Goal: Task Accomplishment & Management: Use online tool/utility

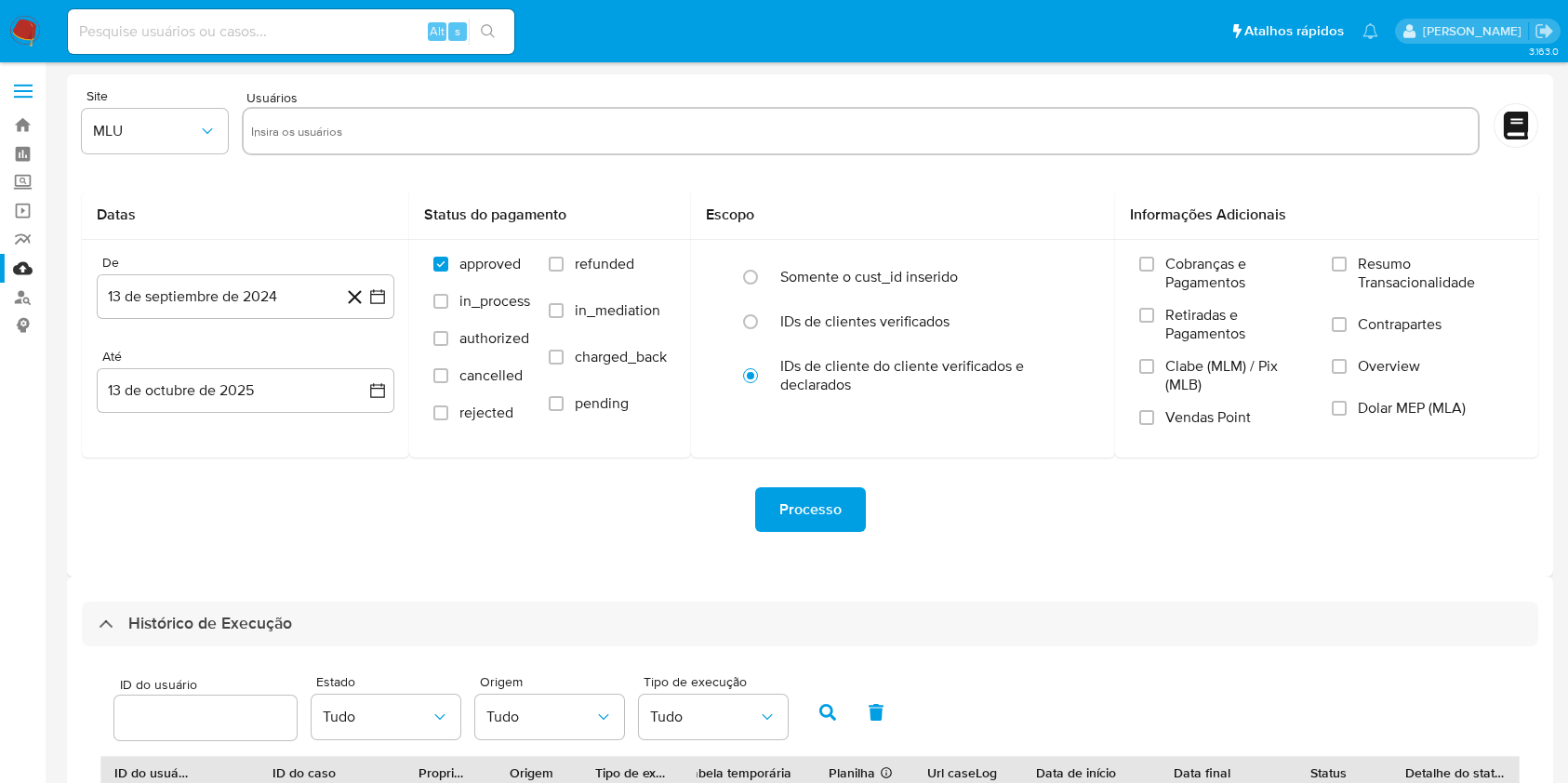
select select "10"
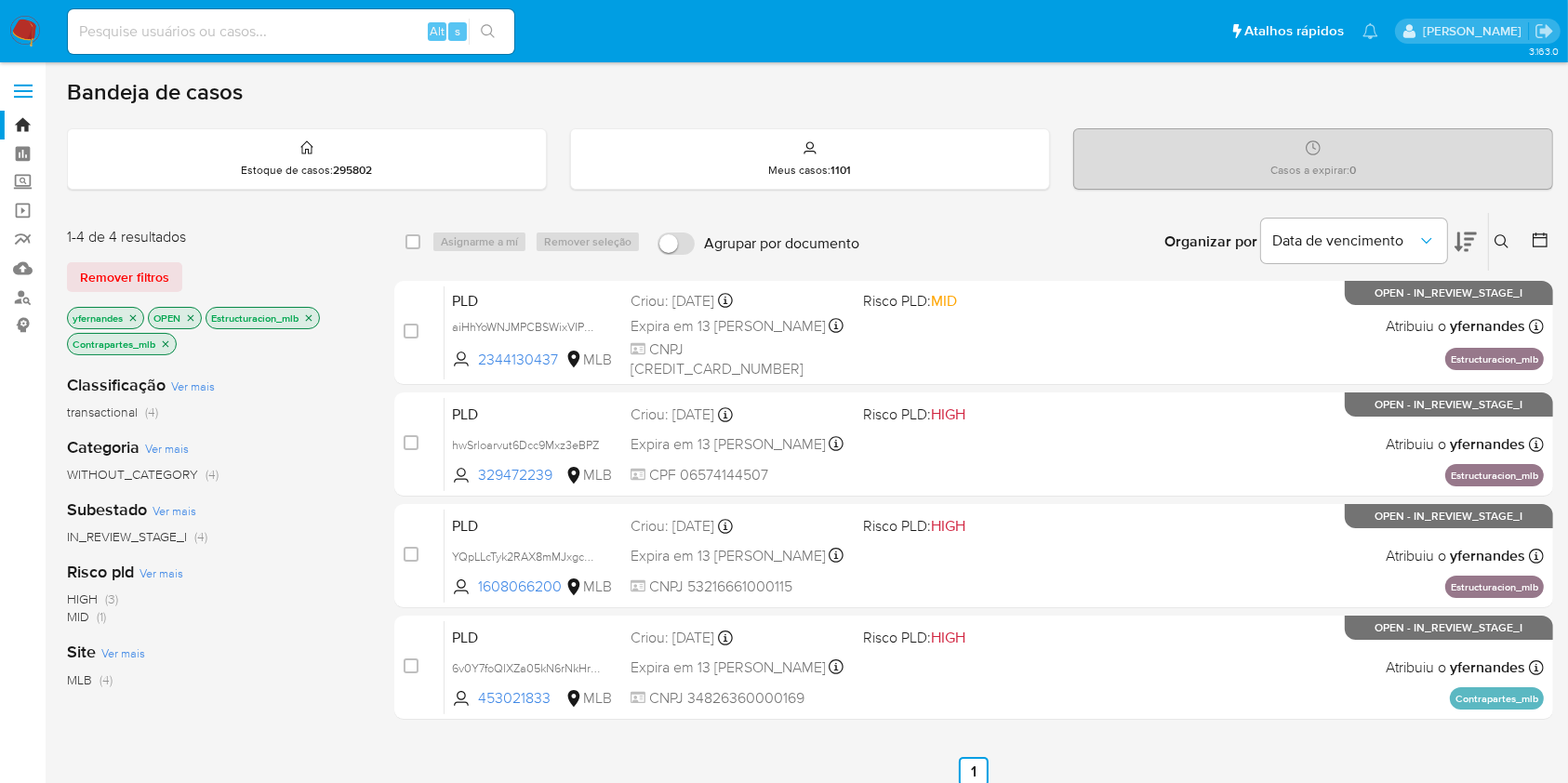
click at [30, 26] on img at bounding box center [25, 31] width 32 height 32
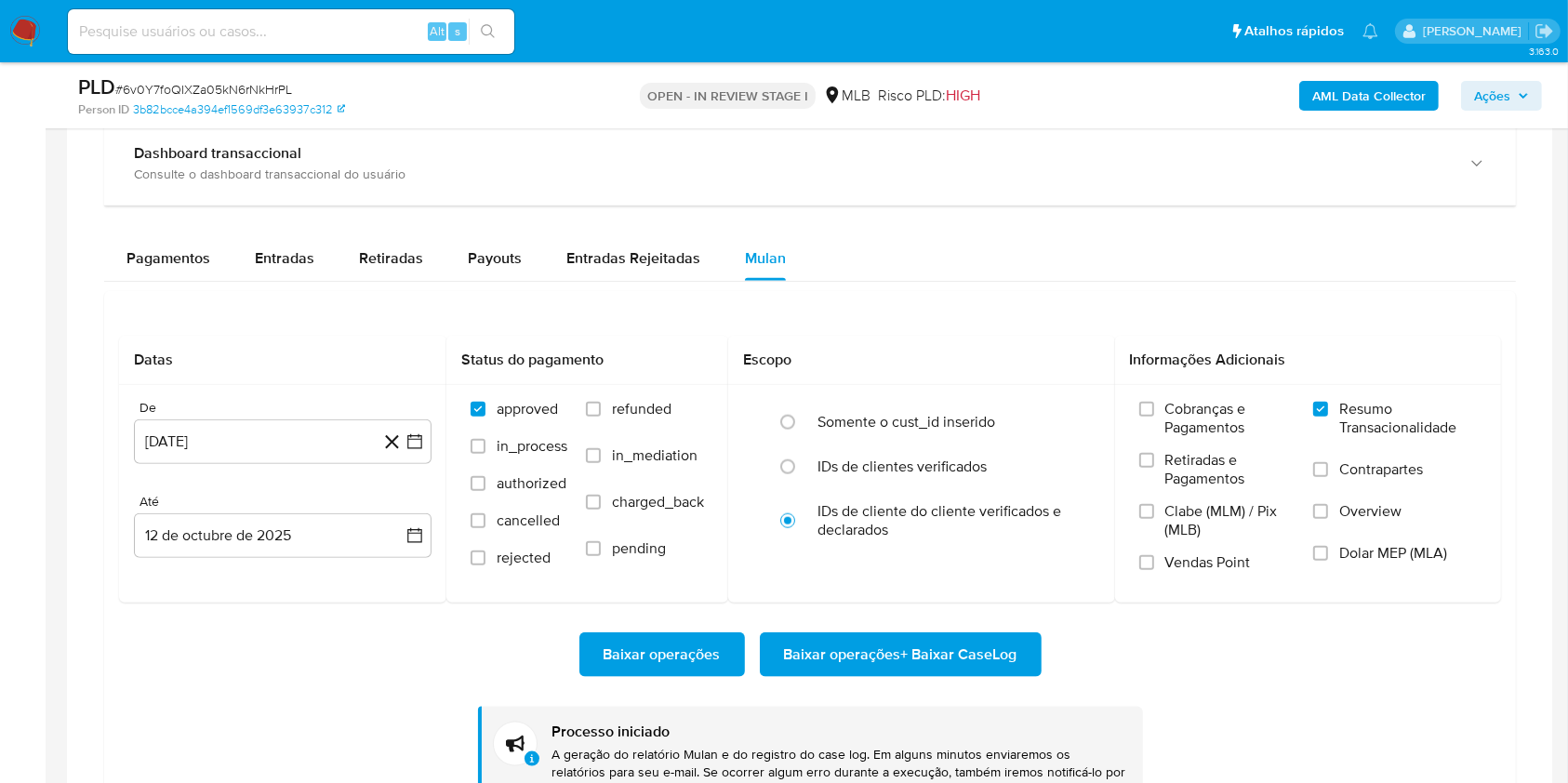
scroll to position [1010, 0]
click at [238, 82] on span "# 6v0Y7foQIXZa05kN6rNkHrPL" at bounding box center [203, 89] width 176 height 18
copy span "6v0Y7foQIXZa05kN6rNkHrPL"
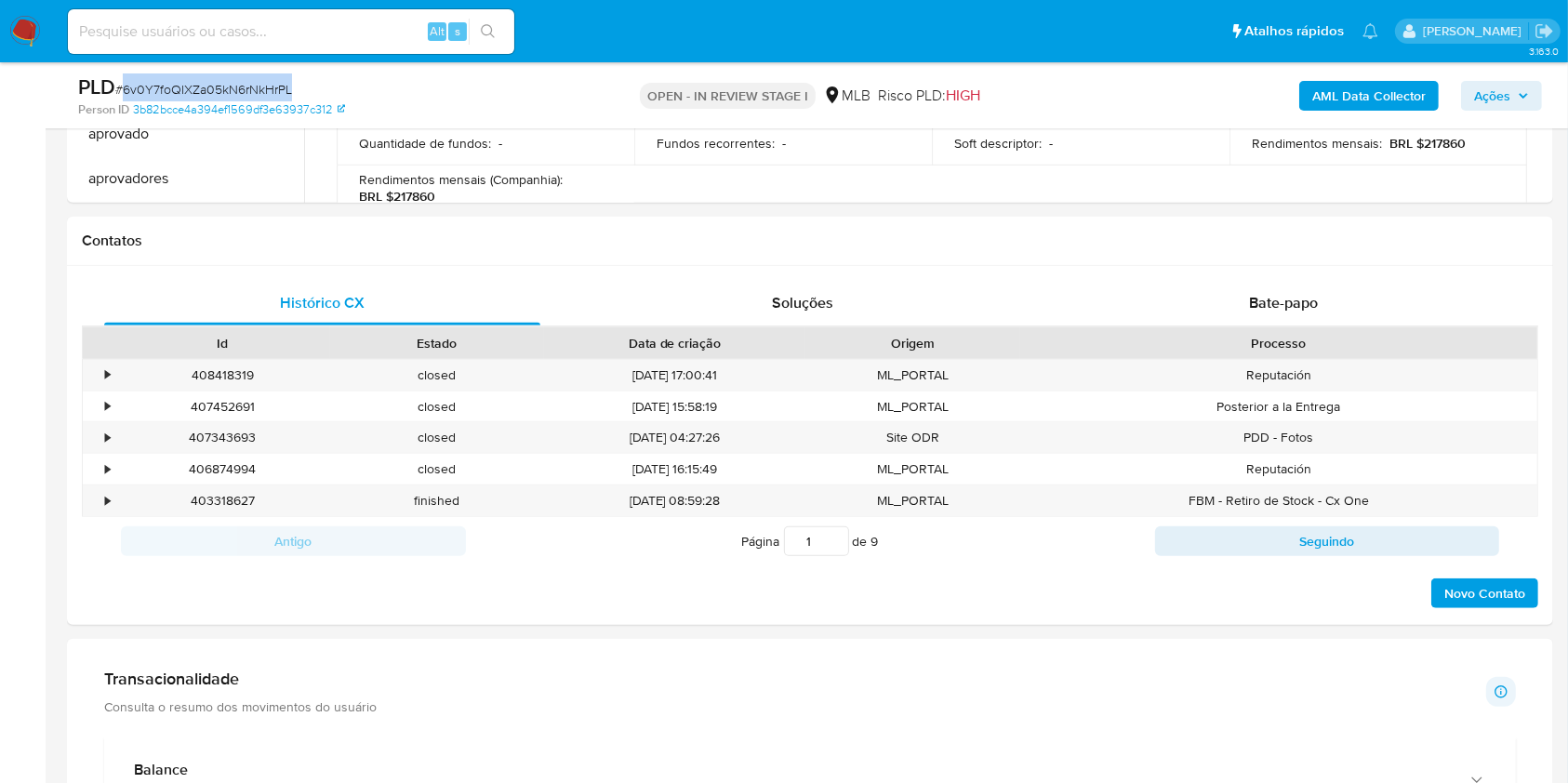
scroll to position [1613, 0]
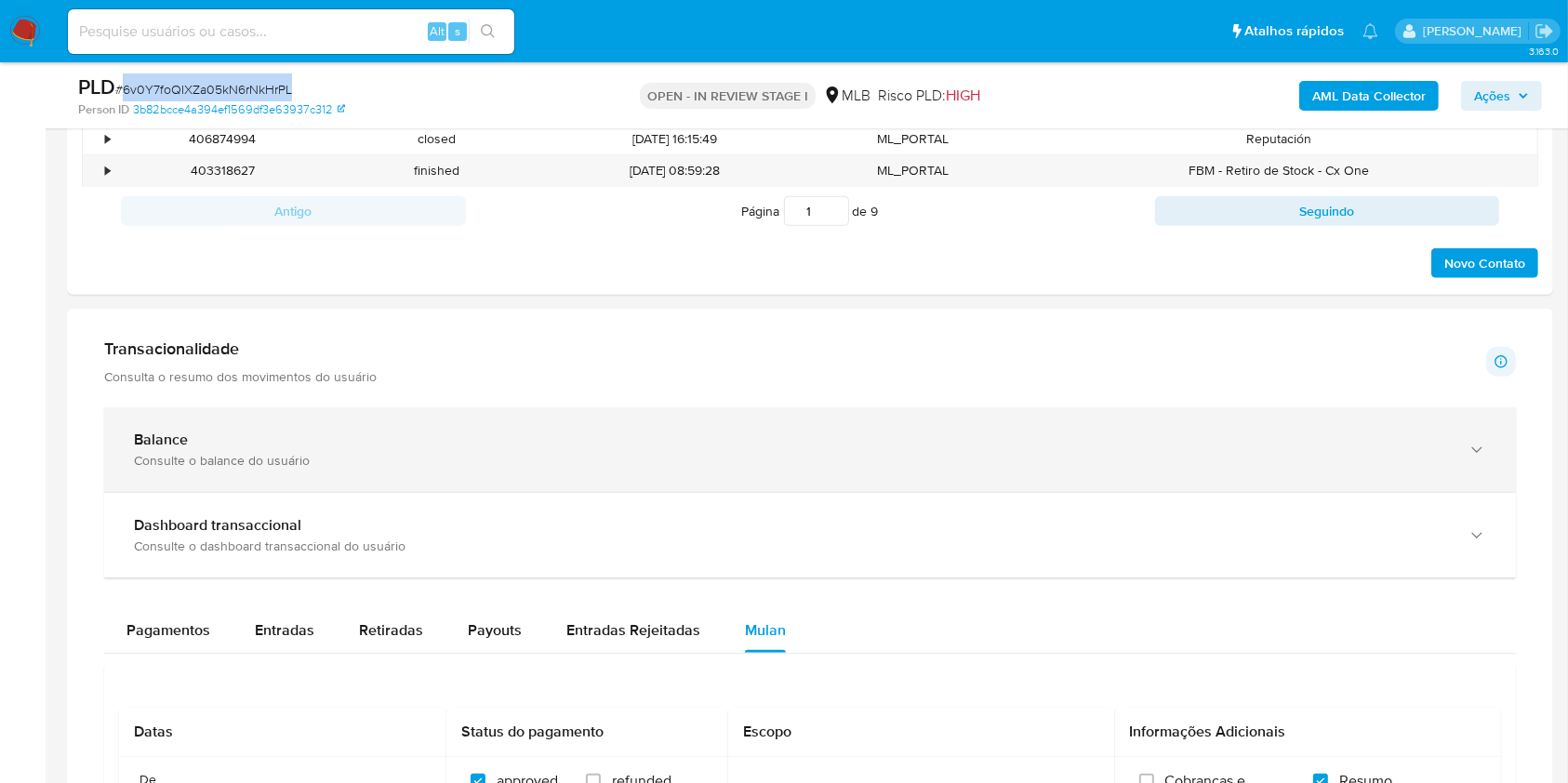
click at [338, 410] on div "Balance Consulte o balance do usuário" at bounding box center [810, 450] width 1411 height 84
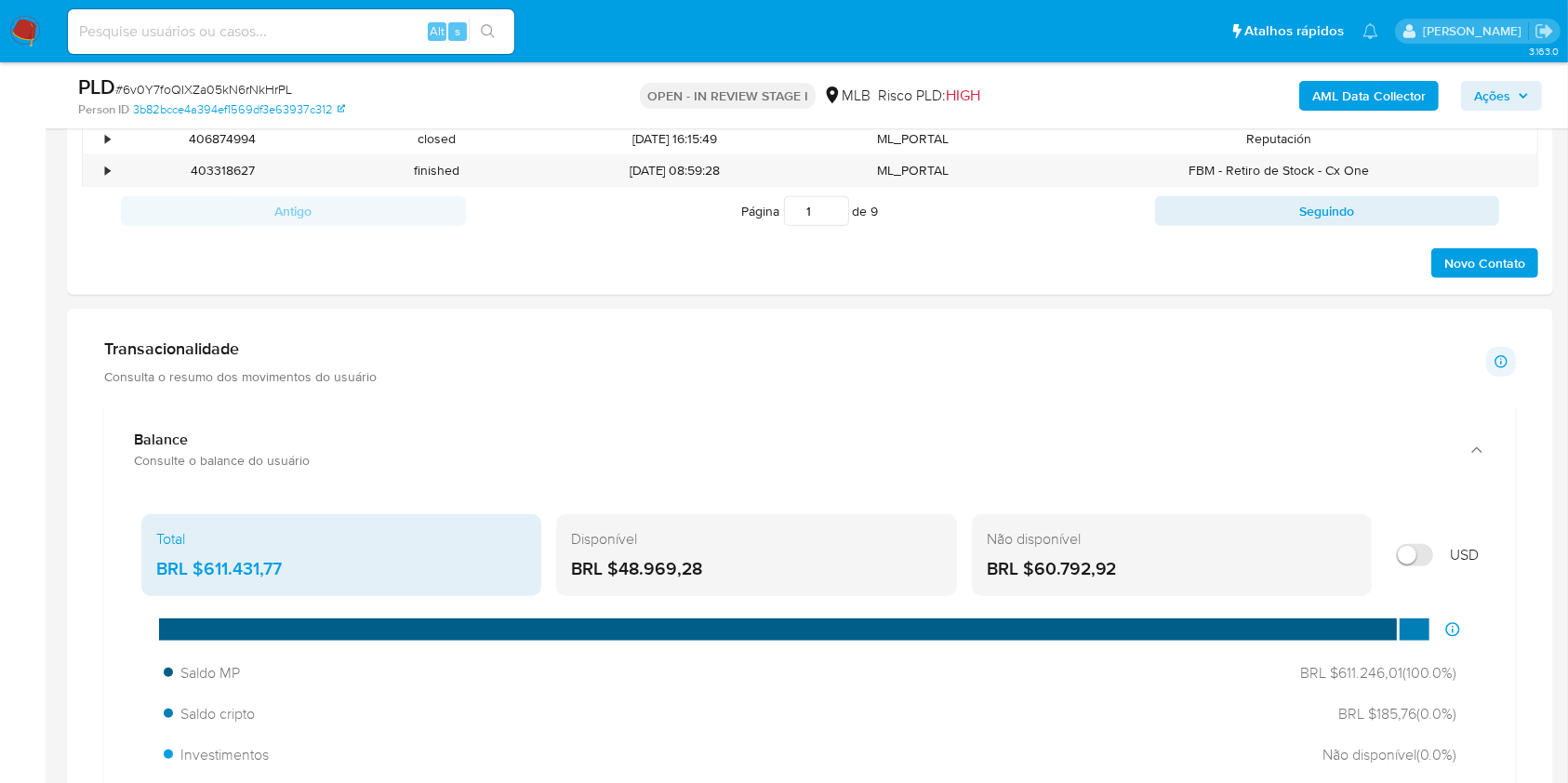
click at [268, 567] on div "BRL $611.431,77" at bounding box center [341, 569] width 370 height 24
click at [38, 328] on aside "Bandeja Painel Screening Pesquisa em Listas Watchlist Ferramentas Operações em …" at bounding box center [22, 591] width 46 height 4407
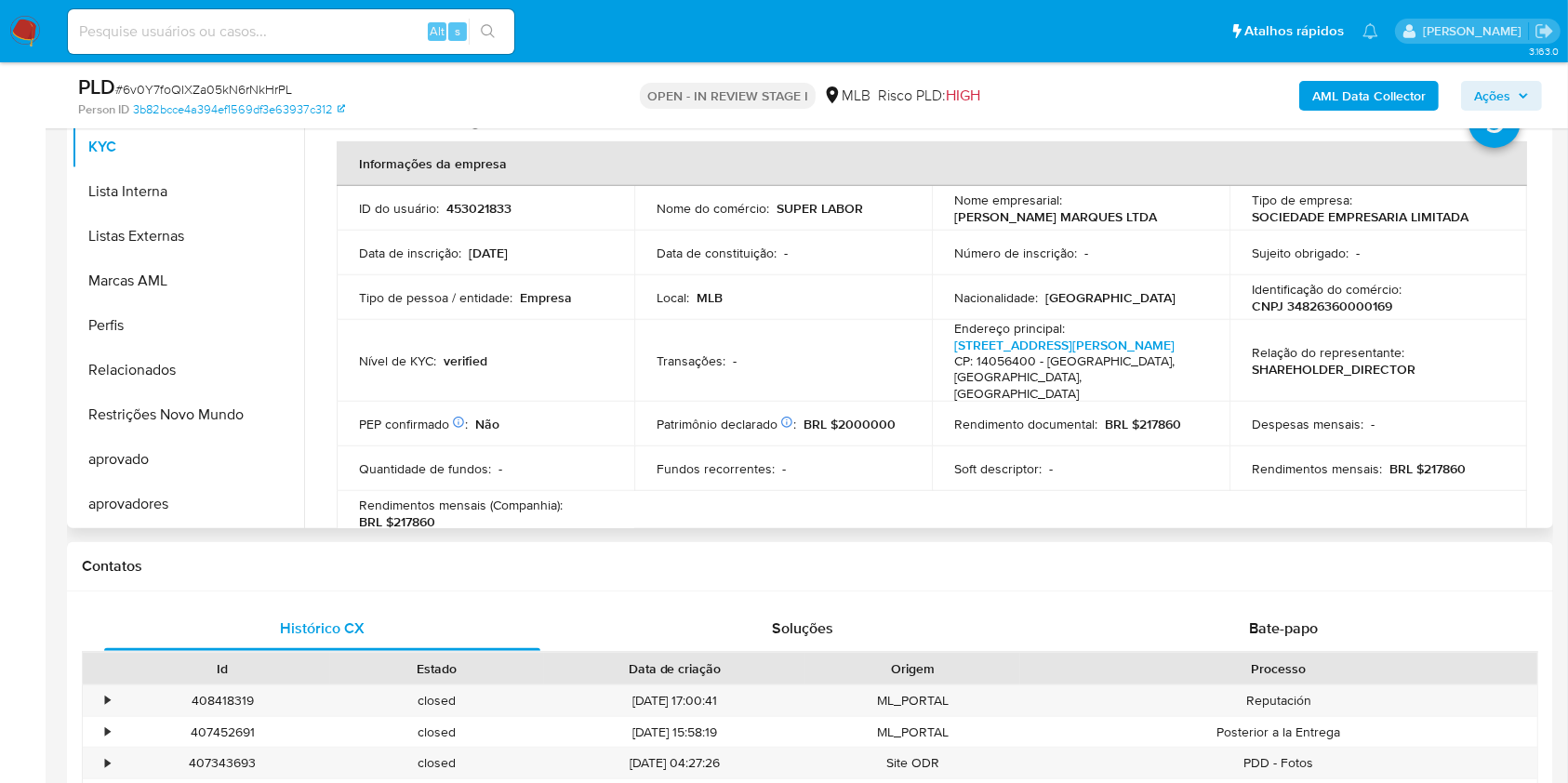
scroll to position [868, 0]
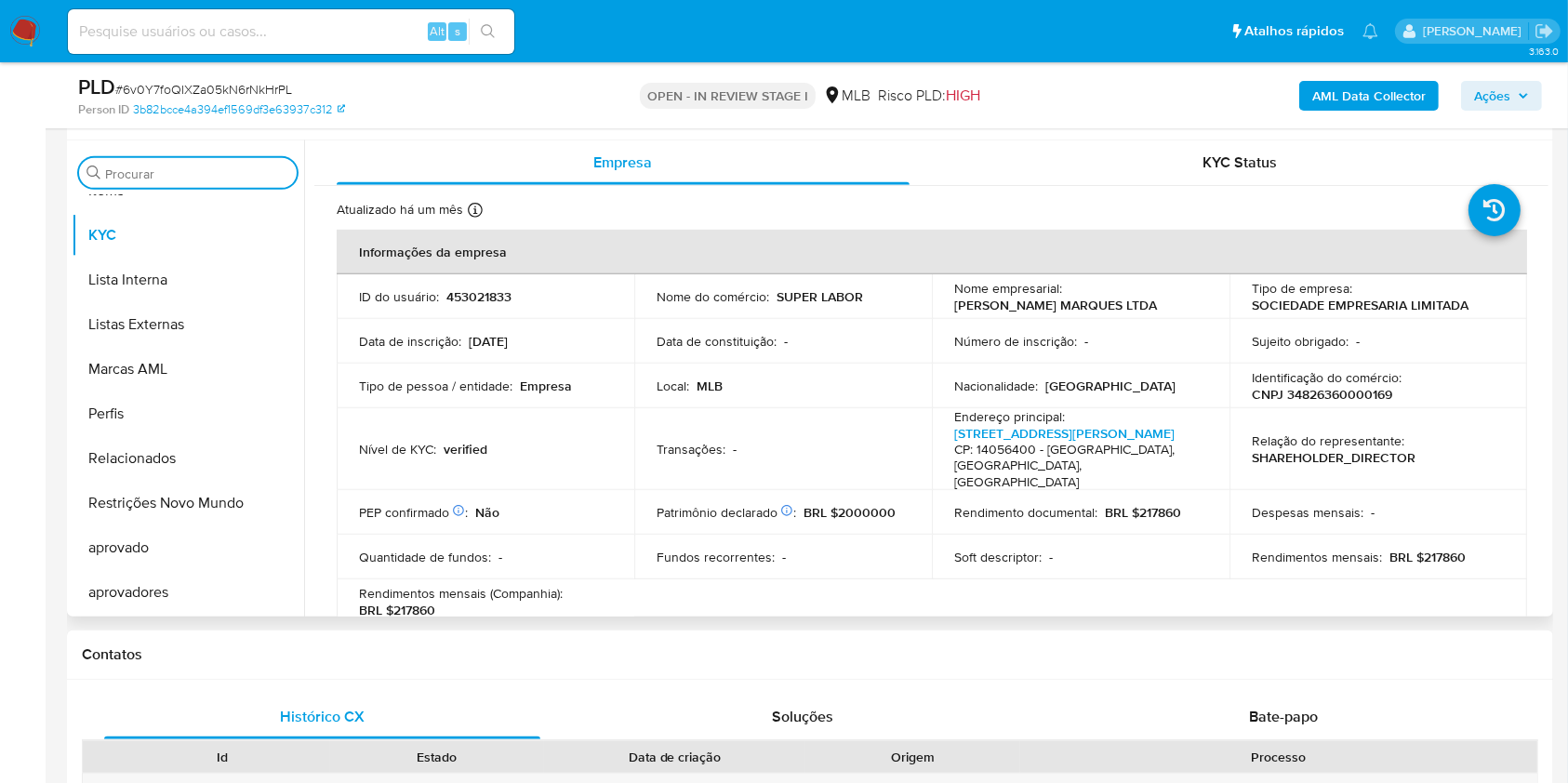
click at [167, 166] on input "Procurar" at bounding box center [197, 173] width 184 height 16
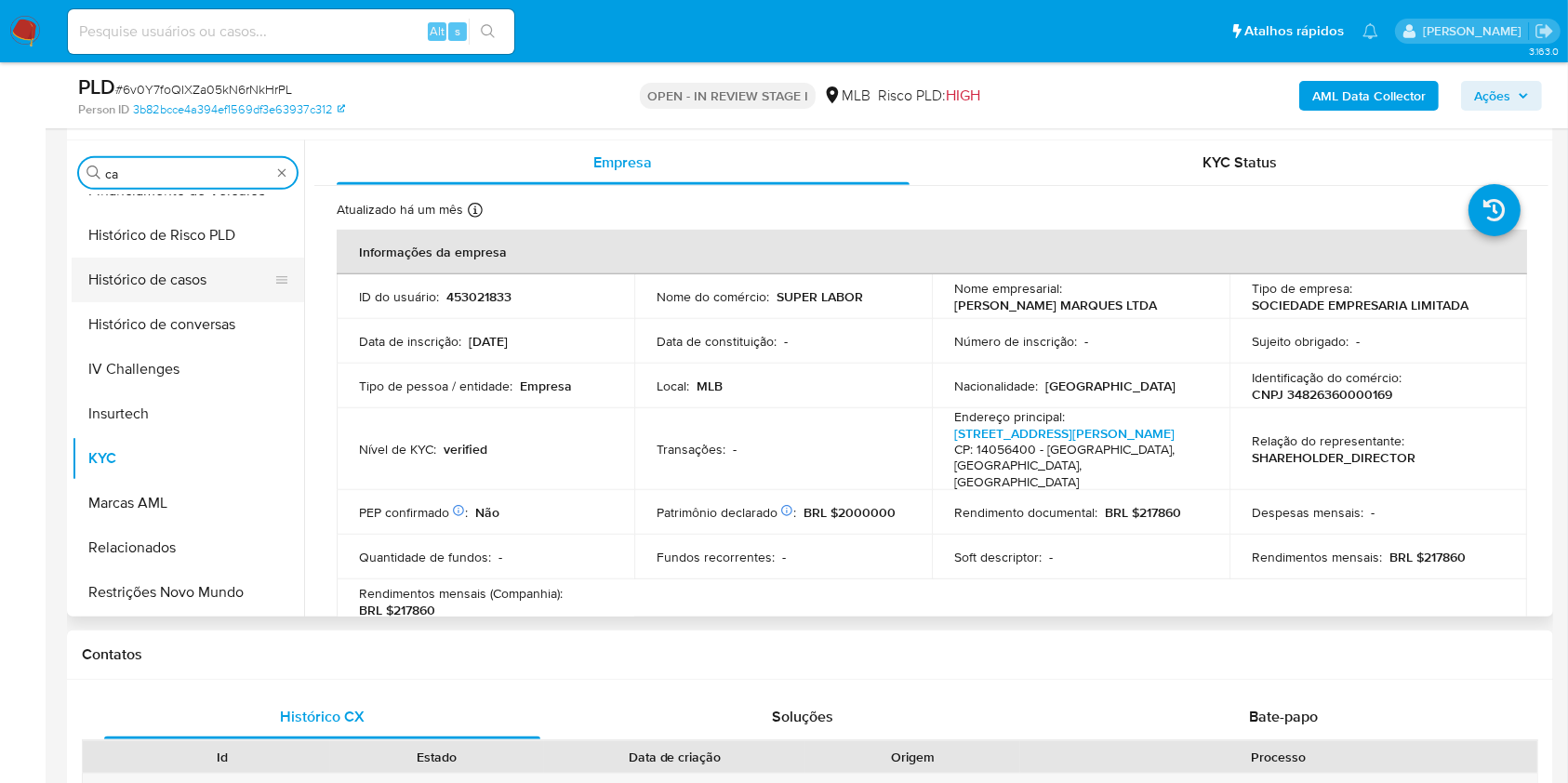
scroll to position [0, 0]
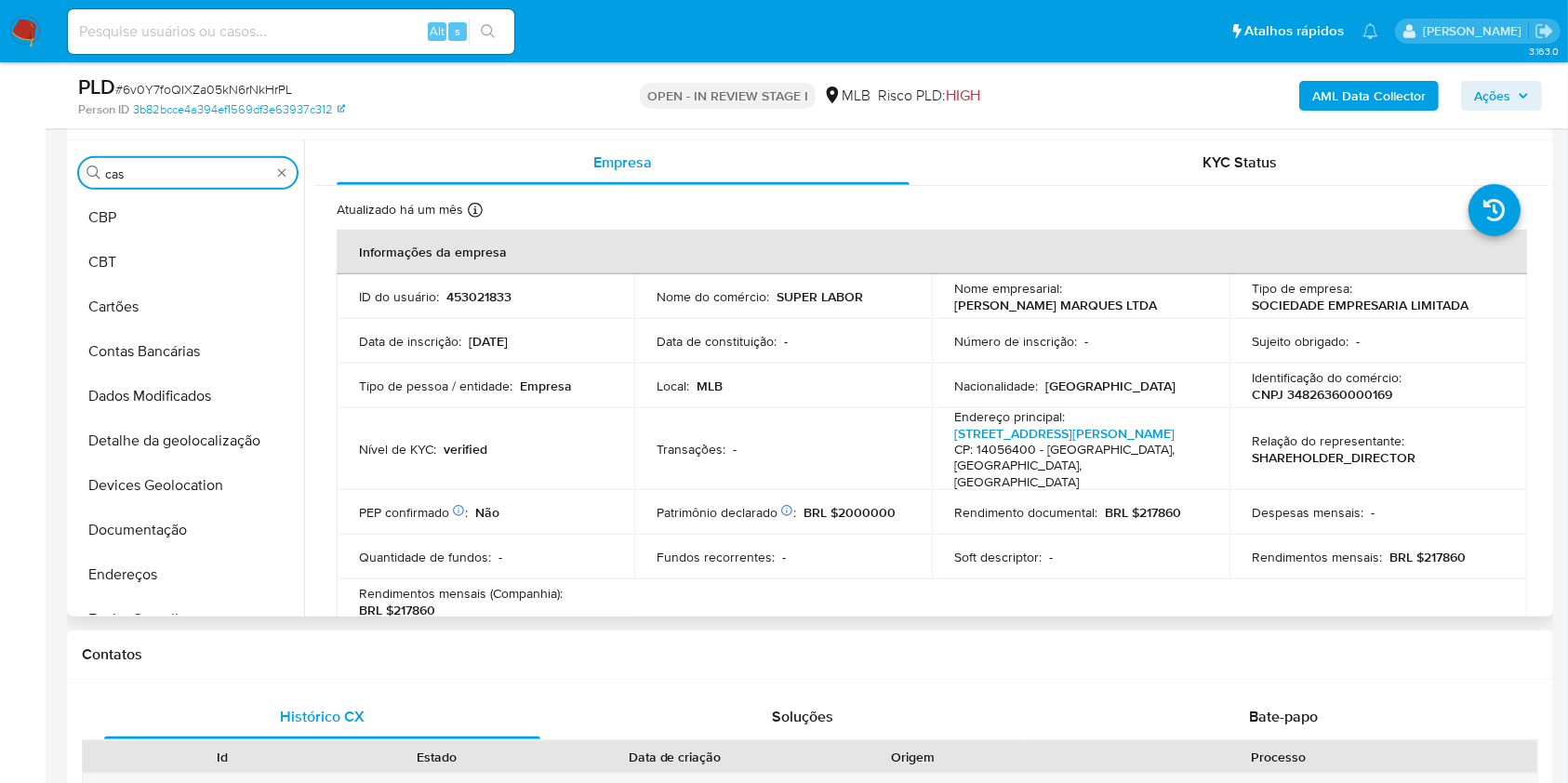
type input "cas"
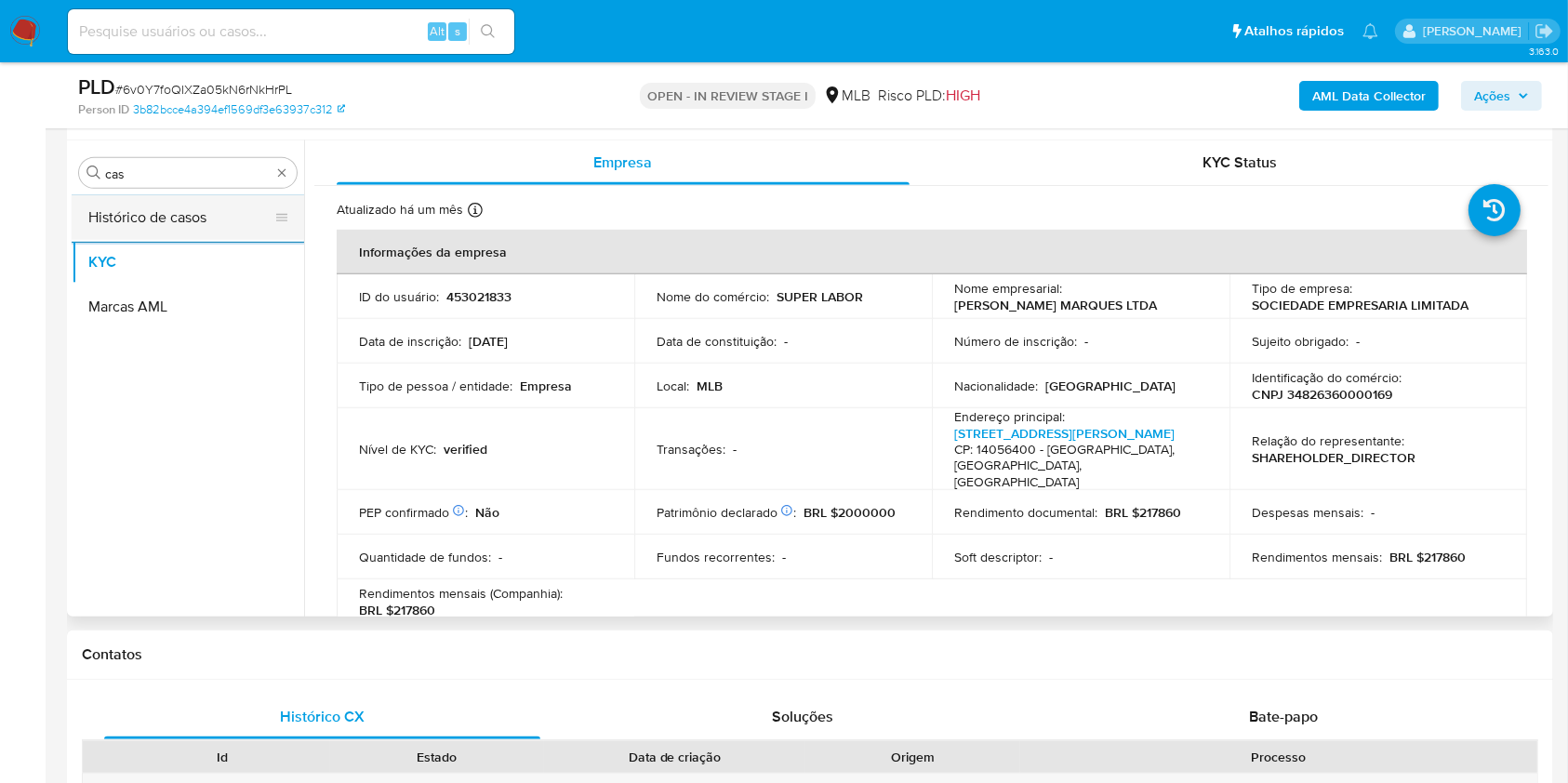
click at [146, 204] on button "Histórico de casos" at bounding box center [180, 218] width 218 height 45
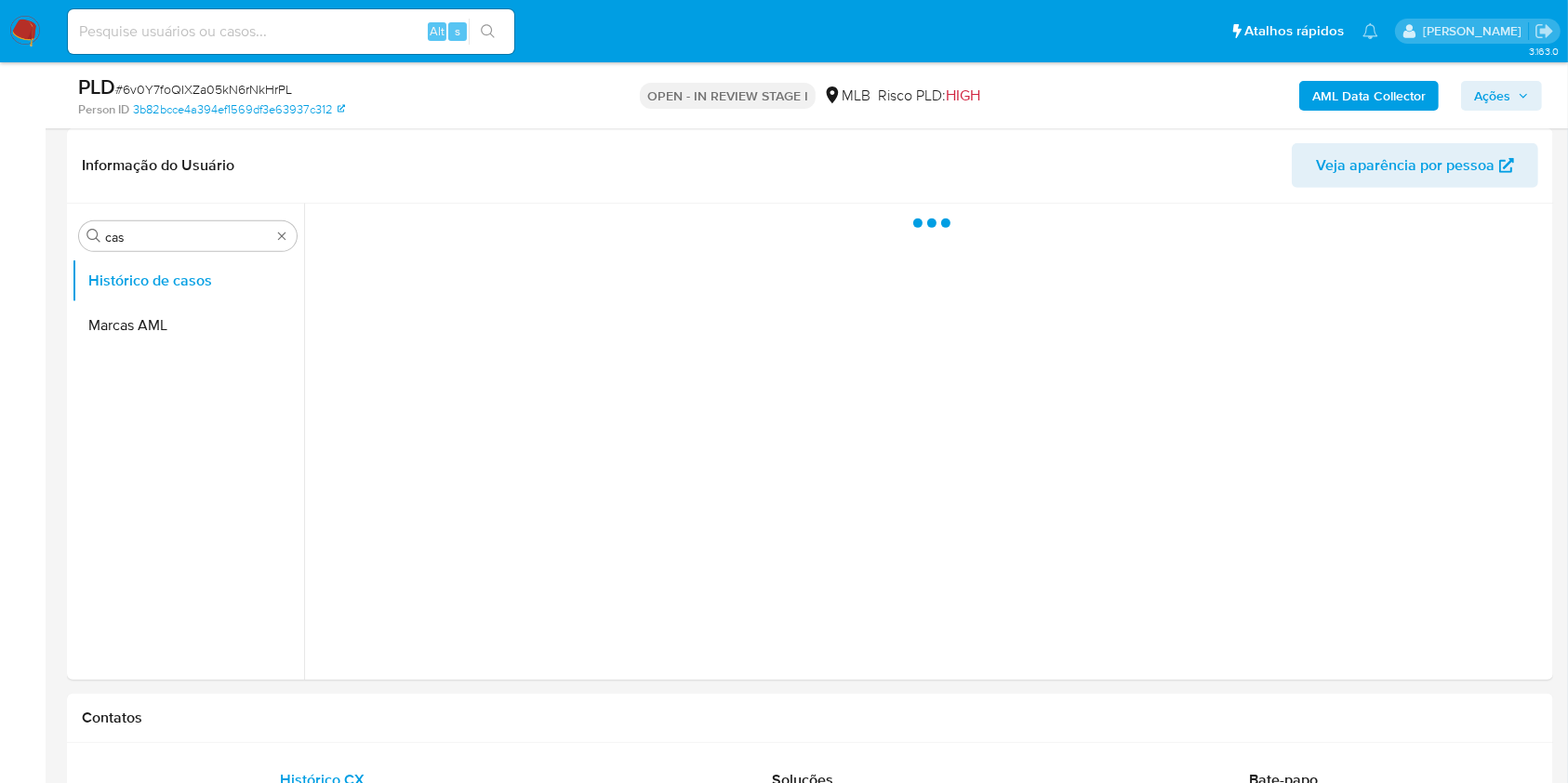
scroll to position [744, 0]
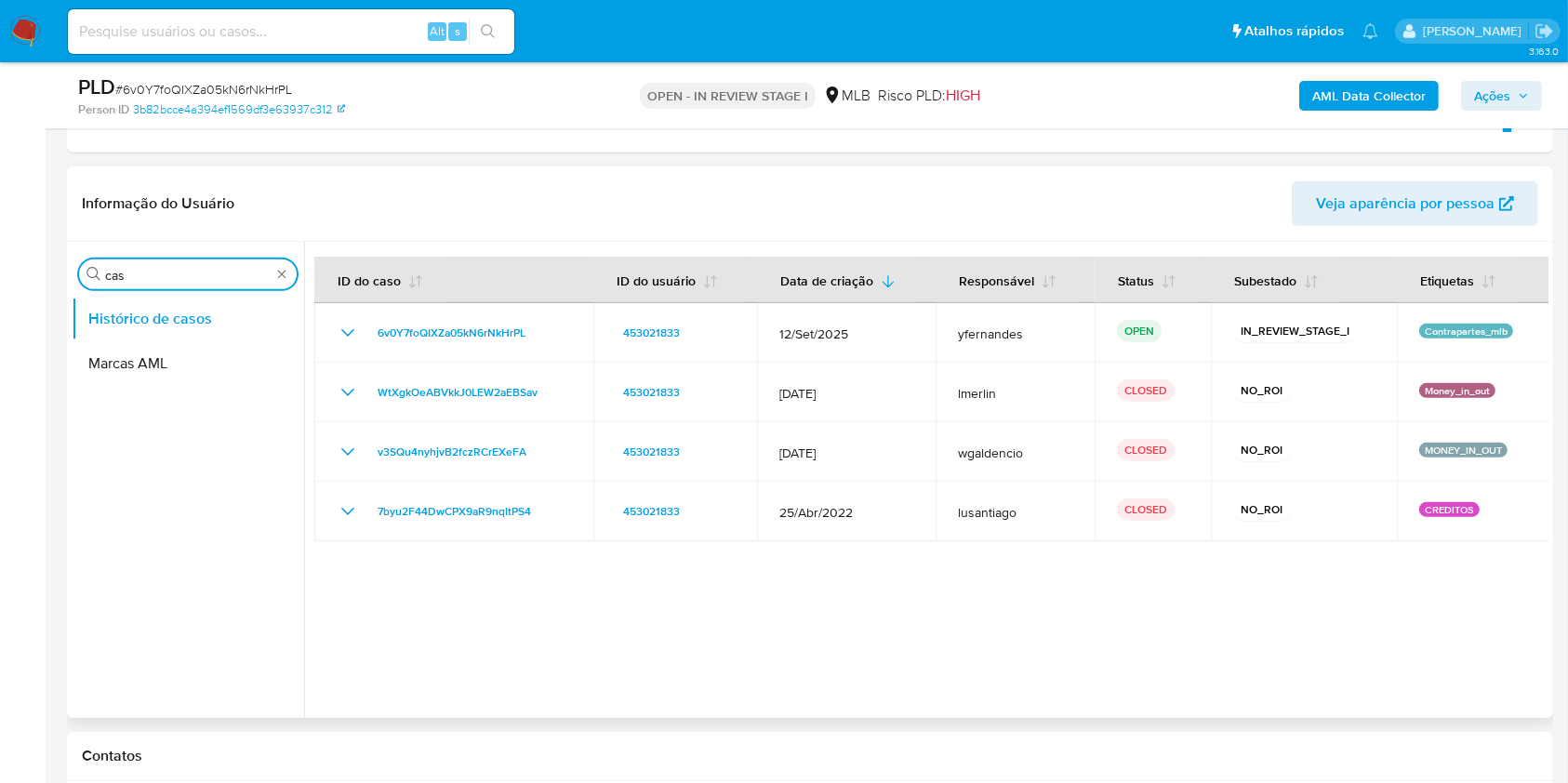
click at [219, 267] on input "cas" at bounding box center [187, 275] width 166 height 16
click at [128, 307] on button "Geral" at bounding box center [180, 319] width 218 height 45
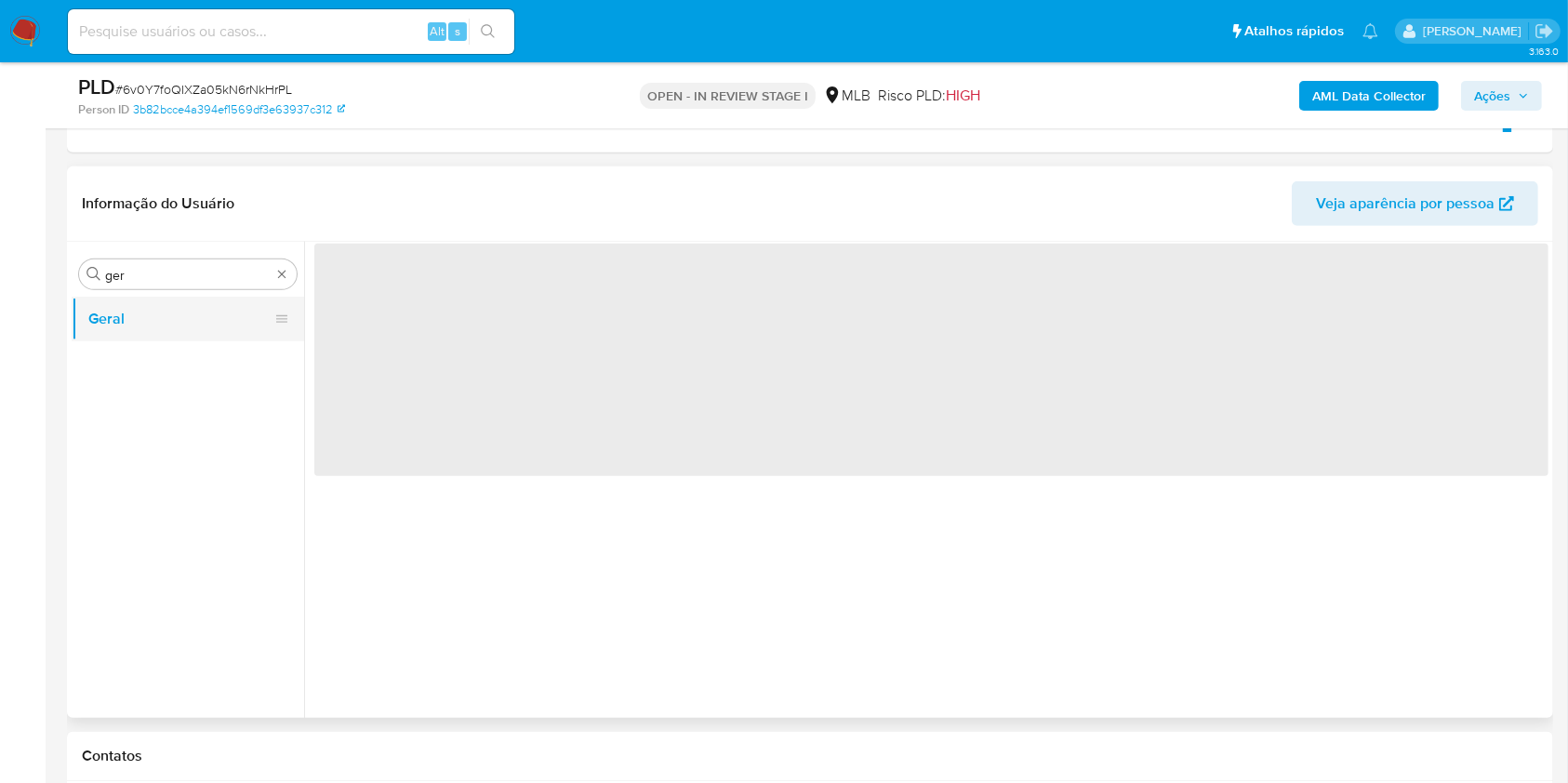
click at [128, 307] on button "Geral" at bounding box center [180, 319] width 218 height 45
click at [418, 198] on header "Informação do Usuário Veja aparência por pessoa" at bounding box center [810, 204] width 1457 height 45
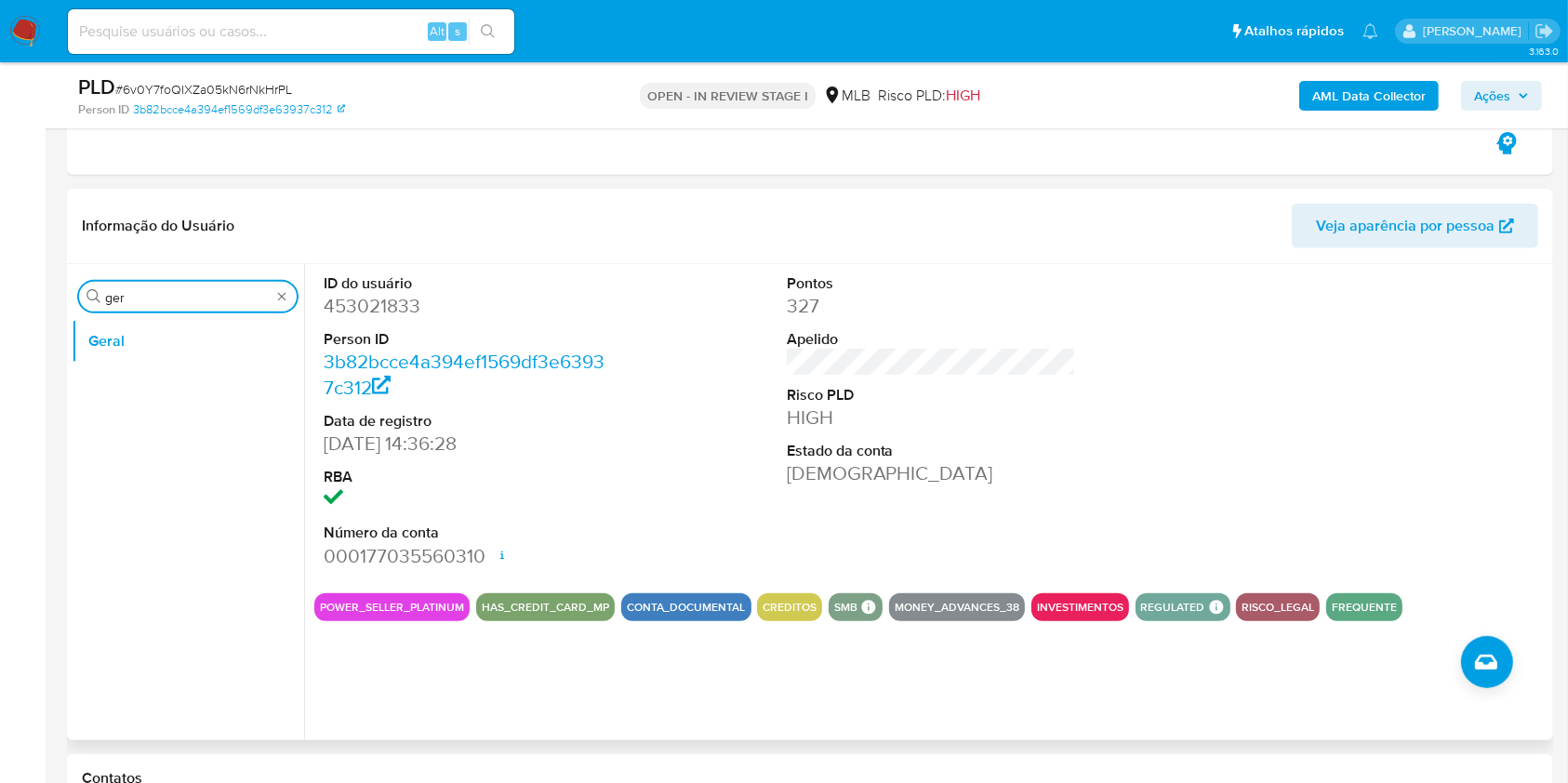
click at [121, 298] on input "ger" at bounding box center [187, 298] width 166 height 16
click at [122, 391] on button "KYC" at bounding box center [180, 386] width 218 height 45
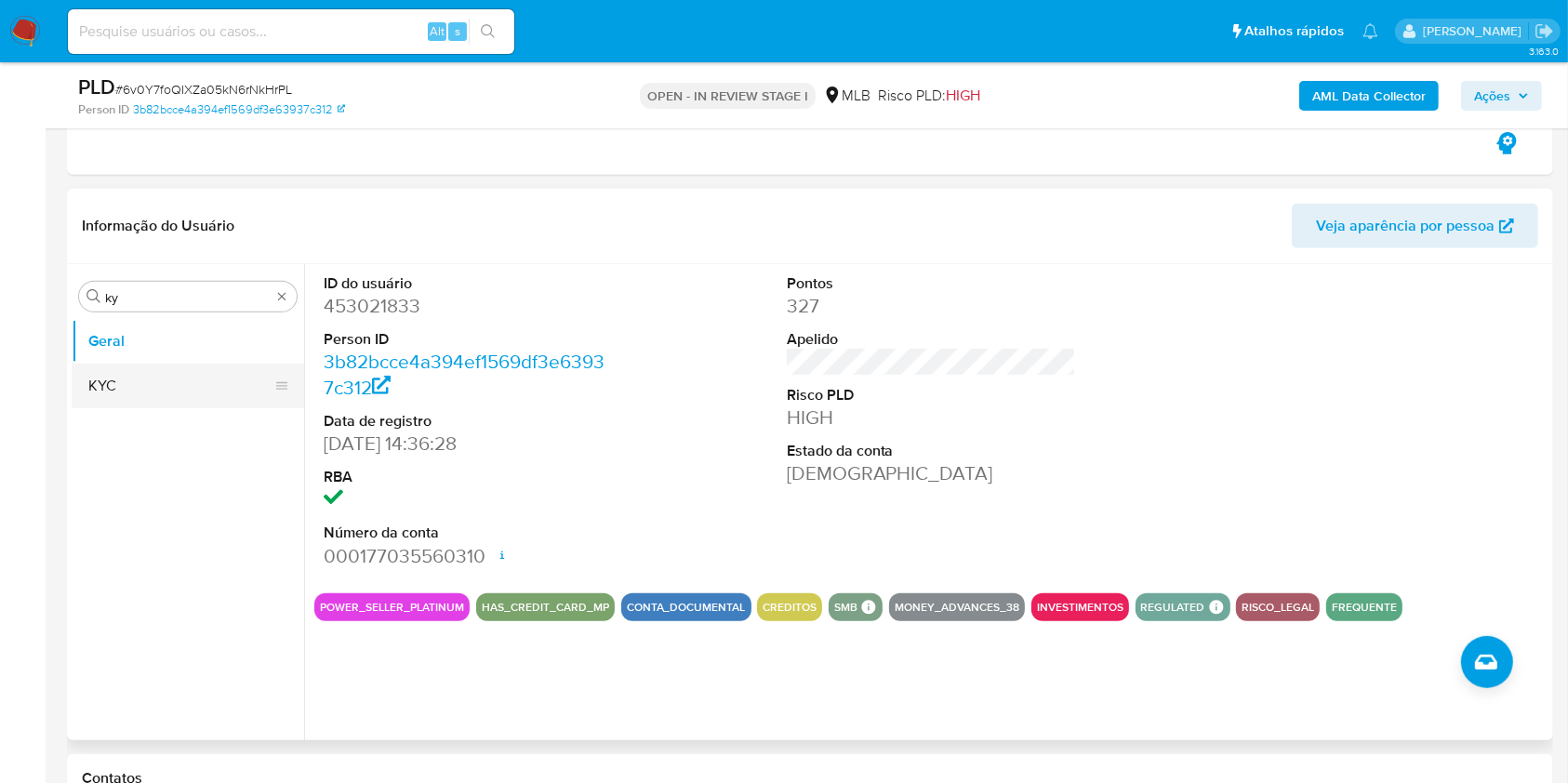
click at [122, 391] on button "KYC" at bounding box center [180, 386] width 218 height 45
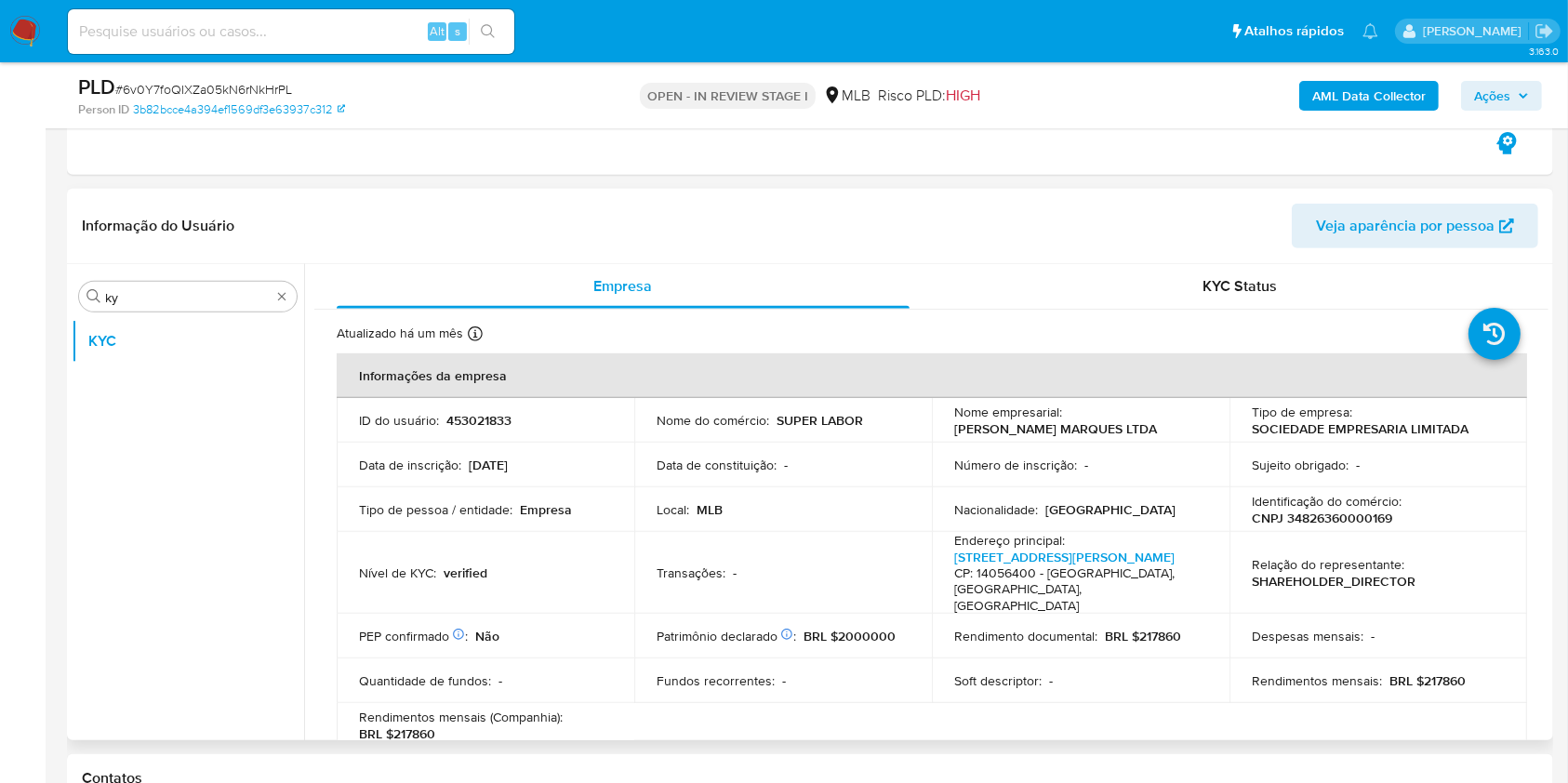
click at [841, 385] on th "Informações da empresa" at bounding box center [932, 376] width 1190 height 45
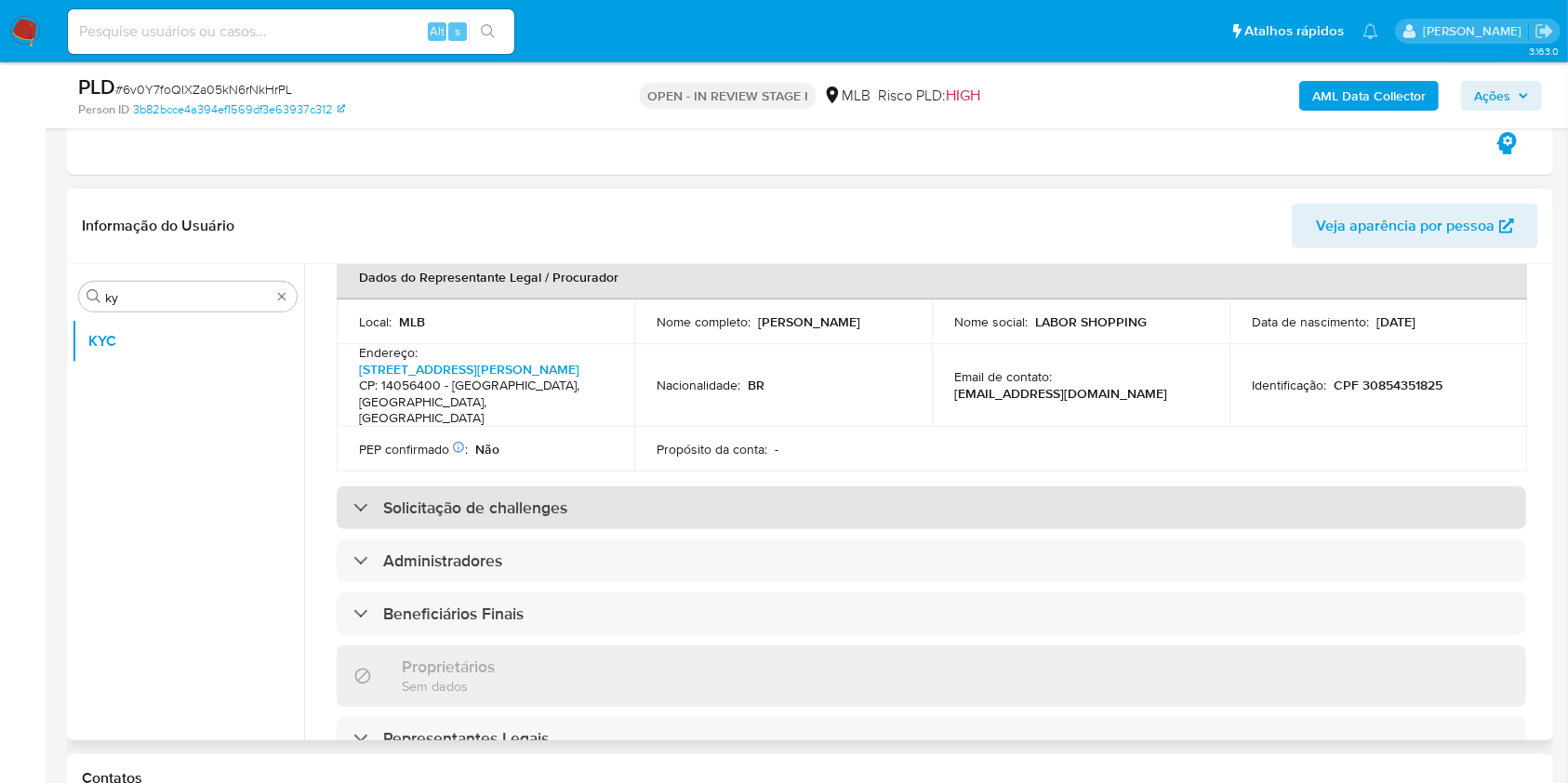
scroll to position [585, 0]
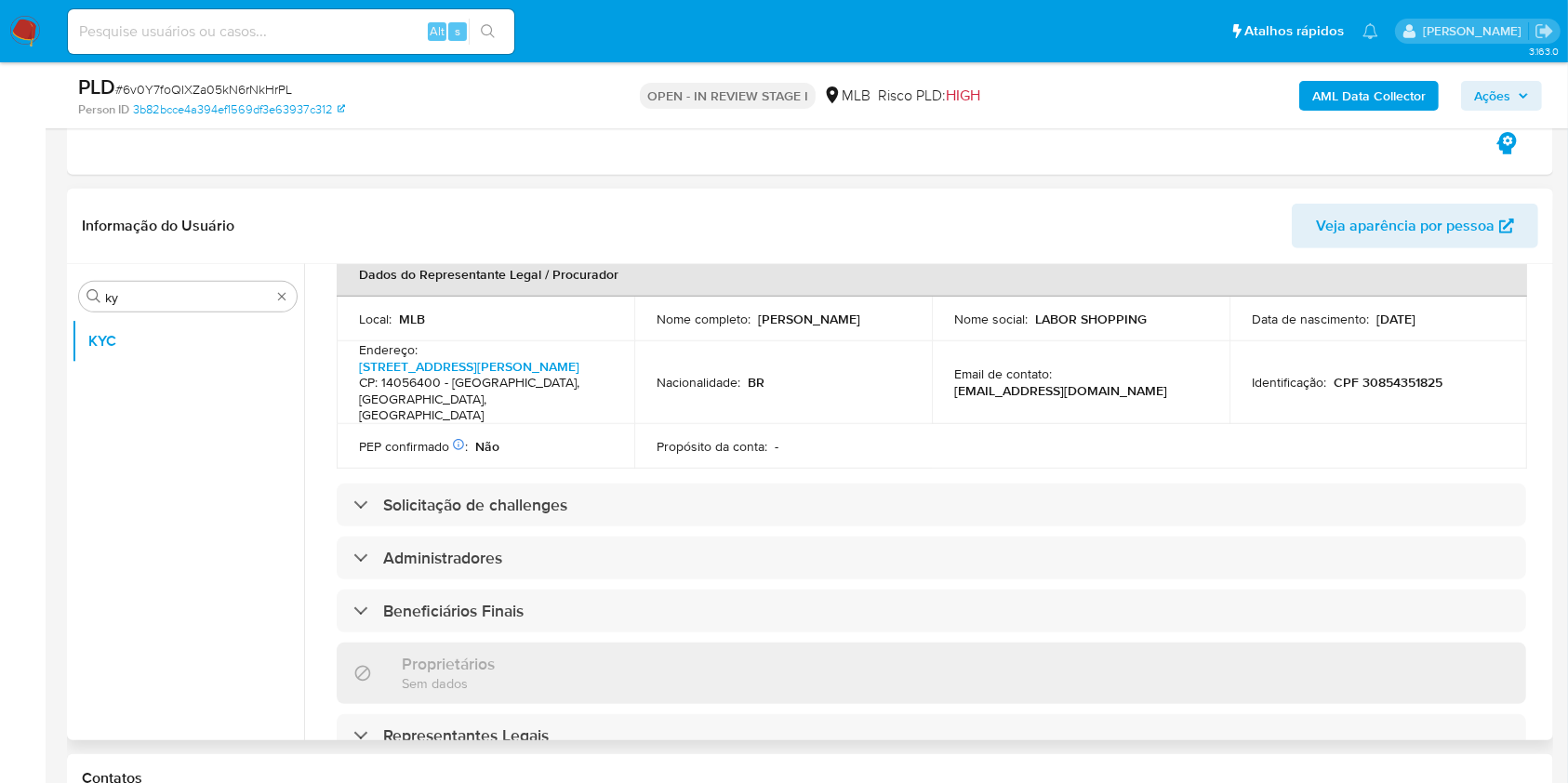
click at [655, 297] on td "Nome completo : Rodrigo de Moura Marques" at bounding box center [783, 319] width 297 height 45
drag, startPoint x: 652, startPoint y: 315, endPoint x: 822, endPoint y: 305, distance: 170.3
click at [822, 305] on td "Nome completo : Rodrigo de Moura Marques" at bounding box center [783, 319] width 297 height 45
copy p "Rodrigo de Moura Marques"
drag, startPoint x: 987, startPoint y: 357, endPoint x: 1271, endPoint y: 369, distance: 284.3
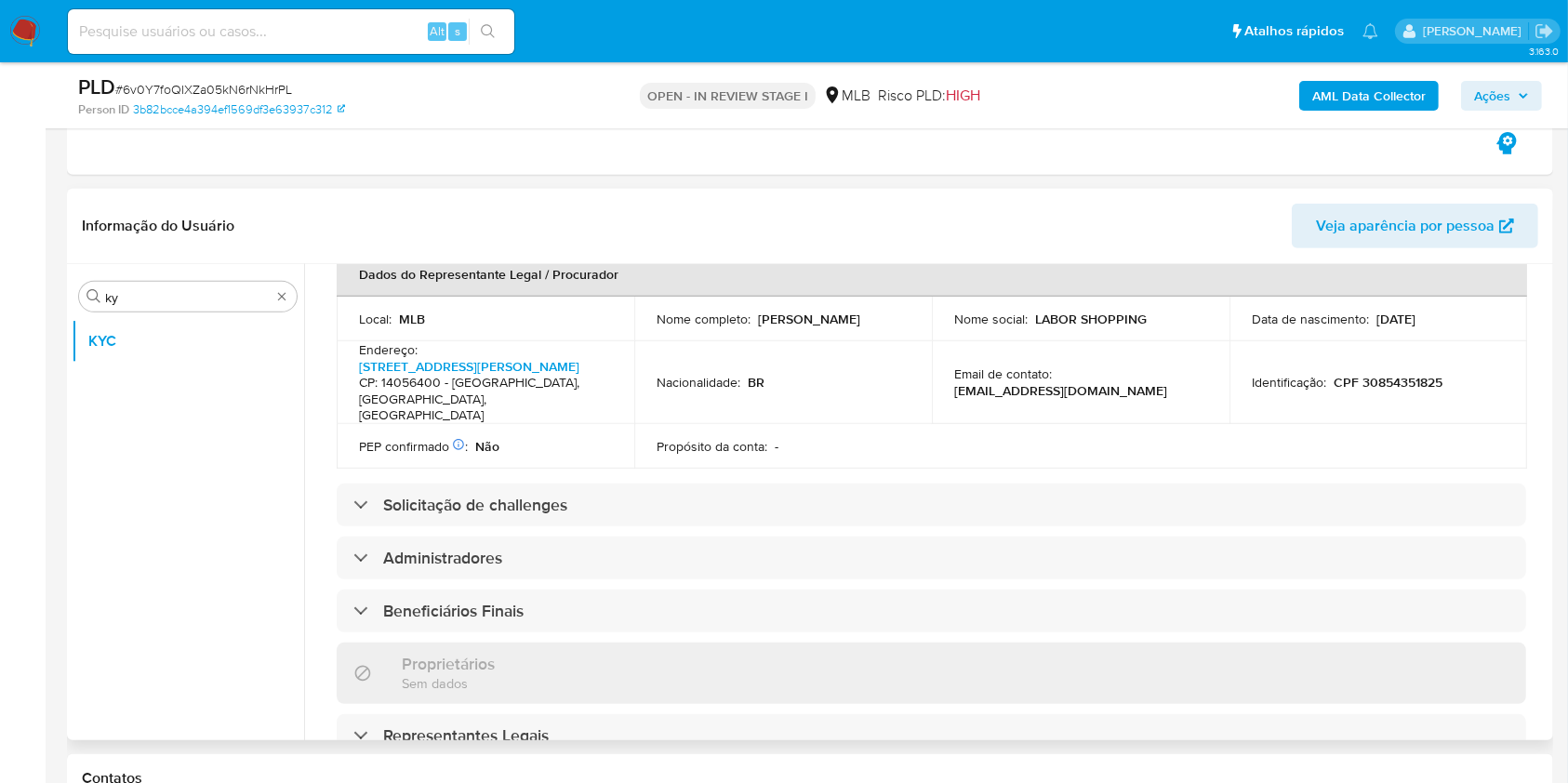
click at [987, 383] on p "rodrigomouradigital@hotmail.com" at bounding box center [1061, 391] width 213 height 16
drag, startPoint x: 1332, startPoint y: 360, endPoint x: 1441, endPoint y: 352, distance: 109.3
click at [1441, 374] on div "Identificação : CPF 30854351825" at bounding box center [1377, 382] width 253 height 16
copy p "CPF 30854351825"
click at [938, 384] on td "Email de contato : rodrigomouradigital@hotmail.com" at bounding box center [1080, 382] width 297 height 82
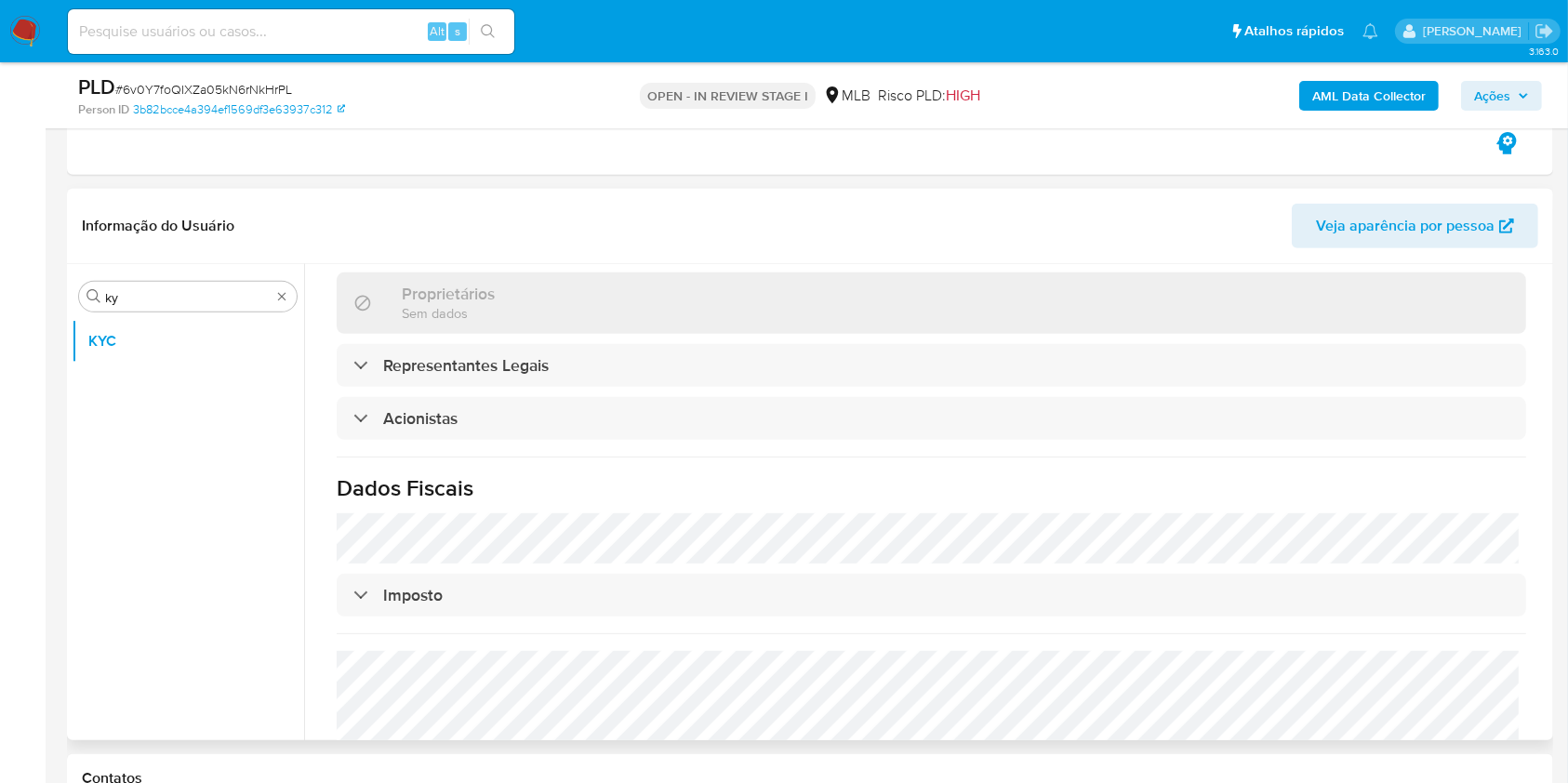
scroll to position [1078, 0]
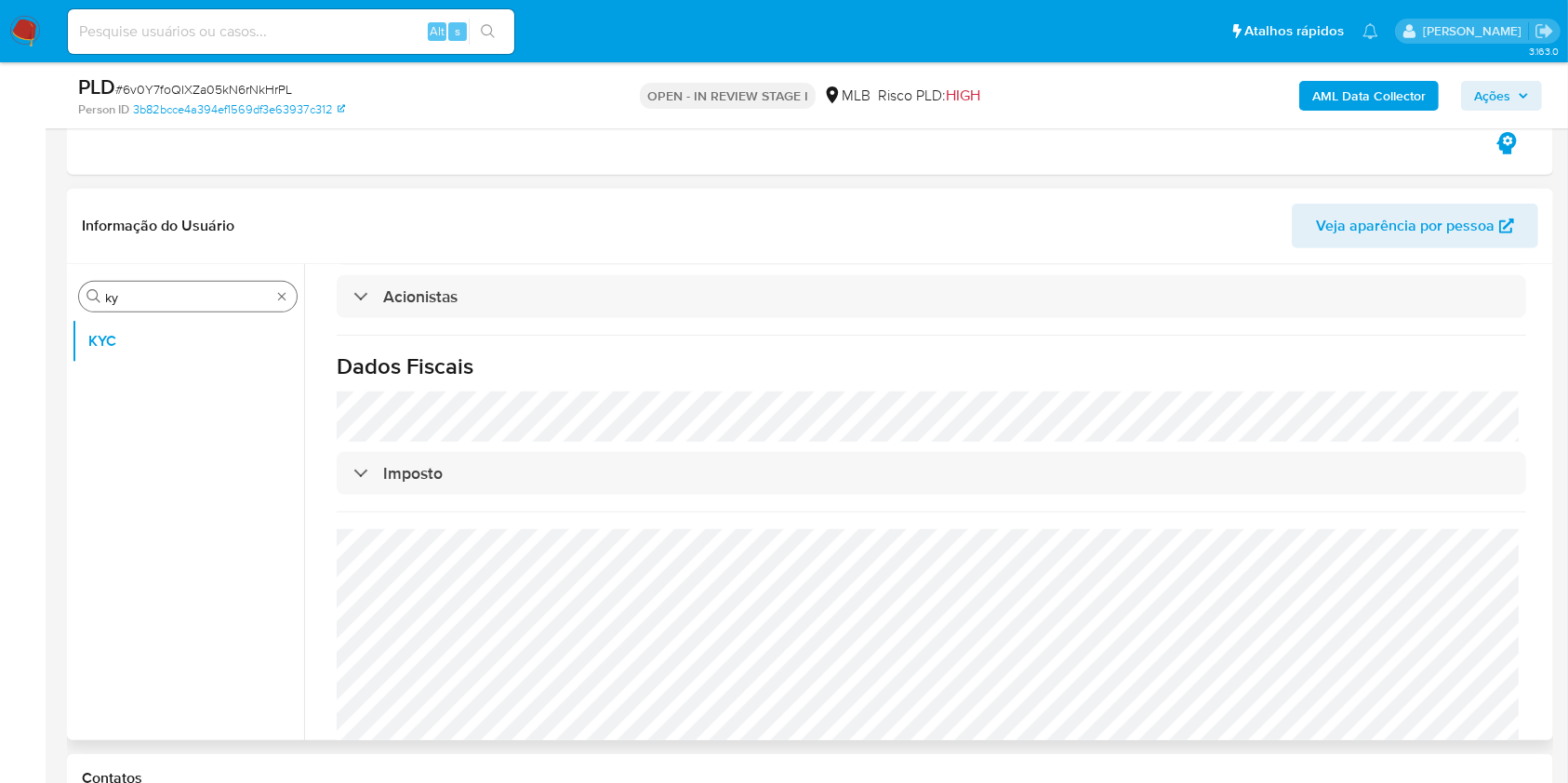
click at [152, 302] on input "ky" at bounding box center [187, 298] width 166 height 16
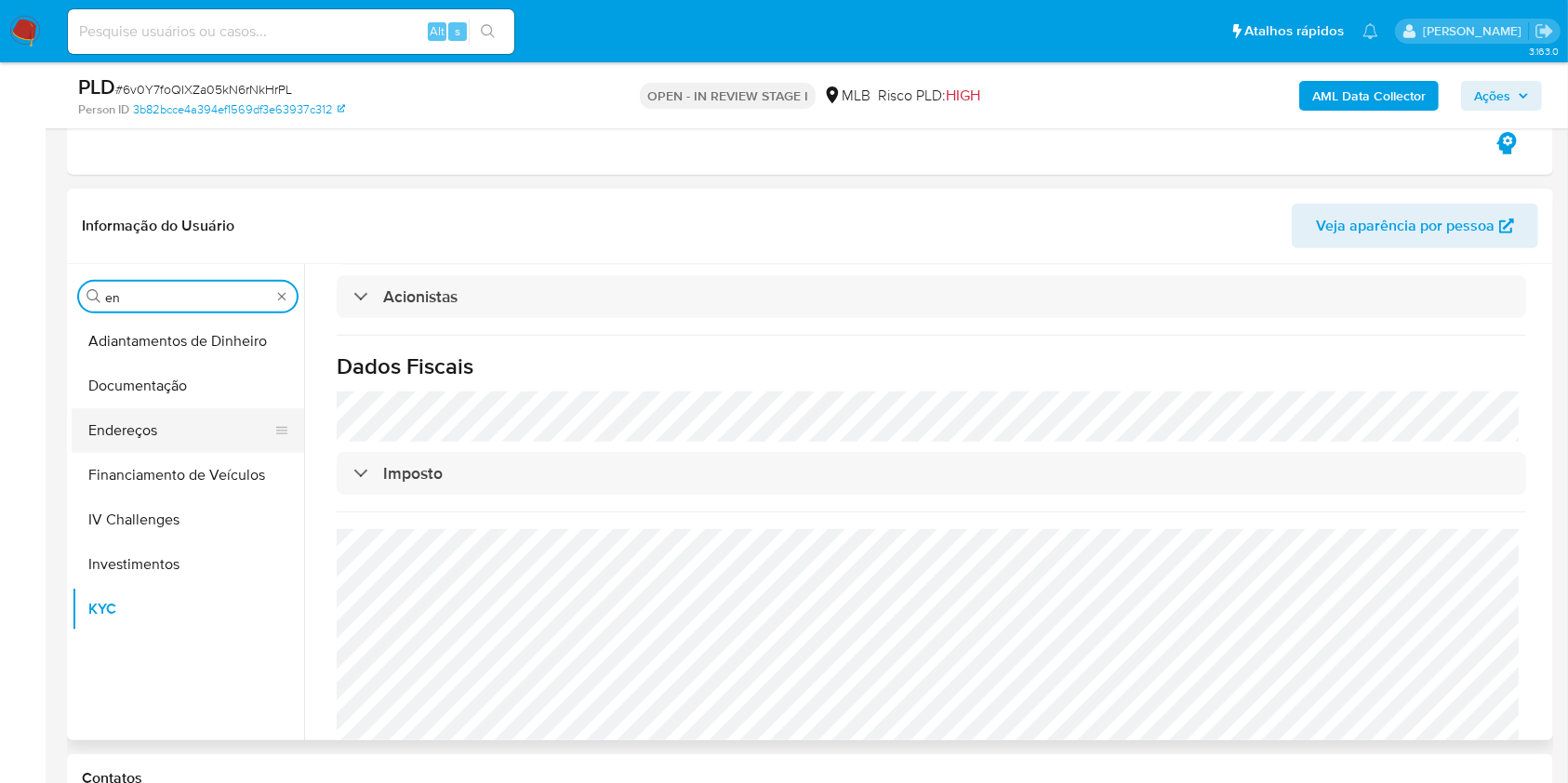
type input "en"
click at [149, 435] on button "Endereços" at bounding box center [180, 430] width 218 height 45
click at [145, 428] on button "Endereços" at bounding box center [180, 430] width 218 height 45
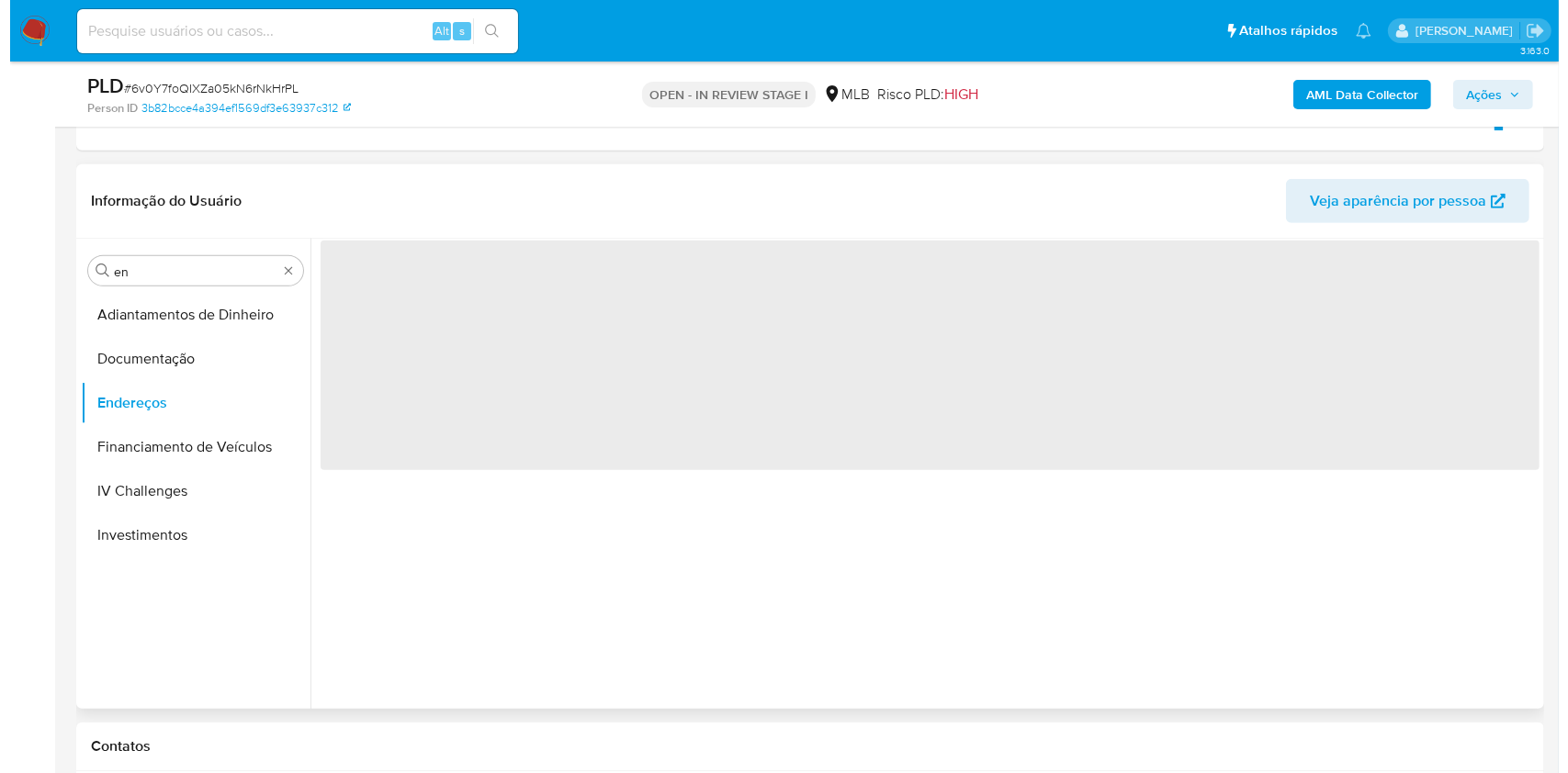
scroll to position [0, 0]
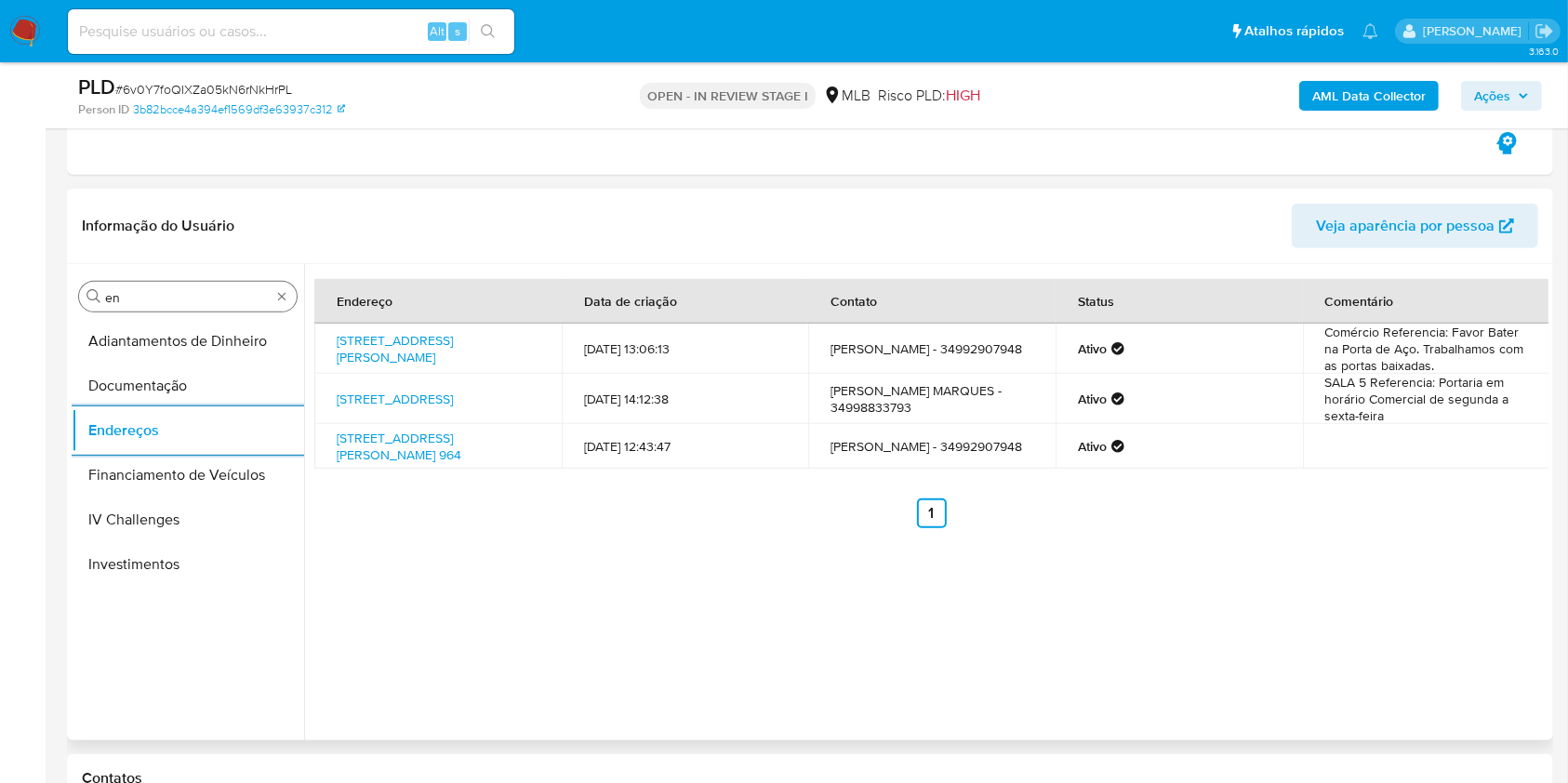
click at [174, 282] on div "Procurar en" at bounding box center [188, 297] width 218 height 30
click at [140, 292] on input "en" at bounding box center [187, 298] width 166 height 16
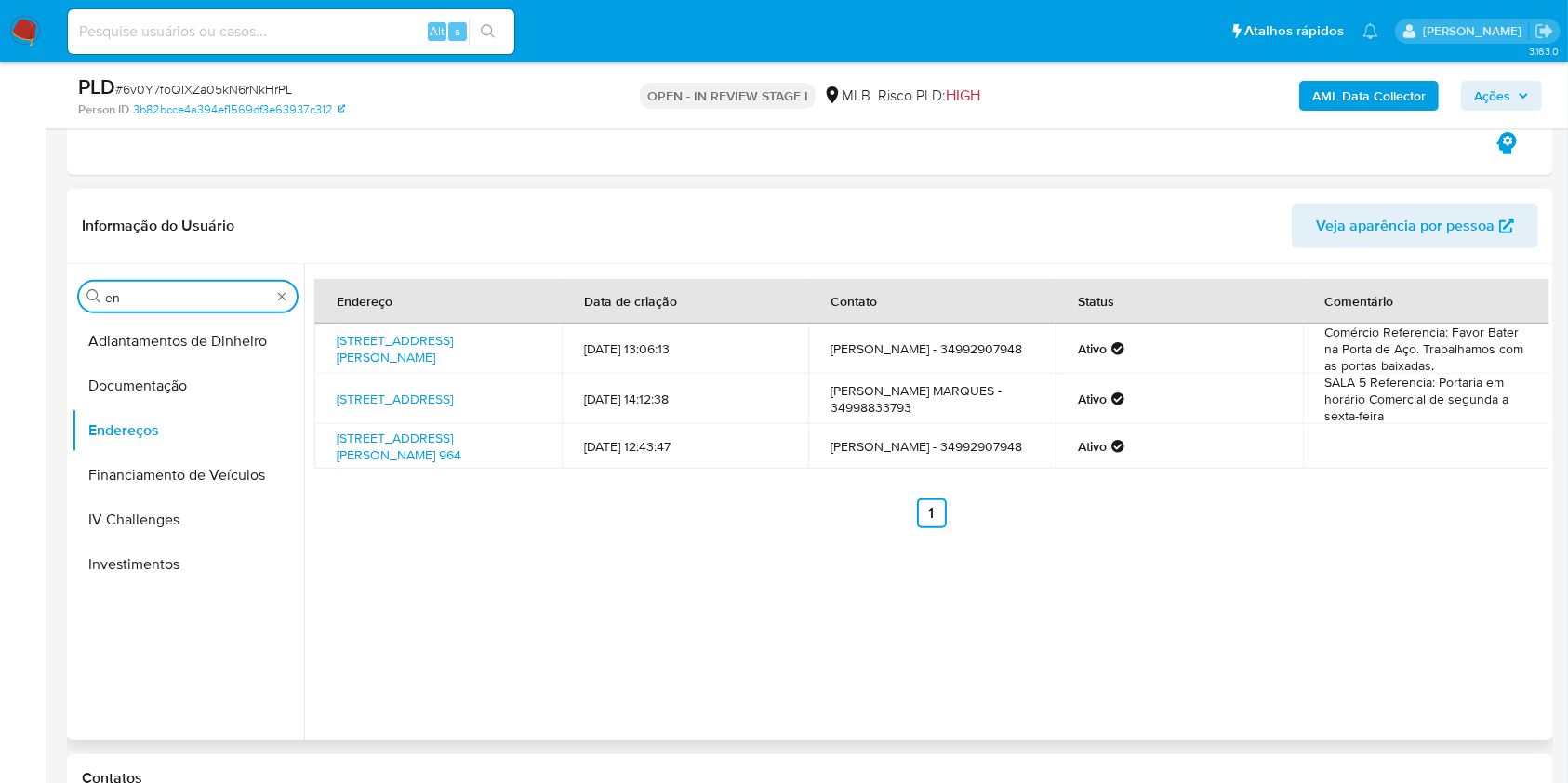
click at [140, 292] on input "en" at bounding box center [187, 298] width 166 height 16
type input "ge"
click at [125, 359] on button "Detalhe da geolocalização" at bounding box center [188, 341] width 232 height 45
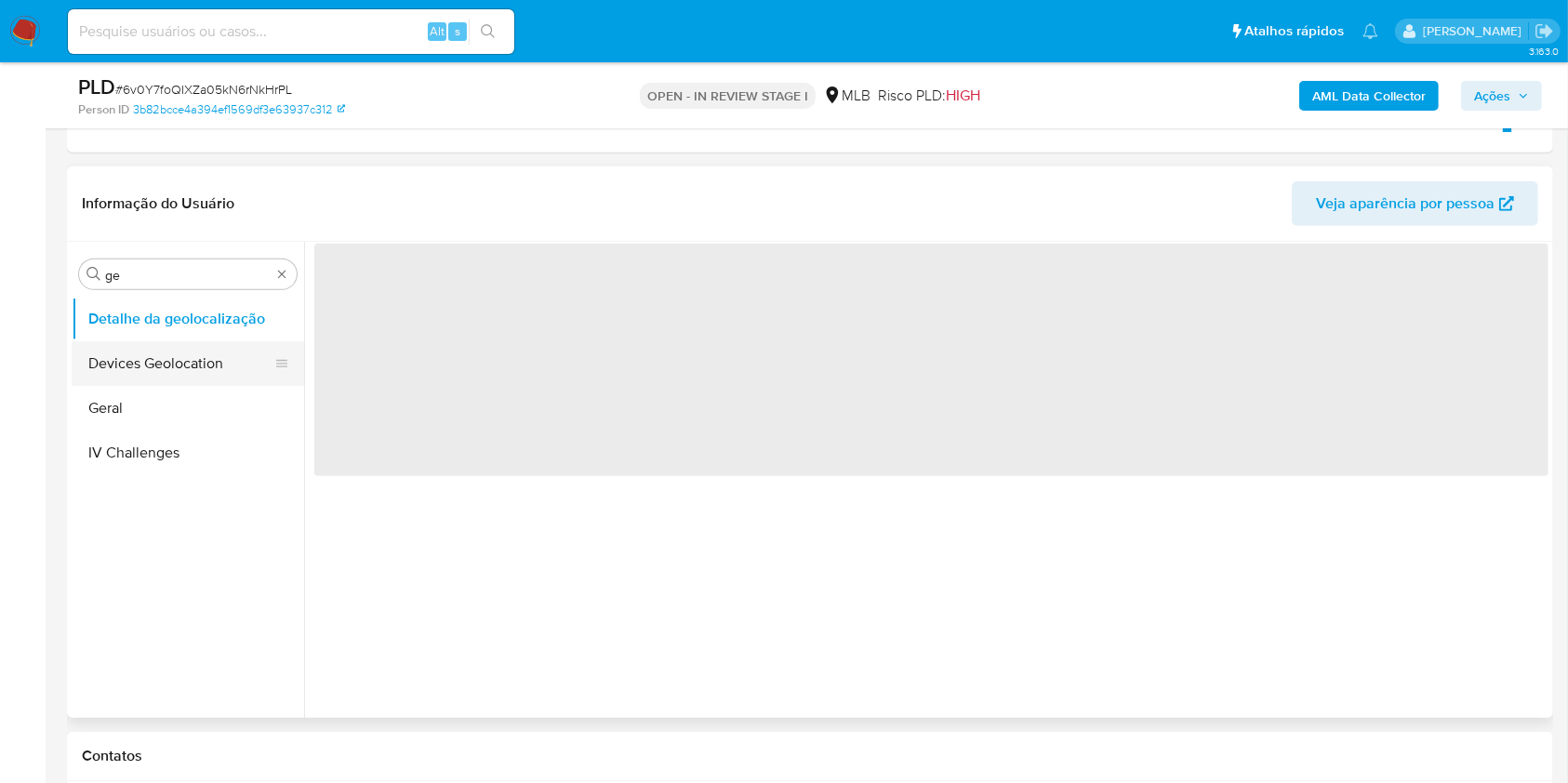
click at [124, 350] on button "Devices Geolocation" at bounding box center [180, 363] width 218 height 45
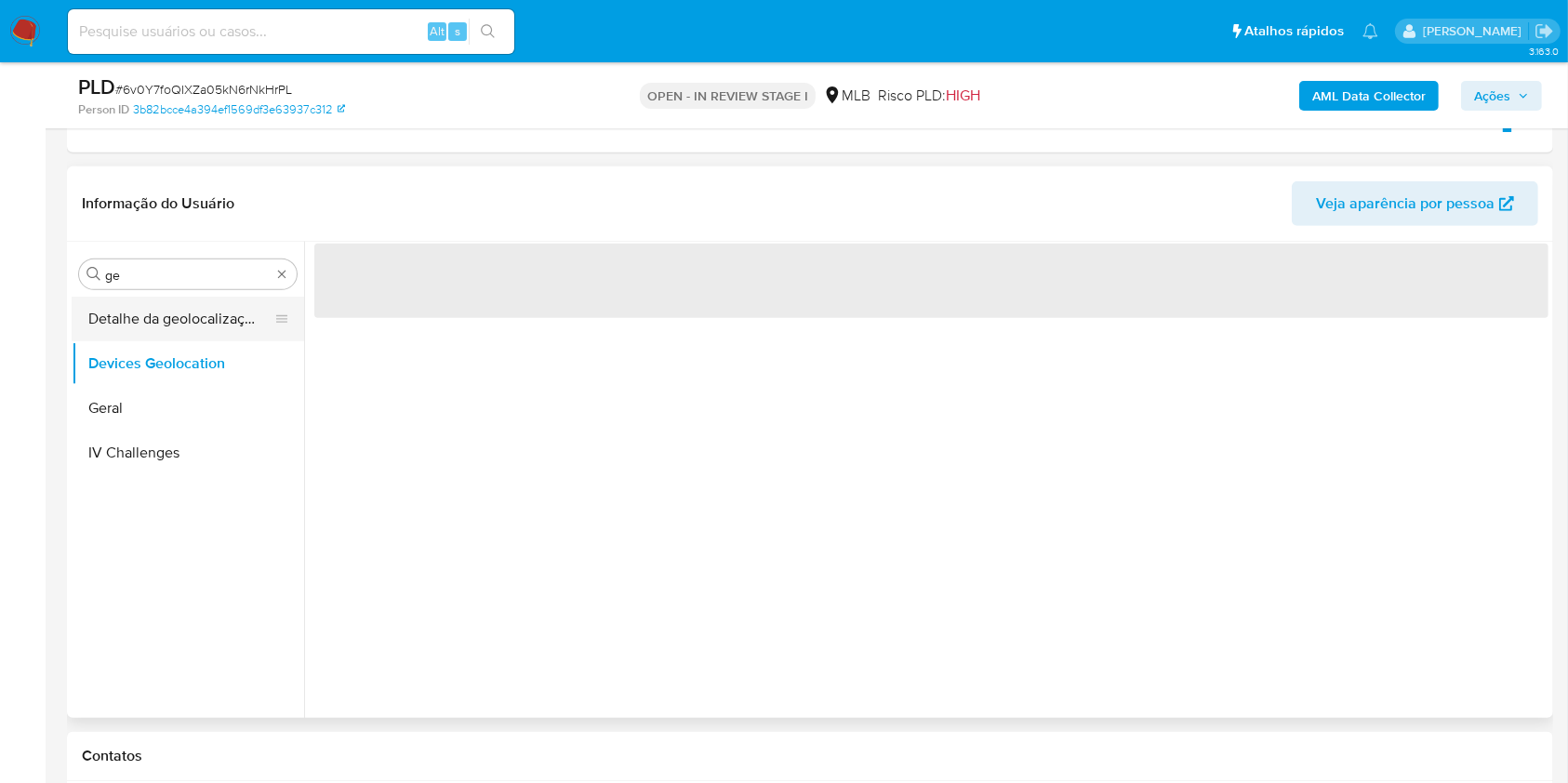
click at [201, 309] on button "Detalhe da geolocalização" at bounding box center [180, 319] width 218 height 45
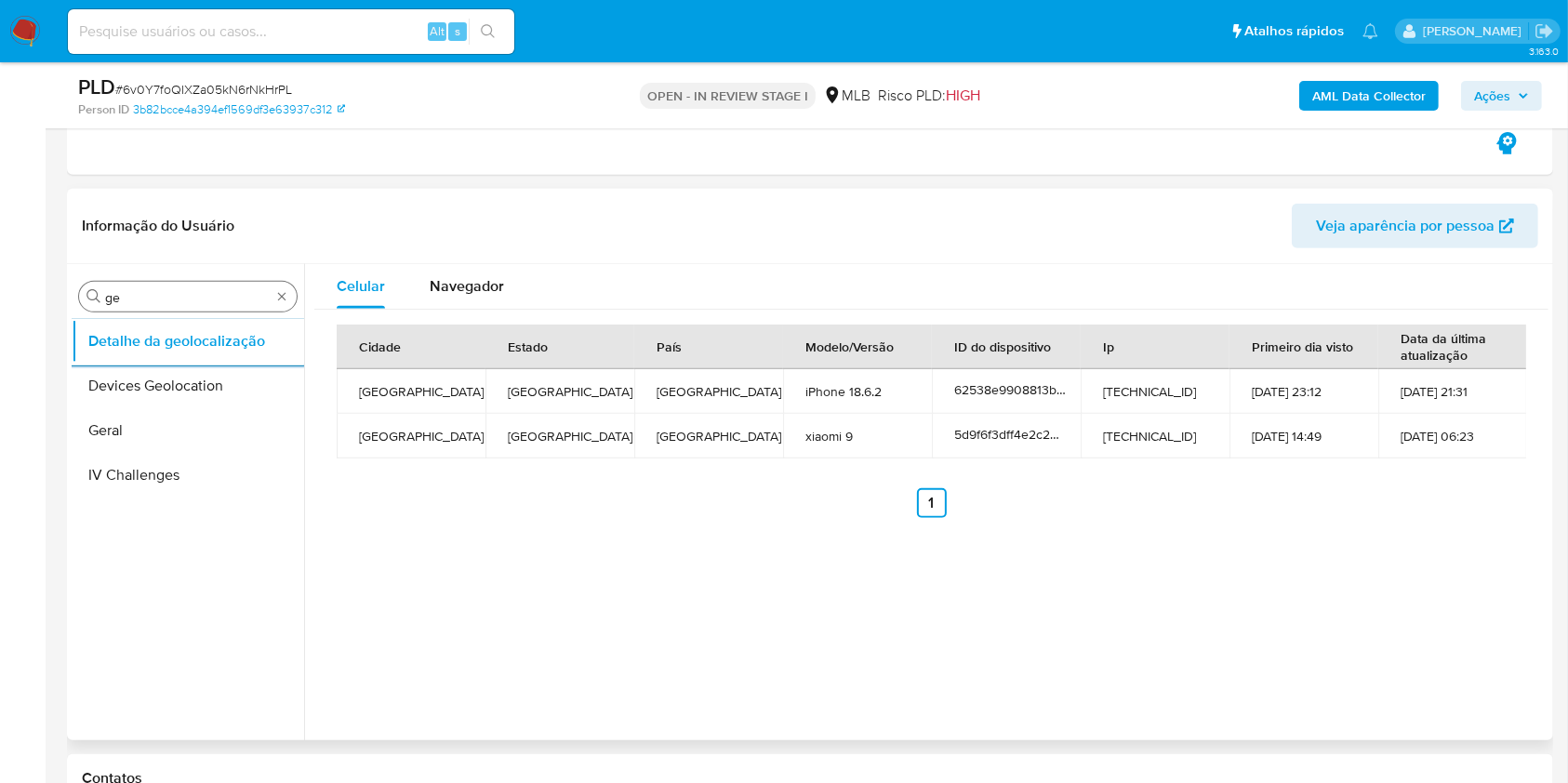
click at [148, 309] on div "Procurar ge" at bounding box center [188, 297] width 218 height 30
click at [148, 308] on div "Procurar ge" at bounding box center [188, 297] width 218 height 30
click at [144, 301] on input "ge" at bounding box center [187, 298] width 166 height 16
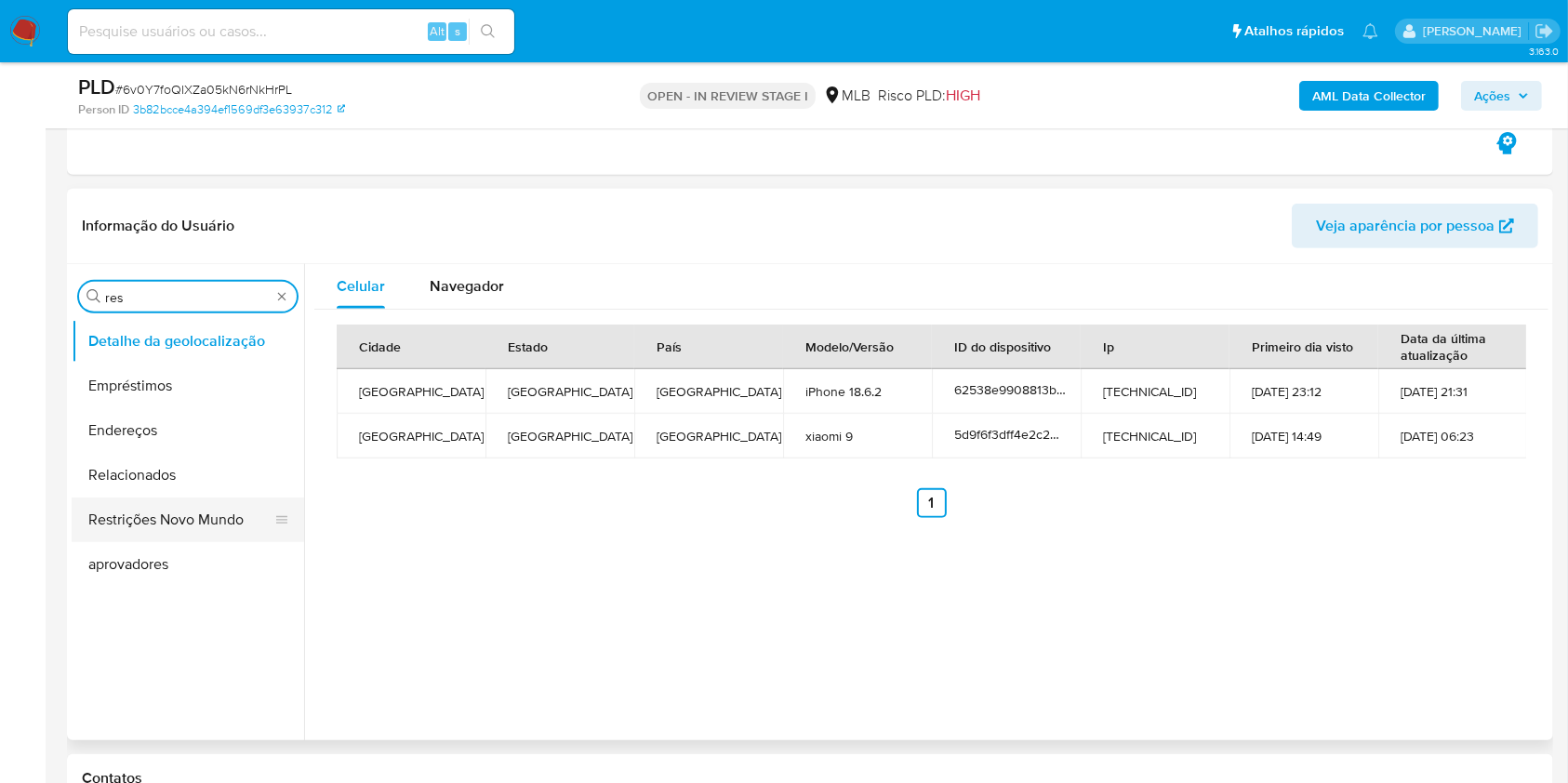
type input "res"
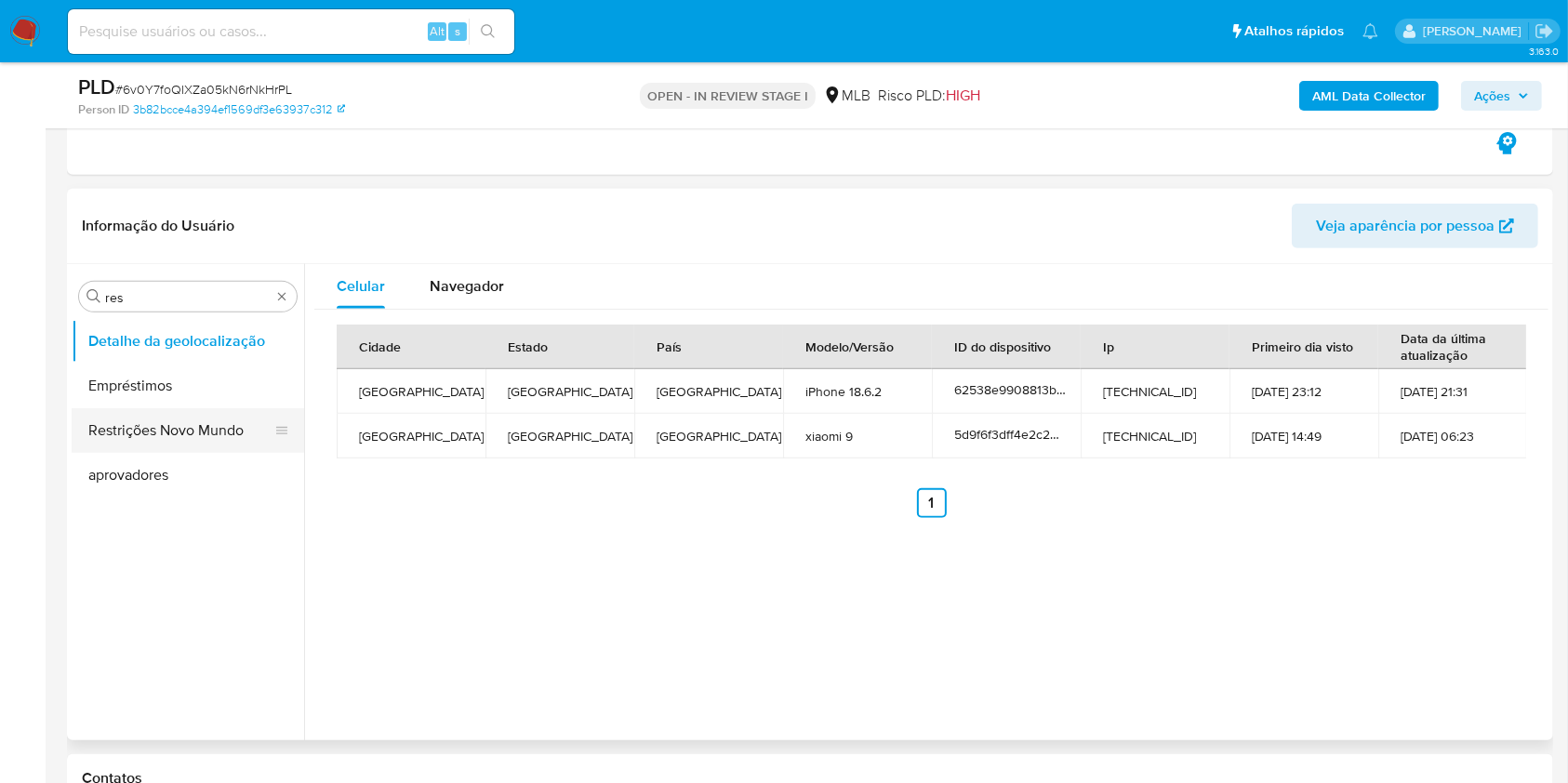
click at [128, 430] on button "Restrições Novo Mundo" at bounding box center [180, 430] width 218 height 45
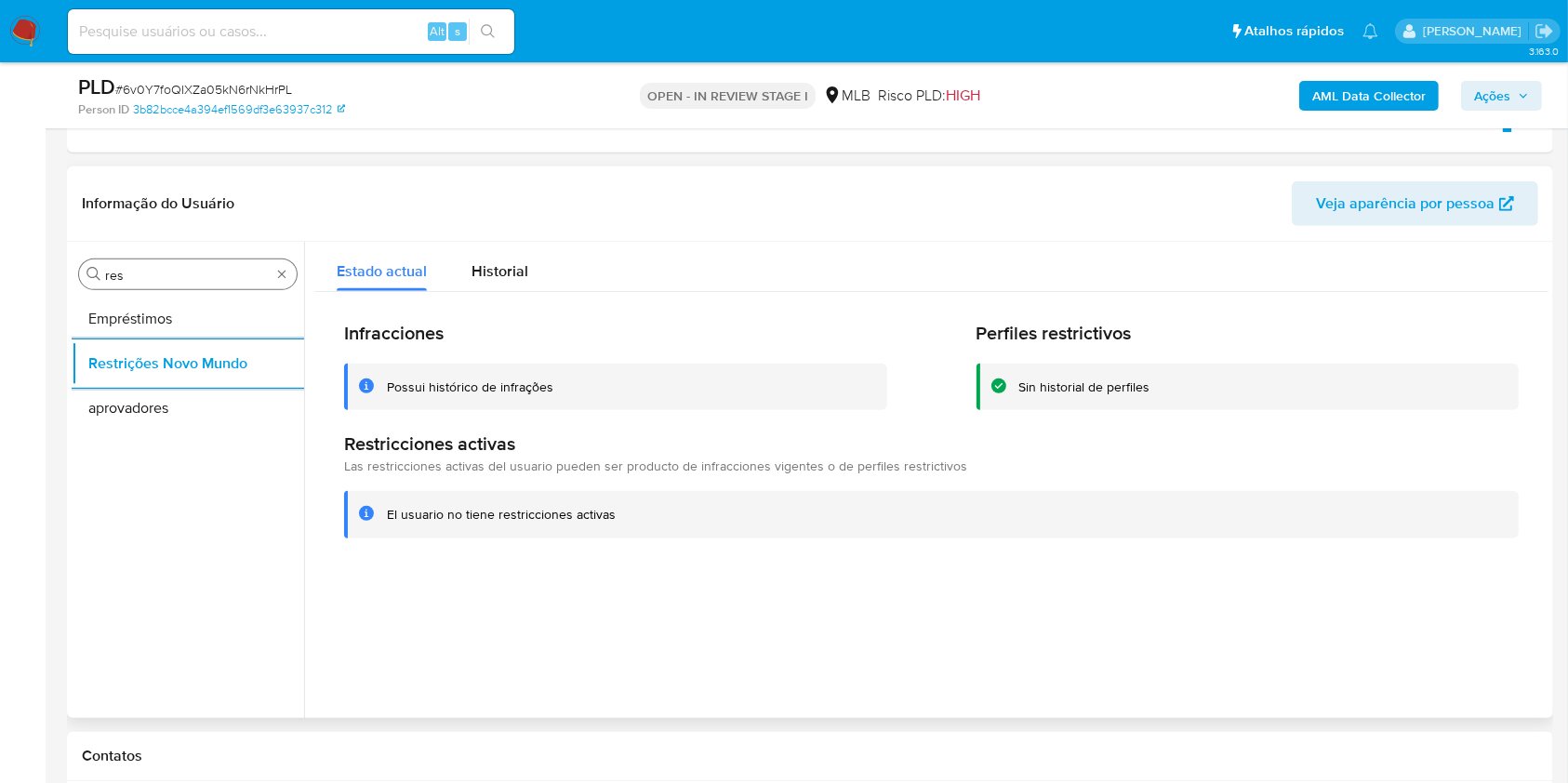
click at [200, 274] on input "res" at bounding box center [187, 275] width 166 height 16
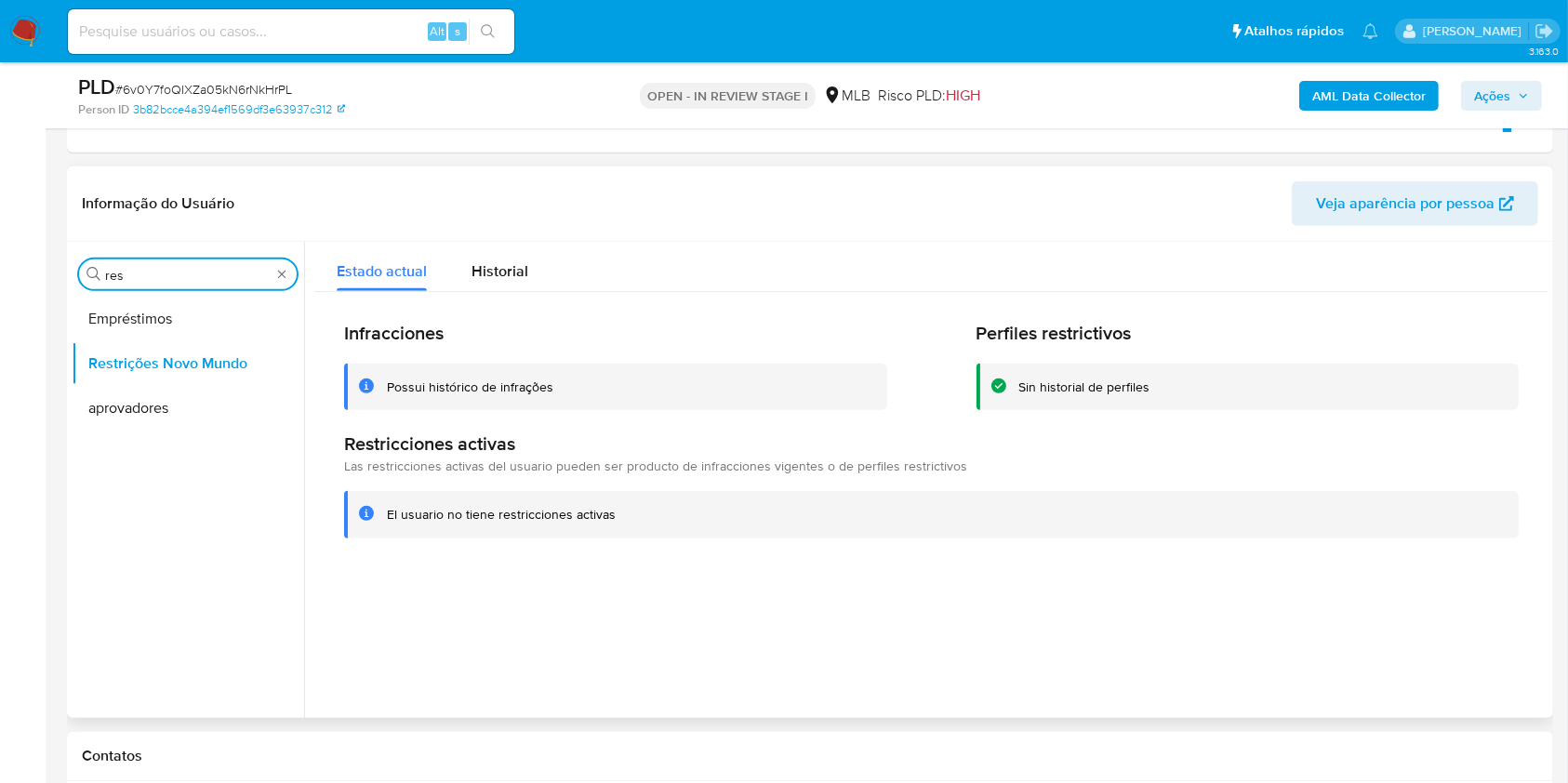
click at [200, 274] on input "res" at bounding box center [187, 275] width 166 height 16
click at [200, 273] on input "res" at bounding box center [187, 275] width 166 height 16
type input "po"
click at [163, 327] on button "Dispositivos Point" at bounding box center [180, 319] width 218 height 45
click at [163, 326] on button "Dispositivos Point" at bounding box center [180, 319] width 218 height 45
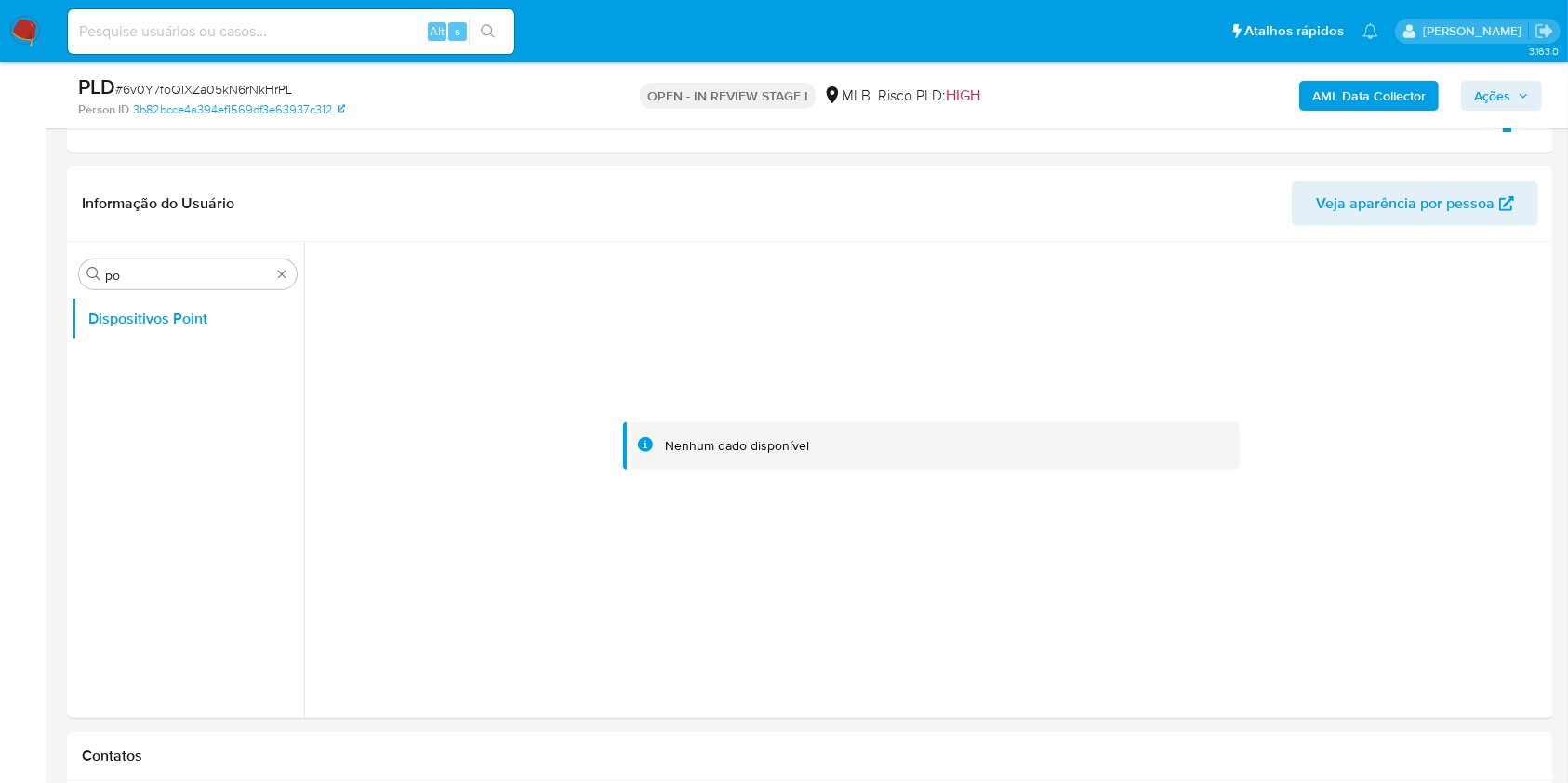
click at [1379, 72] on div "PLD # 6v0Y7foQIXZa05kN6rNkHrPL Person ID 3b82bcce4a394ef1569df3e63937c312 OPEN …" at bounding box center [810, 95] width 1486 height 66
click at [1375, 105] on b "AML Data Collector" at bounding box center [1368, 96] width 113 height 30
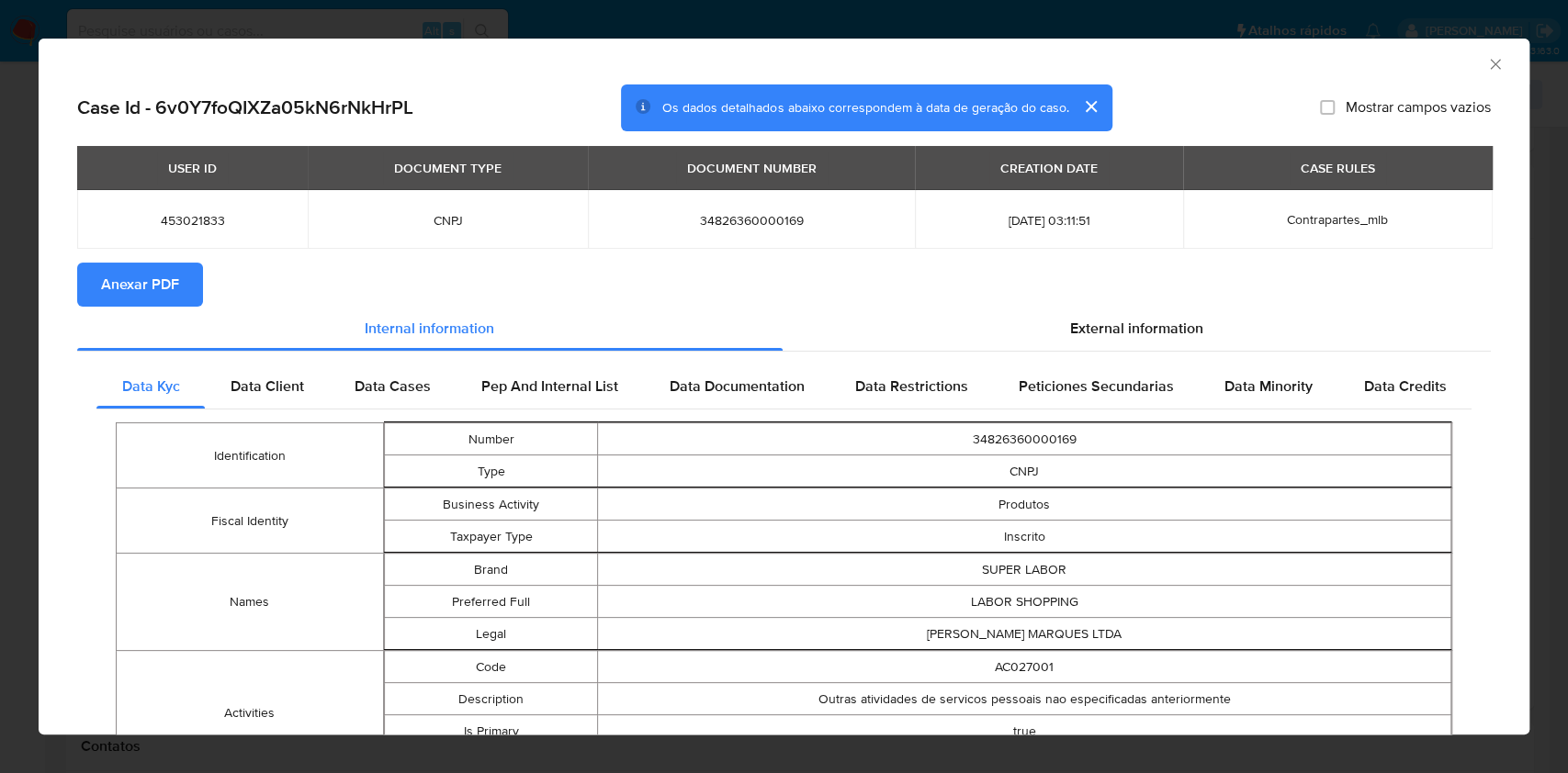
click at [173, 295] on span "Anexar PDF" at bounding box center [141, 285] width 78 height 40
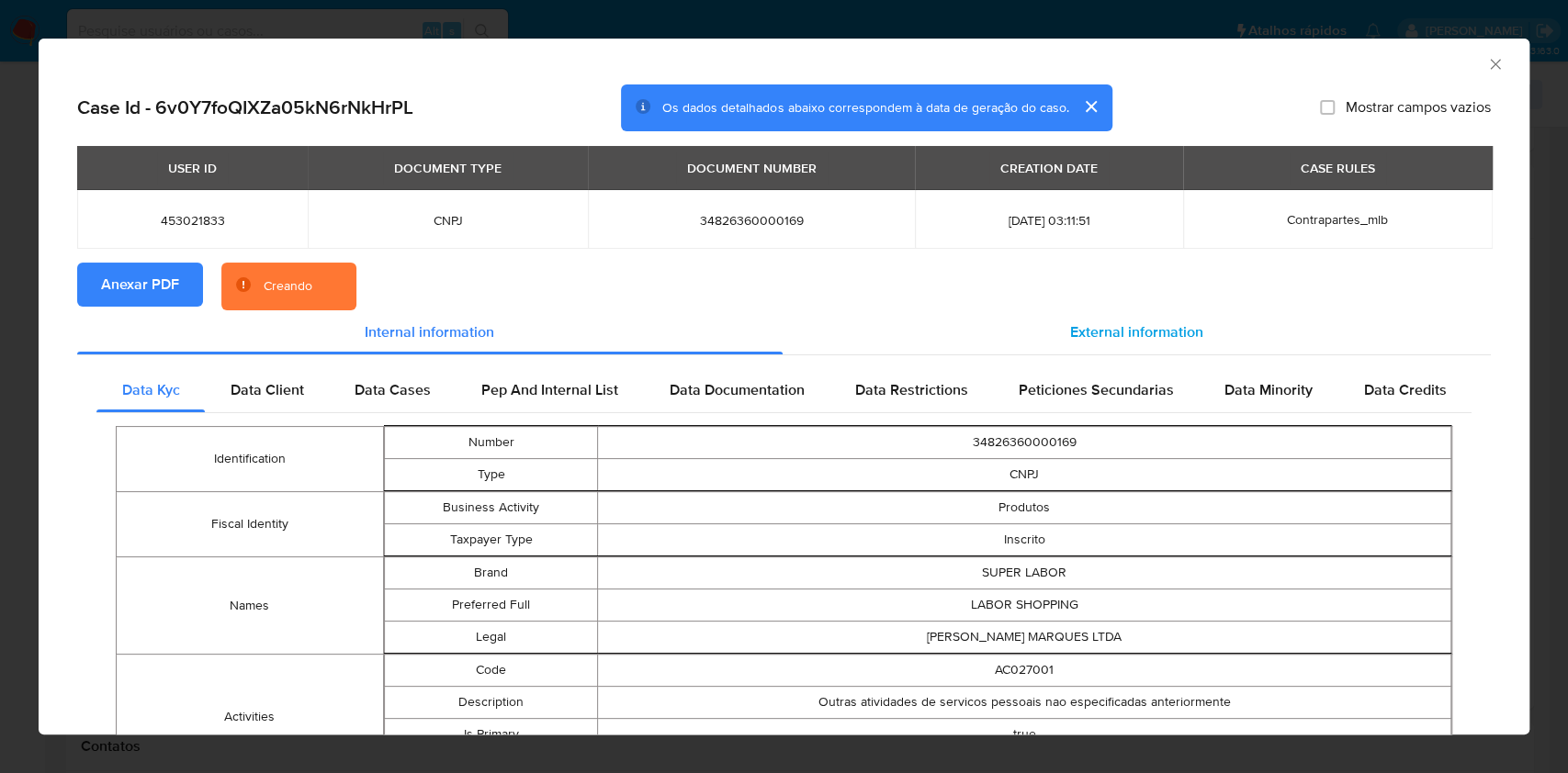
click at [1081, 333] on span "External information" at bounding box center [1137, 332] width 133 height 21
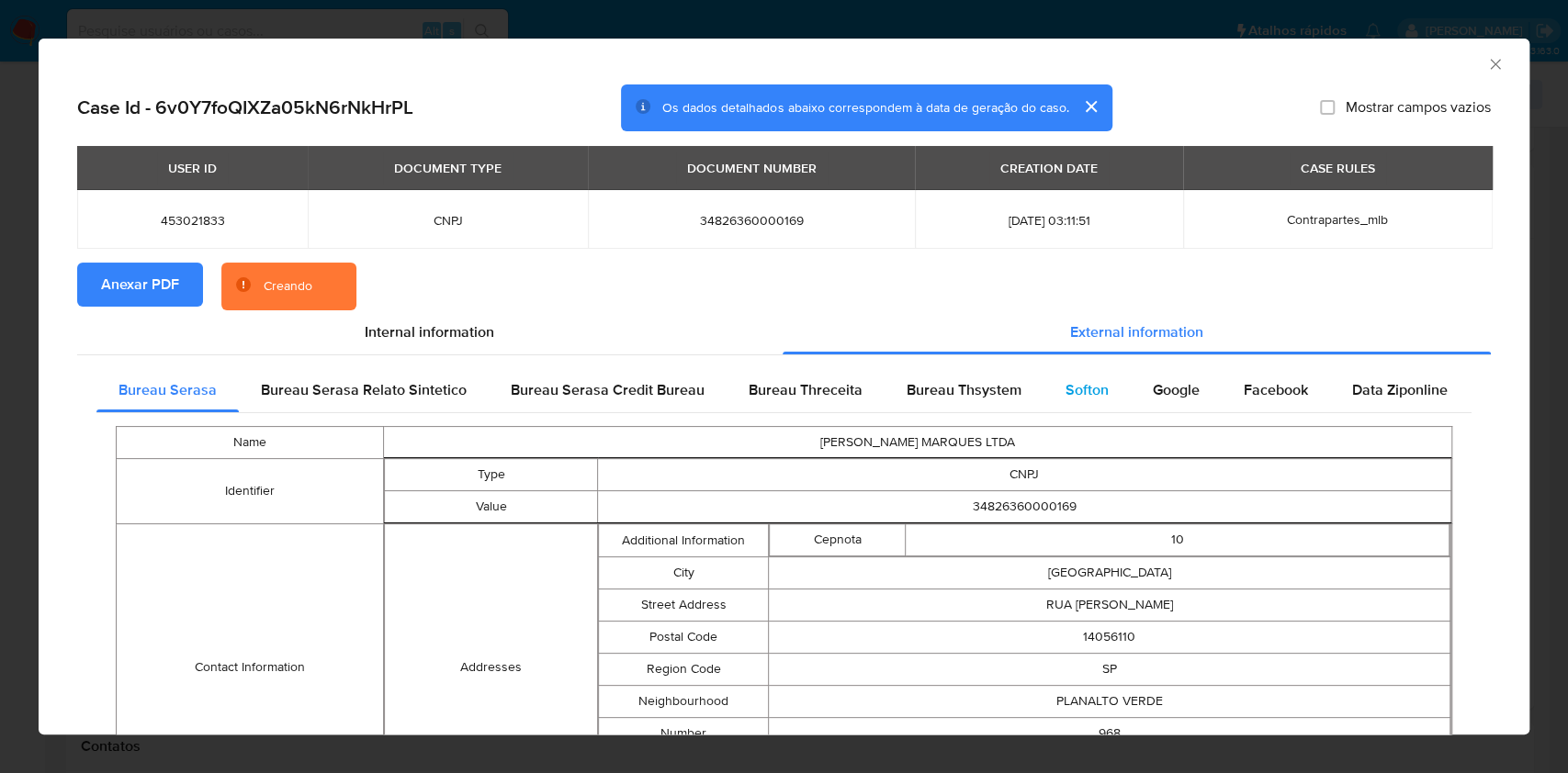
click at [1093, 380] on span "Softon" at bounding box center [1087, 390] width 43 height 21
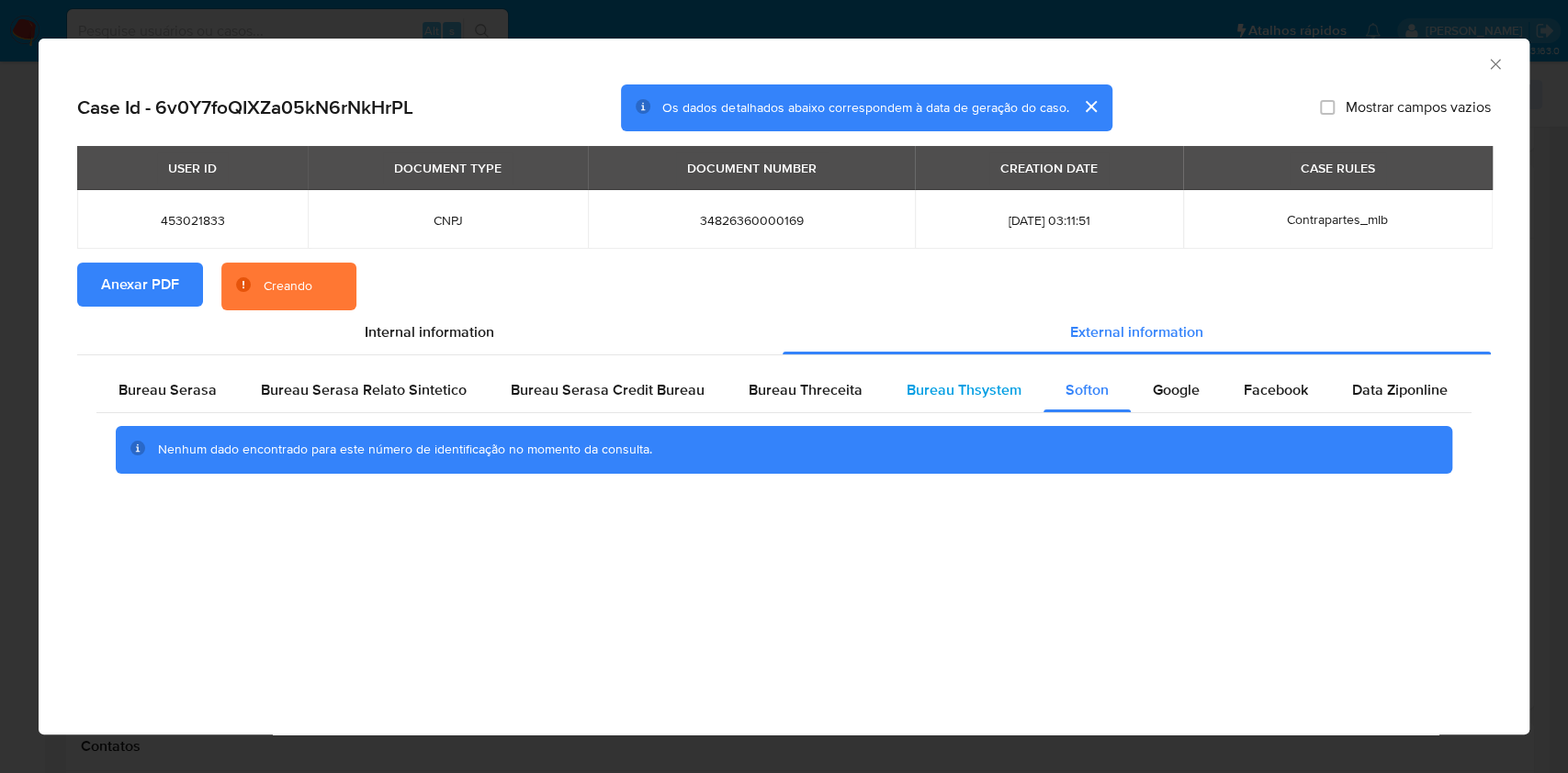
click at [1008, 389] on span "Bureau Thsystem" at bounding box center [964, 390] width 115 height 21
click at [850, 407] on div "Bureau Threceita" at bounding box center [805, 390] width 158 height 44
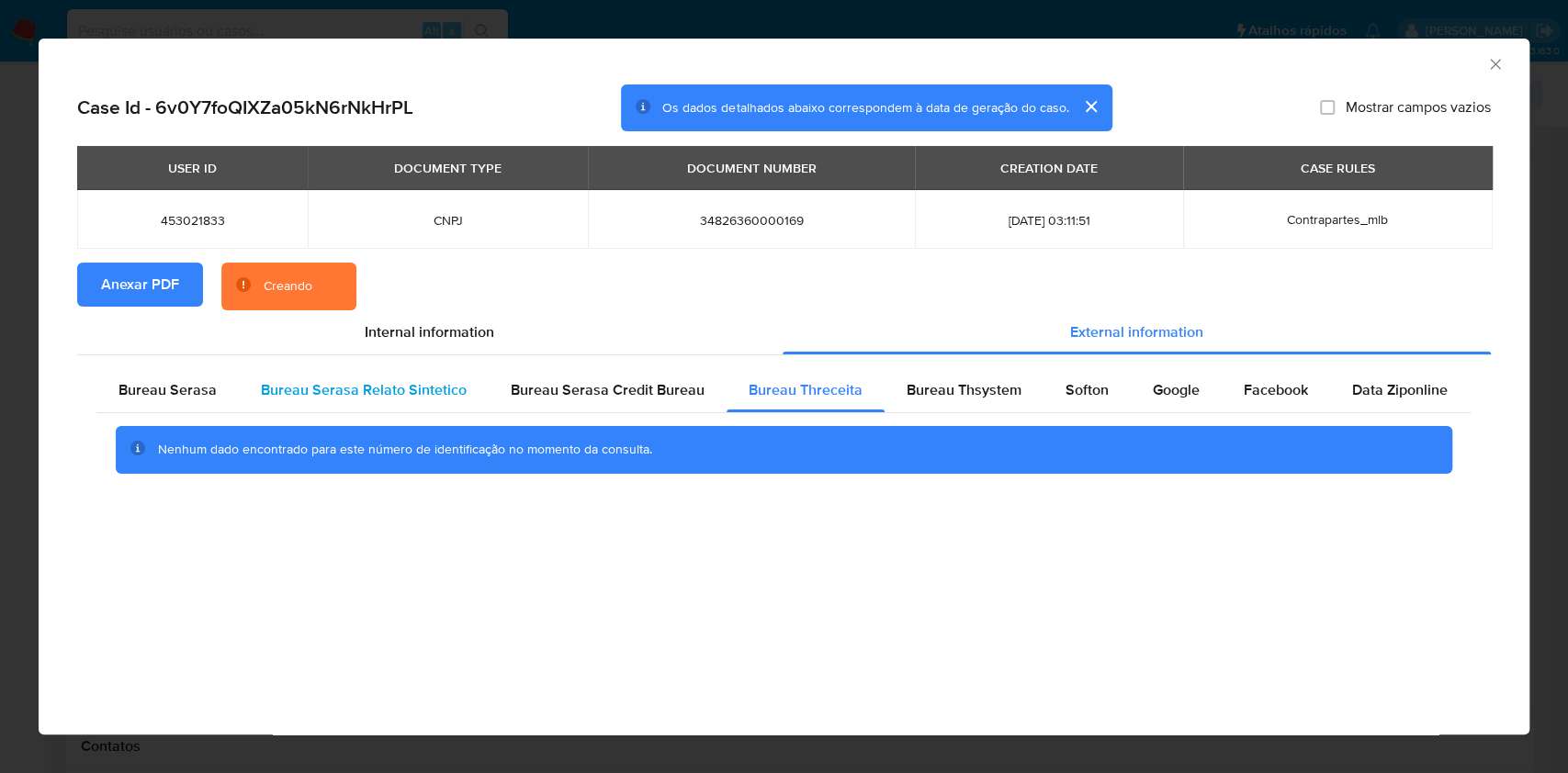
click at [442, 380] on span "Bureau Serasa Relato Sintetico" at bounding box center [364, 390] width 206 height 21
click at [239, 397] on div "Bureau Serasa Relato Sintetico" at bounding box center [364, 390] width 250 height 44
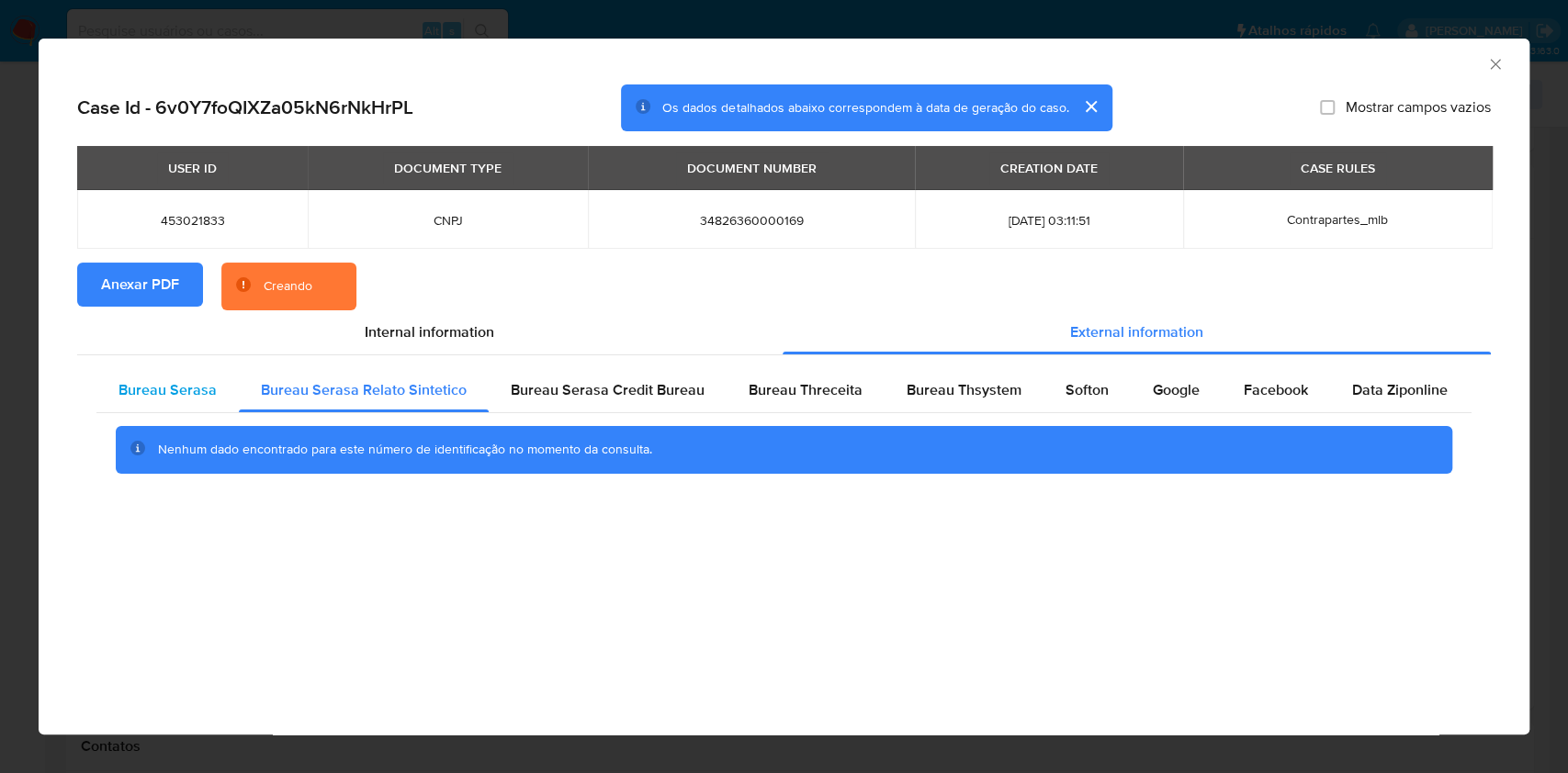
click at [206, 368] on div "Bureau Serasa" at bounding box center [167, 390] width 143 height 44
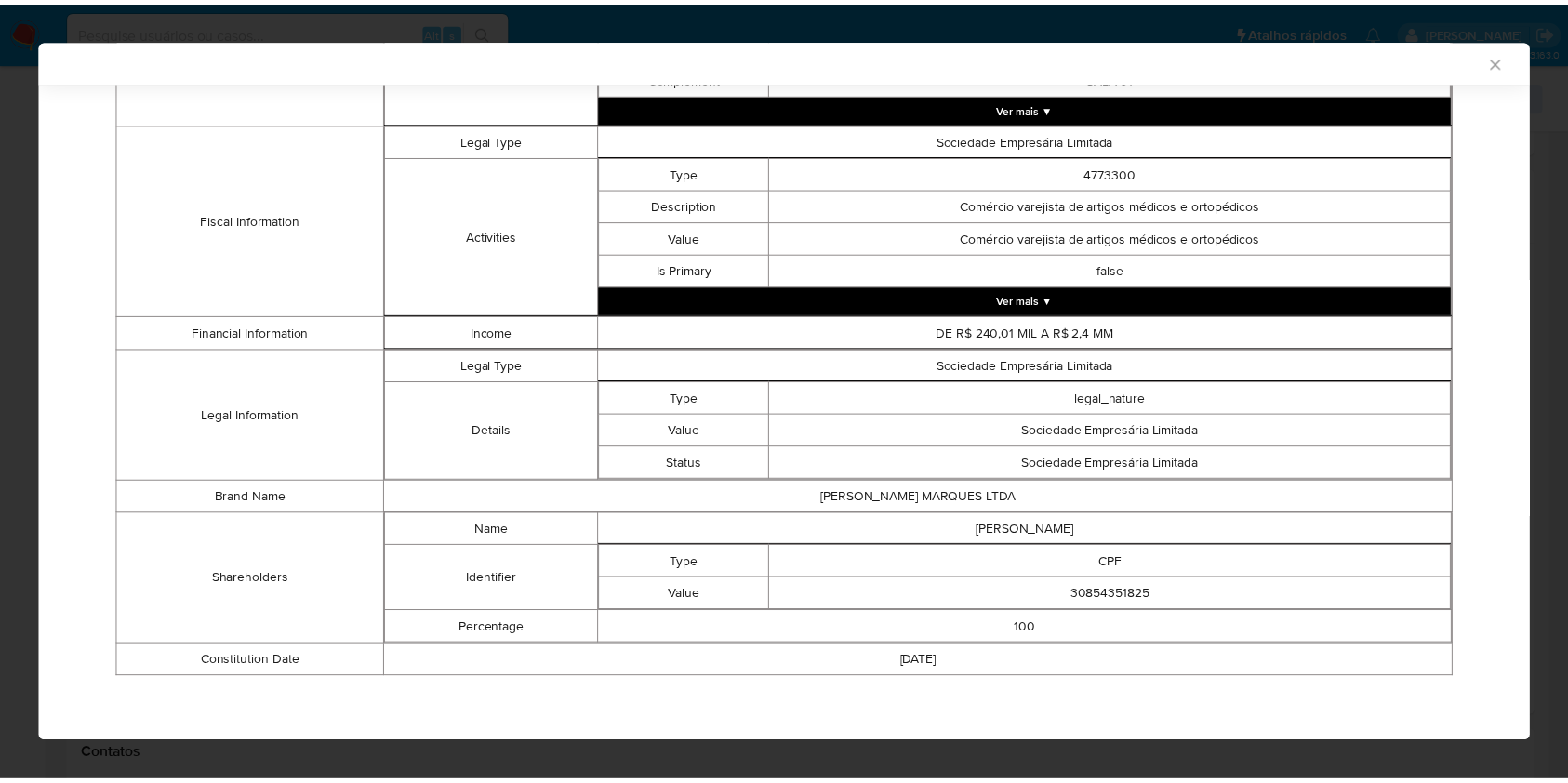
scroll to position [688, 0]
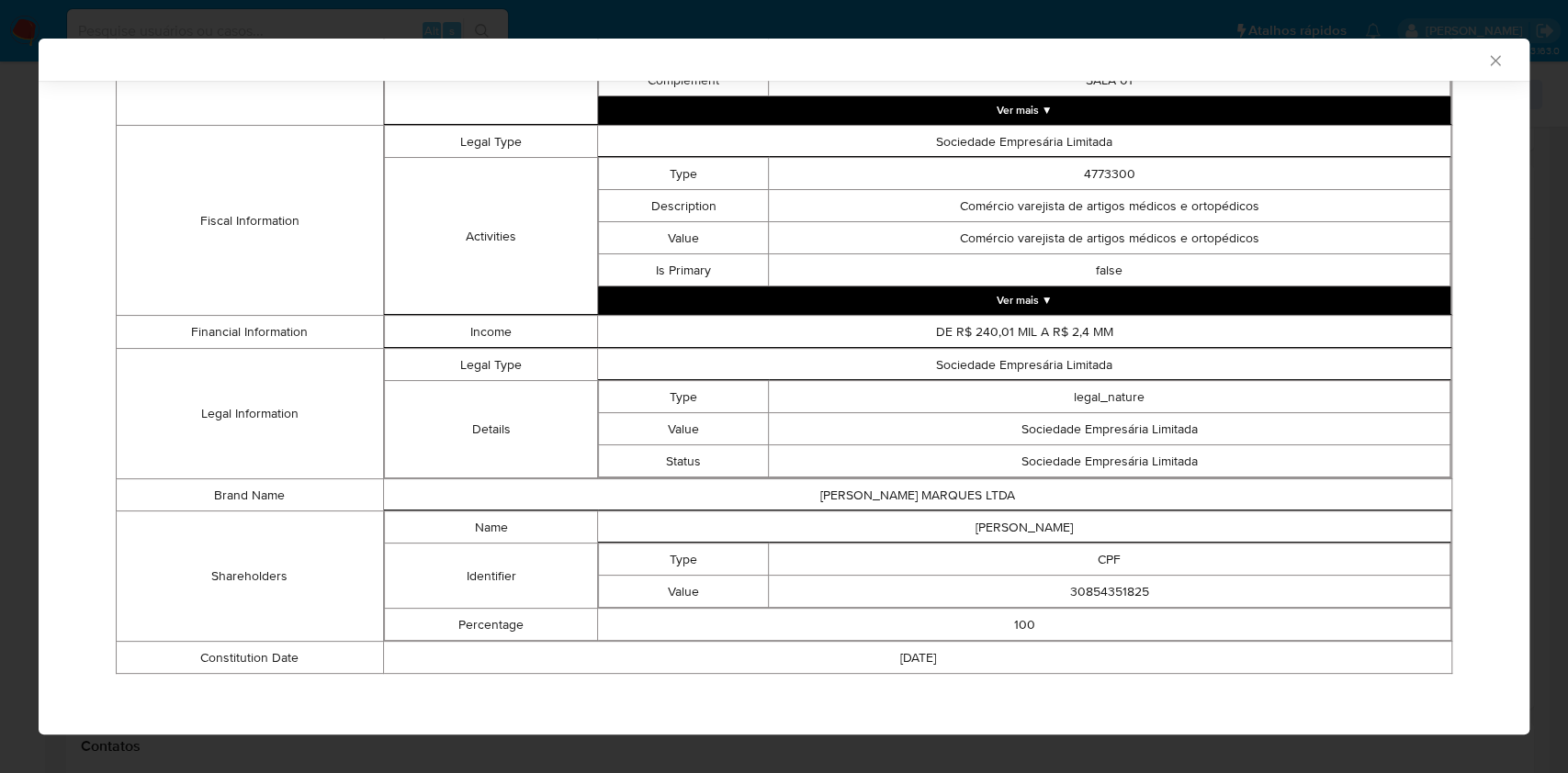
click at [0, 364] on div "AML Data Collector Case Id - 6v0Y7foQIXZa05kN6rNkHrPL Os dados detalhados abaix…" at bounding box center [784, 386] width 1568 height 773
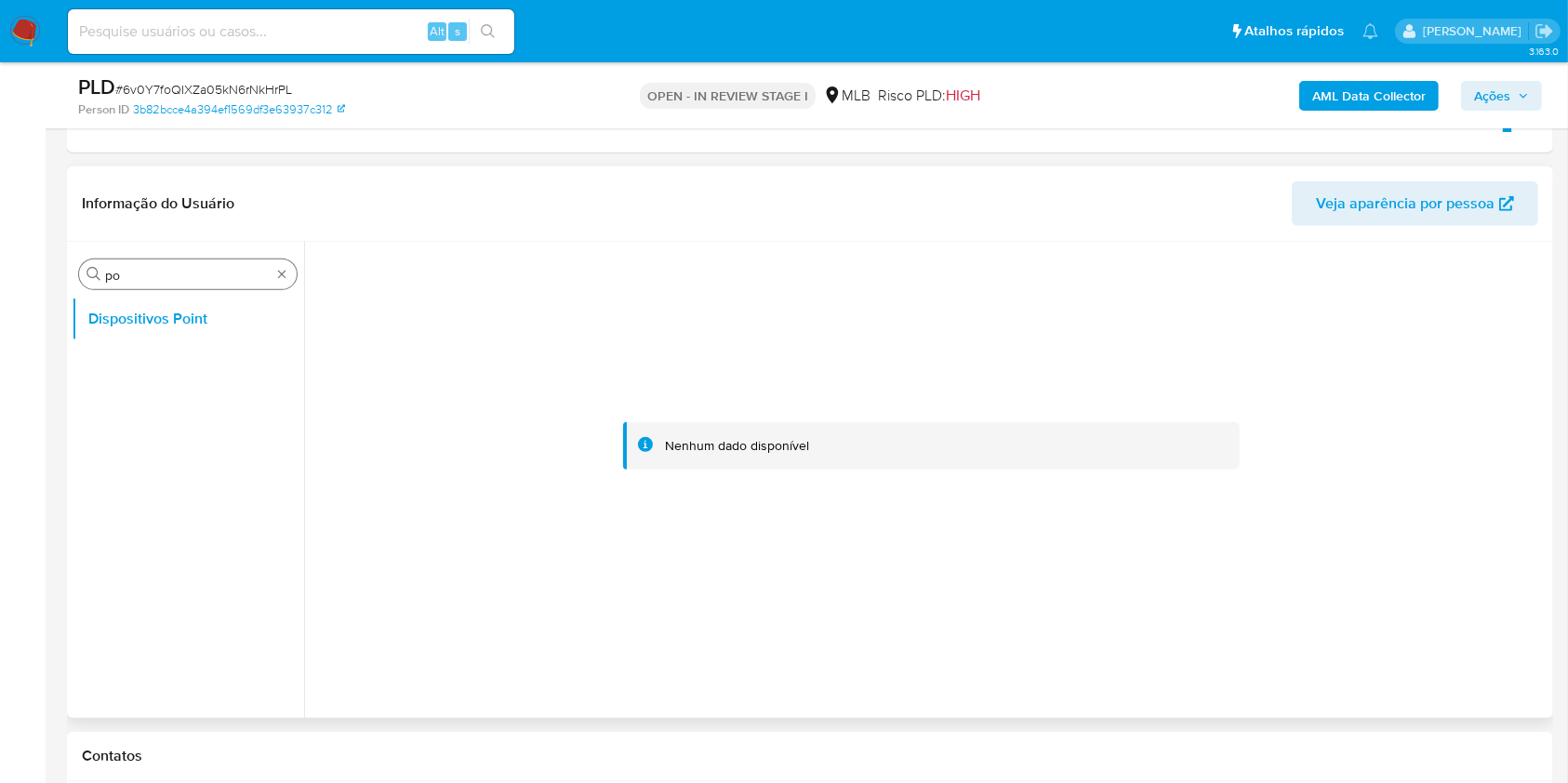
click at [160, 273] on input "po" at bounding box center [187, 275] width 166 height 16
click at [161, 272] on input "po" at bounding box center [187, 275] width 166 height 16
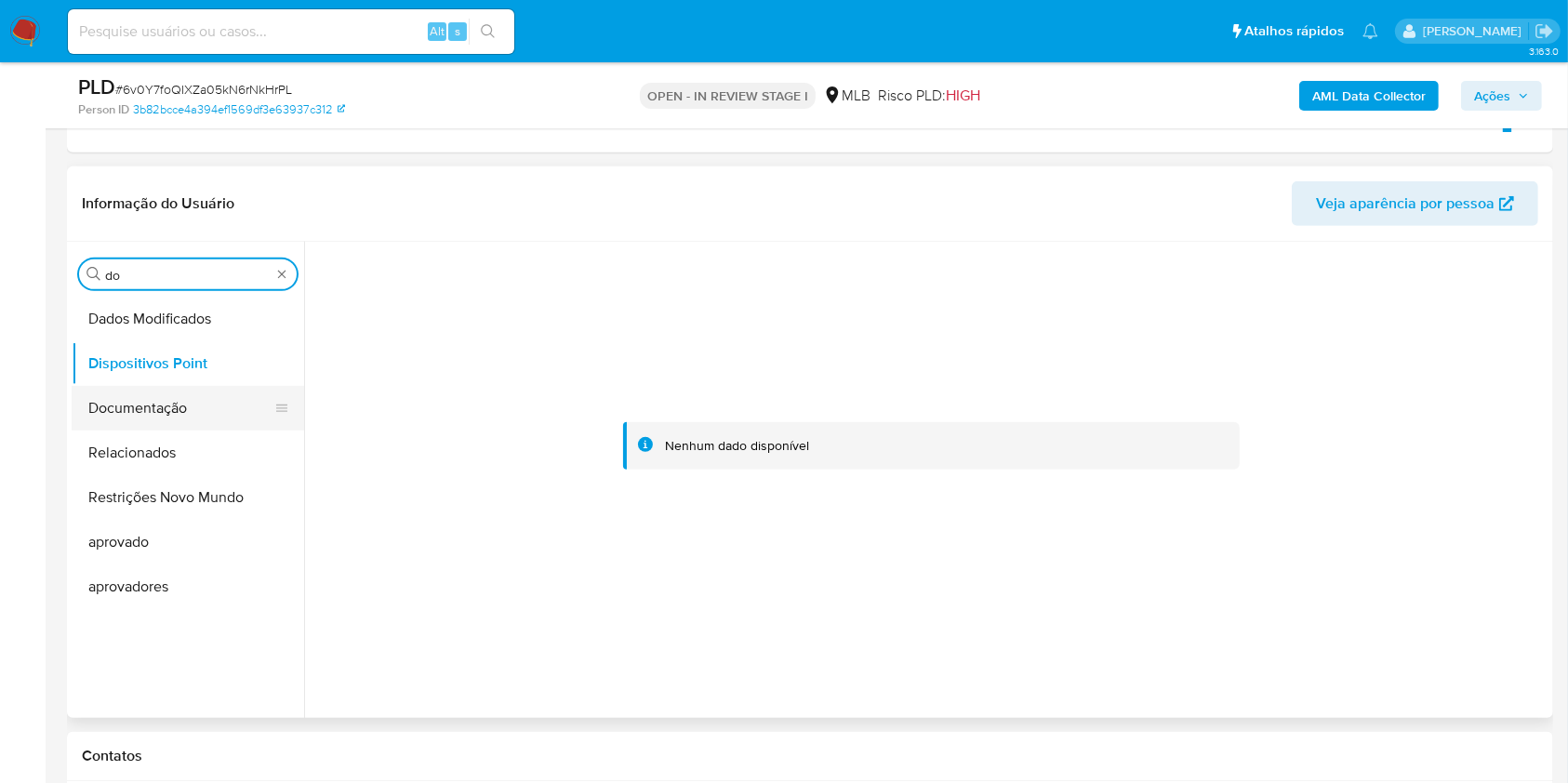
type input "do"
click at [121, 416] on button "Documentação" at bounding box center [180, 408] width 218 height 45
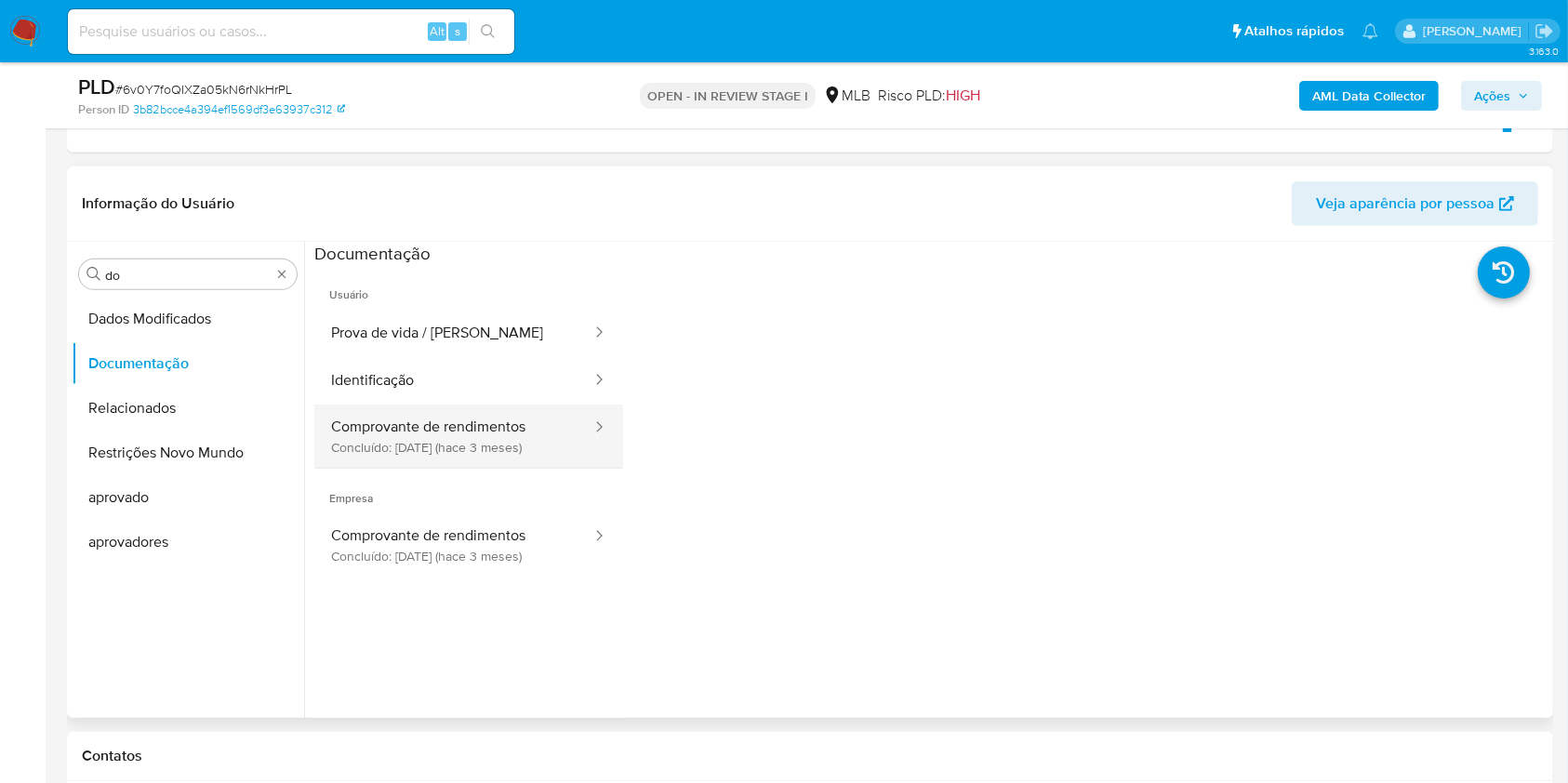
click at [450, 434] on button "Comprovante de rendimentos Concluído: 01/07/2025 (hace 3 meses)" at bounding box center [454, 436] width 279 height 63
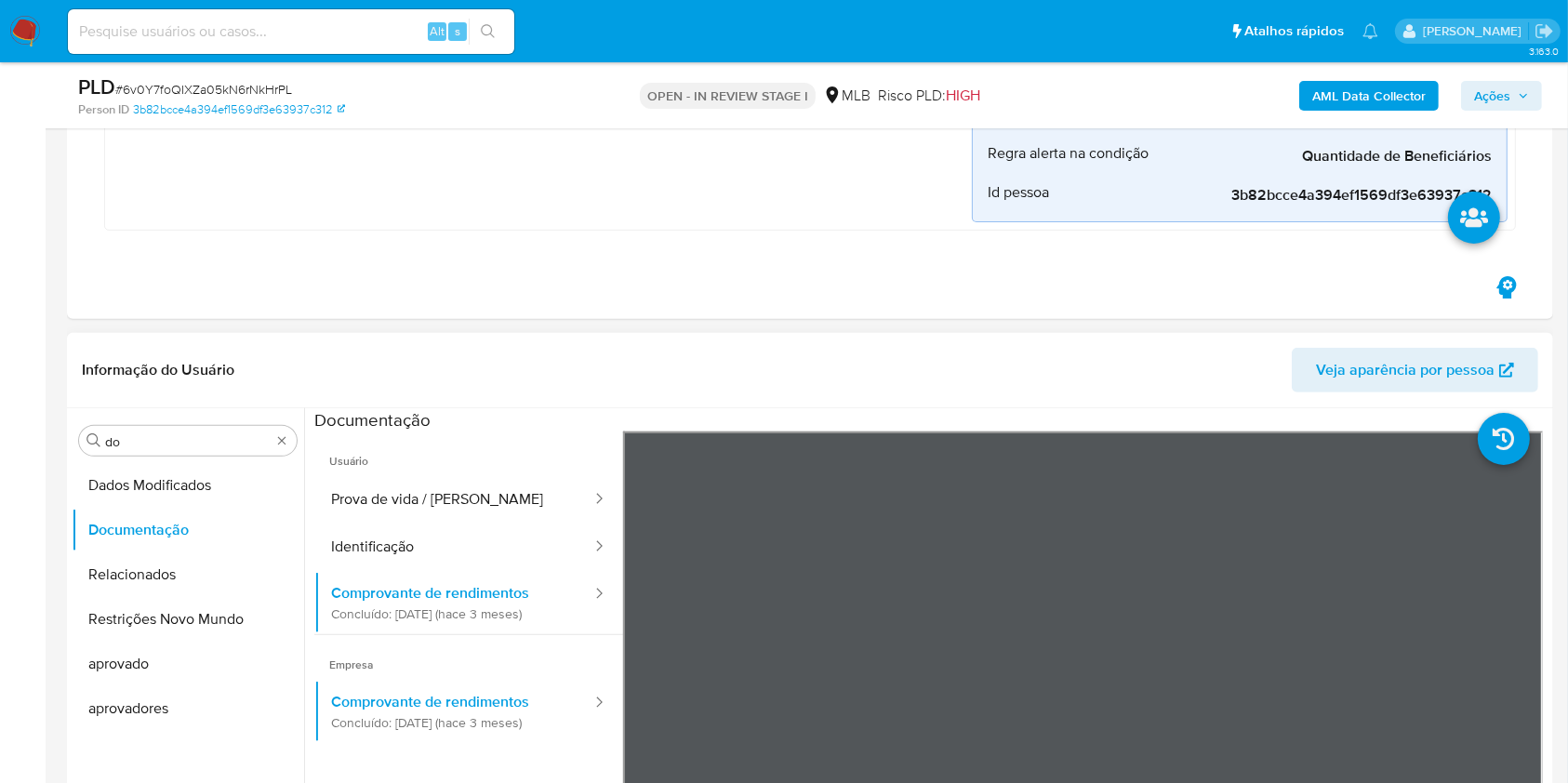
scroll to position [496, 0]
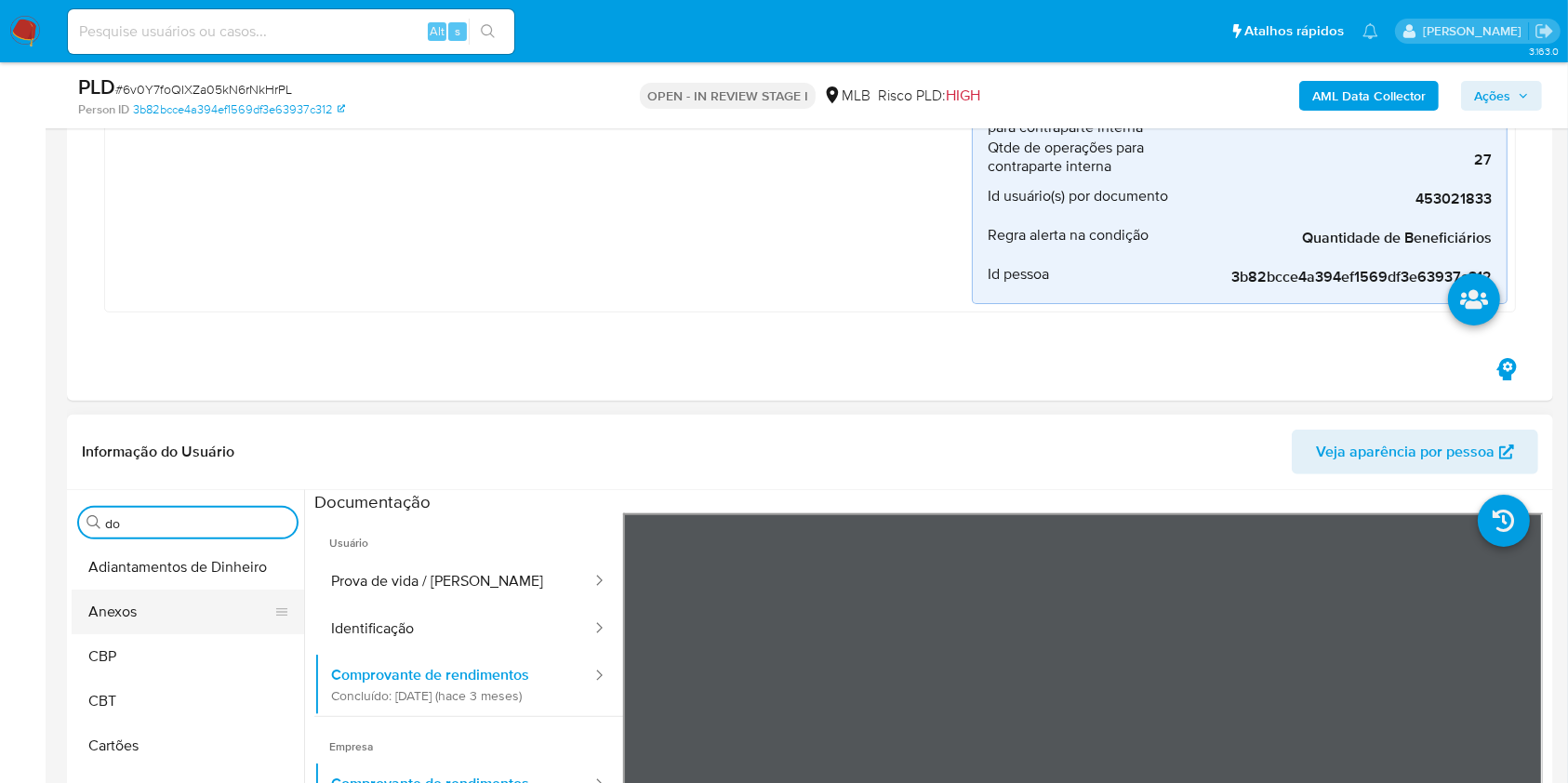
click at [176, 602] on button "Anexos" at bounding box center [180, 612] width 218 height 45
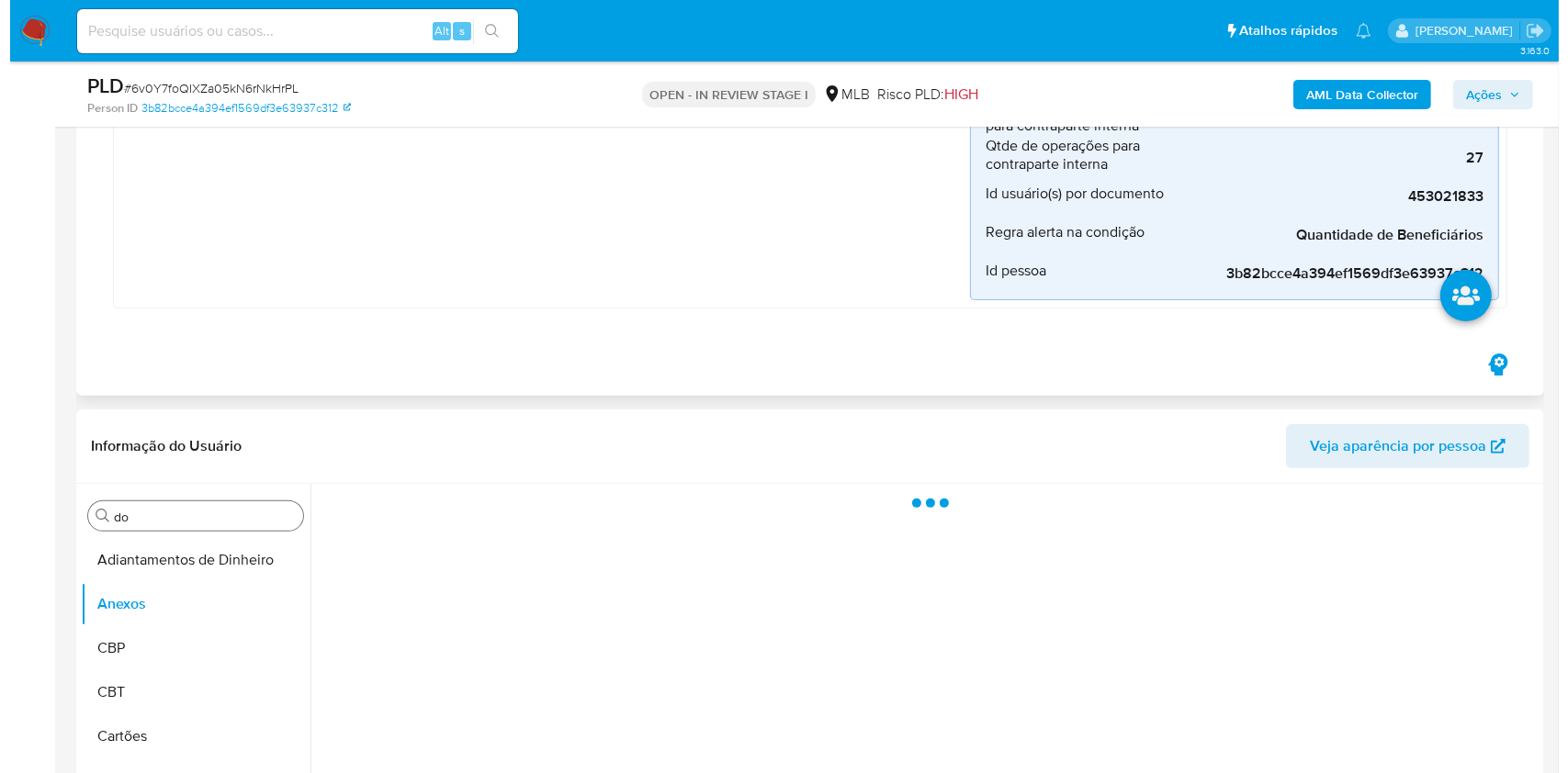
scroll to position [735, 0]
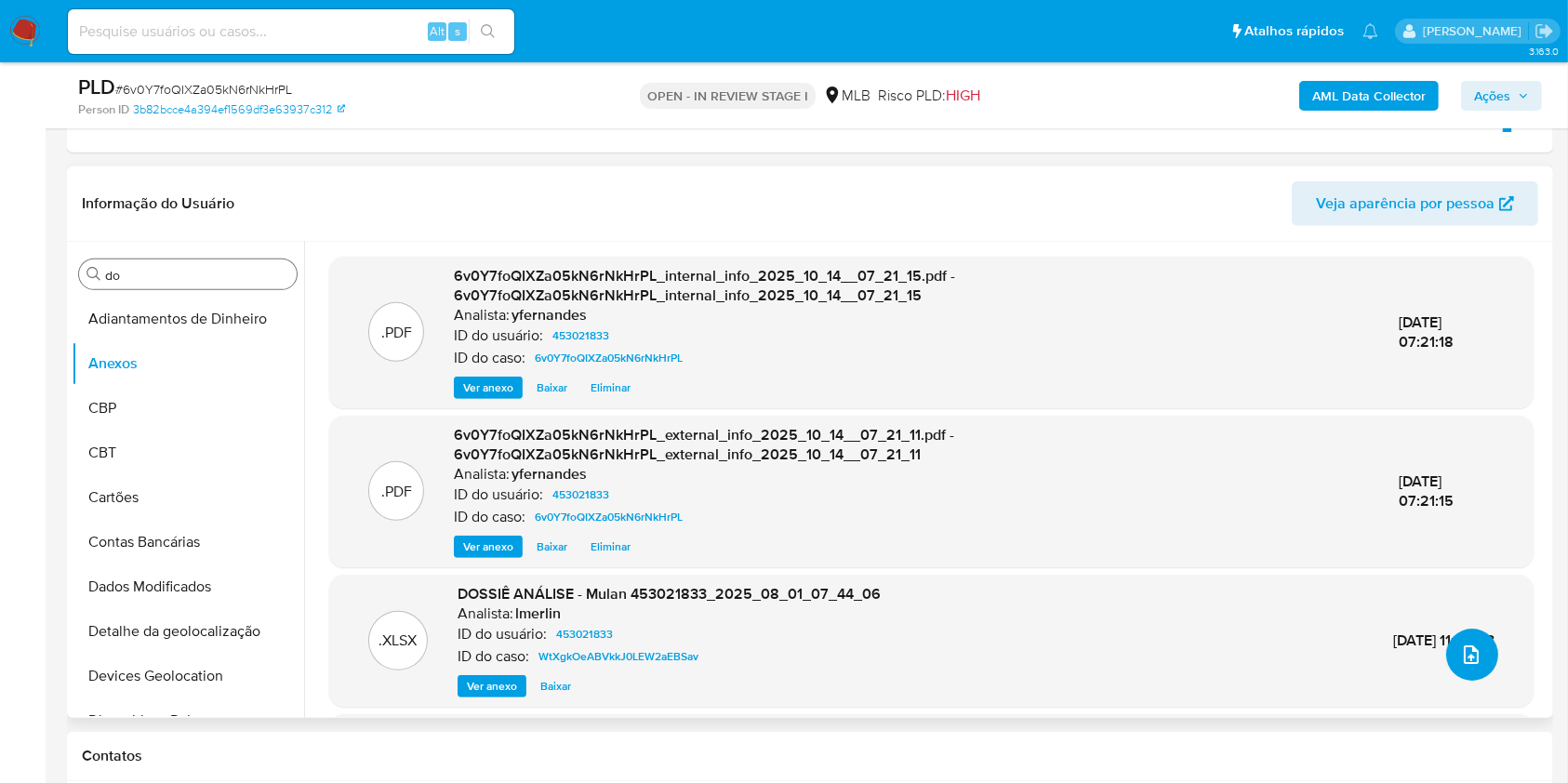
click at [1454, 637] on button "upload-file" at bounding box center [1472, 655] width 52 height 52
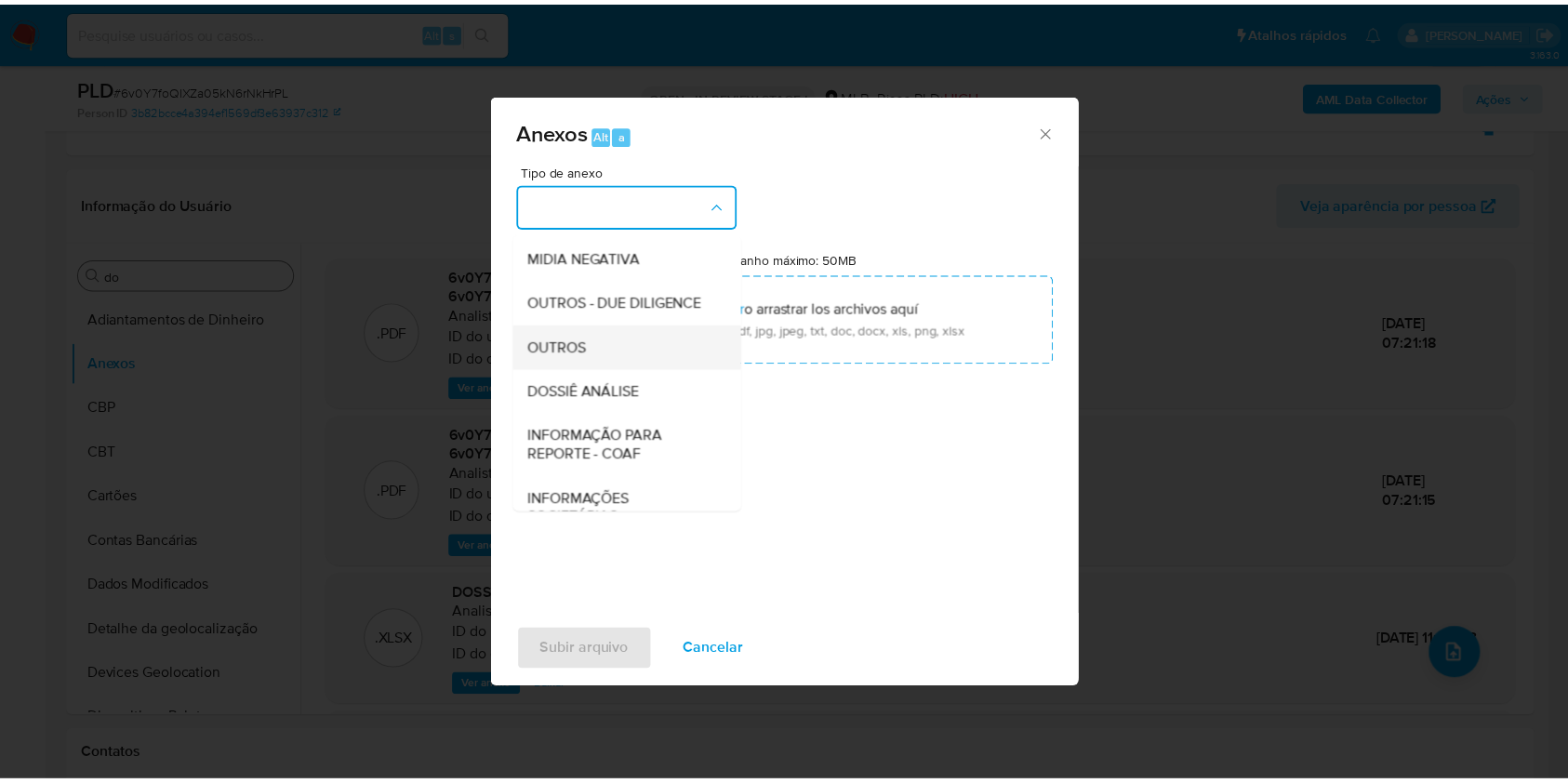
scroll to position [286, 0]
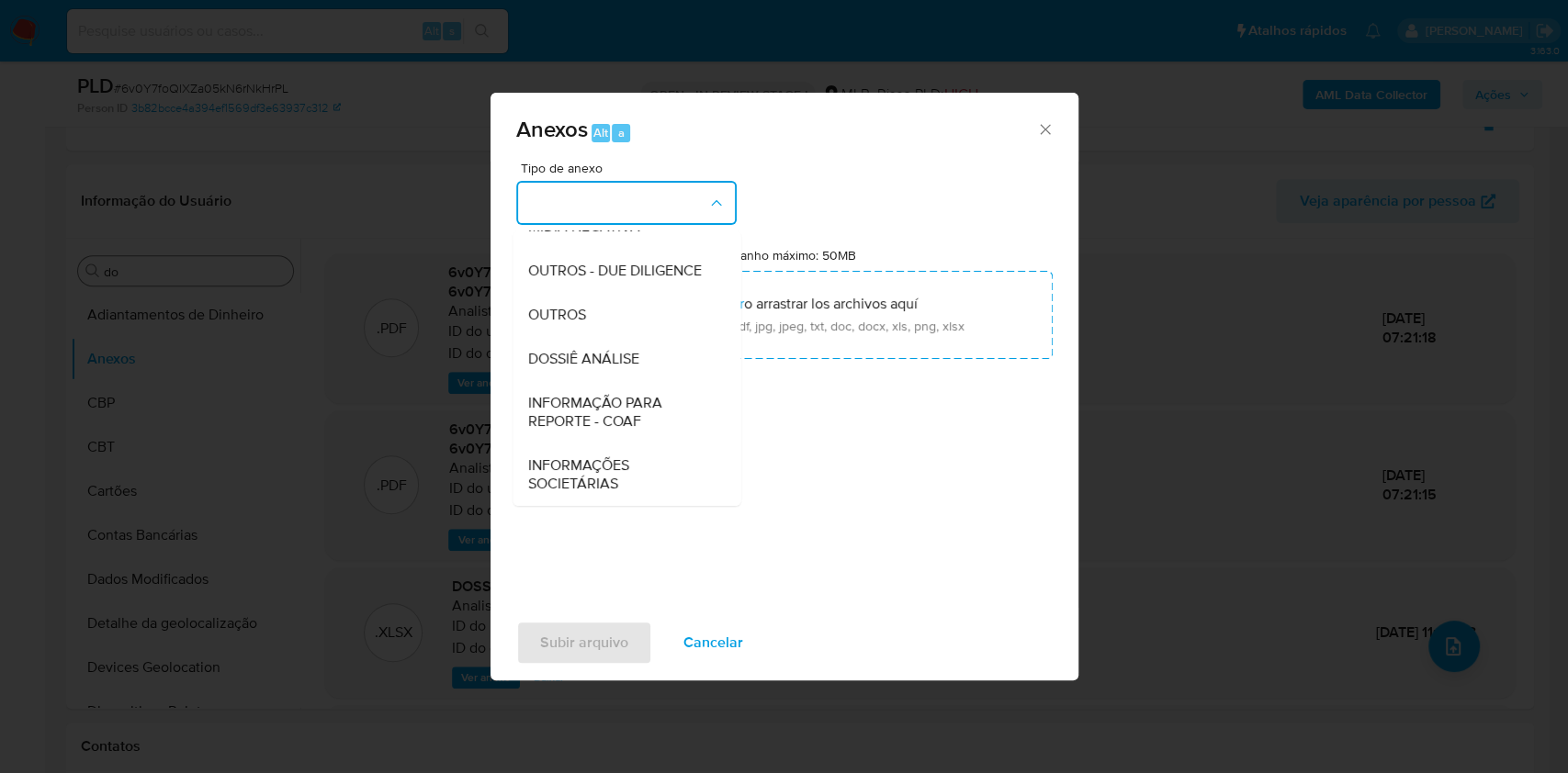
click at [628, 311] on div "OUTROS" at bounding box center [621, 315] width 188 height 44
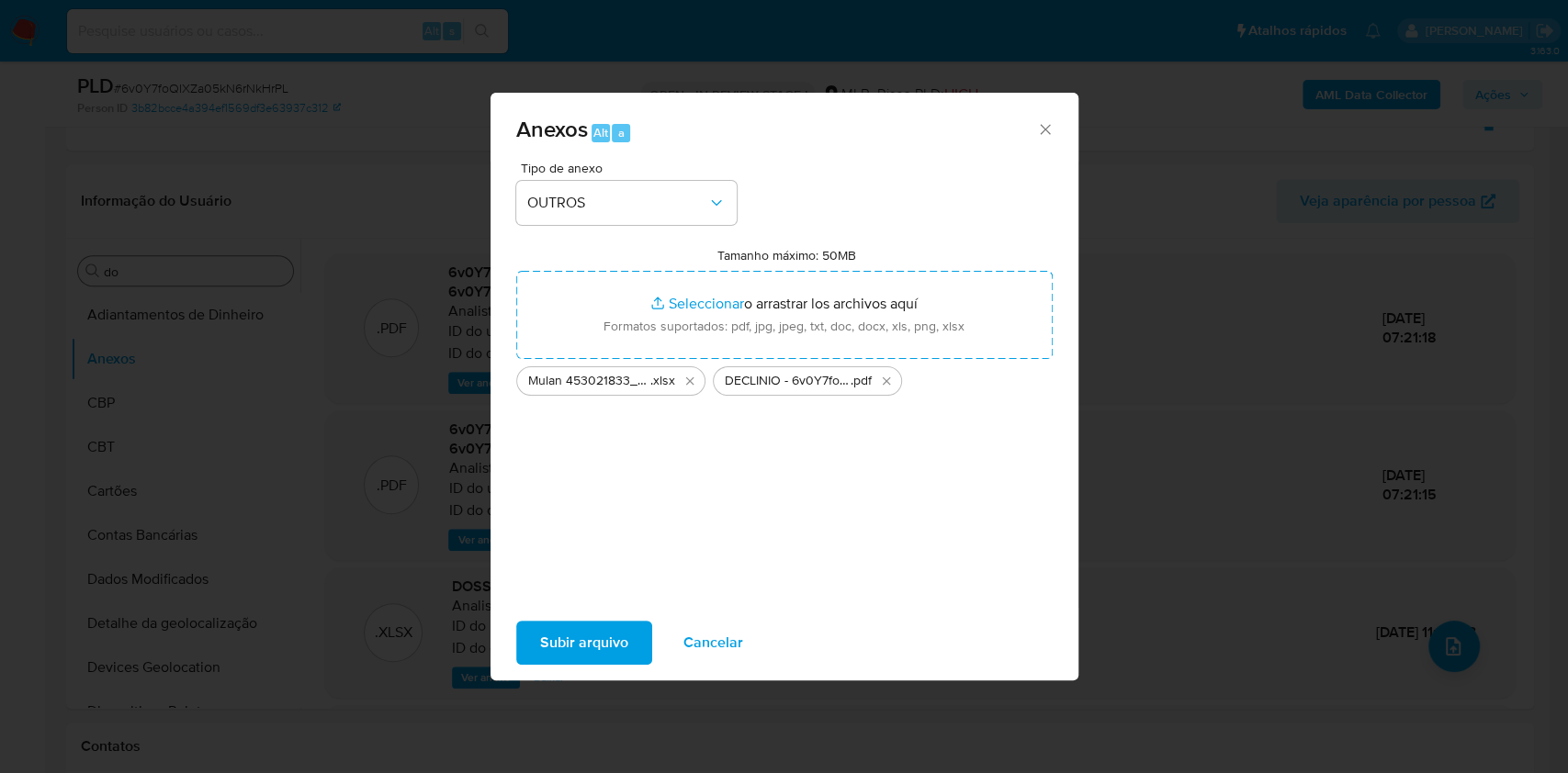
click at [563, 654] on span "Subir arquivo" at bounding box center [585, 643] width 88 height 40
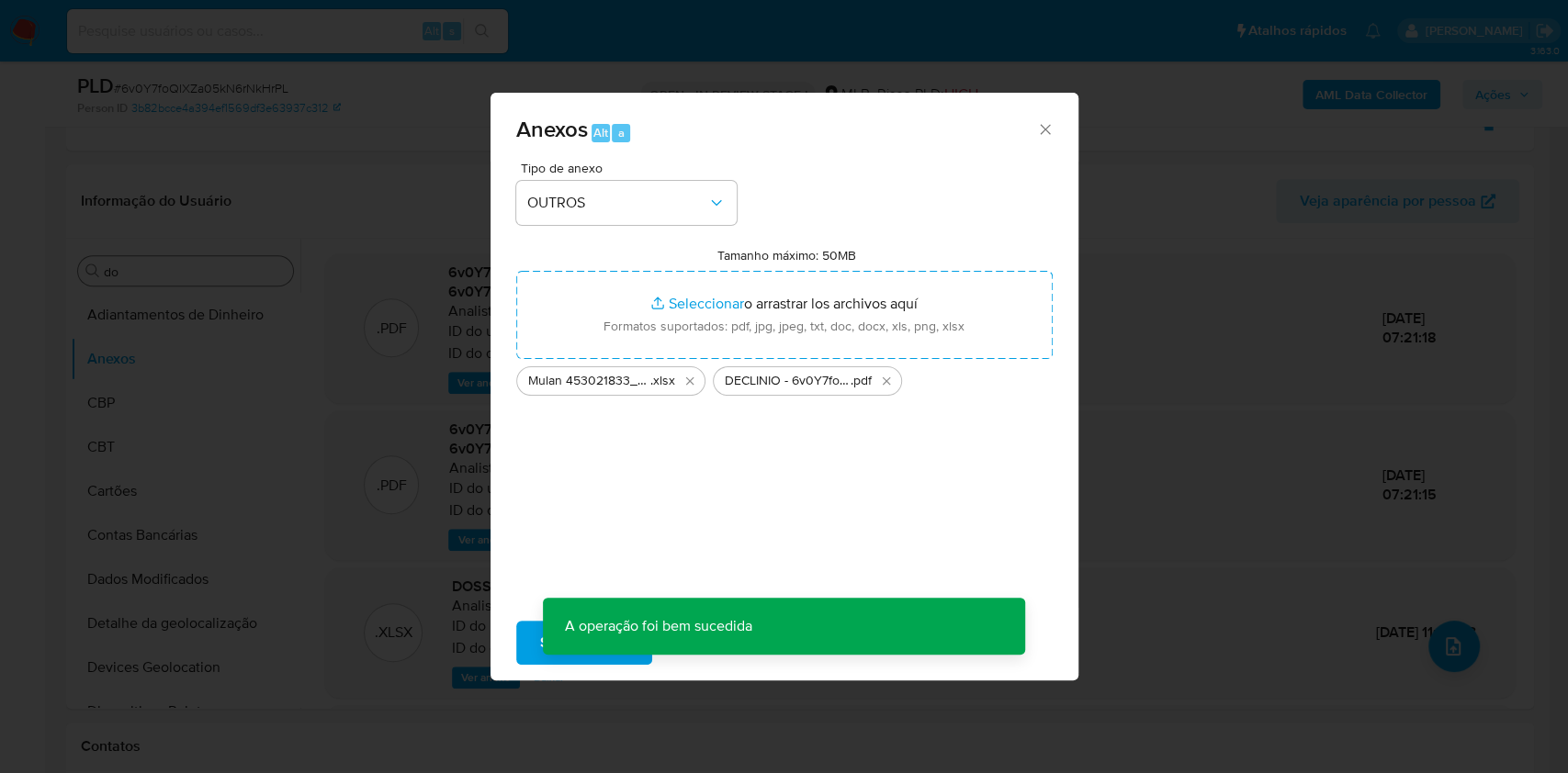
click at [1253, 198] on div "Anexos Alt a Tipo de anexo OUTROS Tamanho máximo: 50MB Seleccionar archivos Sel…" at bounding box center [784, 386] width 1568 height 773
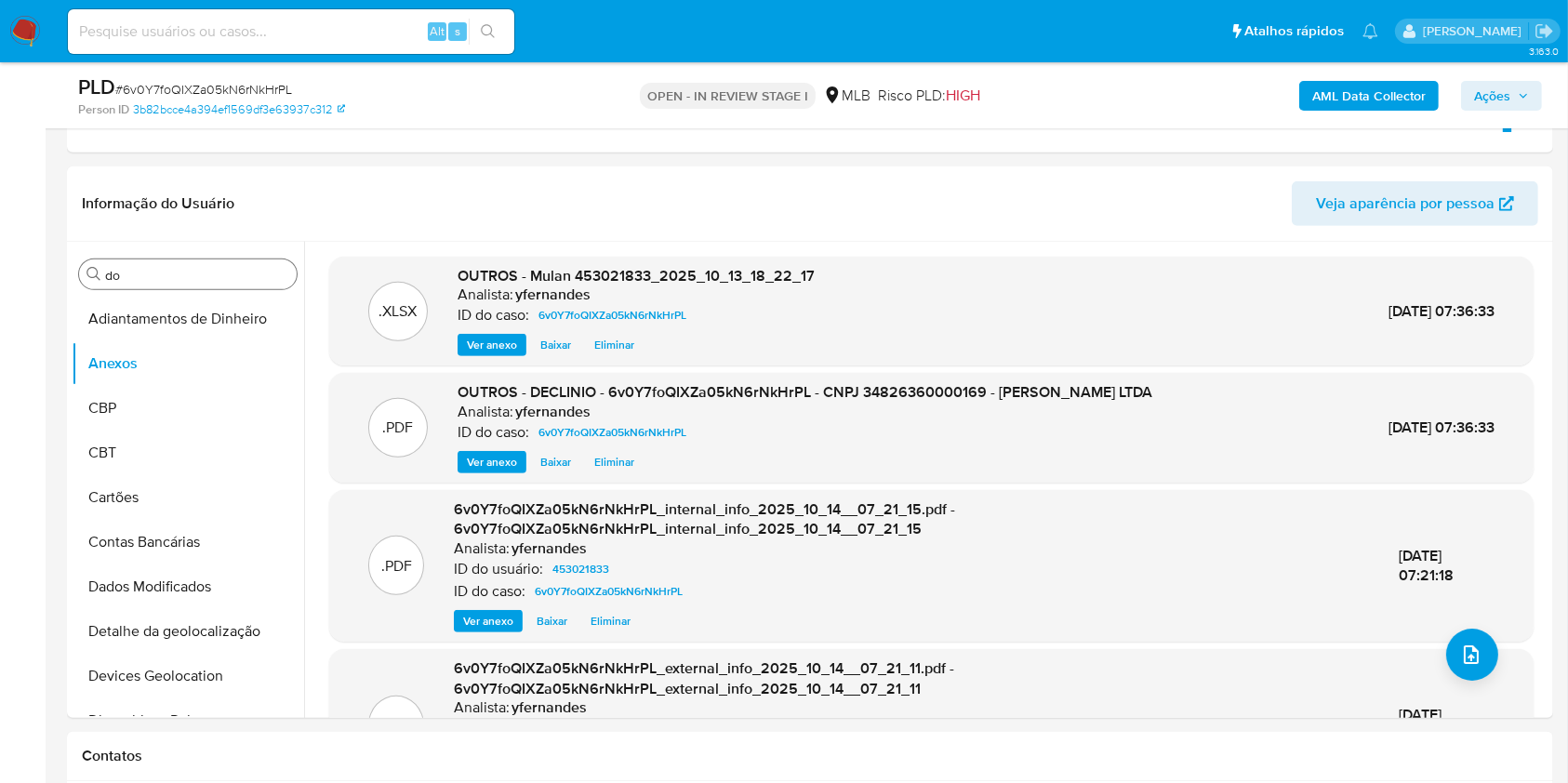
click at [1528, 96] on button "Ações" at bounding box center [1501, 96] width 81 height 30
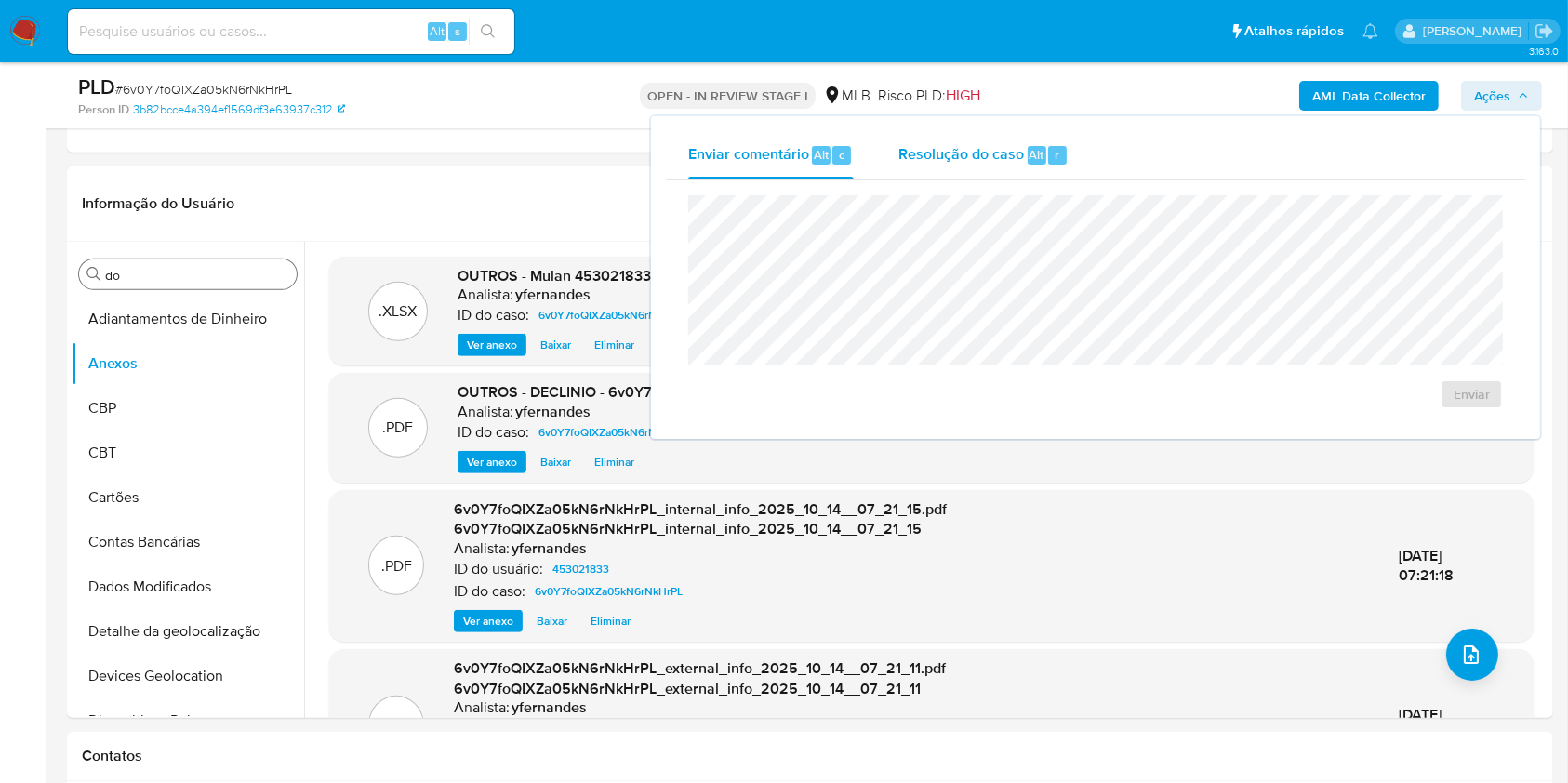
click at [992, 152] on span "Resolução do caso" at bounding box center [961, 154] width 126 height 21
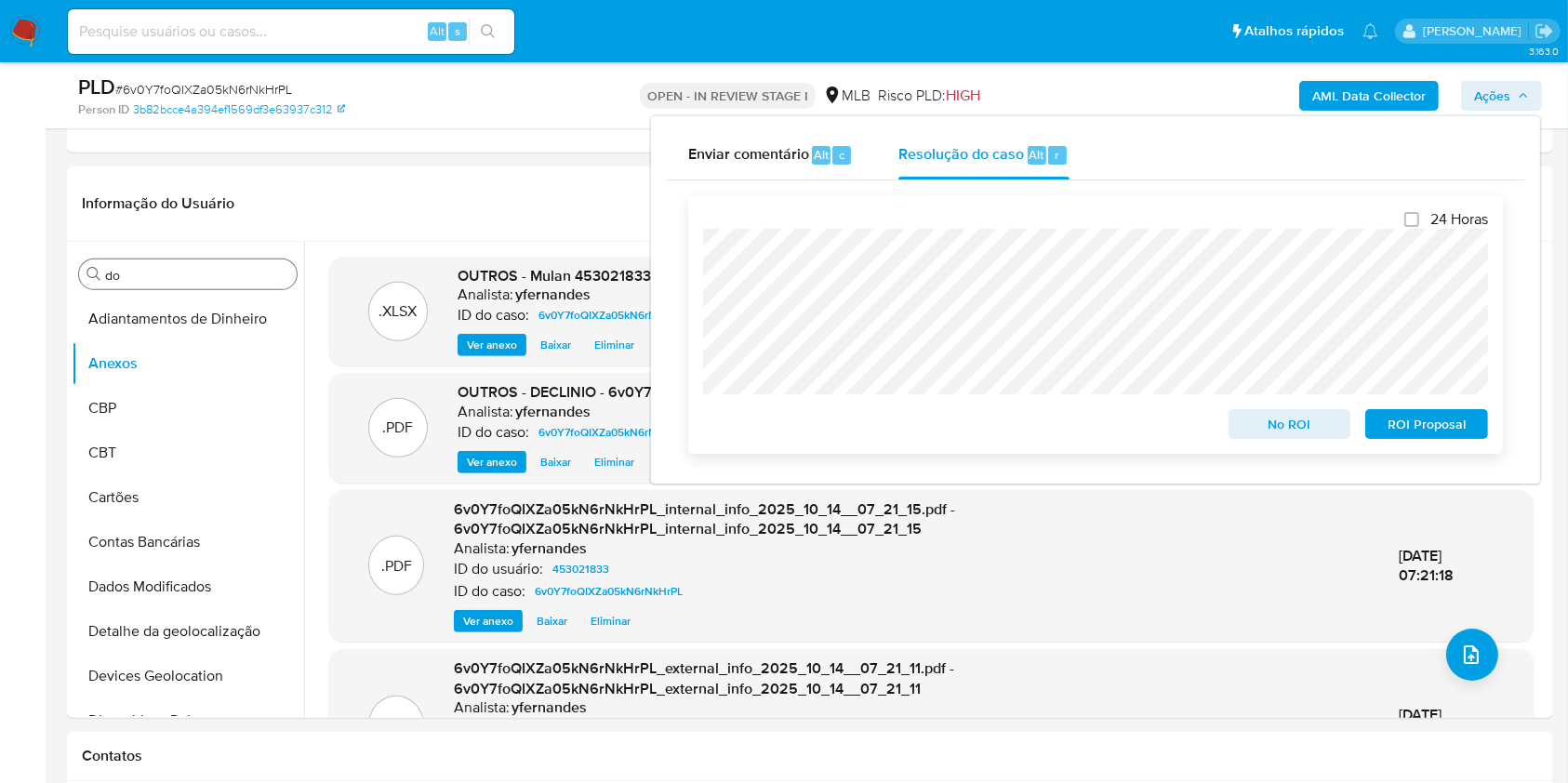
click at [1275, 421] on span "No ROI" at bounding box center [1290, 423] width 97 height 26
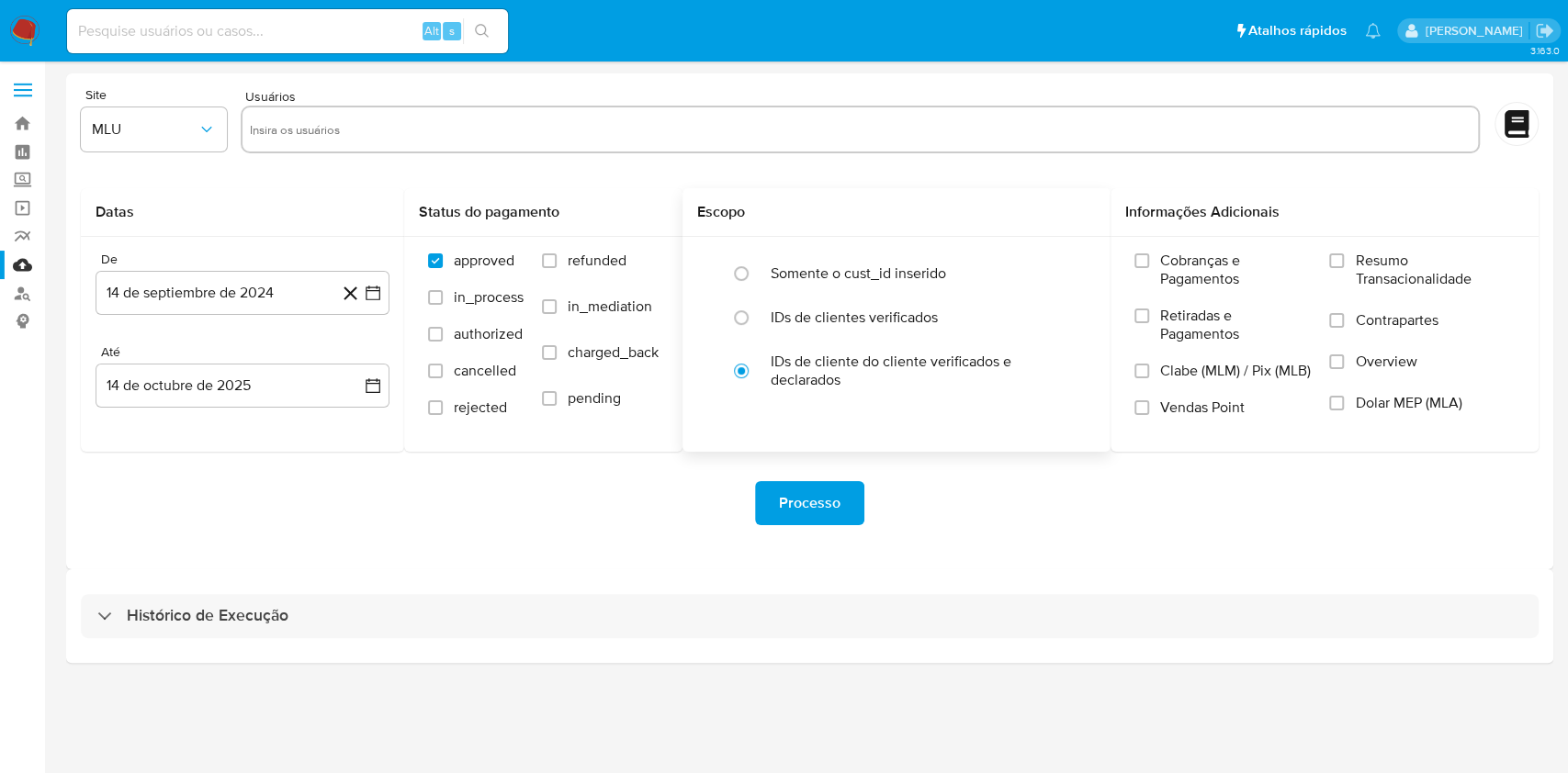
click at [779, 630] on div "Histórico de Execução" at bounding box center [809, 616] width 1458 height 44
select select "10"
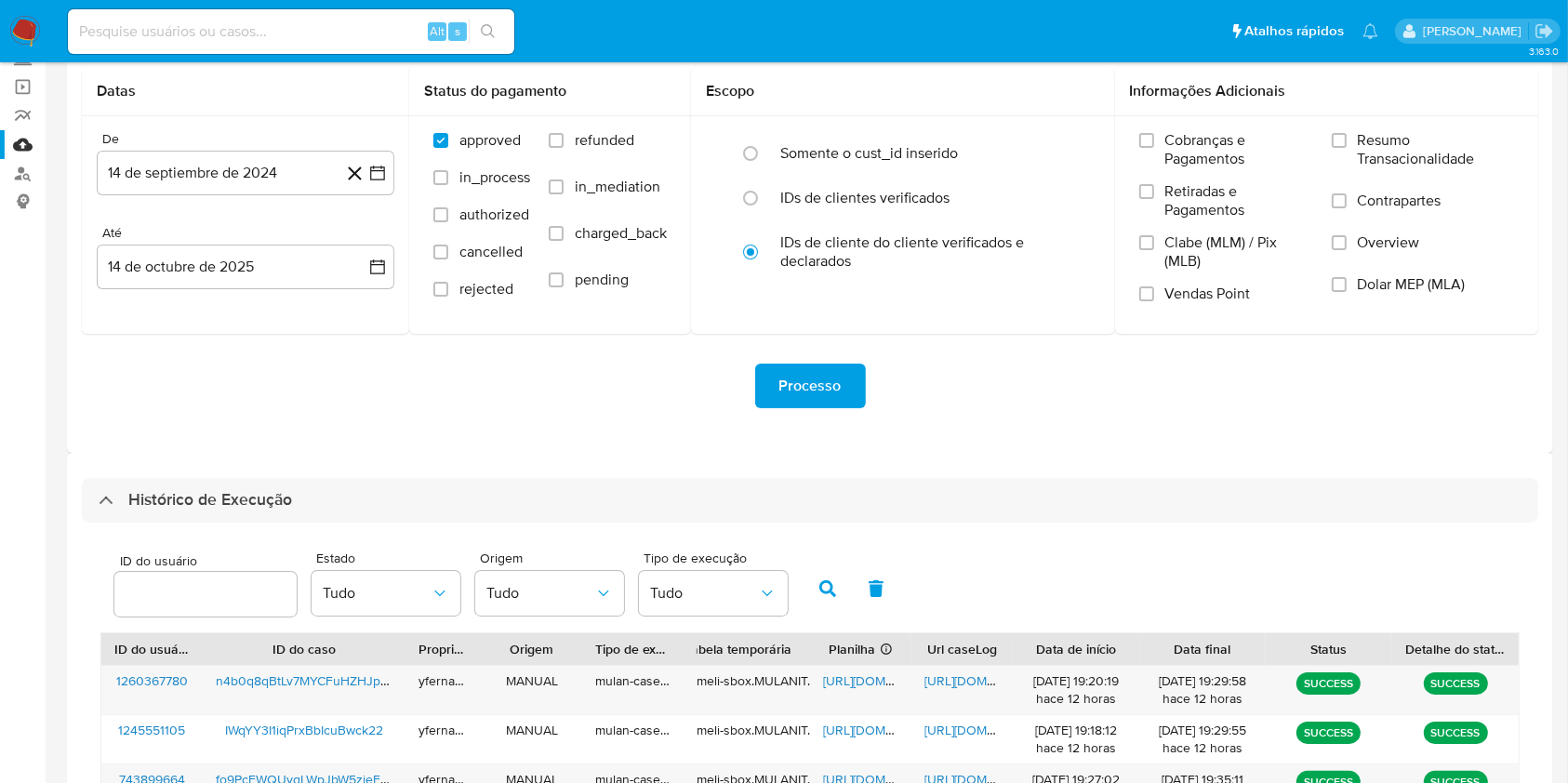
scroll to position [670, 0]
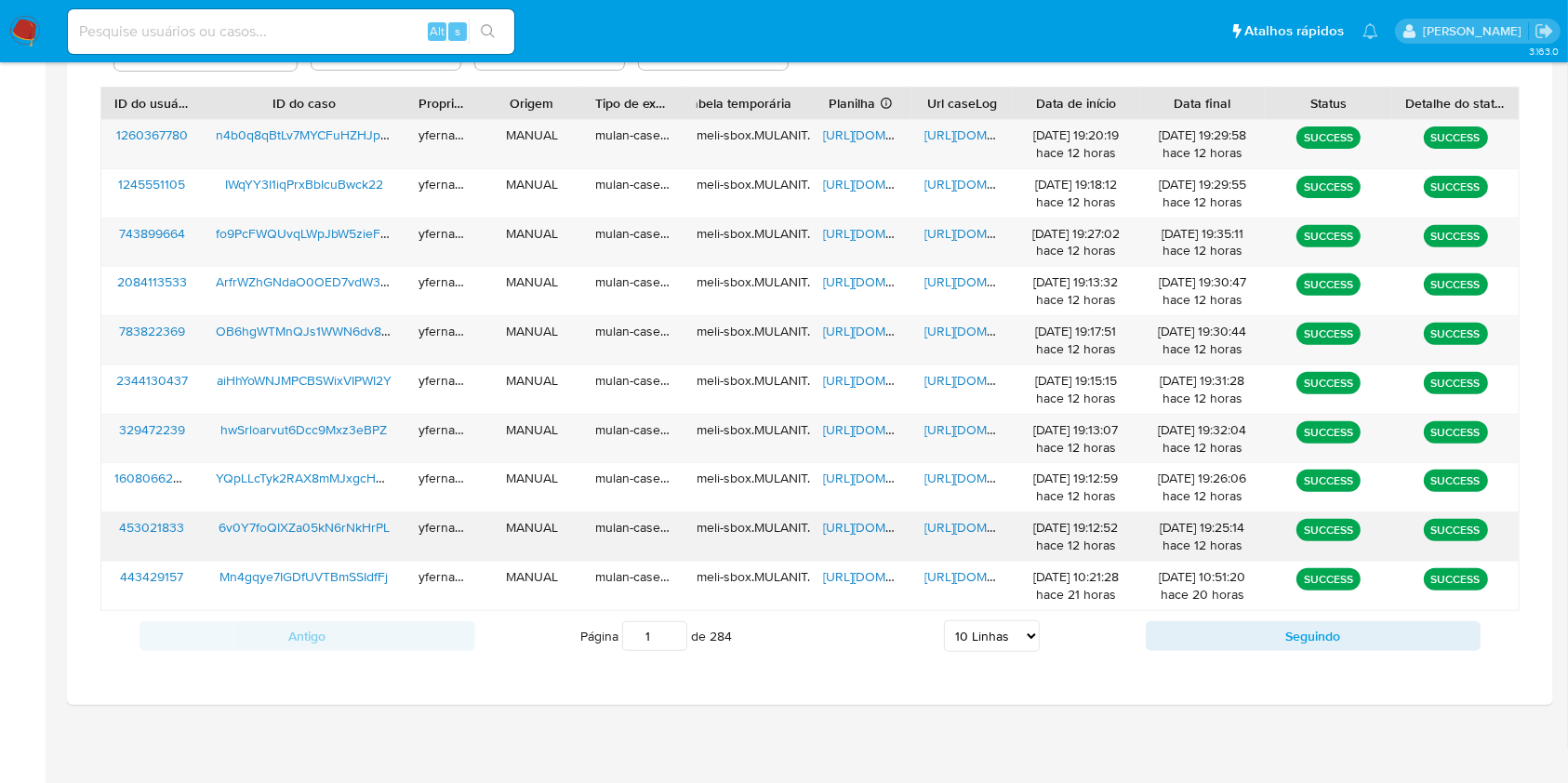
click at [855, 520] on span "https://docs.google.com/spreadsheets/d/14isqwMwtMTn1Nm-zhmMQf0VhVRAGYJqt0vfXC1R…" at bounding box center [887, 527] width 128 height 18
click at [969, 525] on span "https://docs.google.com/document/d/1XvEhW6tSC_e7-KRWeznsuhp0HtuXCG-imKiDNOqZabU…" at bounding box center [988, 527] width 128 height 18
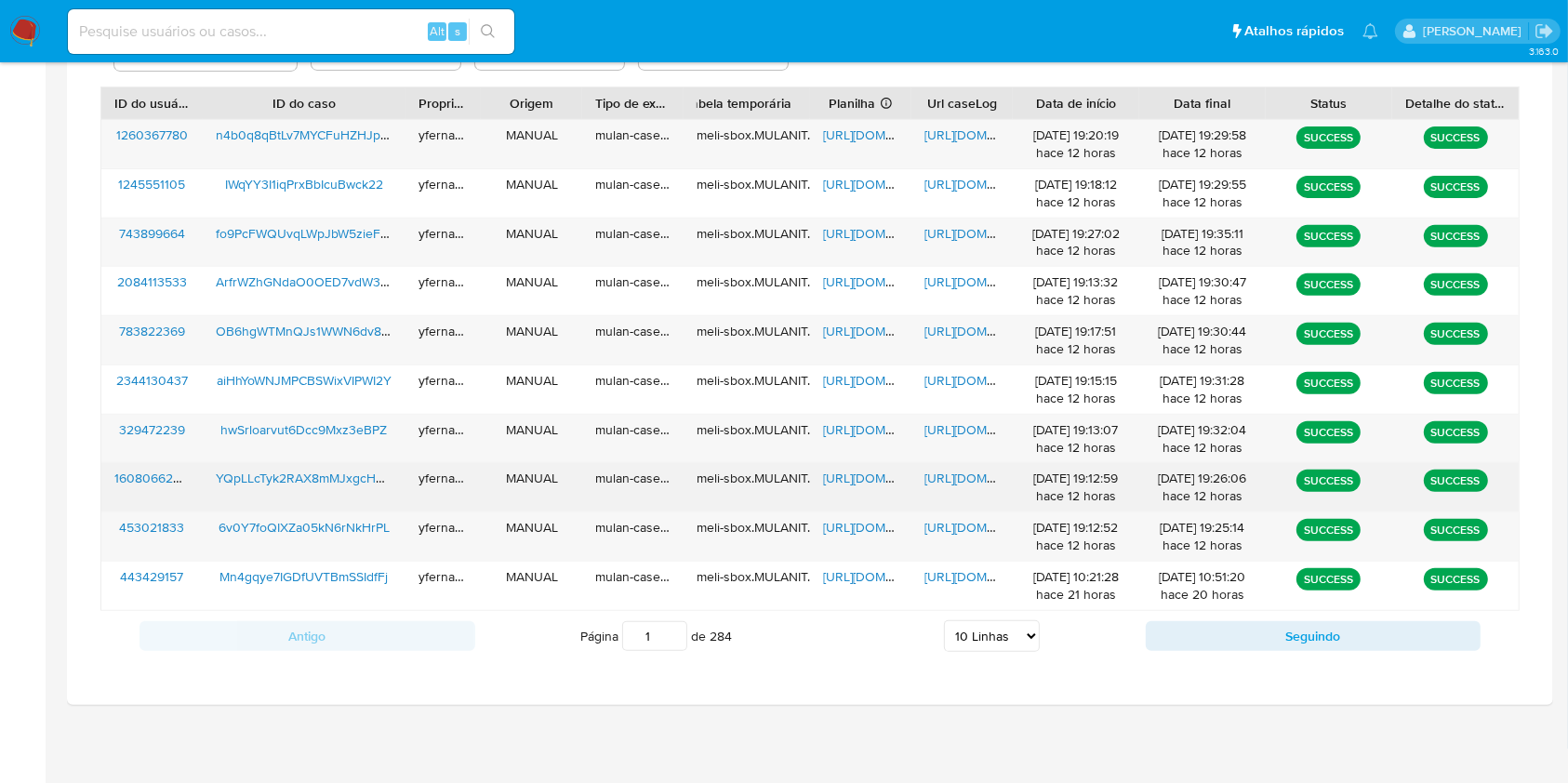
click at [844, 473] on span "https://docs.google.com/spreadsheets/d/1S4wLZbnrDGaMbpN1OBIvQDEMVwLyPQfKDV91TtZ…" at bounding box center [887, 478] width 128 height 18
click at [970, 479] on span "https://docs.google.com/document/d/1vZ1p2pv09HOqTQ2Jdcb3y15-Bq1HBXSqPmvMqkIeV1s…" at bounding box center [988, 478] width 128 height 18
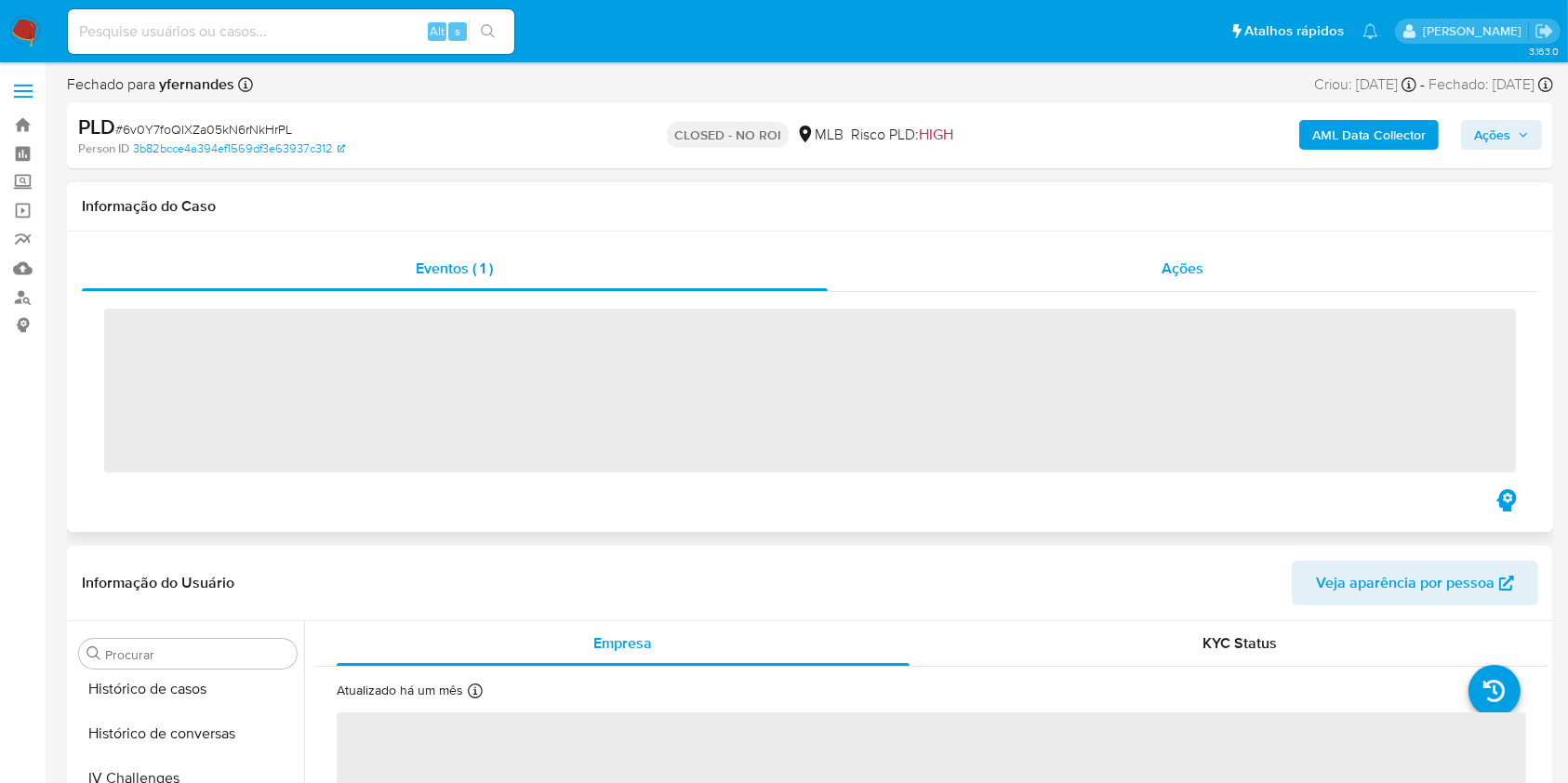
click at [977, 270] on div "Ações" at bounding box center [1184, 268] width 711 height 45
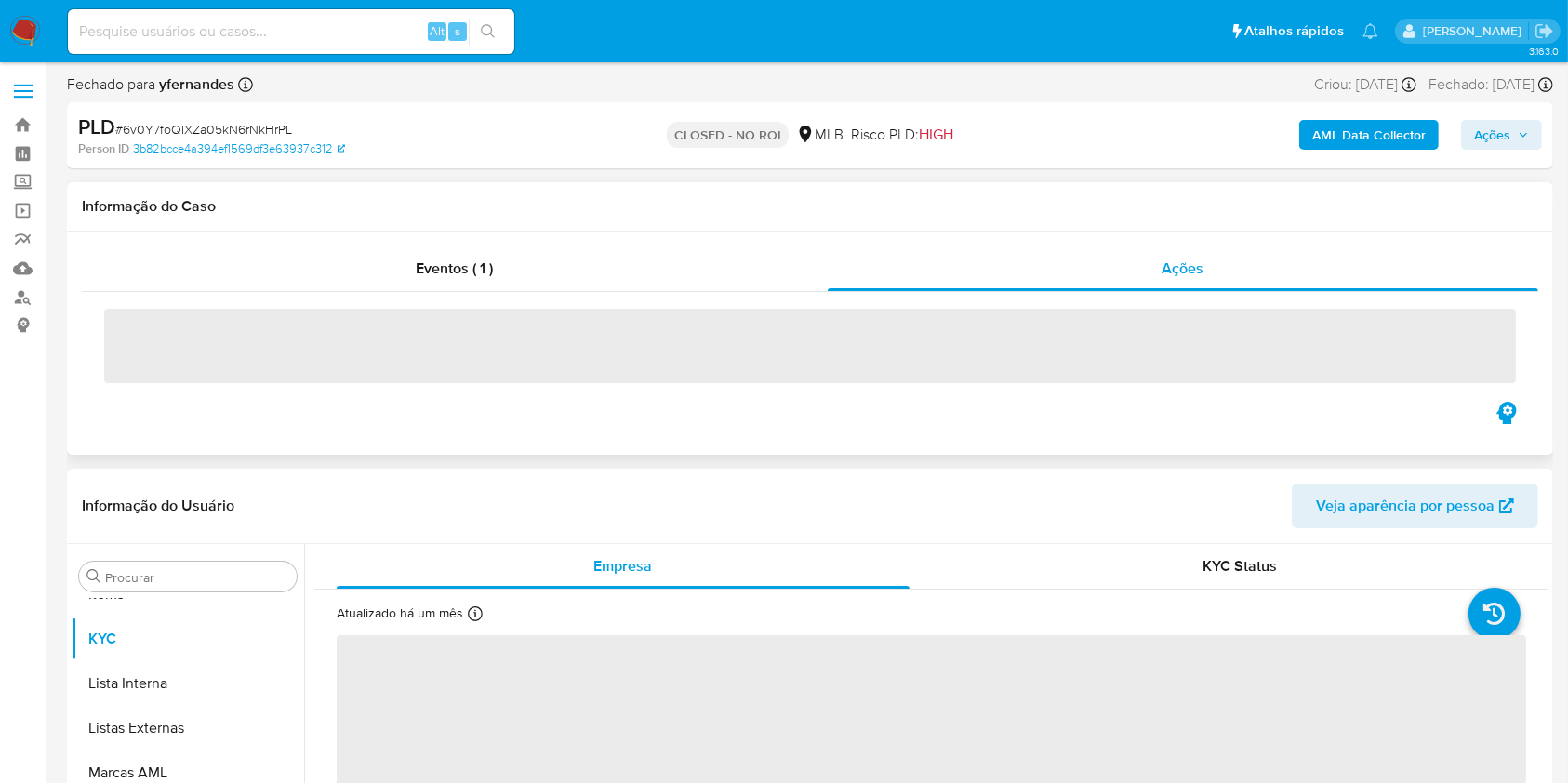
select select "10"
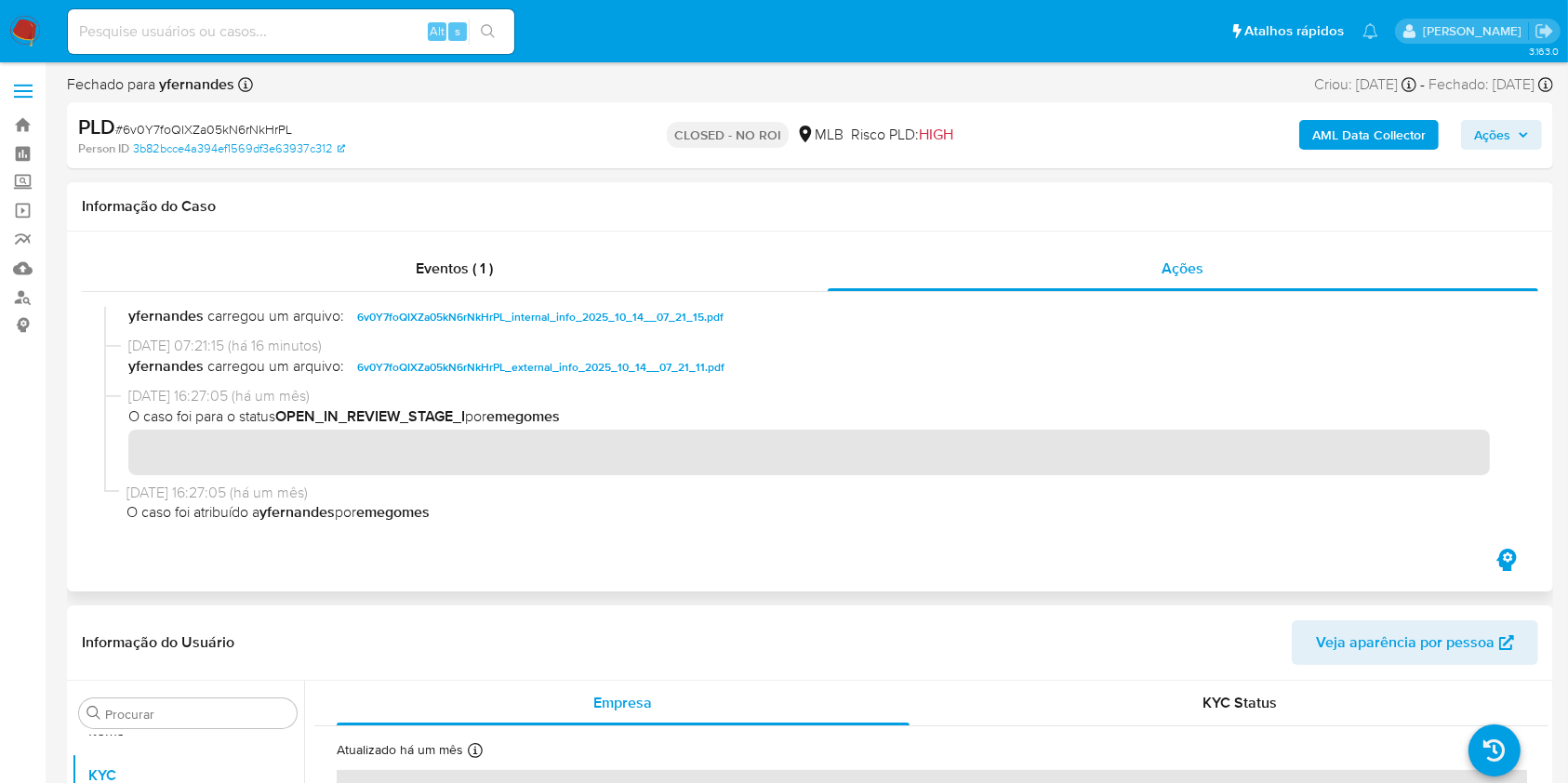
scroll to position [0, 0]
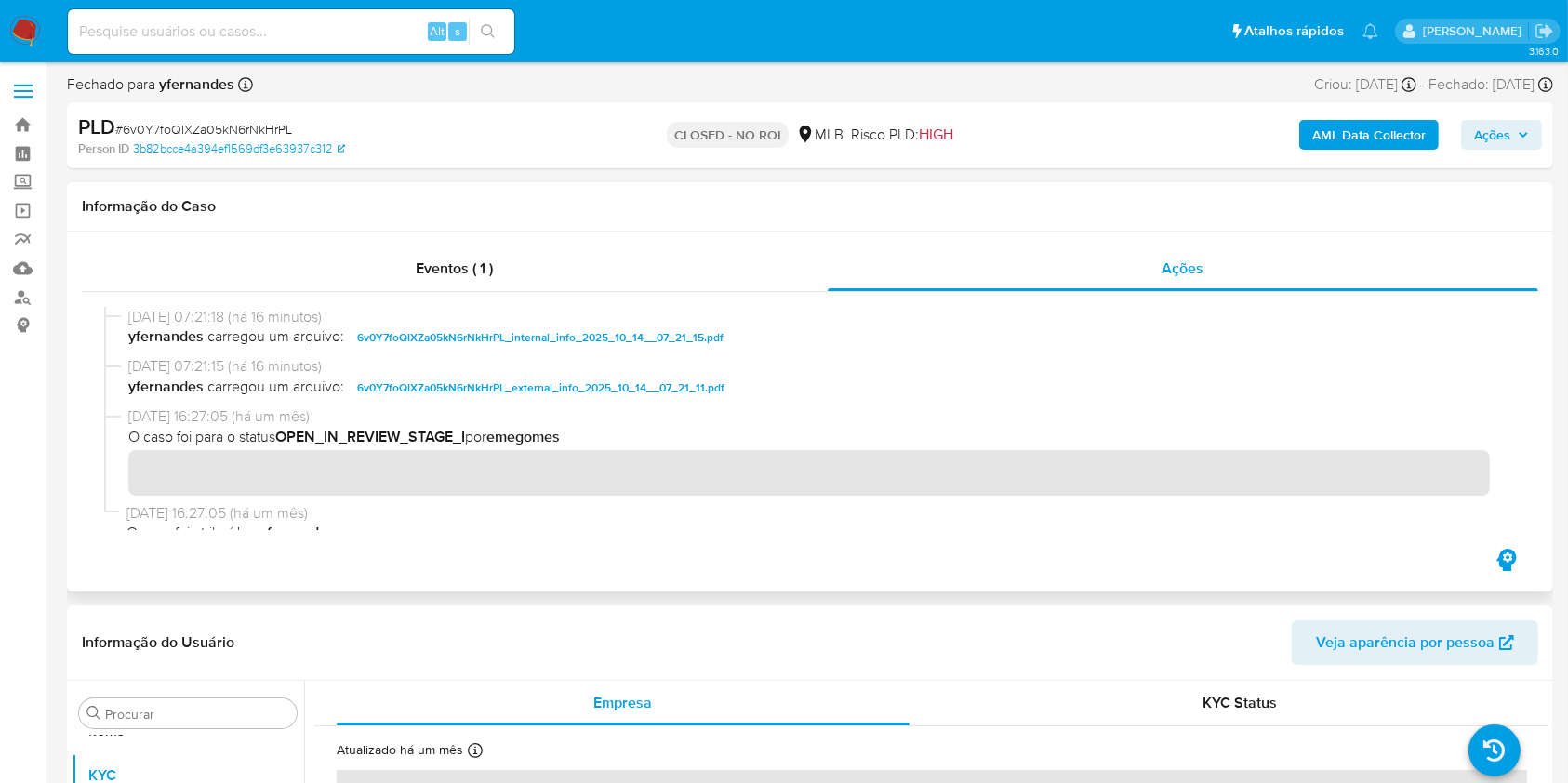
click at [1498, 130] on span "Ações" at bounding box center [1491, 135] width 36 height 30
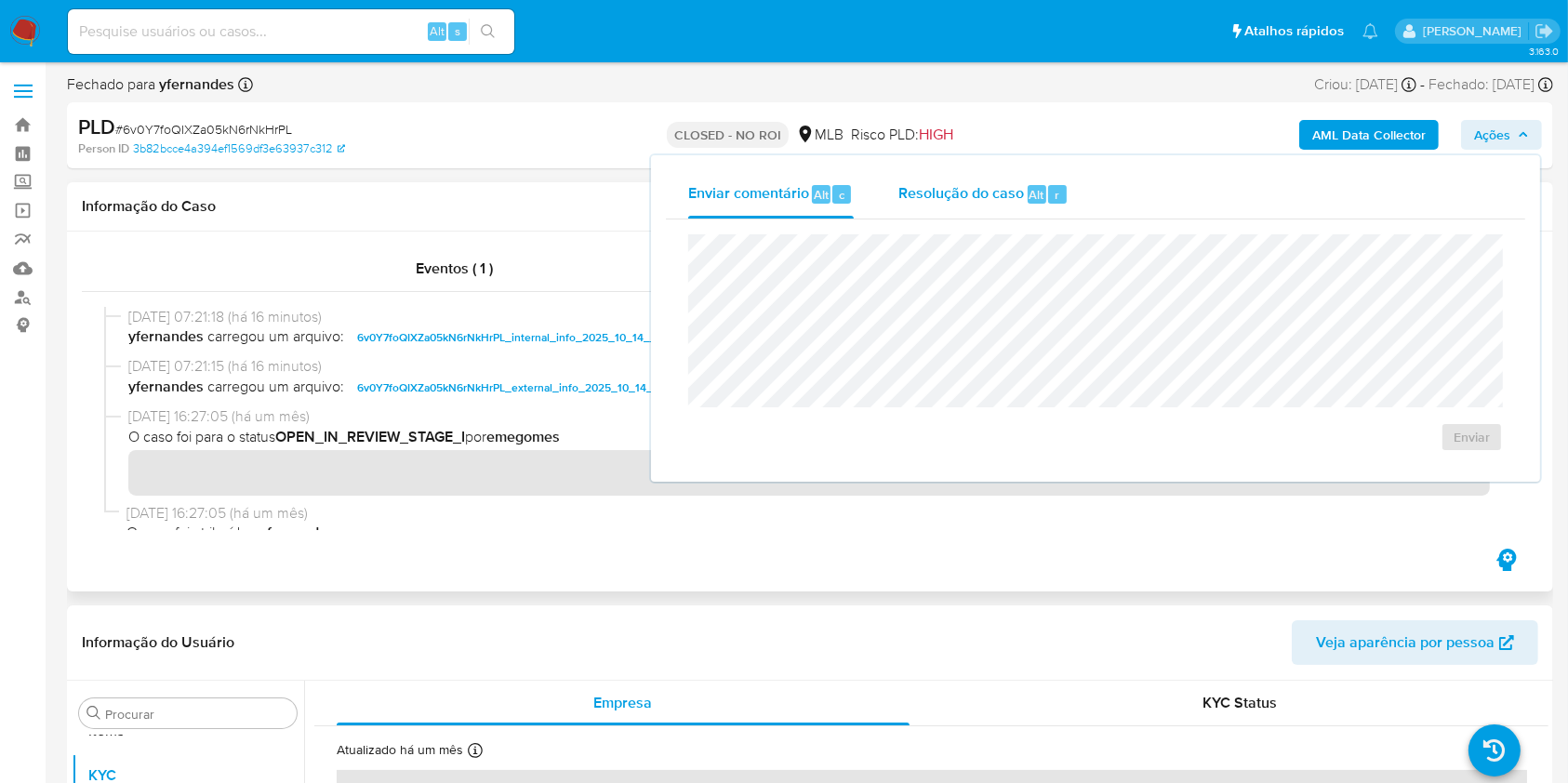
click at [910, 183] on span "Resolução do caso" at bounding box center [961, 194] width 126 height 21
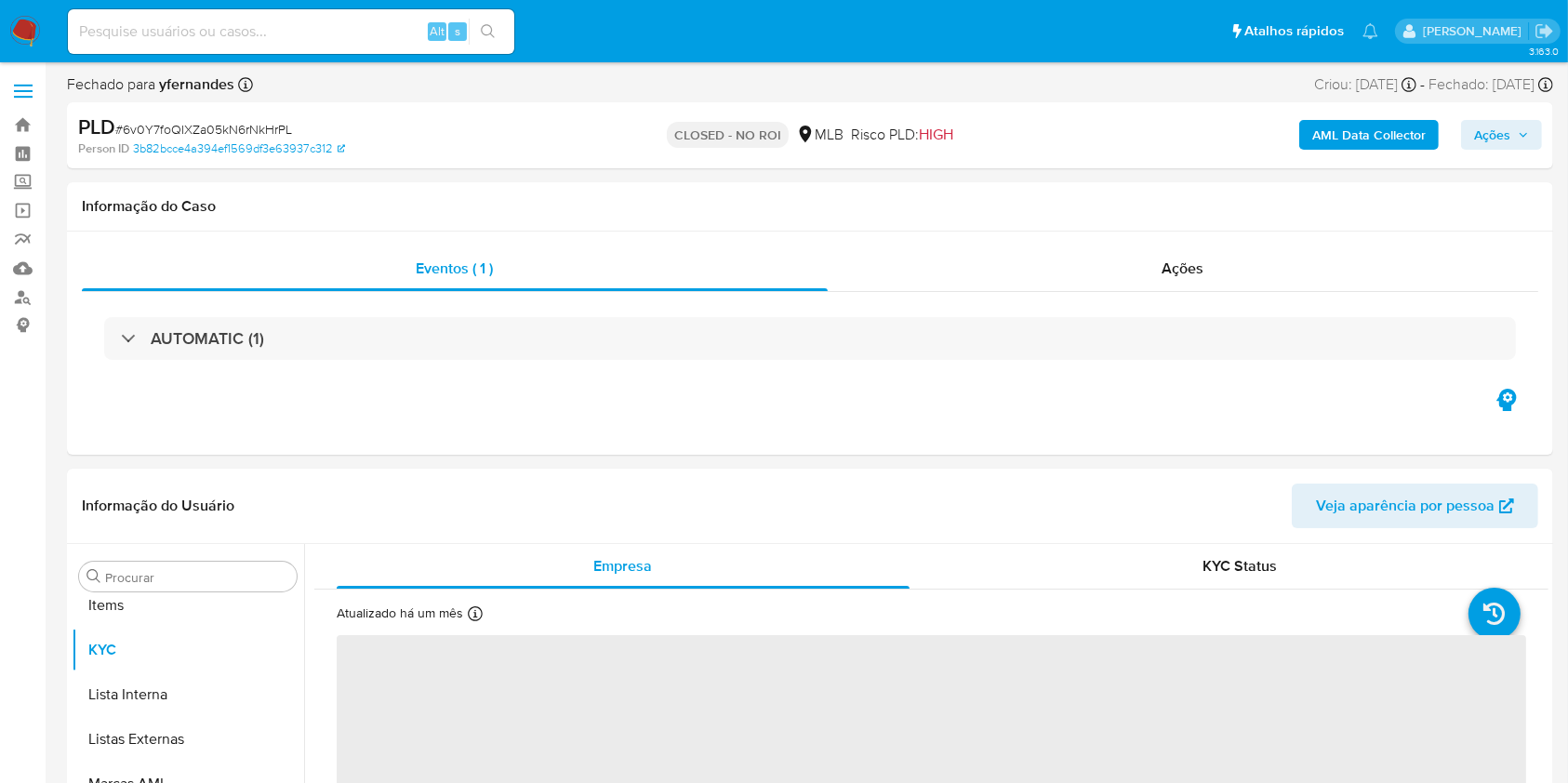
click at [1153, 281] on div "Ações" at bounding box center [1184, 268] width 711 height 45
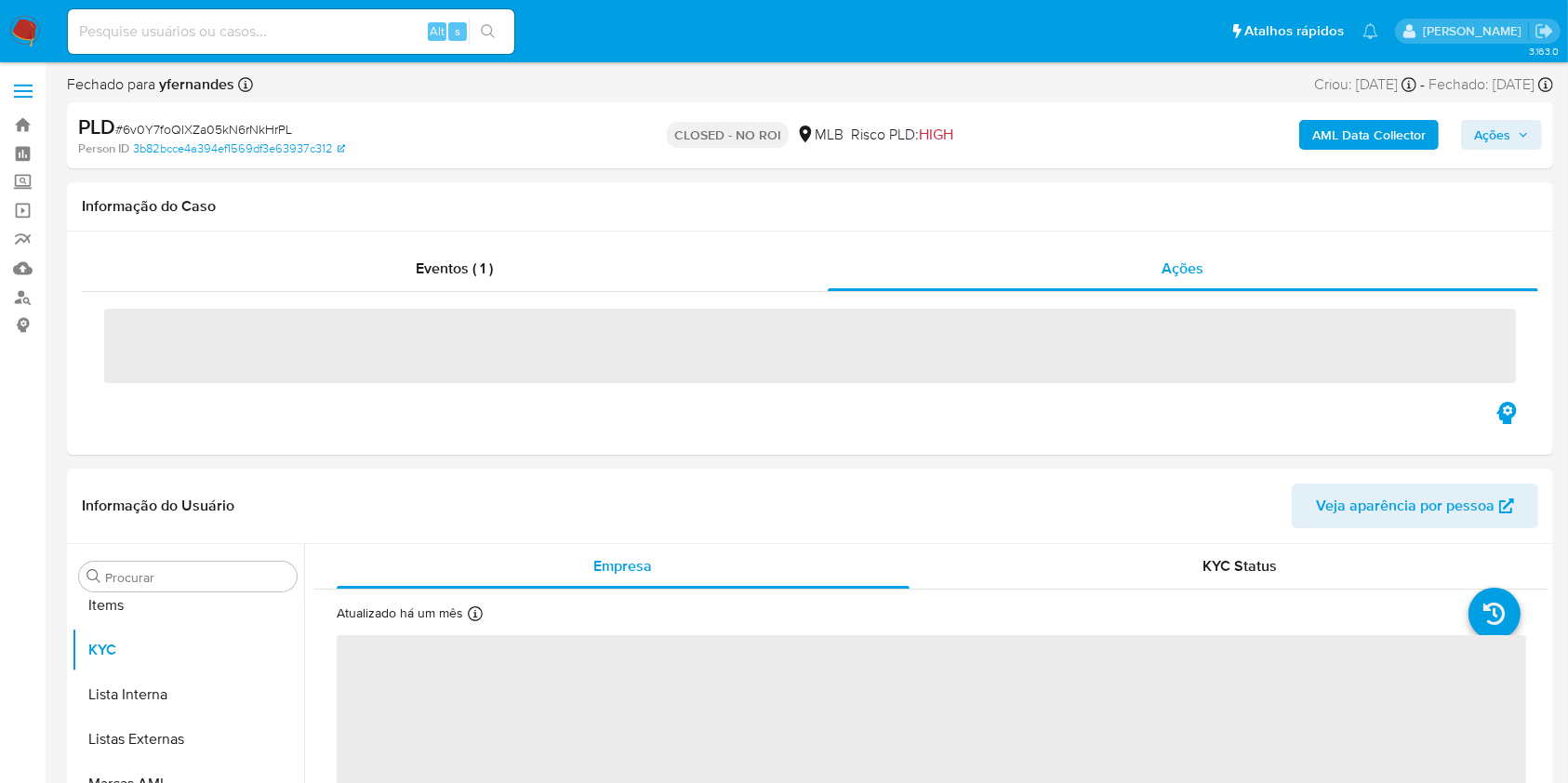
scroll to position [1010, 0]
select select "10"
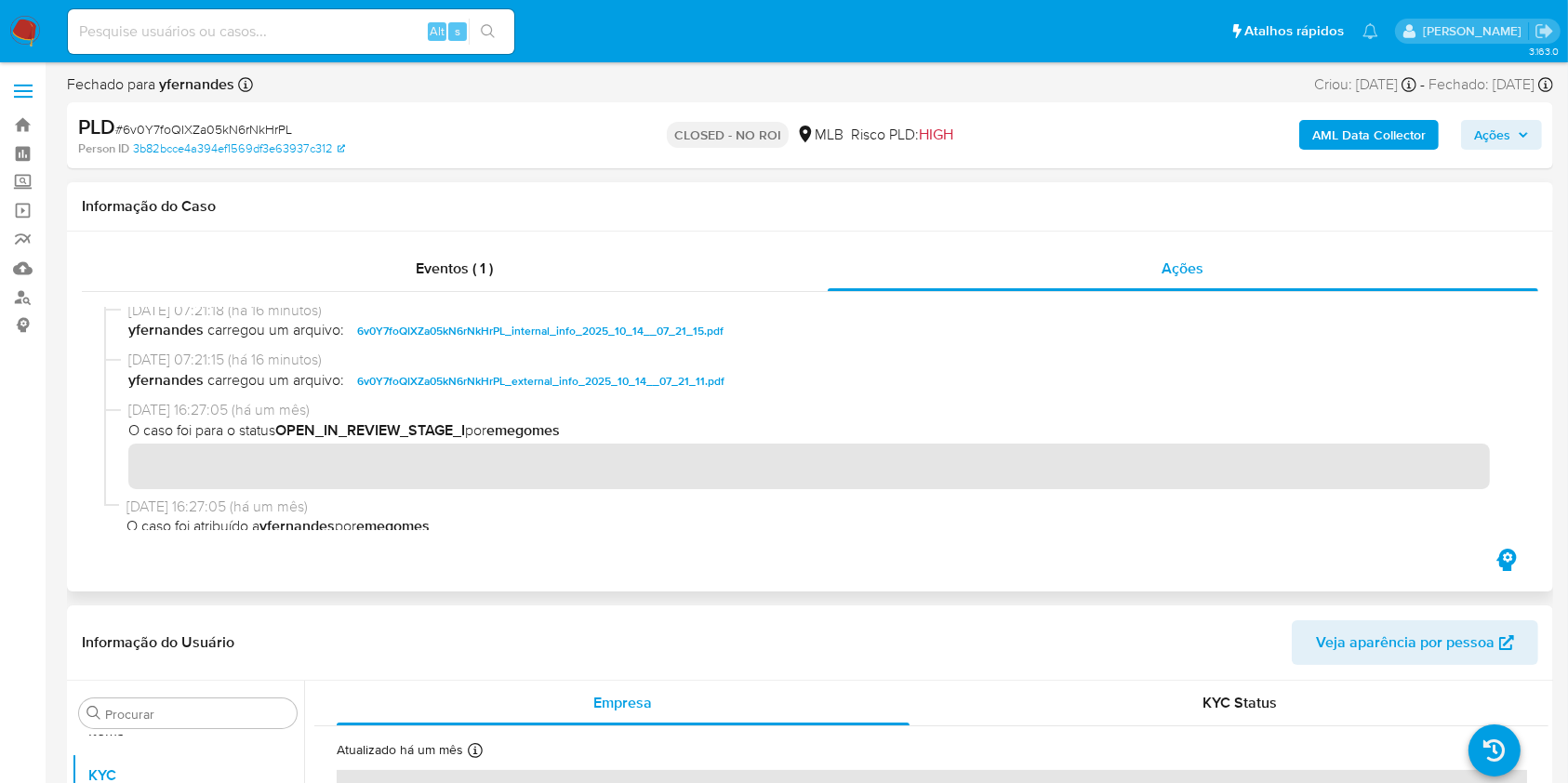
scroll to position [0, 0]
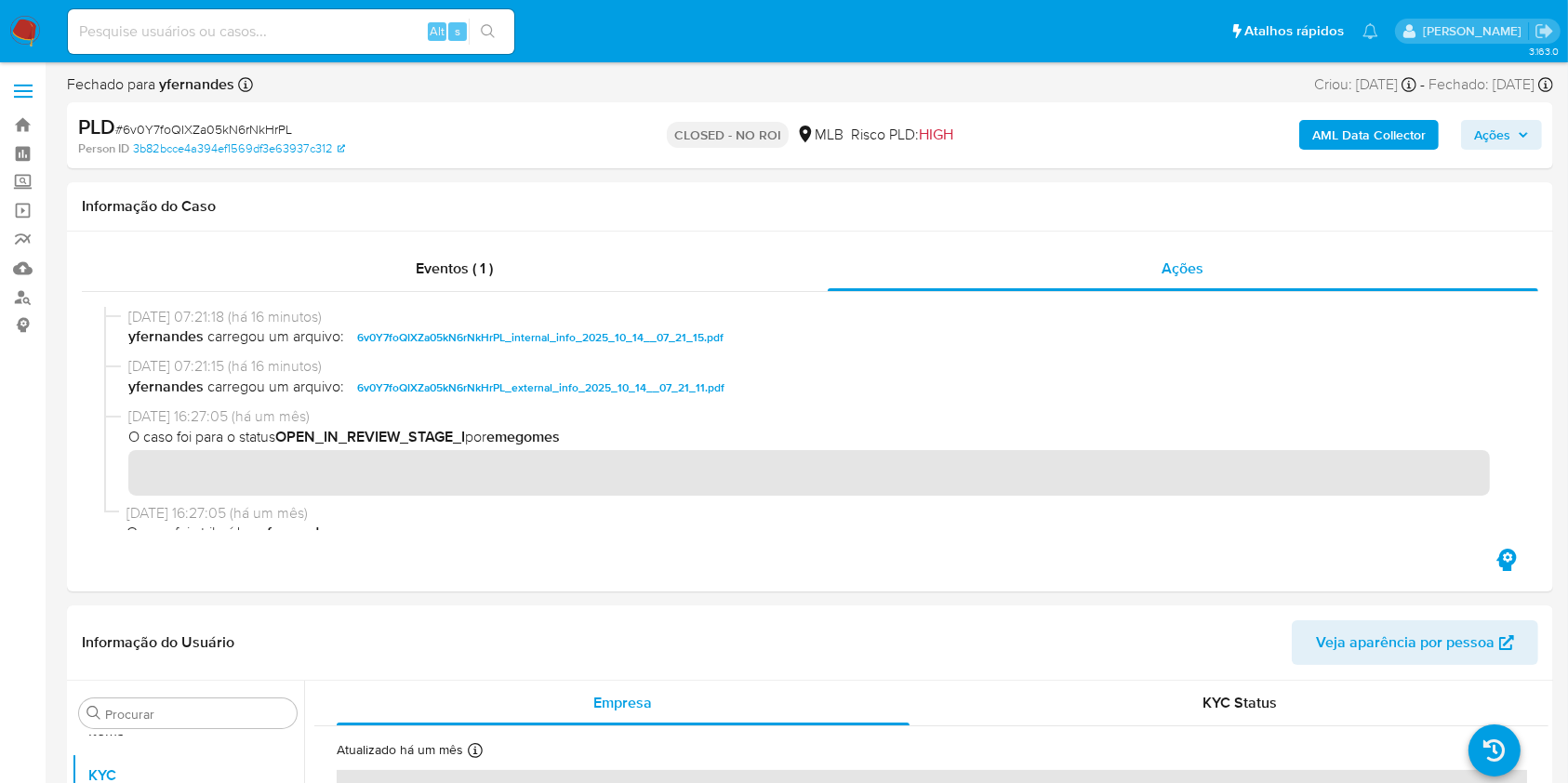
click at [1494, 136] on span "Ações" at bounding box center [1491, 135] width 36 height 30
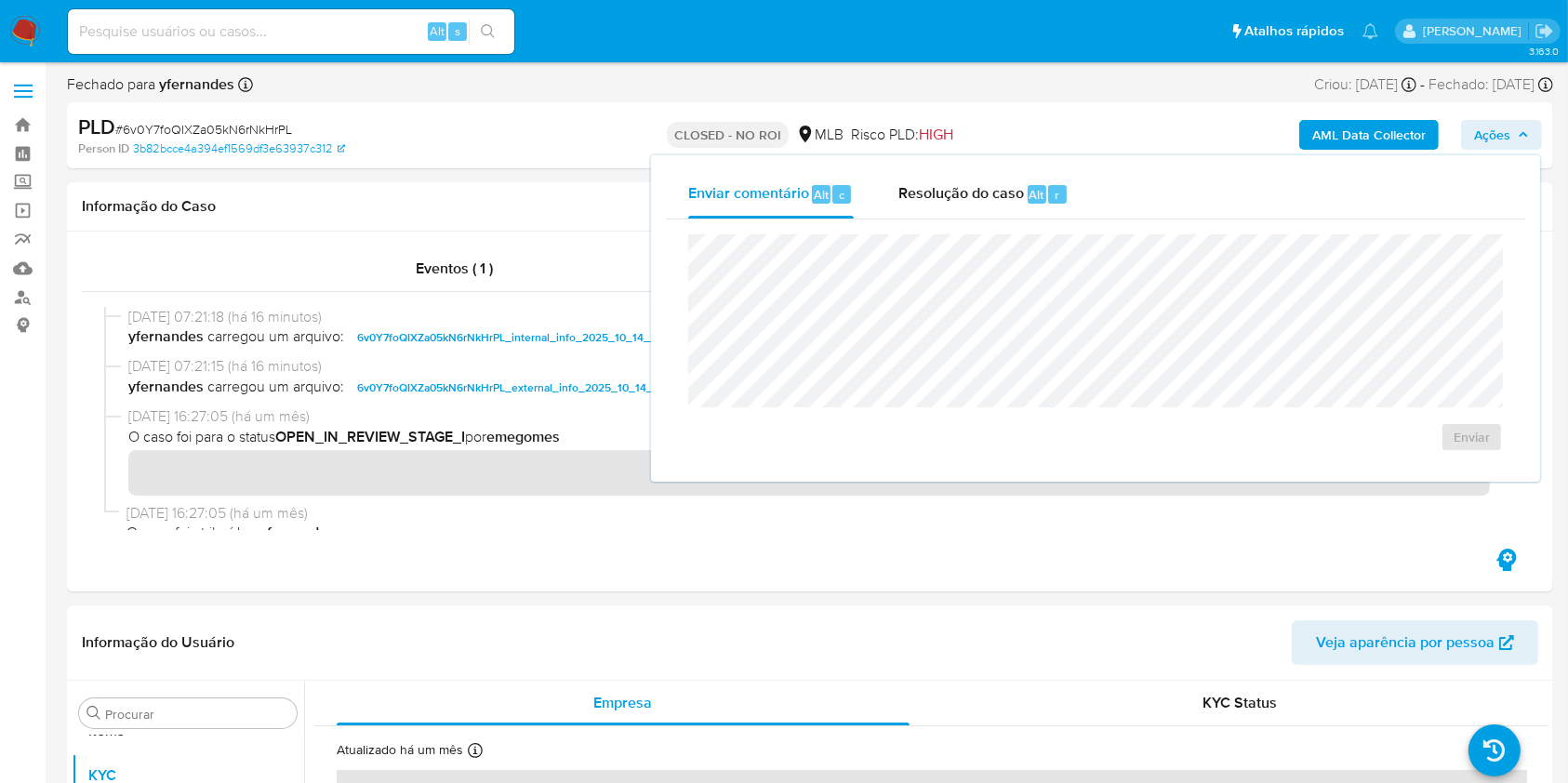
click at [1036, 224] on div "Enviar" at bounding box center [1094, 343] width 859 height 247
click at [1023, 206] on div "Resolução do caso Alt r" at bounding box center [983, 195] width 170 height 48
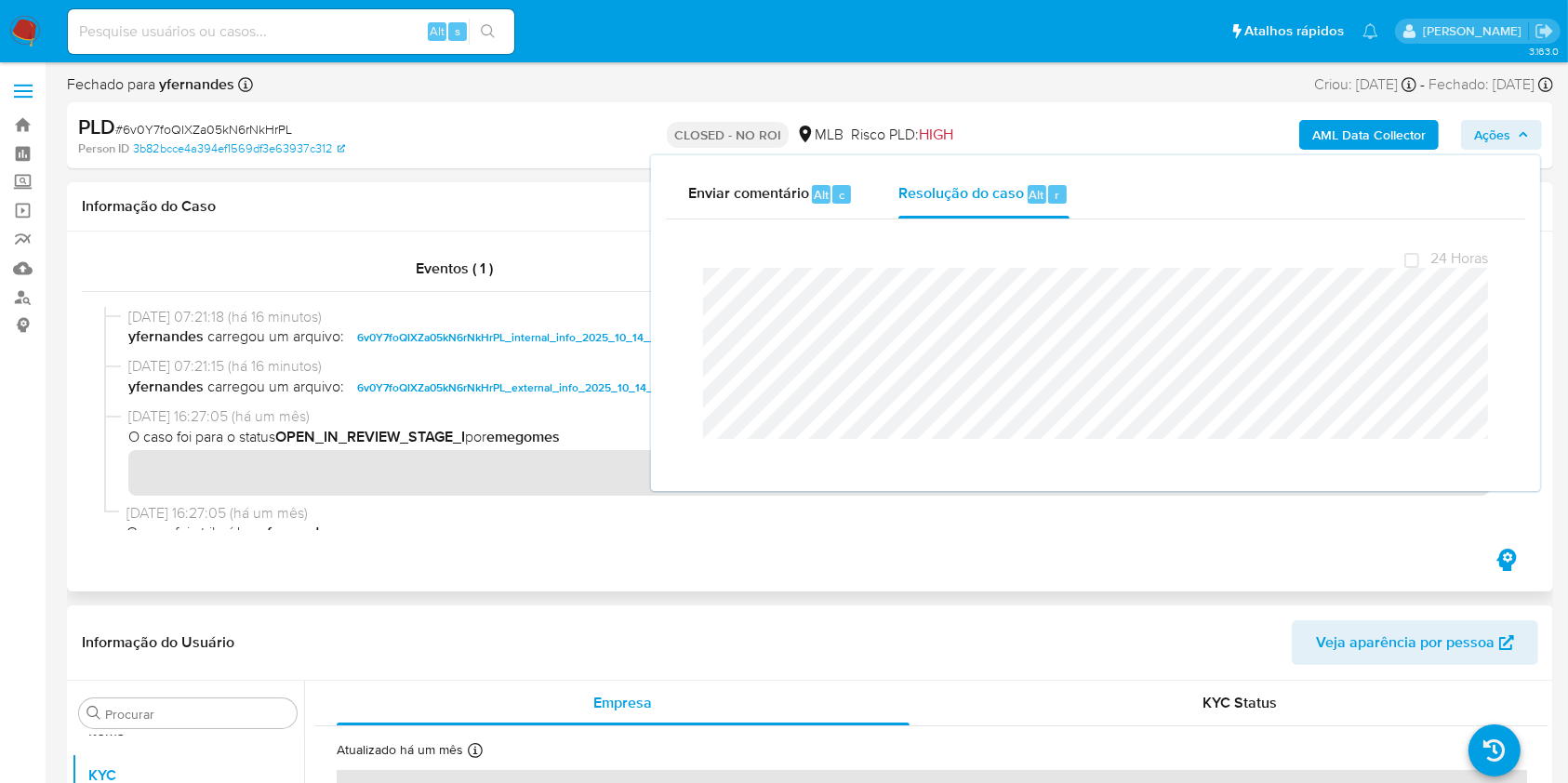
click at [374, 217] on div "Informação do Caso" at bounding box center [810, 206] width 1486 height 49
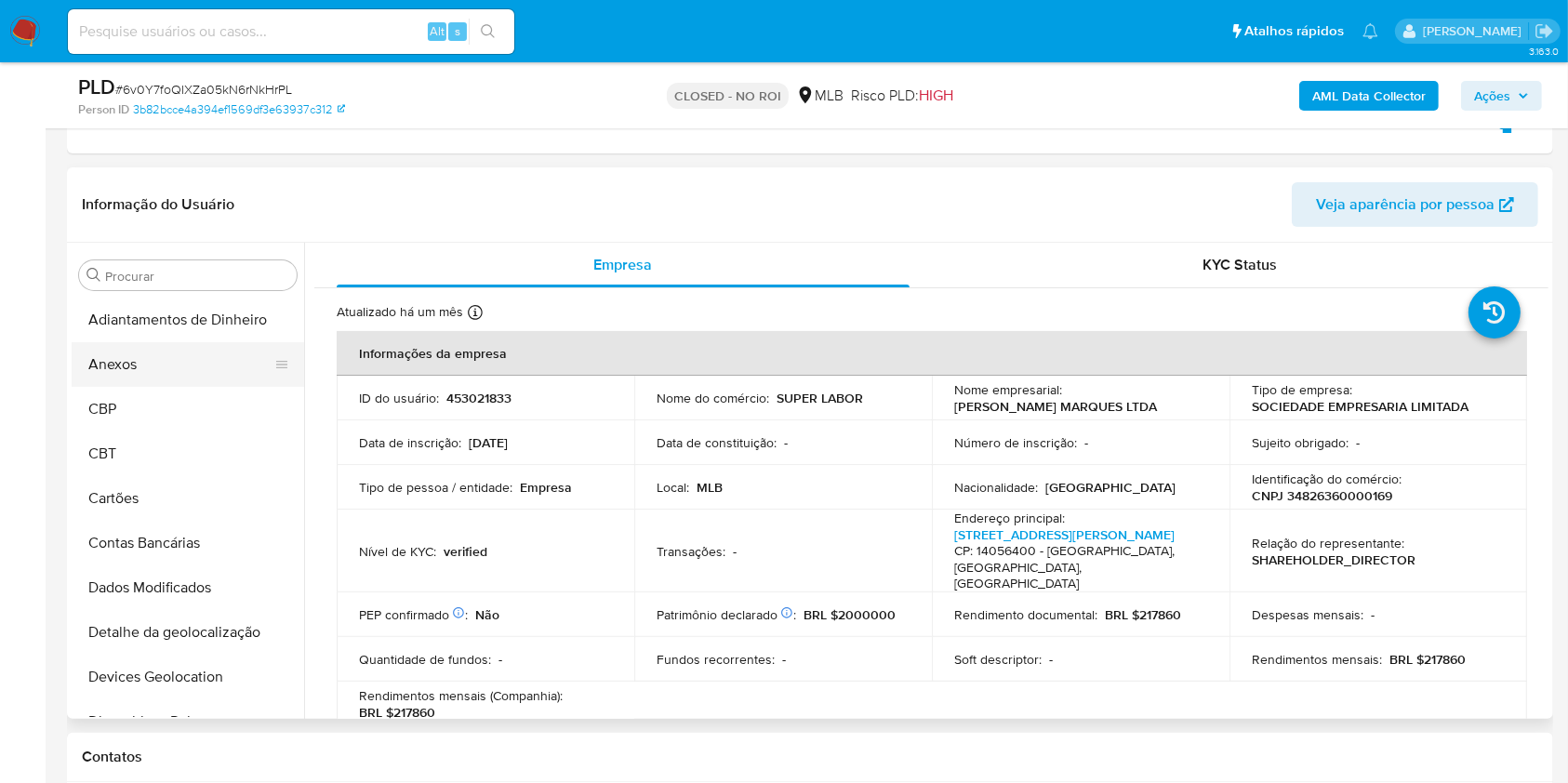
click at [149, 370] on button "Anexos" at bounding box center [180, 364] width 218 height 45
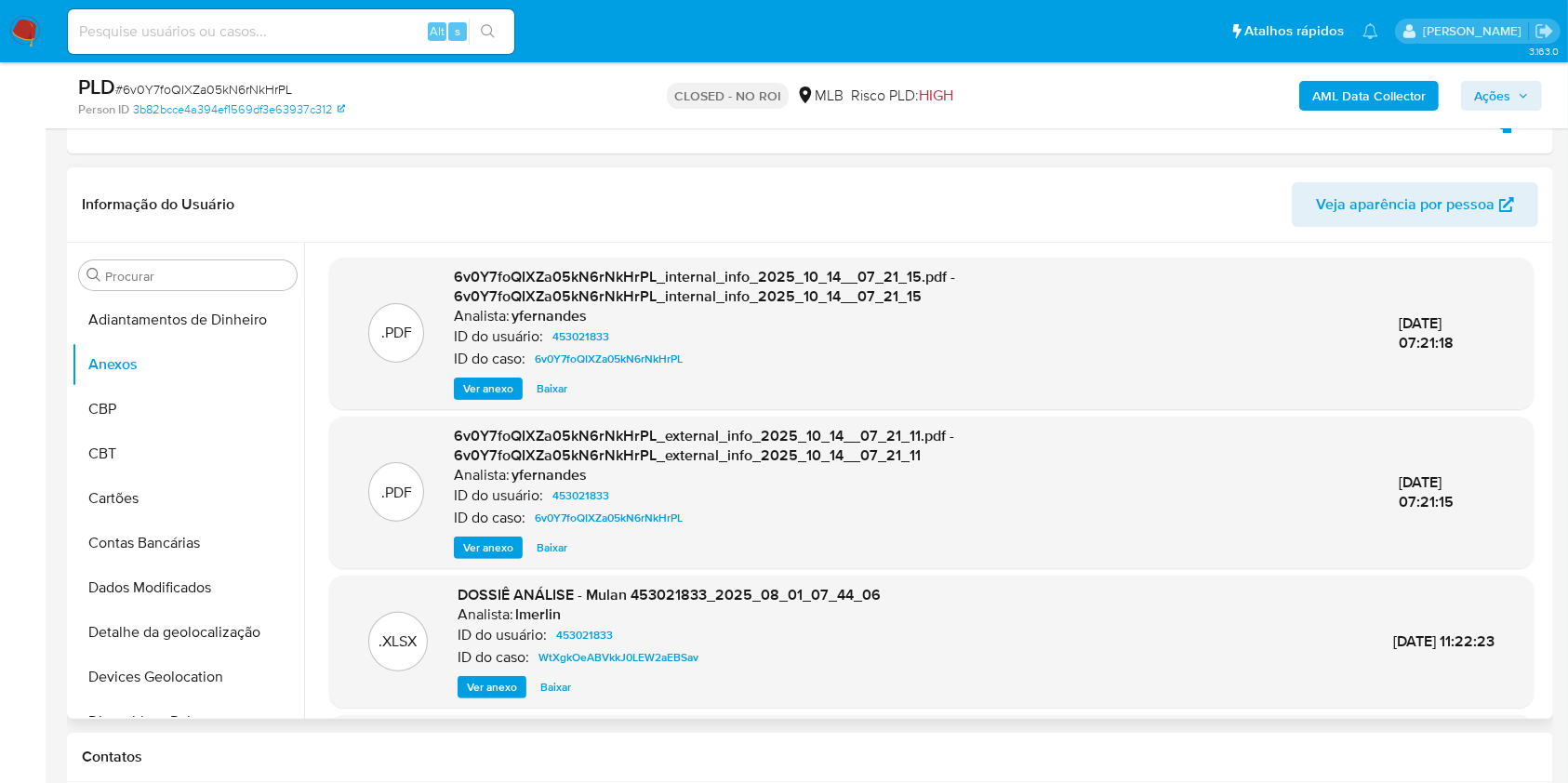
scroll to position [197, 0]
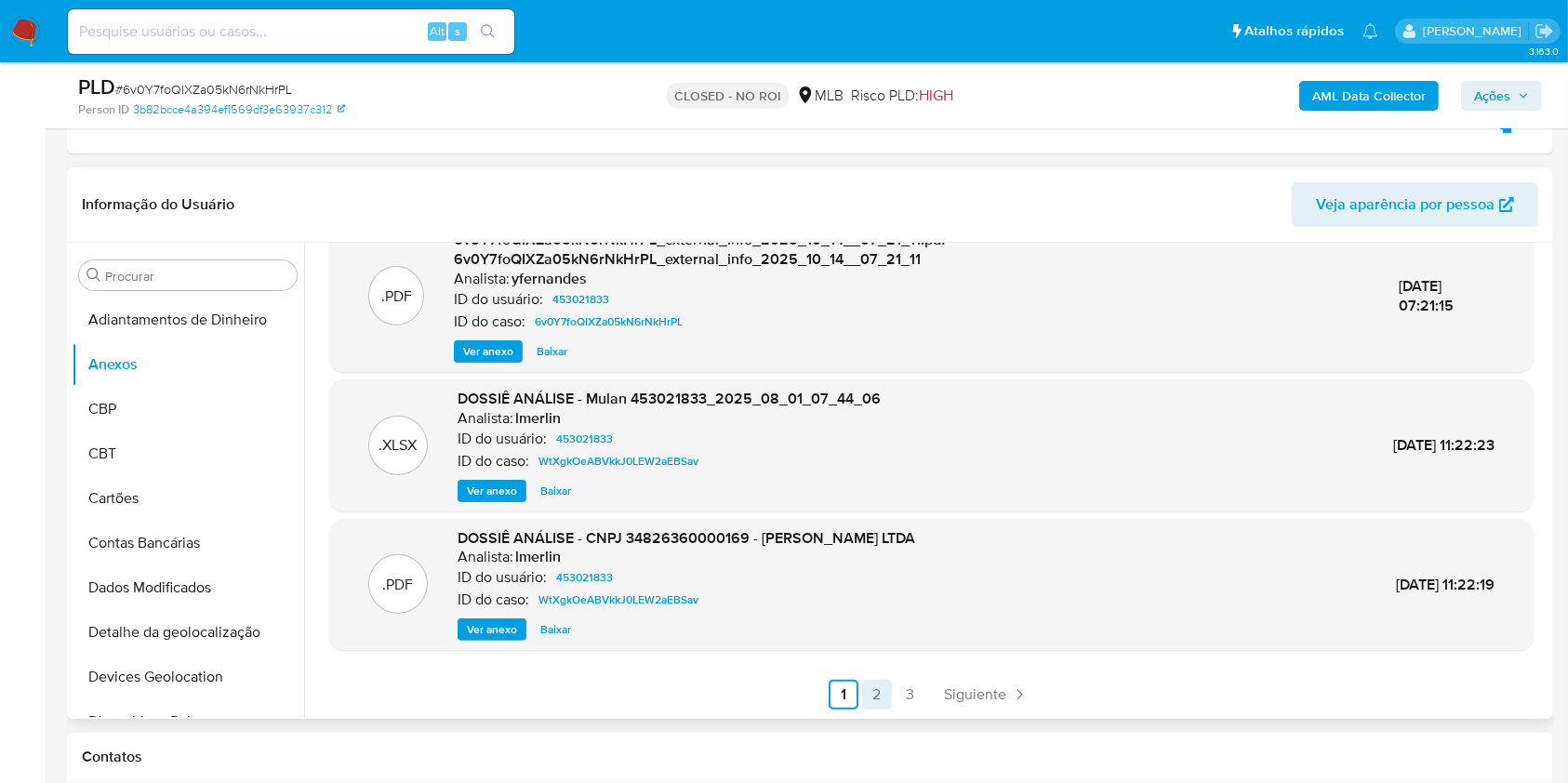
click at [871, 685] on link "2" at bounding box center [876, 695] width 30 height 30
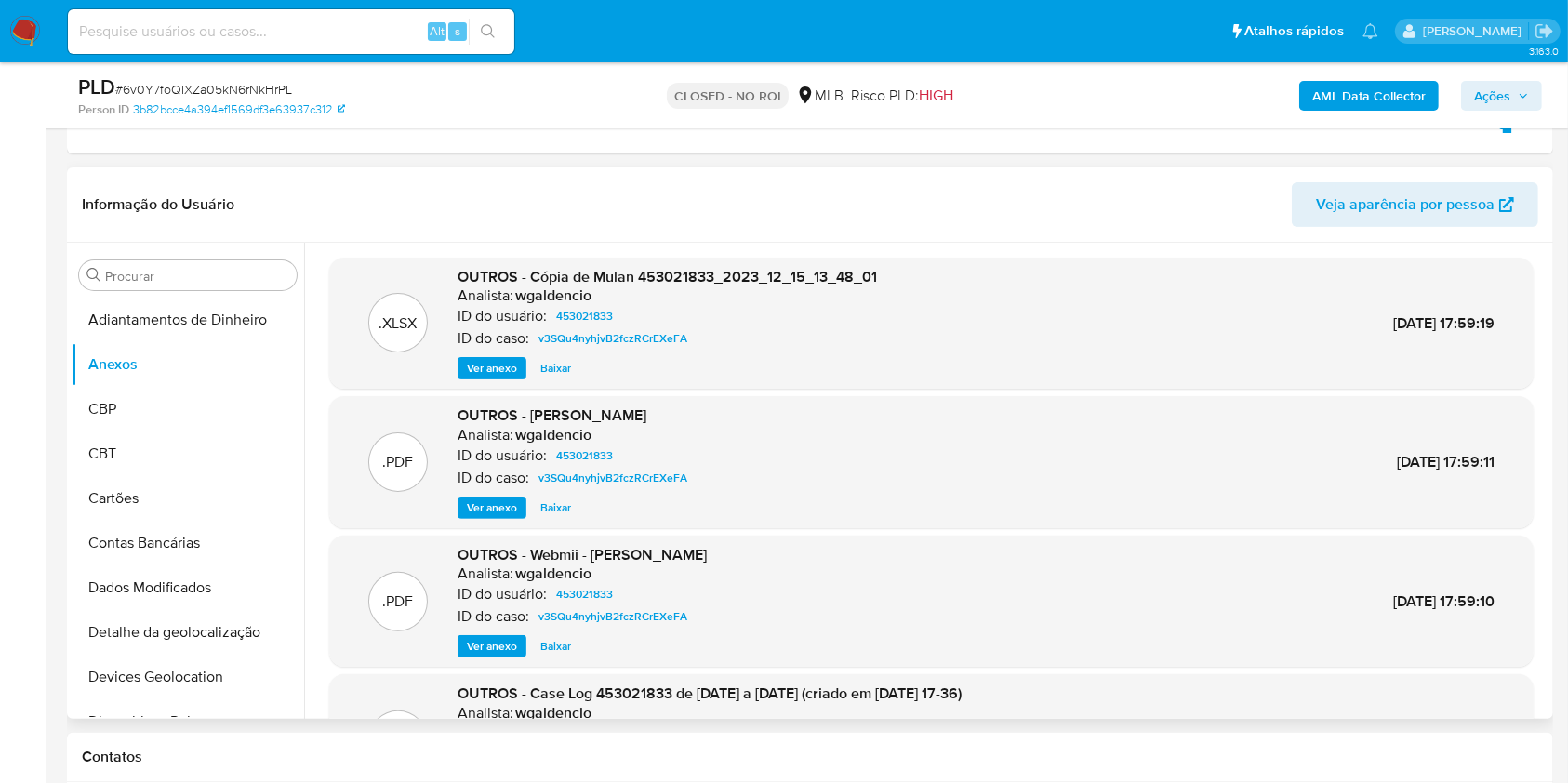
scroll to position [156, 0]
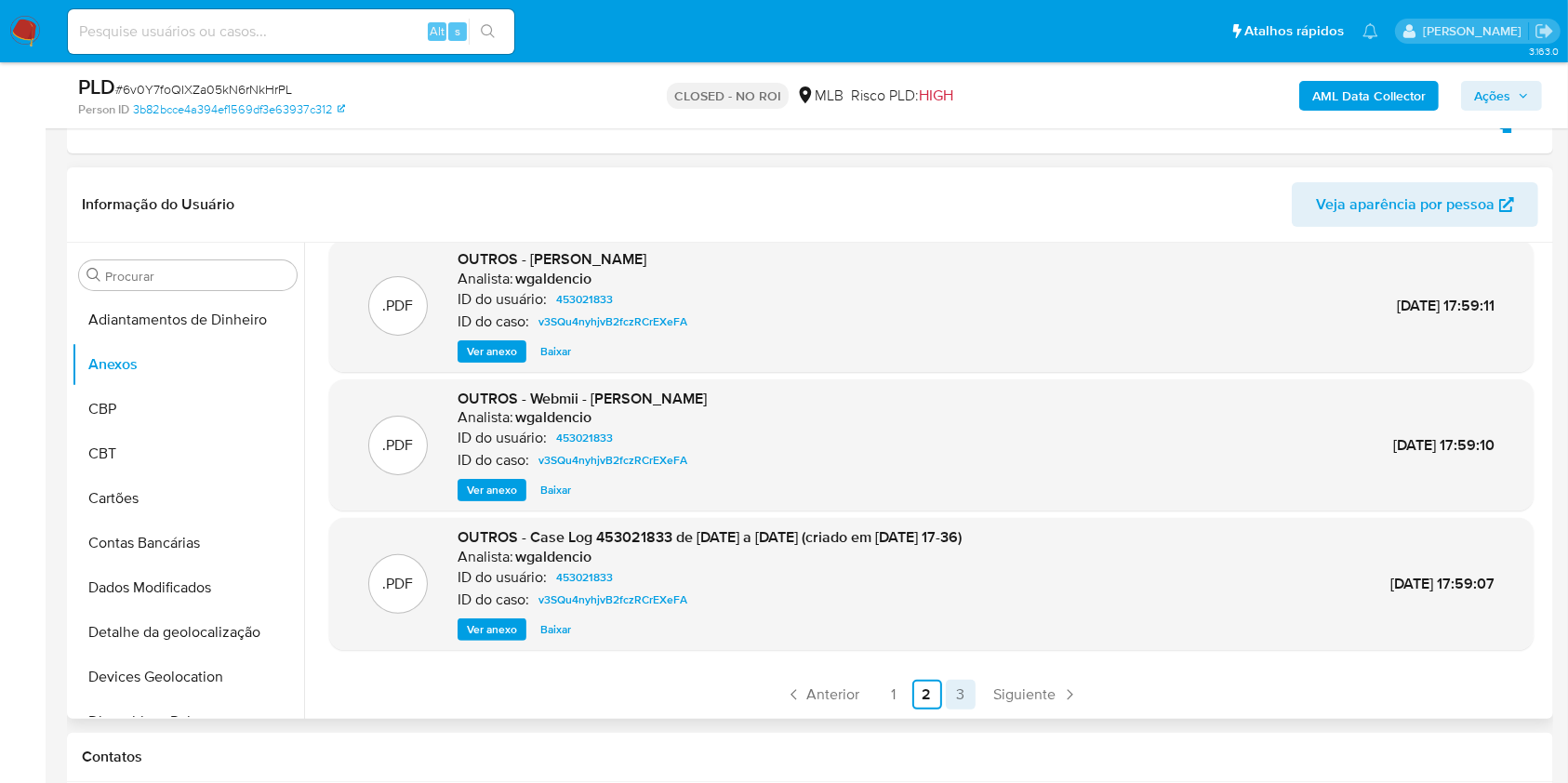
click at [960, 698] on link "3" at bounding box center [960, 695] width 30 height 30
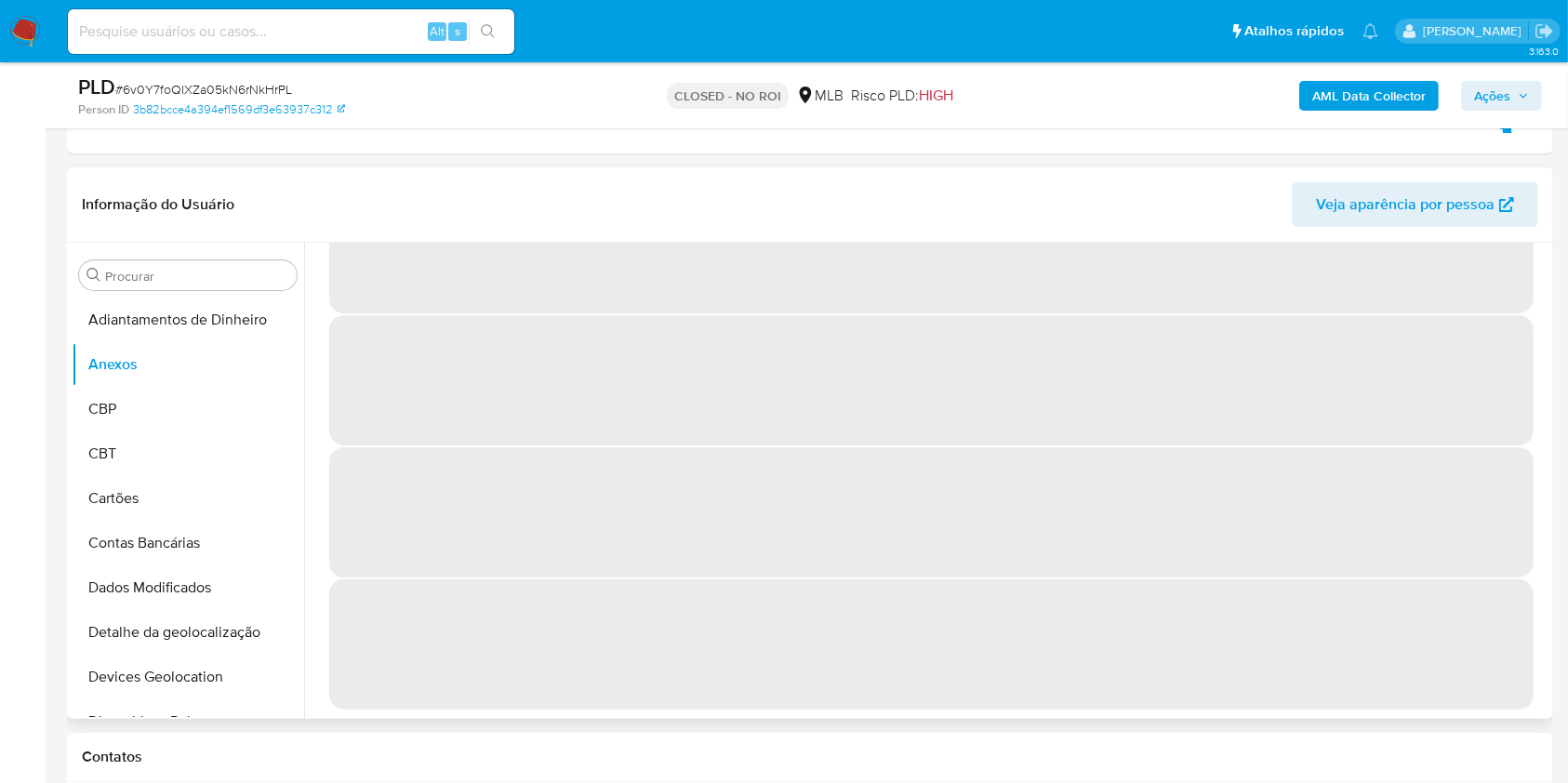
scroll to position [0, 0]
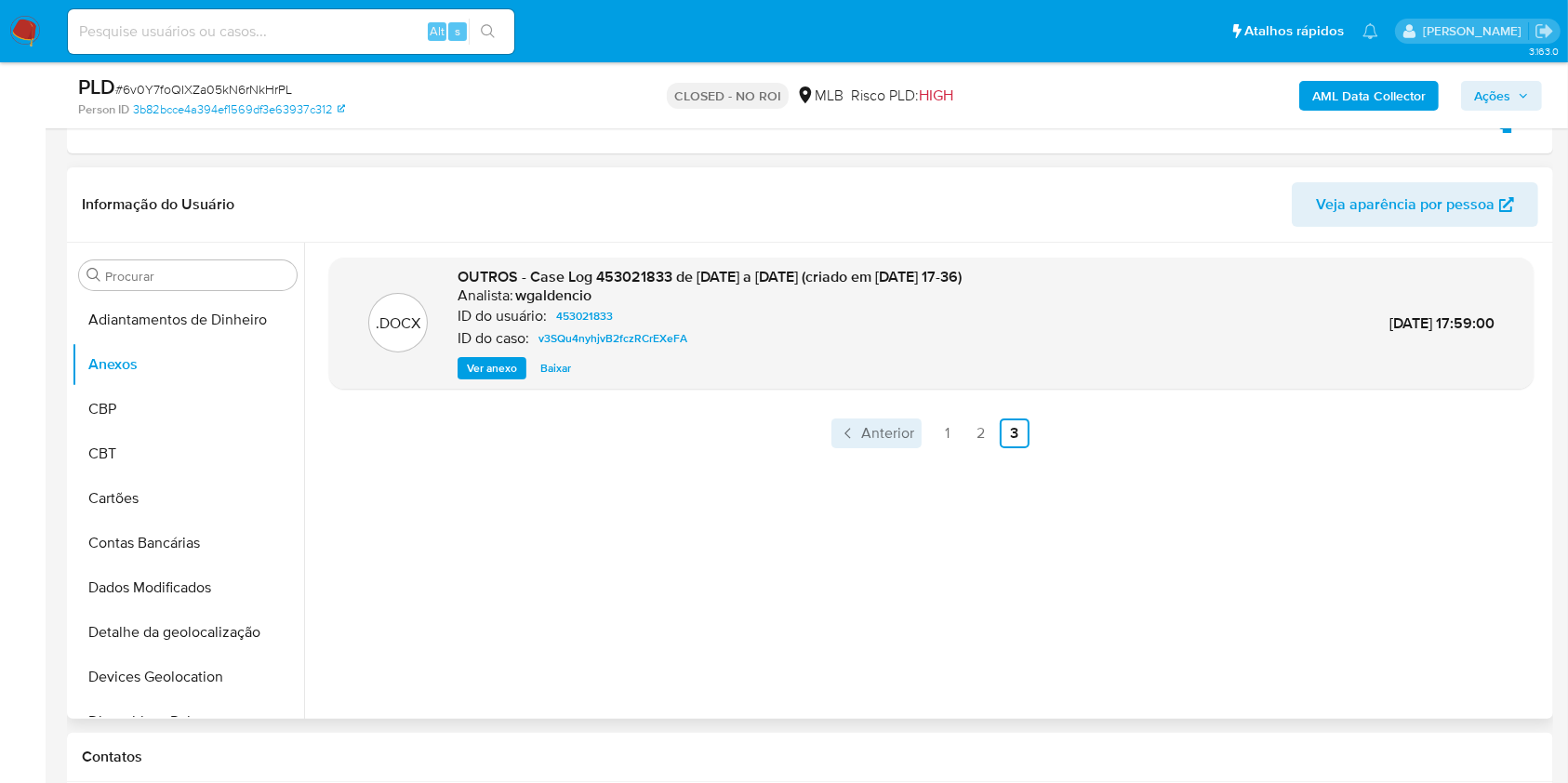
click at [894, 436] on span "Anterior" at bounding box center [887, 433] width 53 height 15
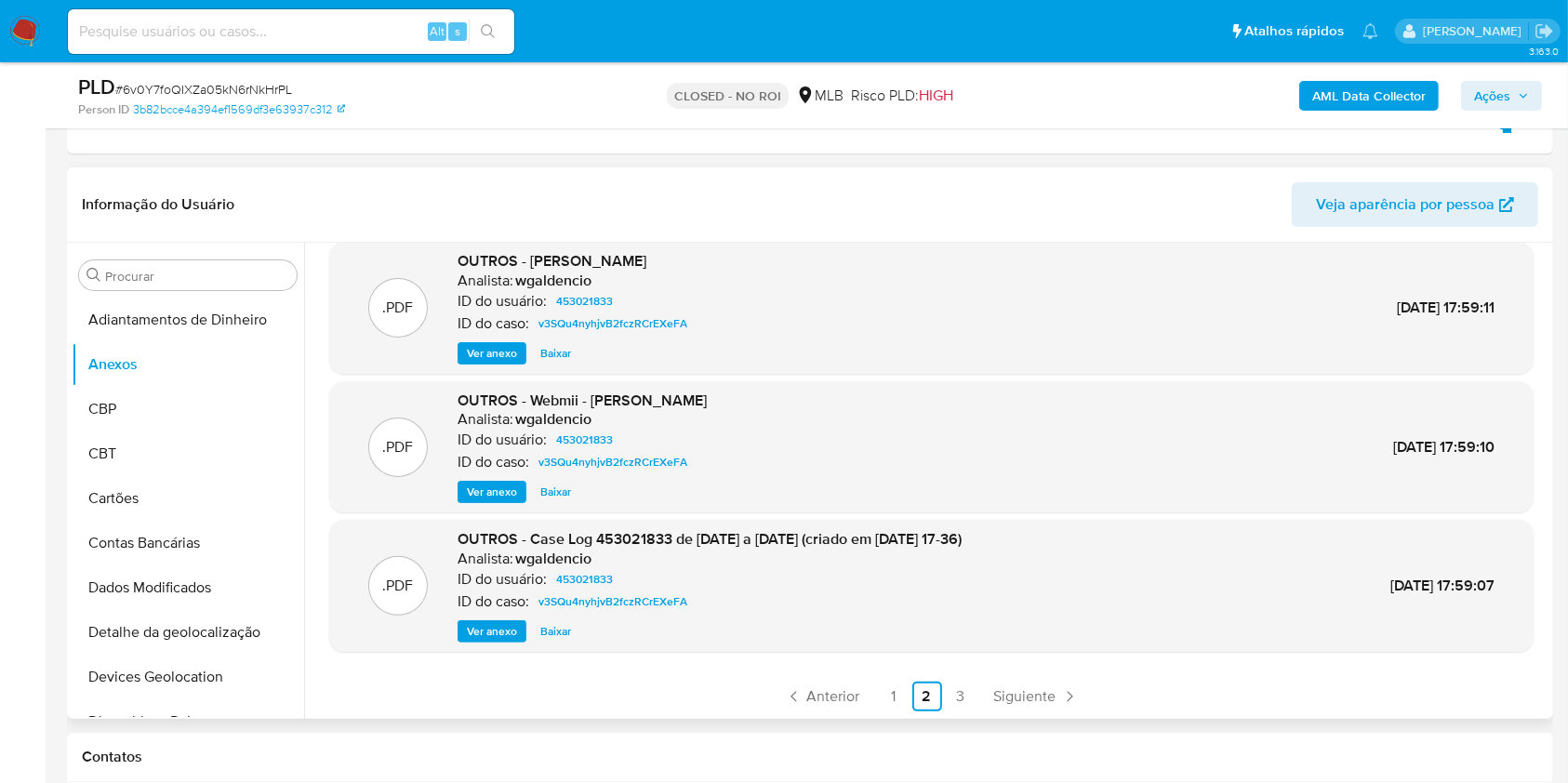
scroll to position [156, 0]
click at [886, 705] on link "1" at bounding box center [893, 695] width 30 height 30
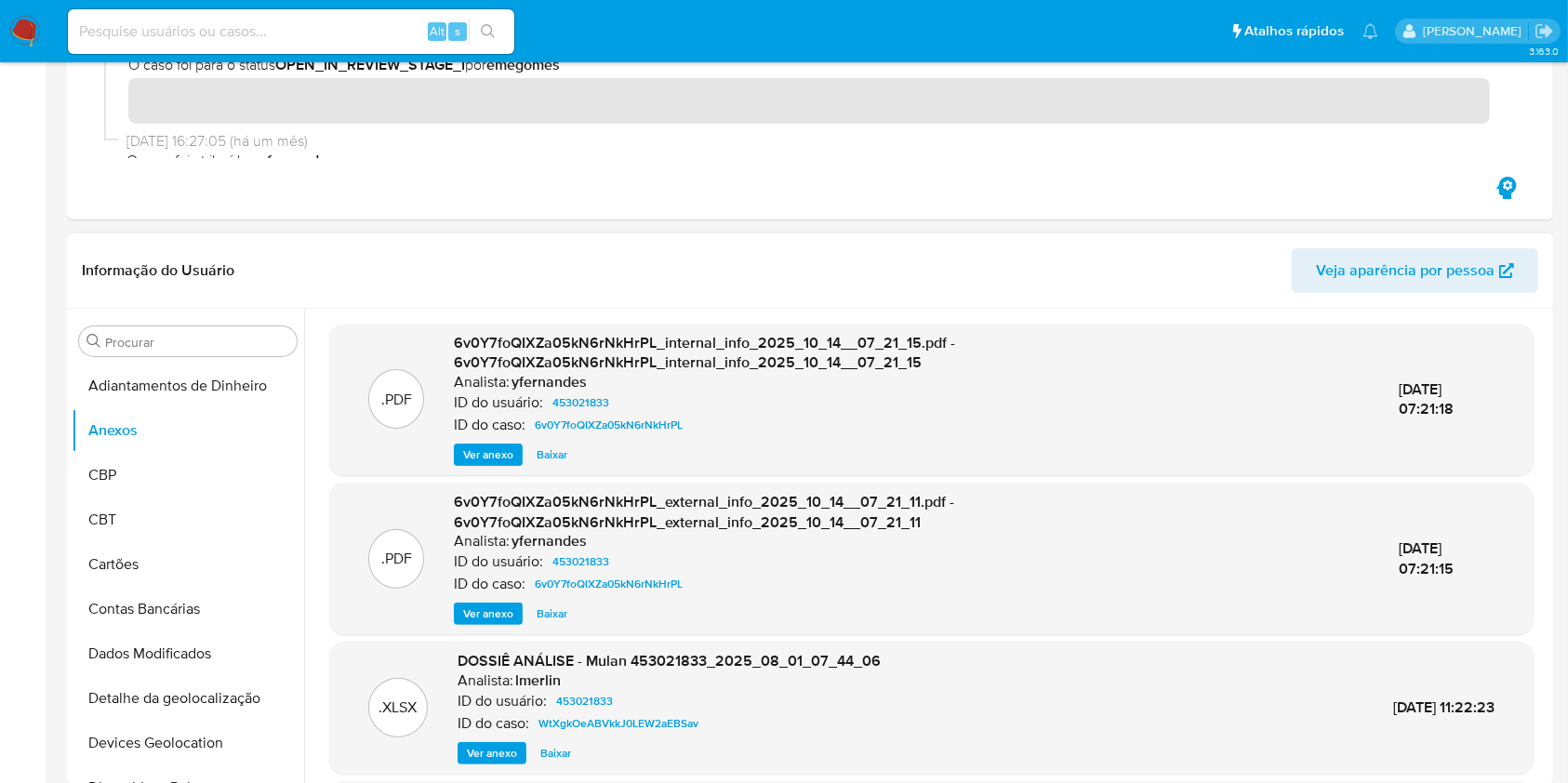
scroll to position [0, 0]
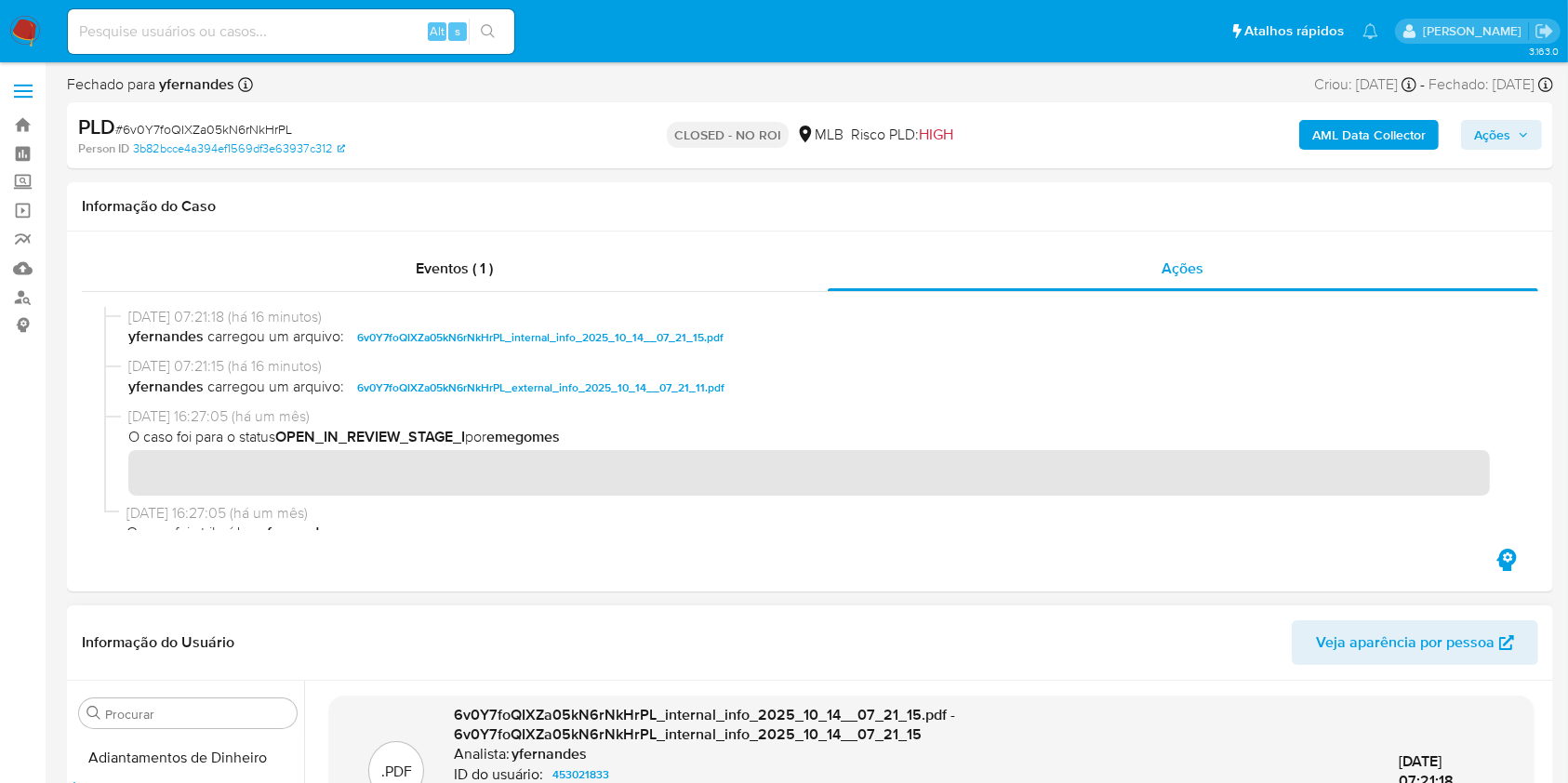
click at [1498, 149] on span "Ações" at bounding box center [1491, 135] width 36 height 30
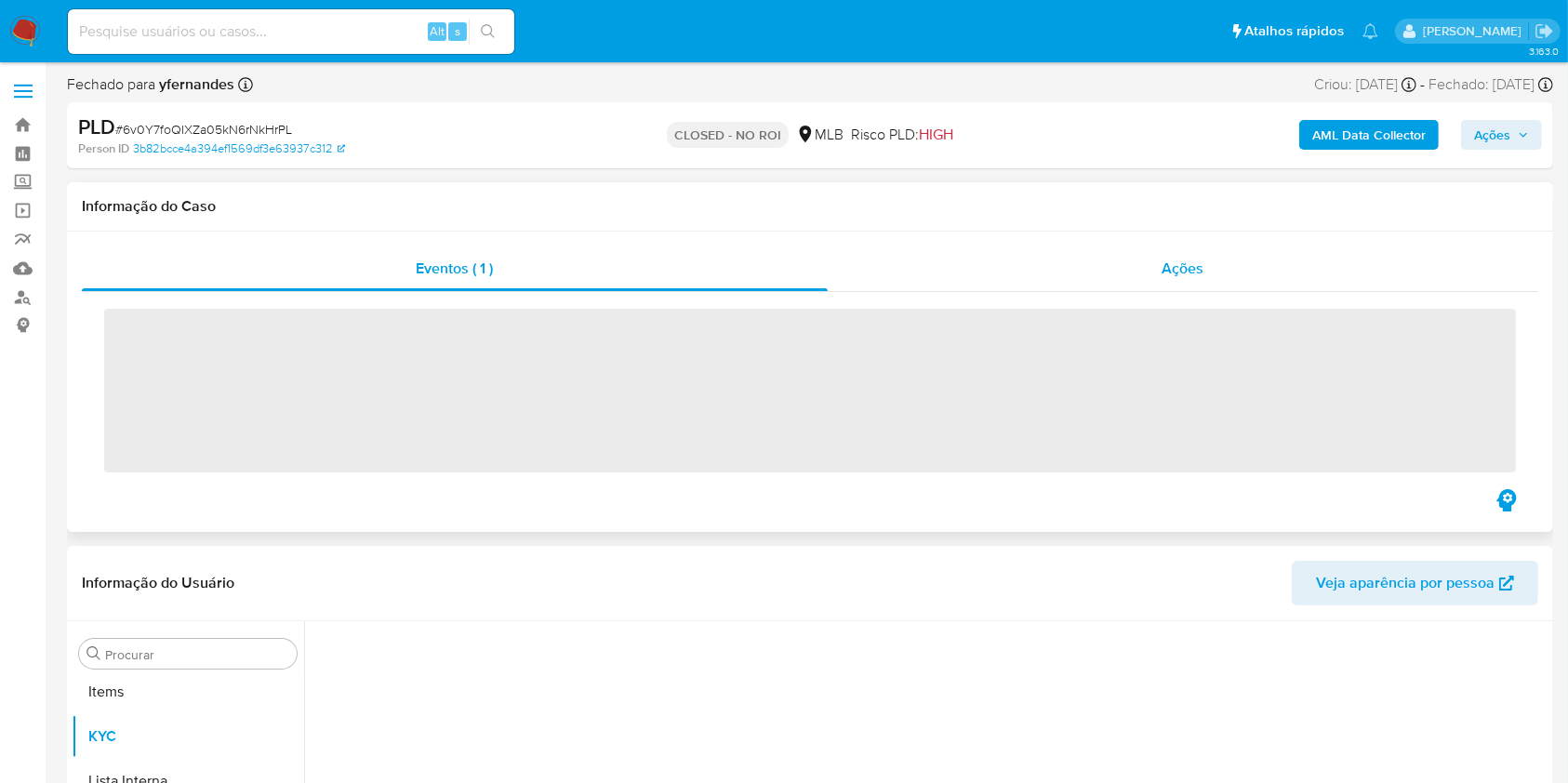
click at [1081, 271] on div "Ações" at bounding box center [1184, 268] width 711 height 45
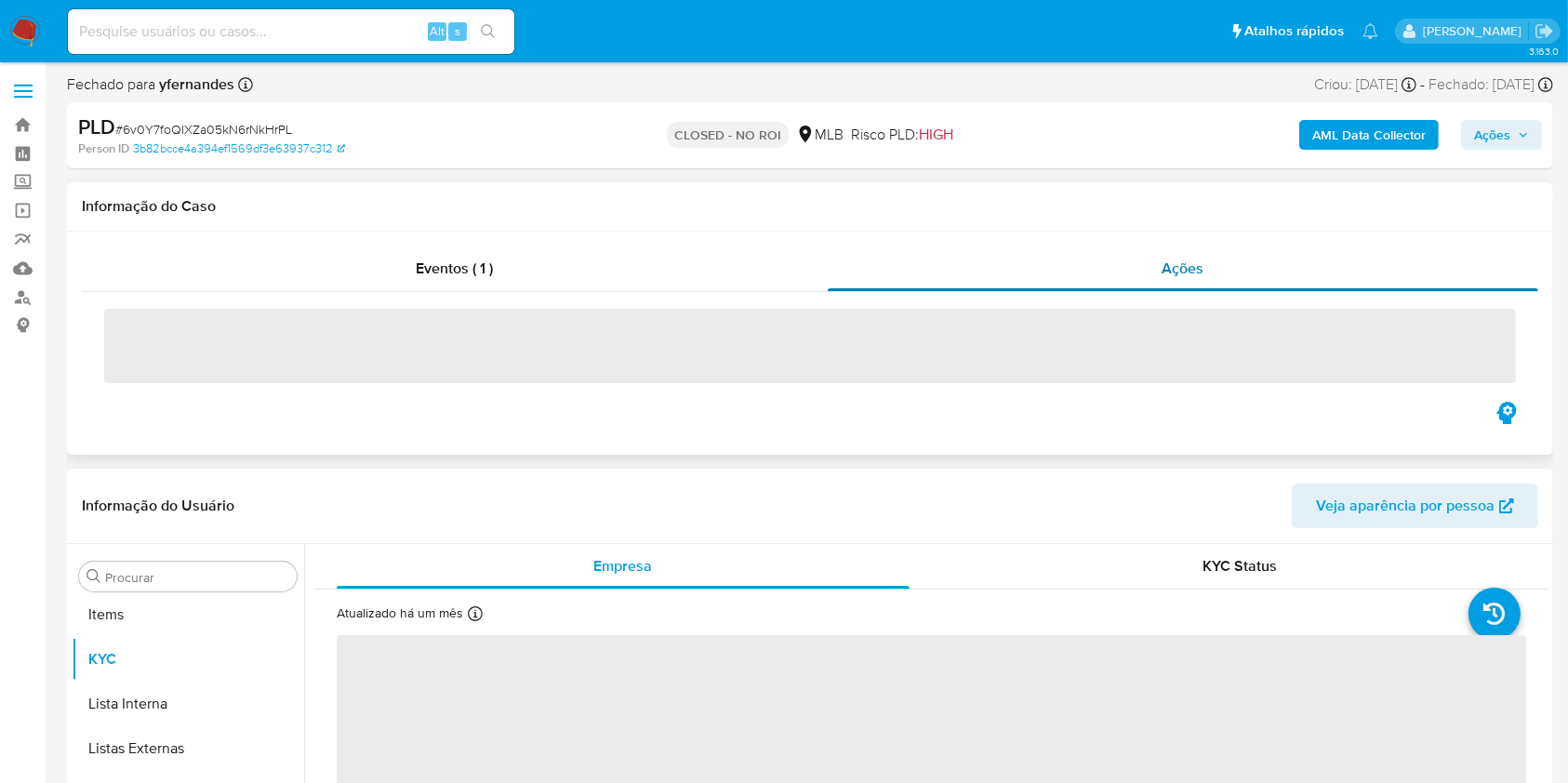
scroll to position [1010, 0]
select select "10"
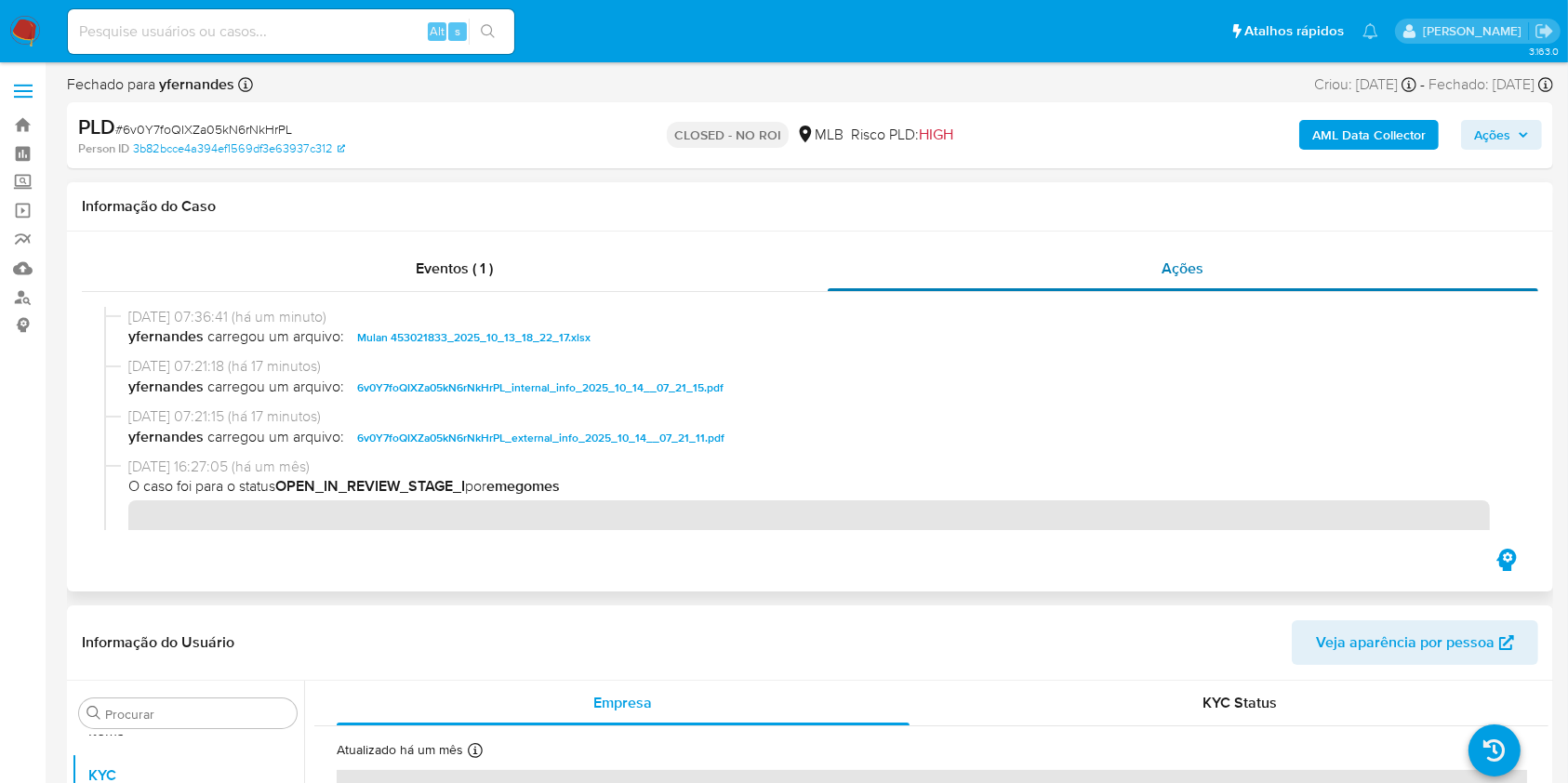
scroll to position [0, 0]
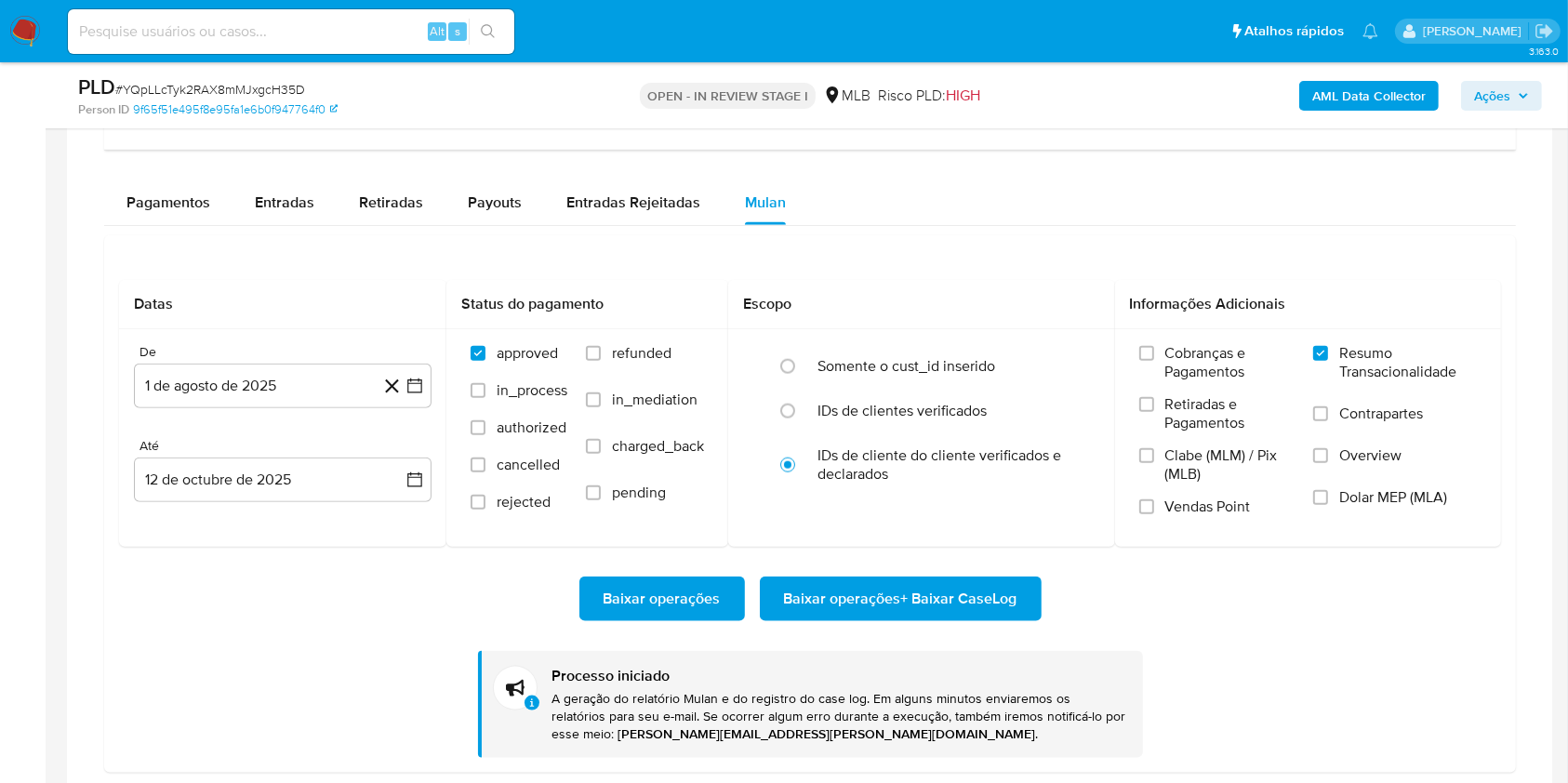
scroll to position [1010, 0]
click at [182, 99] on div "PLD # YQpLLcTyk2RAX8mMJxgcH35D" at bounding box center [319, 87] width 480 height 28
click at [182, 98] on span "# YQpLLcTyk2RAX8mMJxgcH35D" at bounding box center [210, 89] width 190 height 18
click at [171, 90] on span "# YQpLLcTyk2RAX8mMJxgcH35D" at bounding box center [210, 89] width 190 height 18
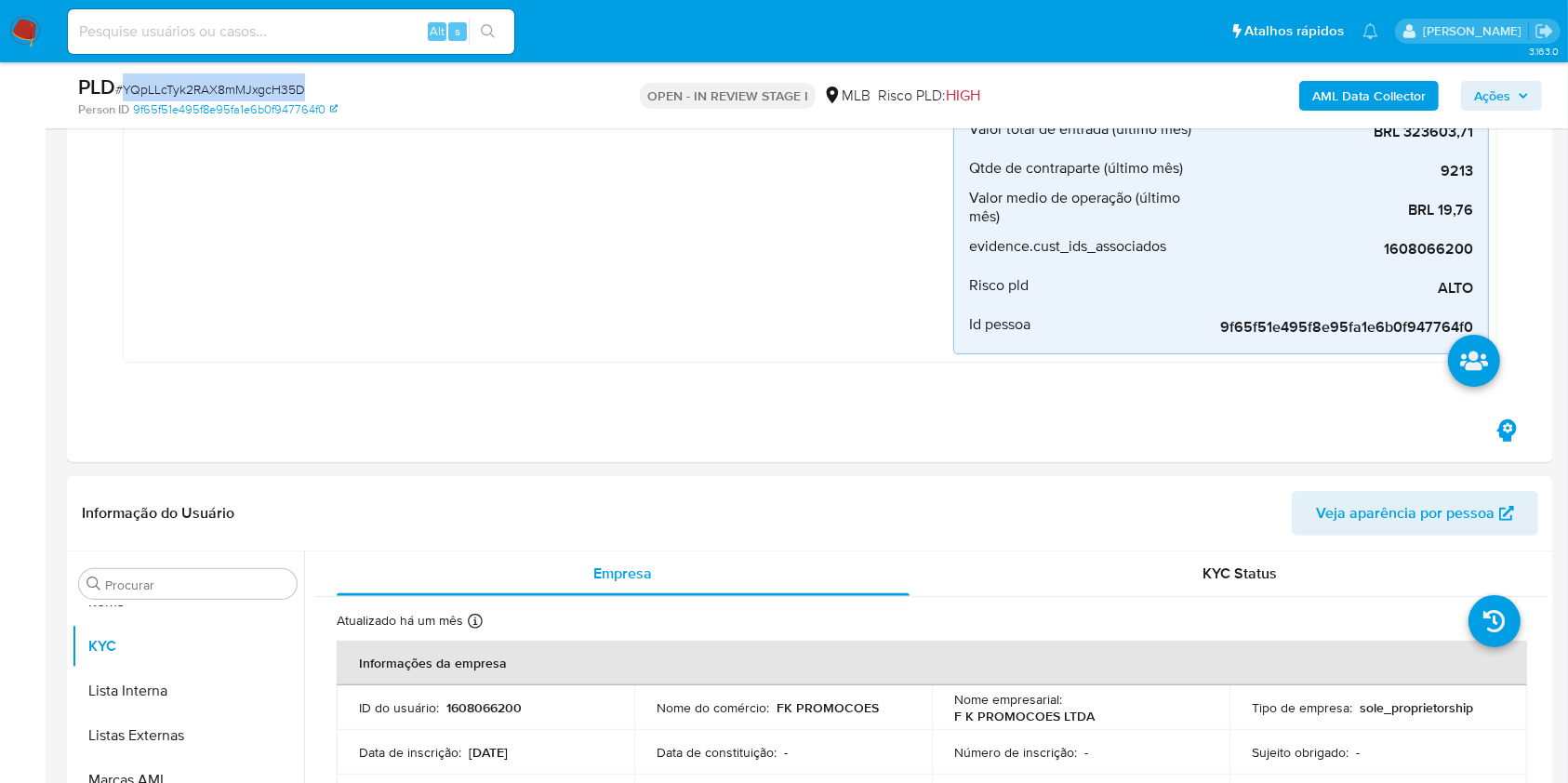
scroll to position [0, 0]
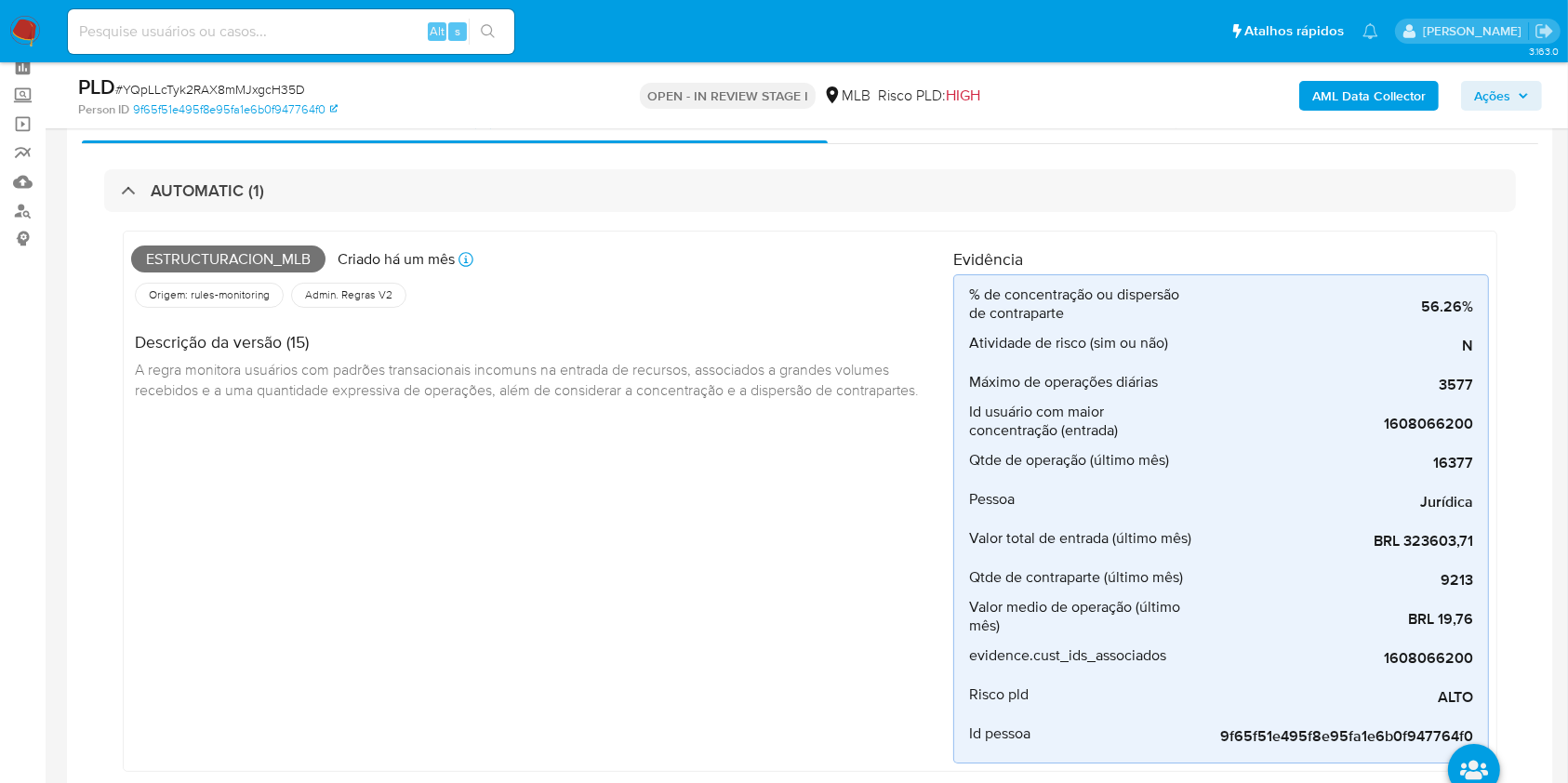
scroll to position [124, 0]
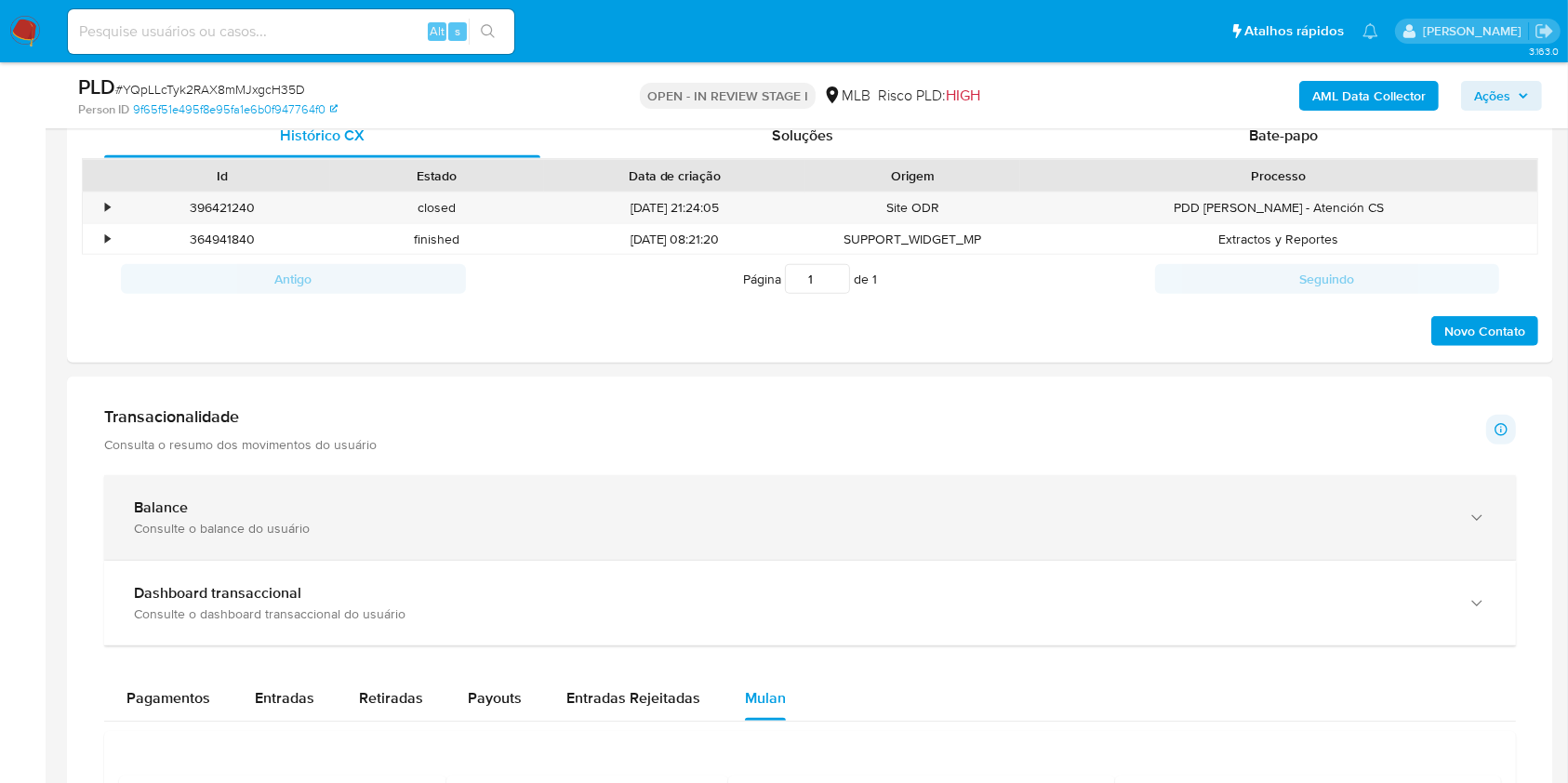
drag, startPoint x: 215, startPoint y: 516, endPoint x: 123, endPoint y: 513, distance: 92.0
click at [216, 516] on div "Balance" at bounding box center [791, 508] width 1315 height 18
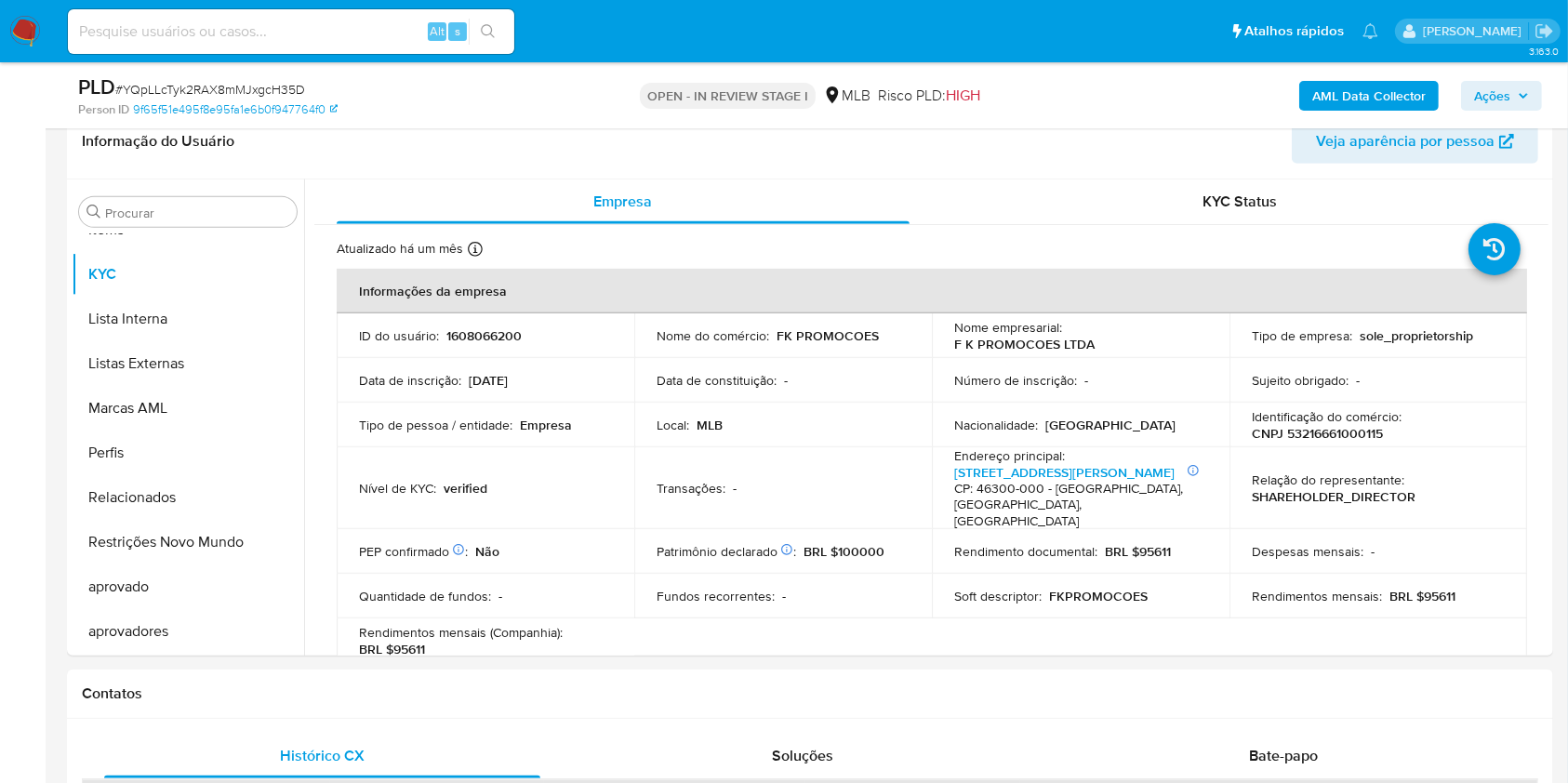
scroll to position [744, 0]
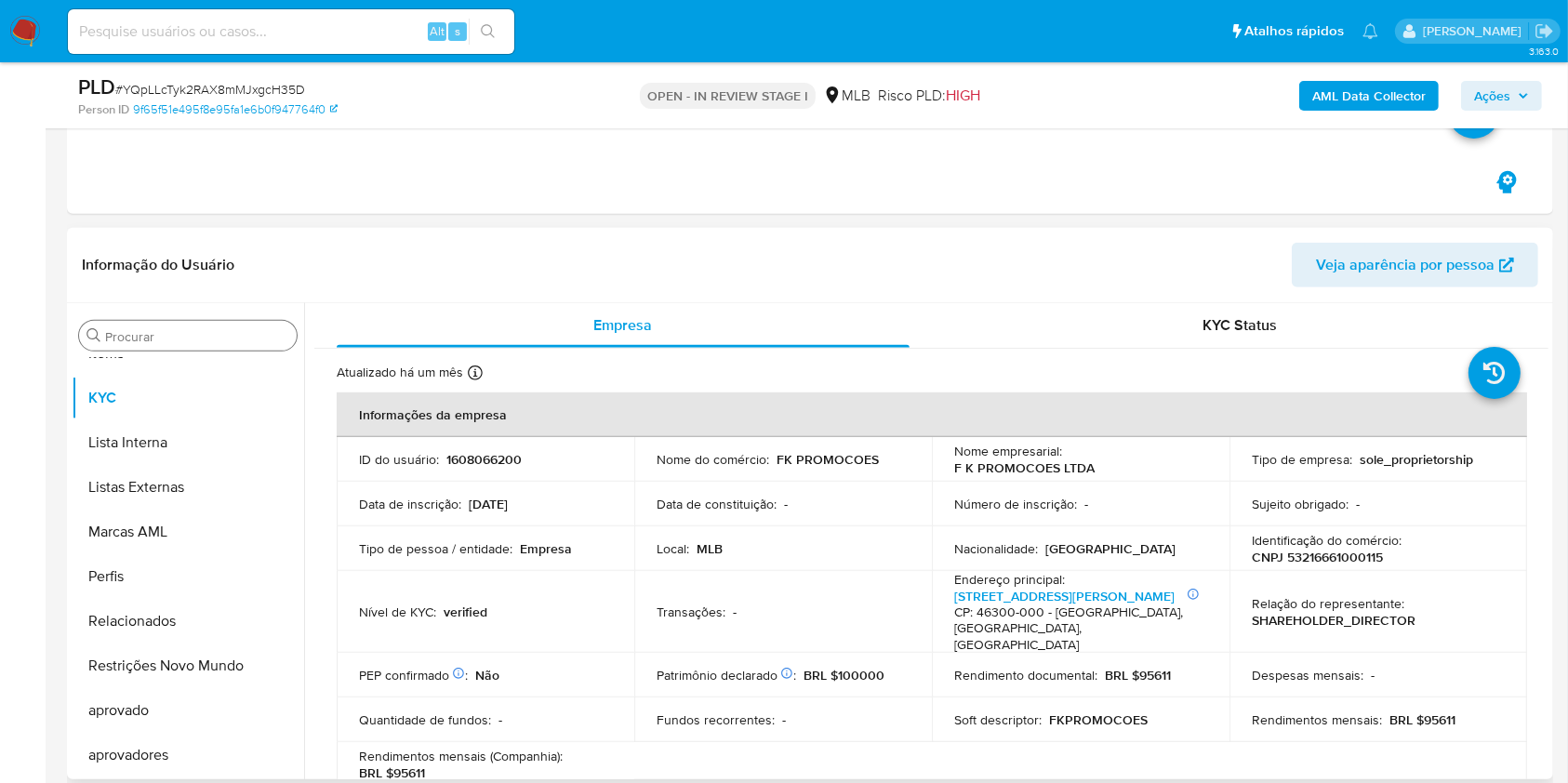
click at [134, 332] on input "Procurar" at bounding box center [197, 336] width 184 height 16
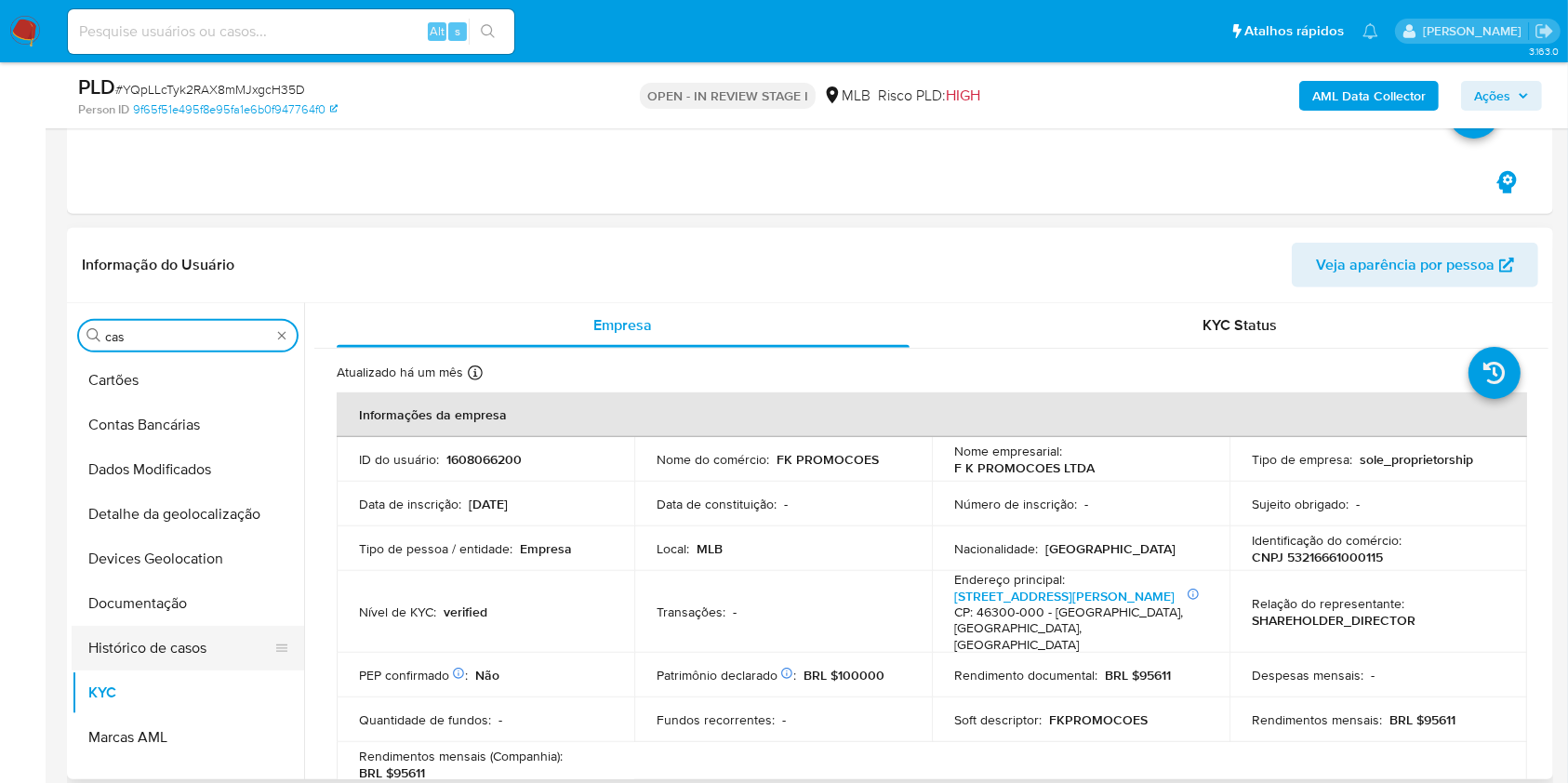
scroll to position [0, 0]
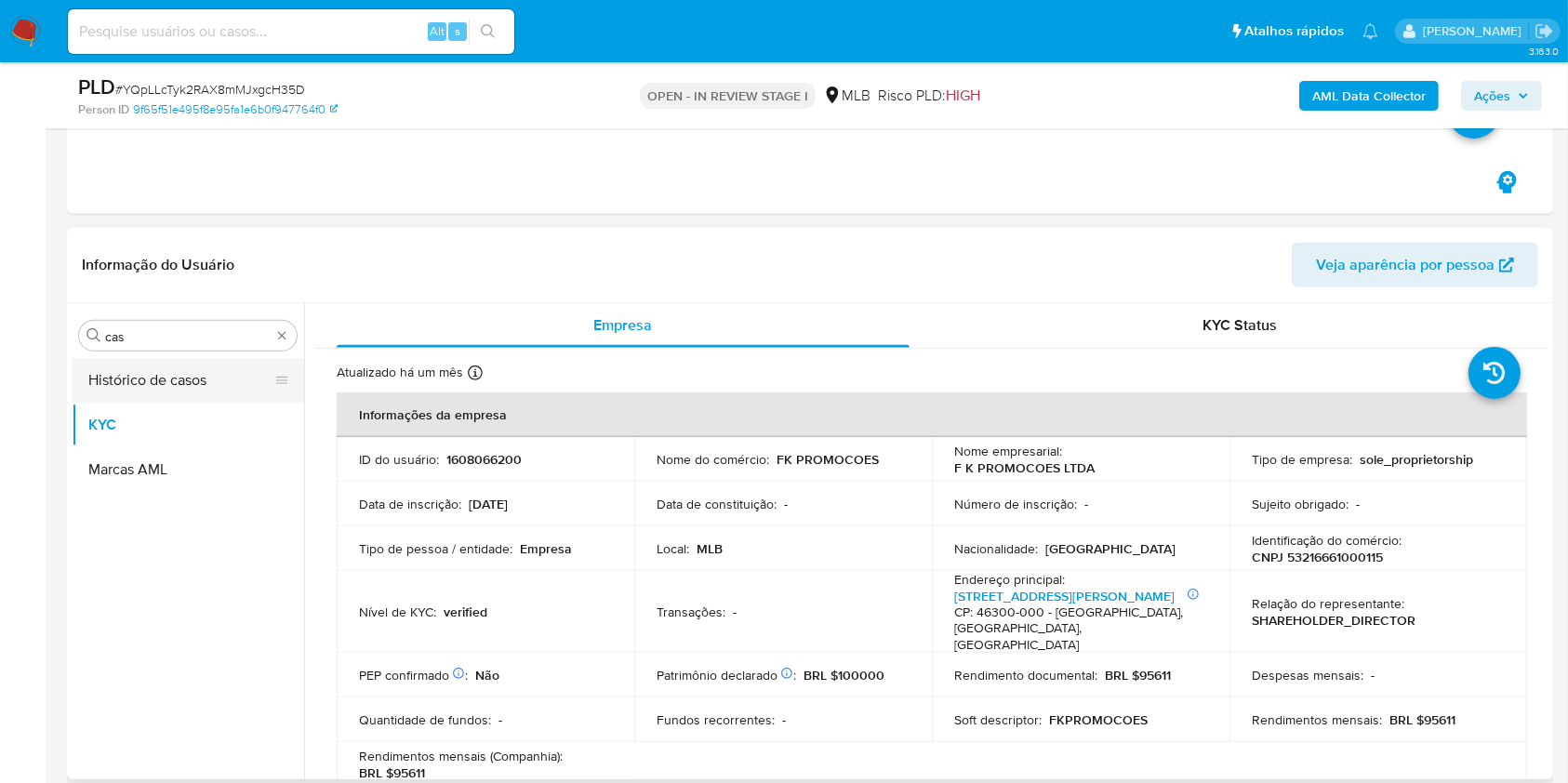
click at [134, 387] on button "Histórico de casos" at bounding box center [180, 381] width 218 height 45
click at [159, 359] on button "Histórico de casos" at bounding box center [180, 381] width 218 height 45
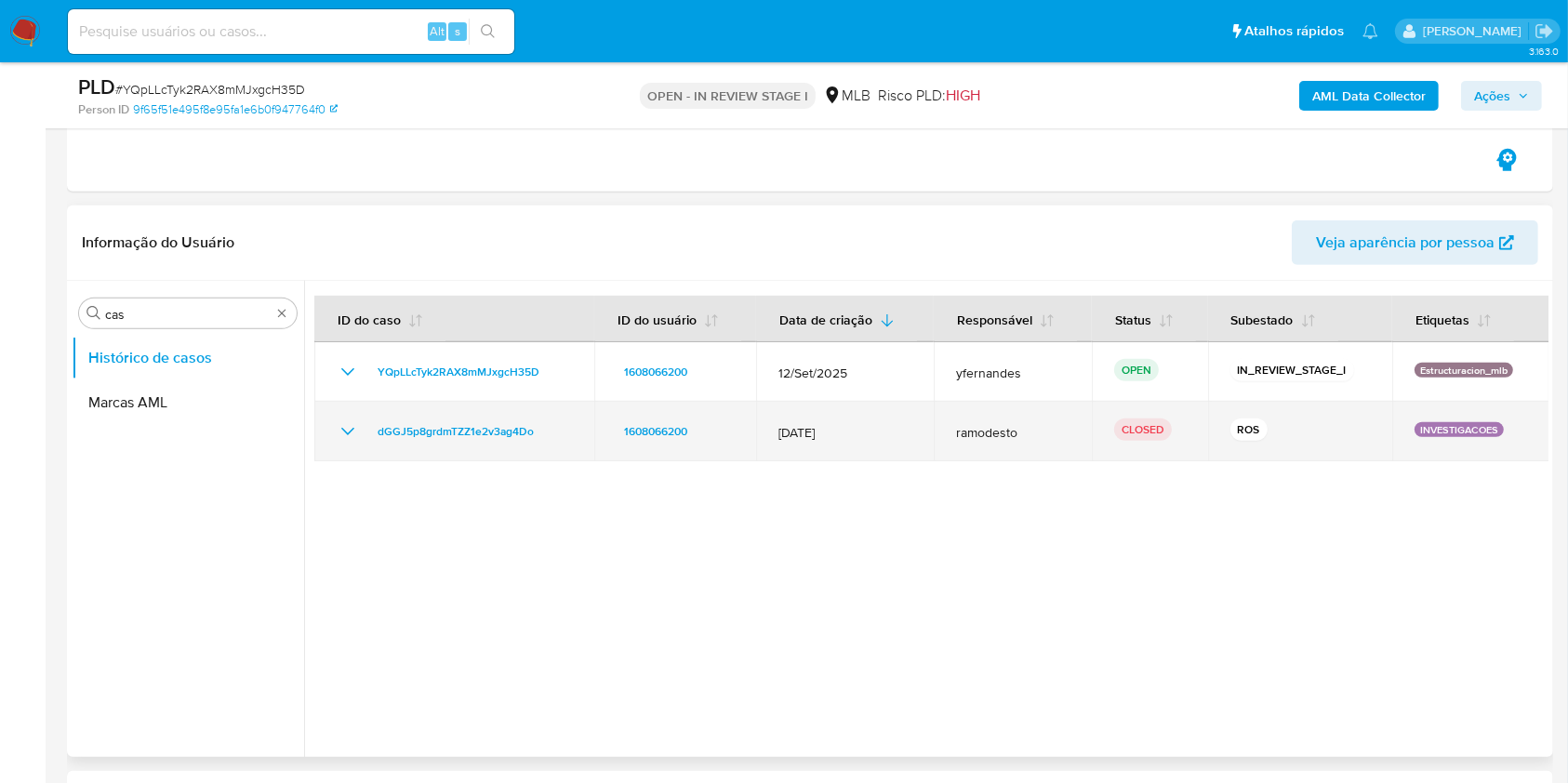
click at [342, 437] on icon "Mostrar/Ocultar" at bounding box center [348, 431] width 22 height 22
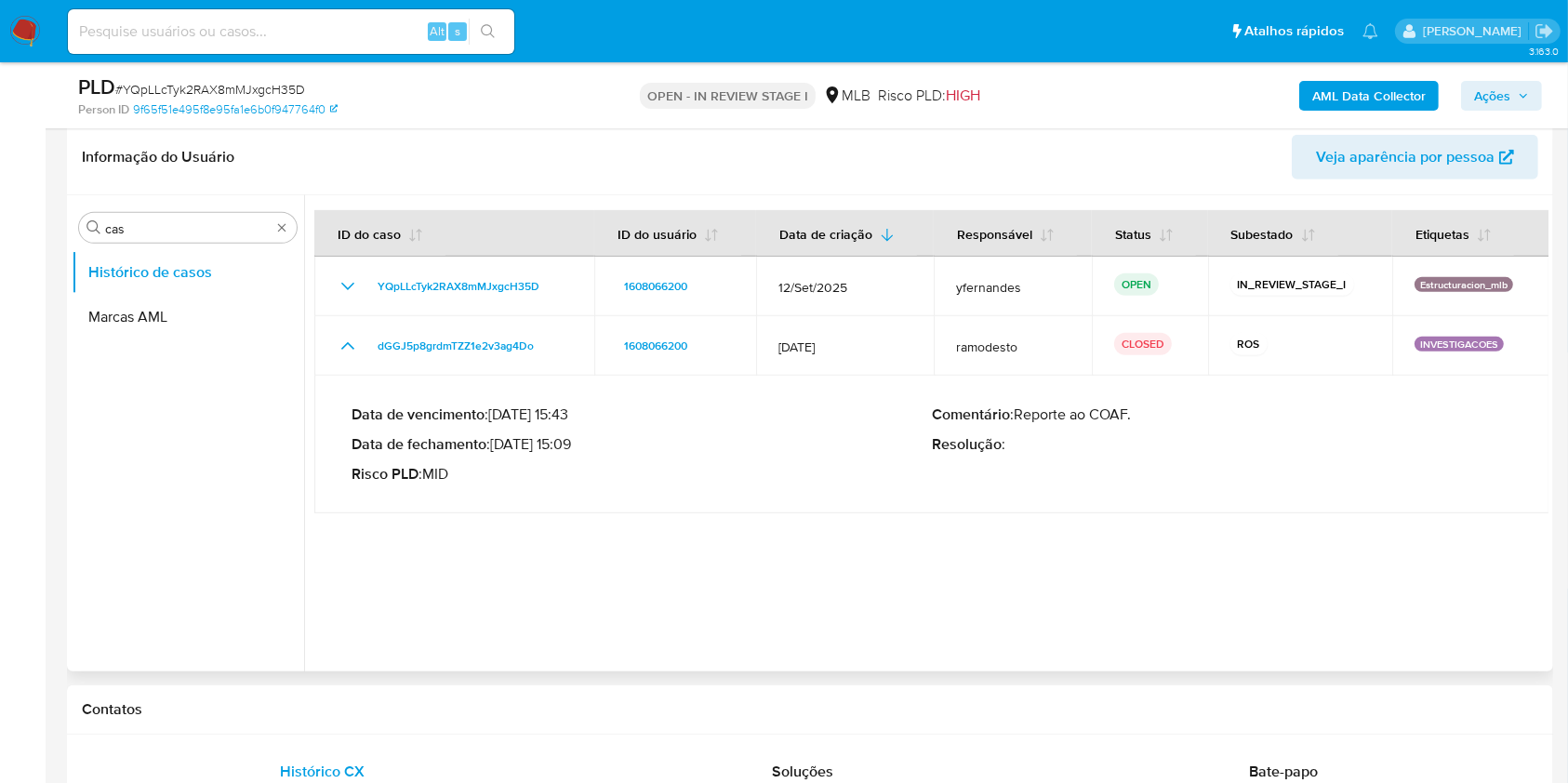
scroll to position [868, 0]
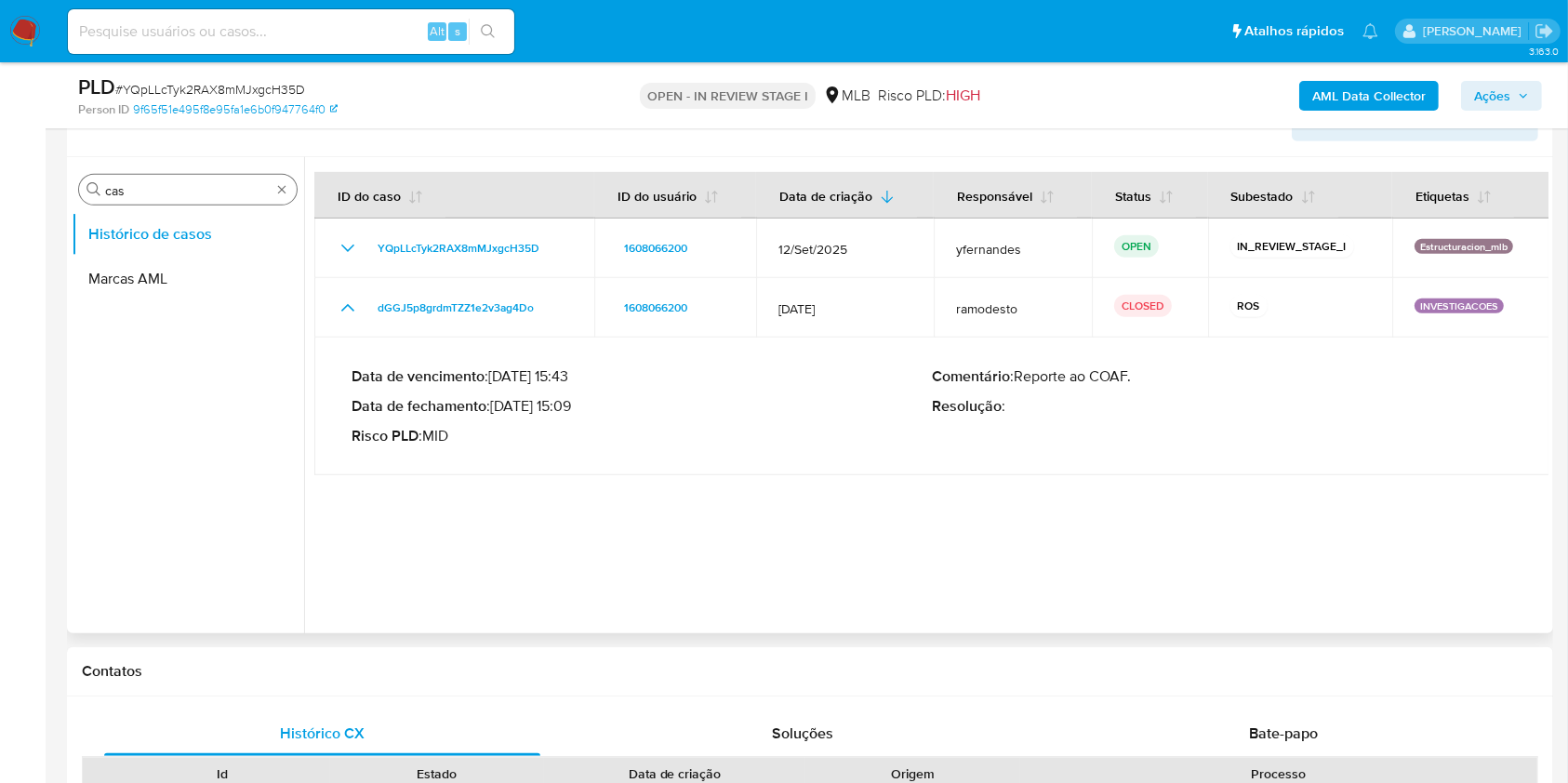
click at [134, 195] on input "cas" at bounding box center [187, 190] width 166 height 16
drag, startPoint x: 516, startPoint y: 406, endPoint x: 644, endPoint y: 438, distance: 131.9
click at [571, 405] on p "Data de fechamento : 12/12/2024 15:09" at bounding box center [641, 406] width 580 height 18
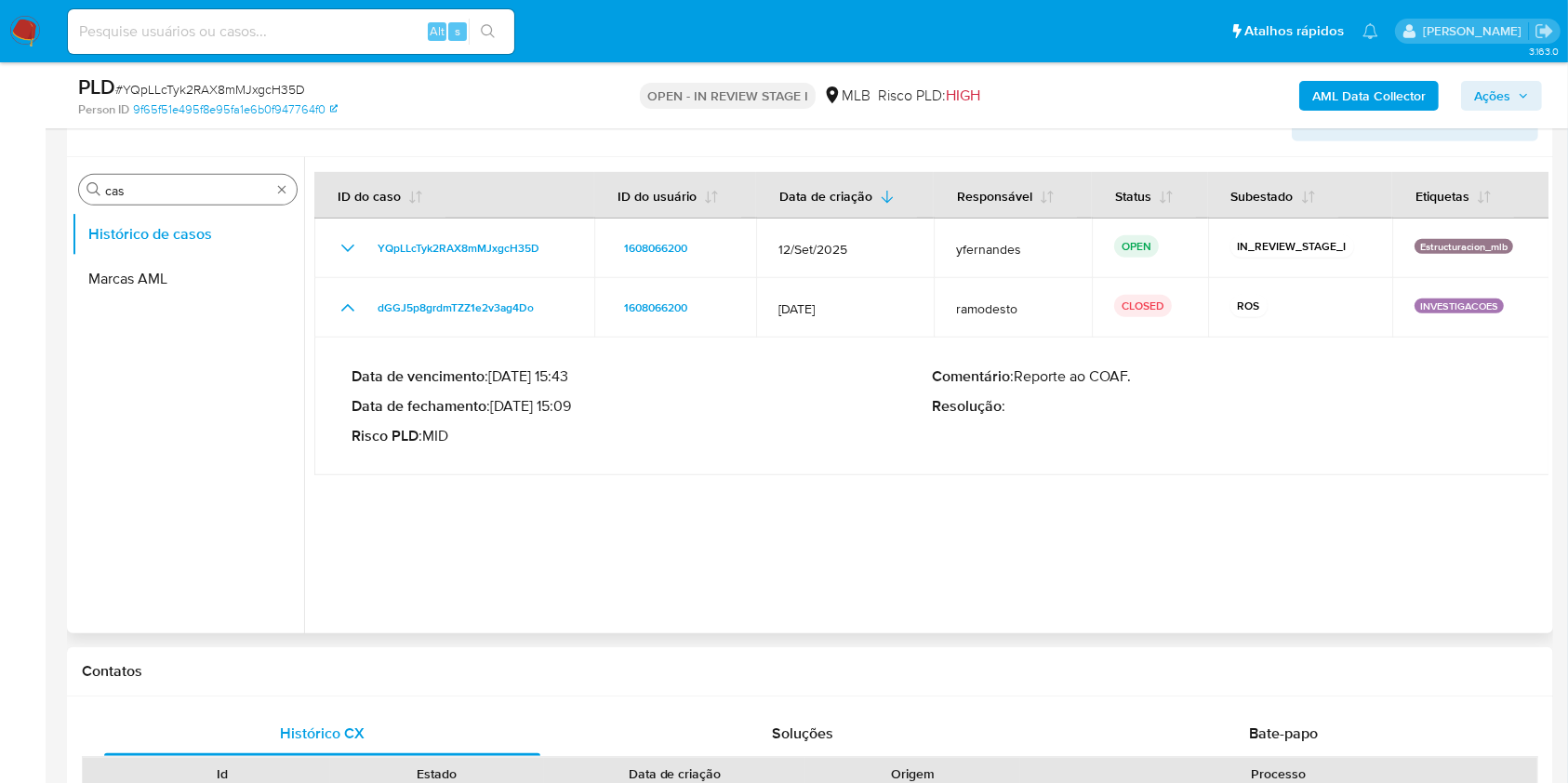
click at [136, 192] on input "cas" at bounding box center [187, 190] width 166 height 16
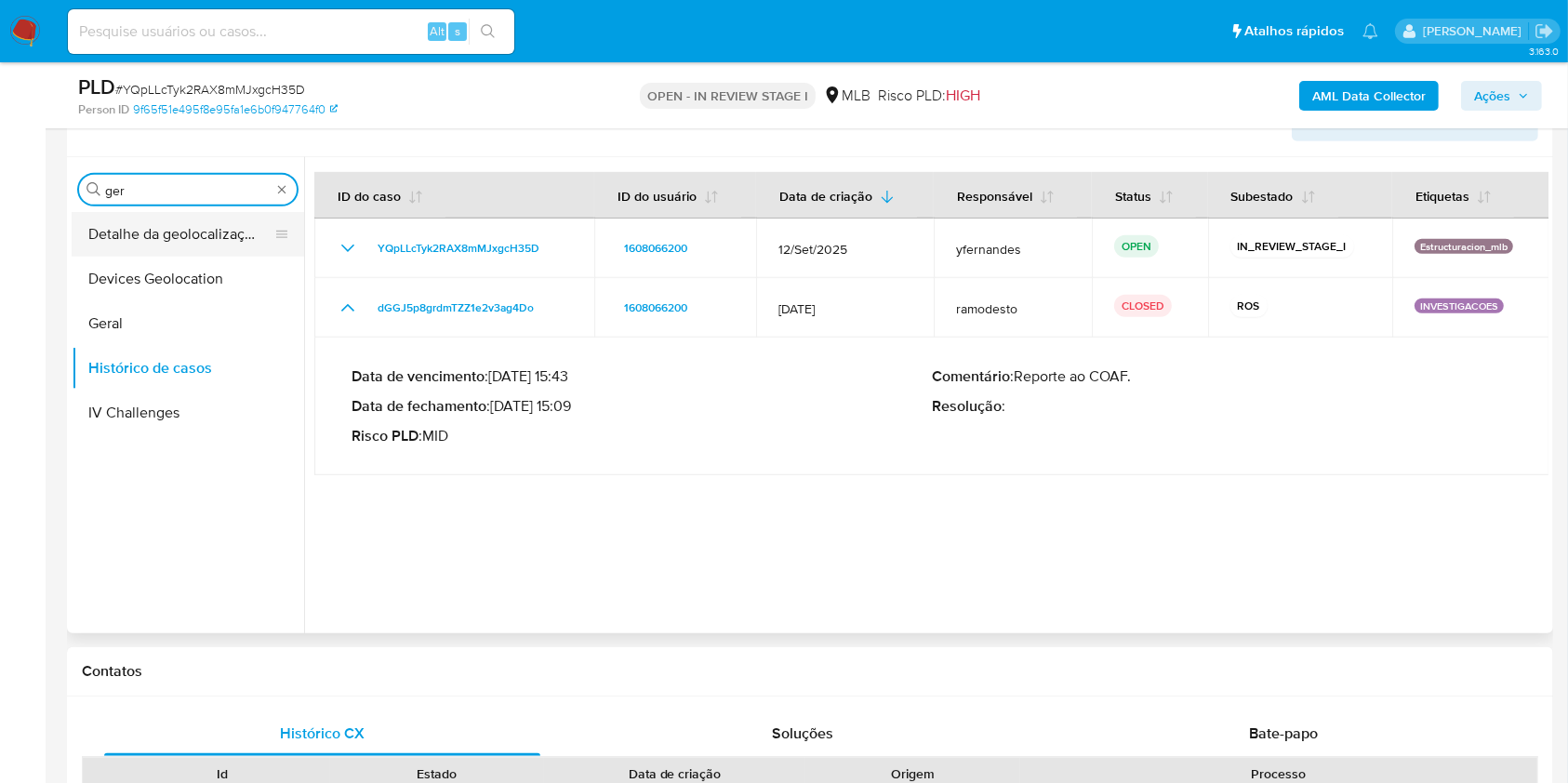
type input "ger"
click at [146, 301] on button "Geral" at bounding box center [188, 324] width 232 height 45
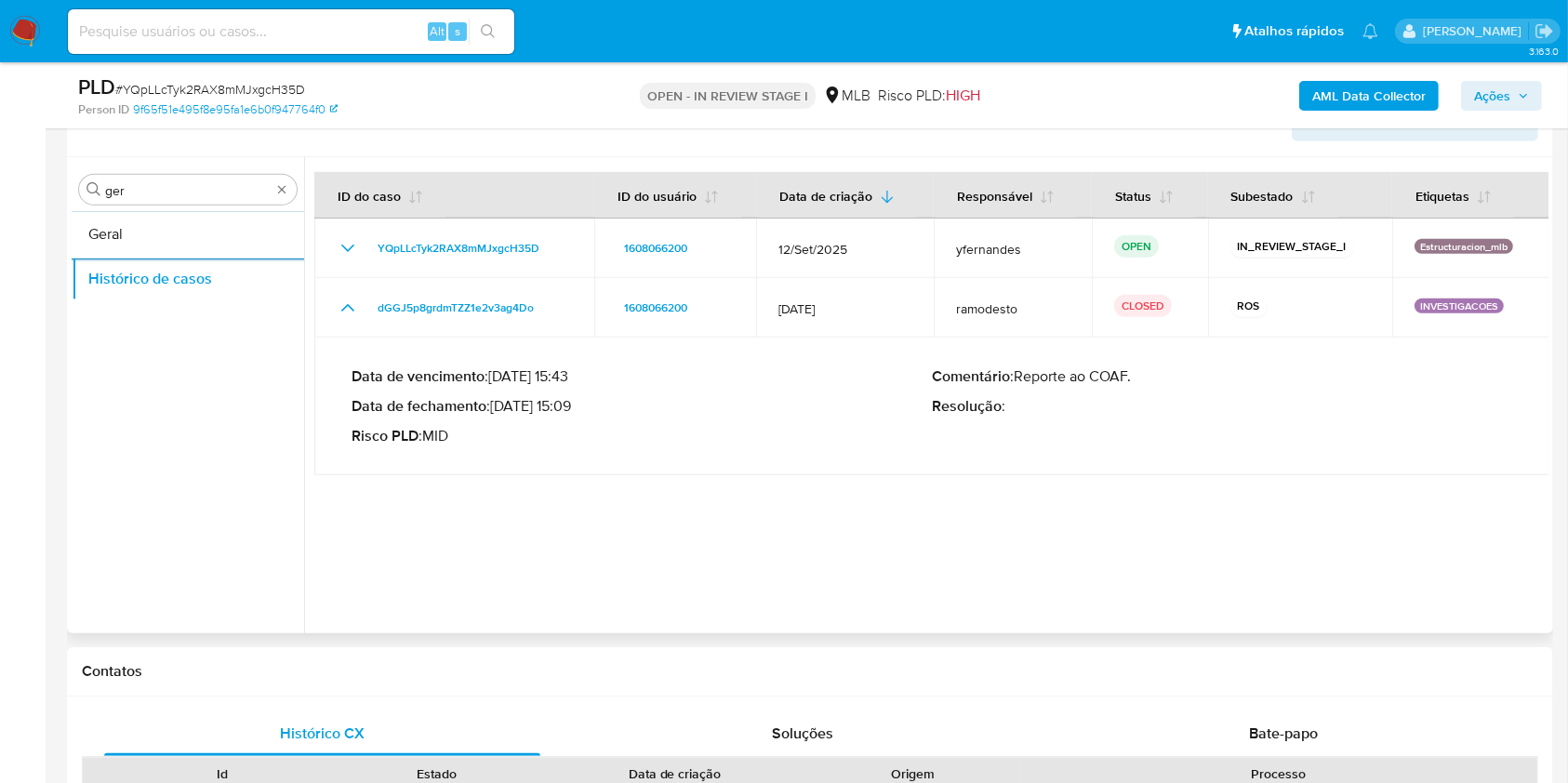
click at [146, 248] on button "Geral" at bounding box center [188, 235] width 232 height 45
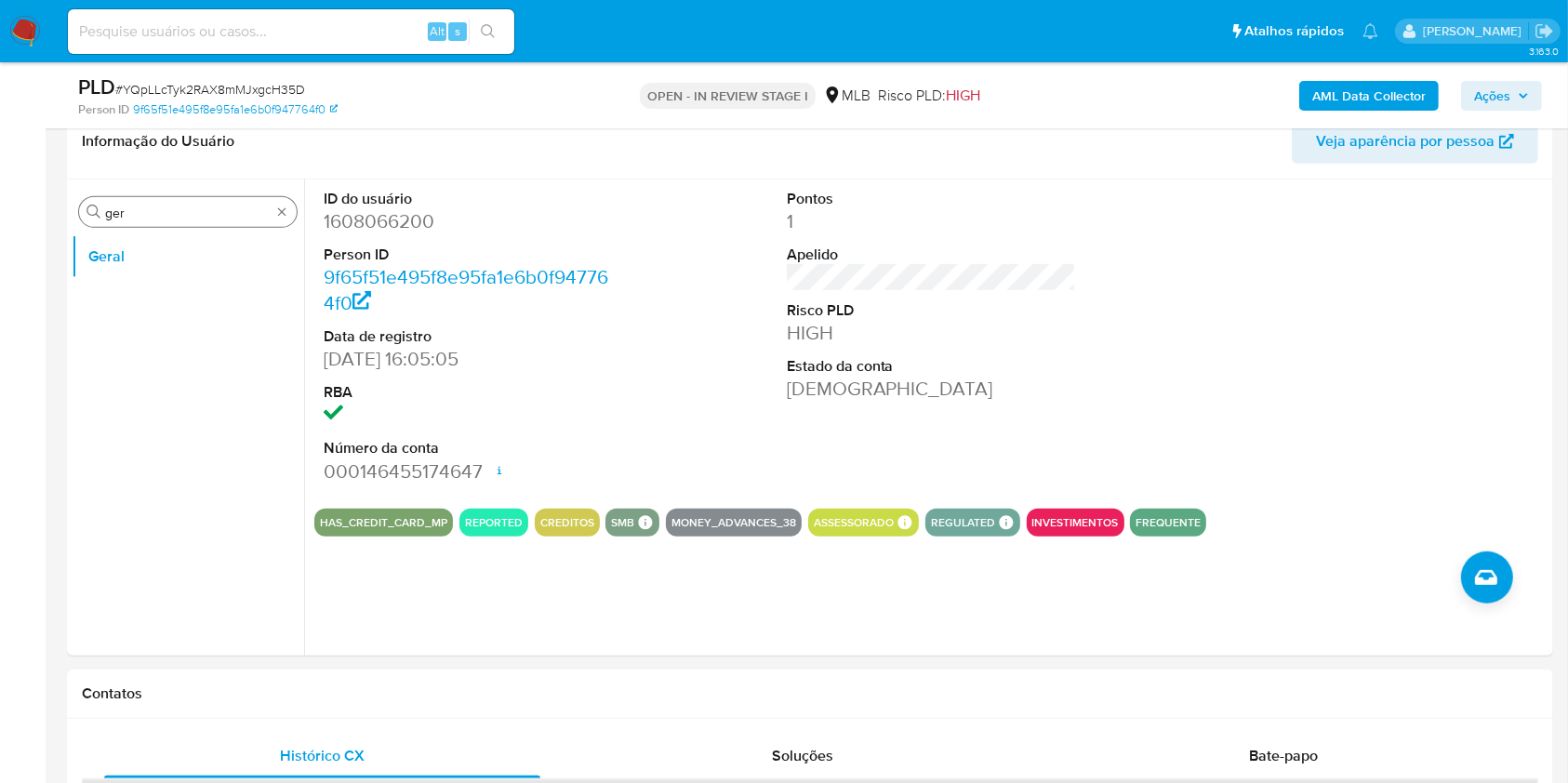
click at [152, 199] on div "Procurar ger" at bounding box center [188, 212] width 218 height 30
drag, startPoint x: 152, startPoint y: 199, endPoint x: 164, endPoint y: 204, distance: 13.0
click at [156, 202] on div "Procurar ger" at bounding box center [188, 212] width 218 height 30
click at [166, 204] on input "ger" at bounding box center [187, 212] width 166 height 16
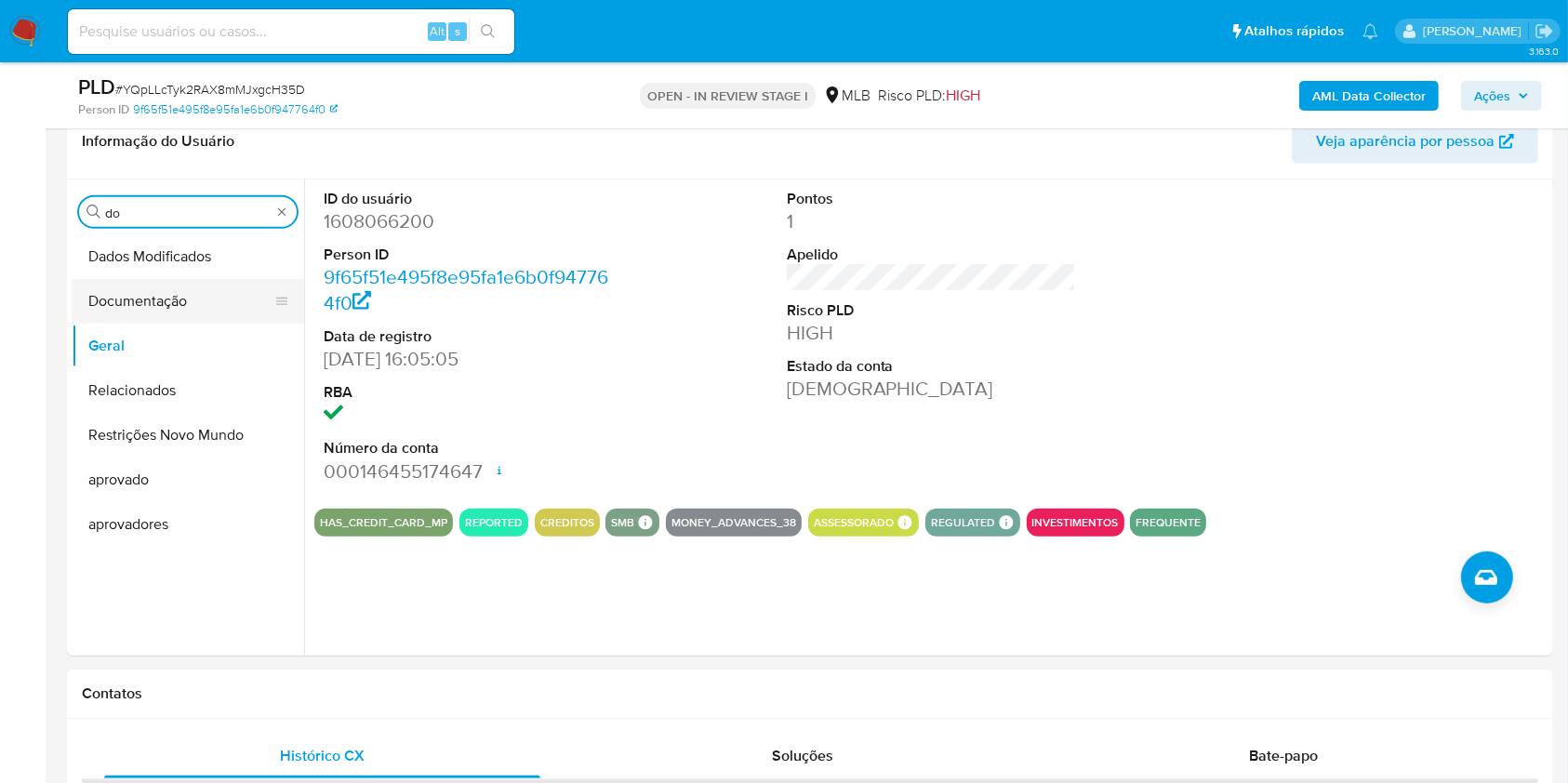
type input "do"
click at [141, 301] on button "Documentação" at bounding box center [180, 301] width 218 height 45
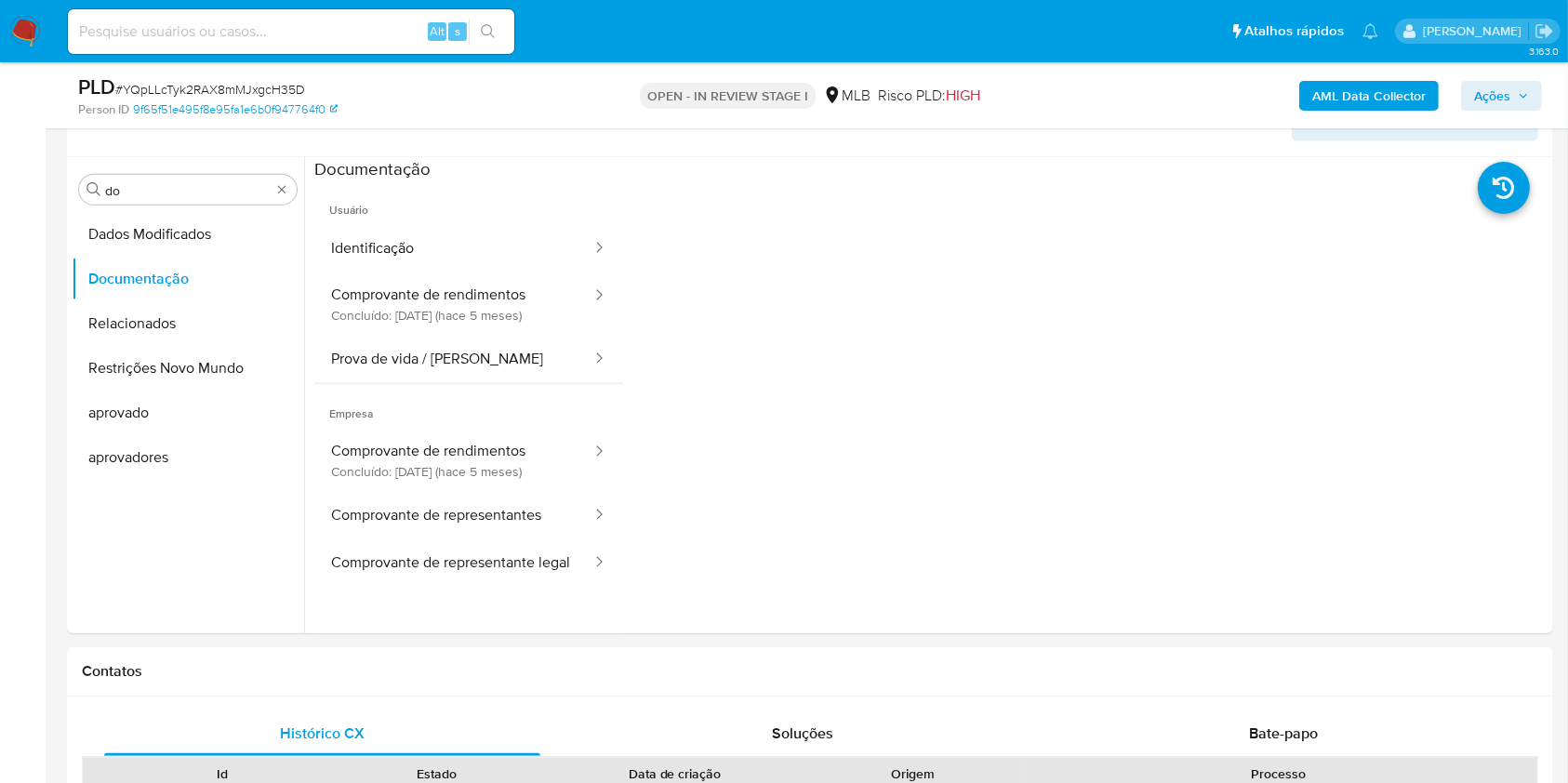
click at [91, 520] on ul "Dados Modificados Documentação Relacionados Restrições Novo Mundo aprovado apro…" at bounding box center [188, 422] width 232 height 420
click at [590, 239] on icon at bounding box center [599, 247] width 18 height 18
click at [487, 231] on button "Identificação" at bounding box center [454, 248] width 279 height 47
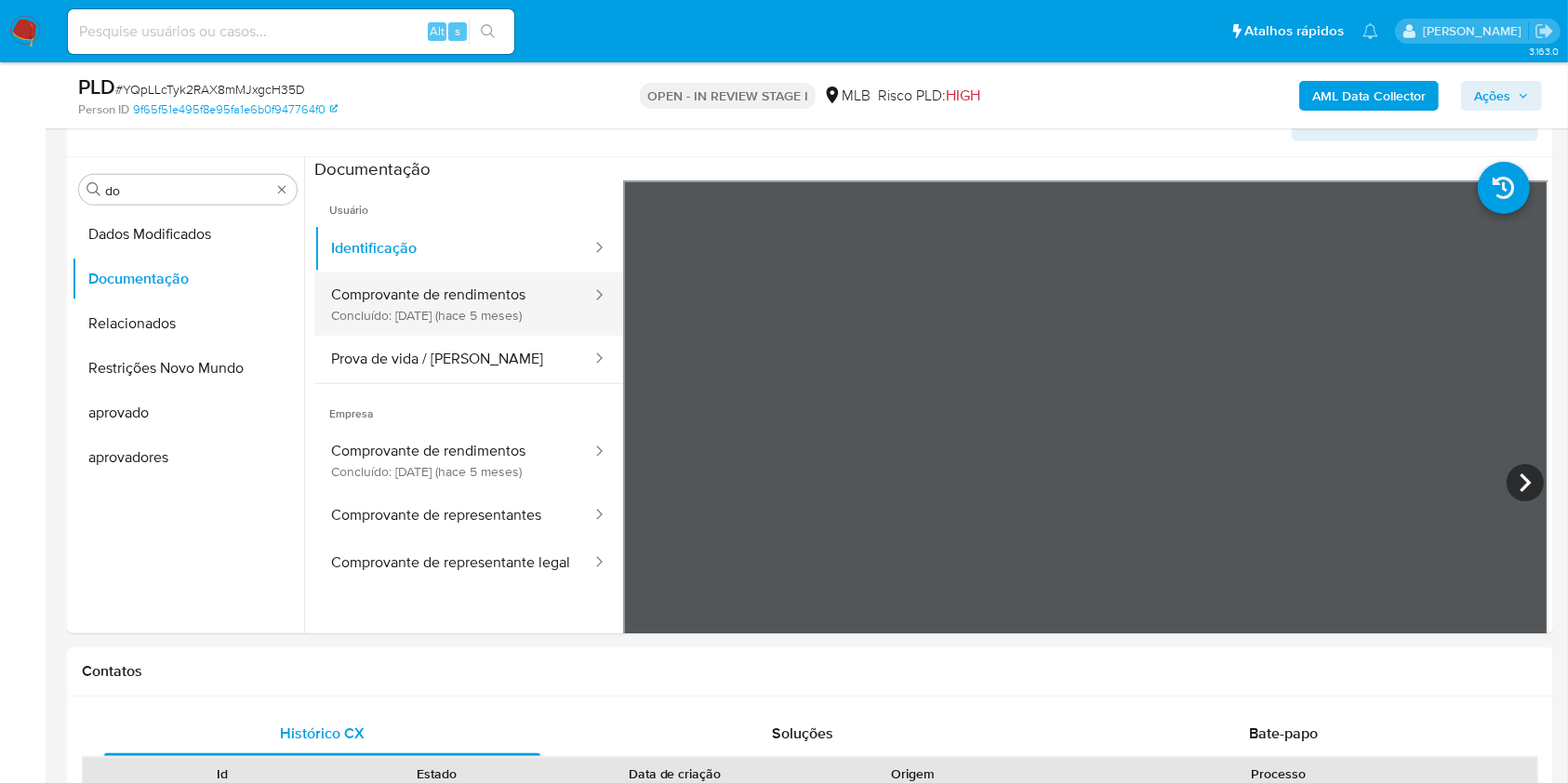
click at [477, 308] on button "Comprovante de rendimentos Concluído: [DATE] (hace 5 meses)" at bounding box center [454, 303] width 279 height 63
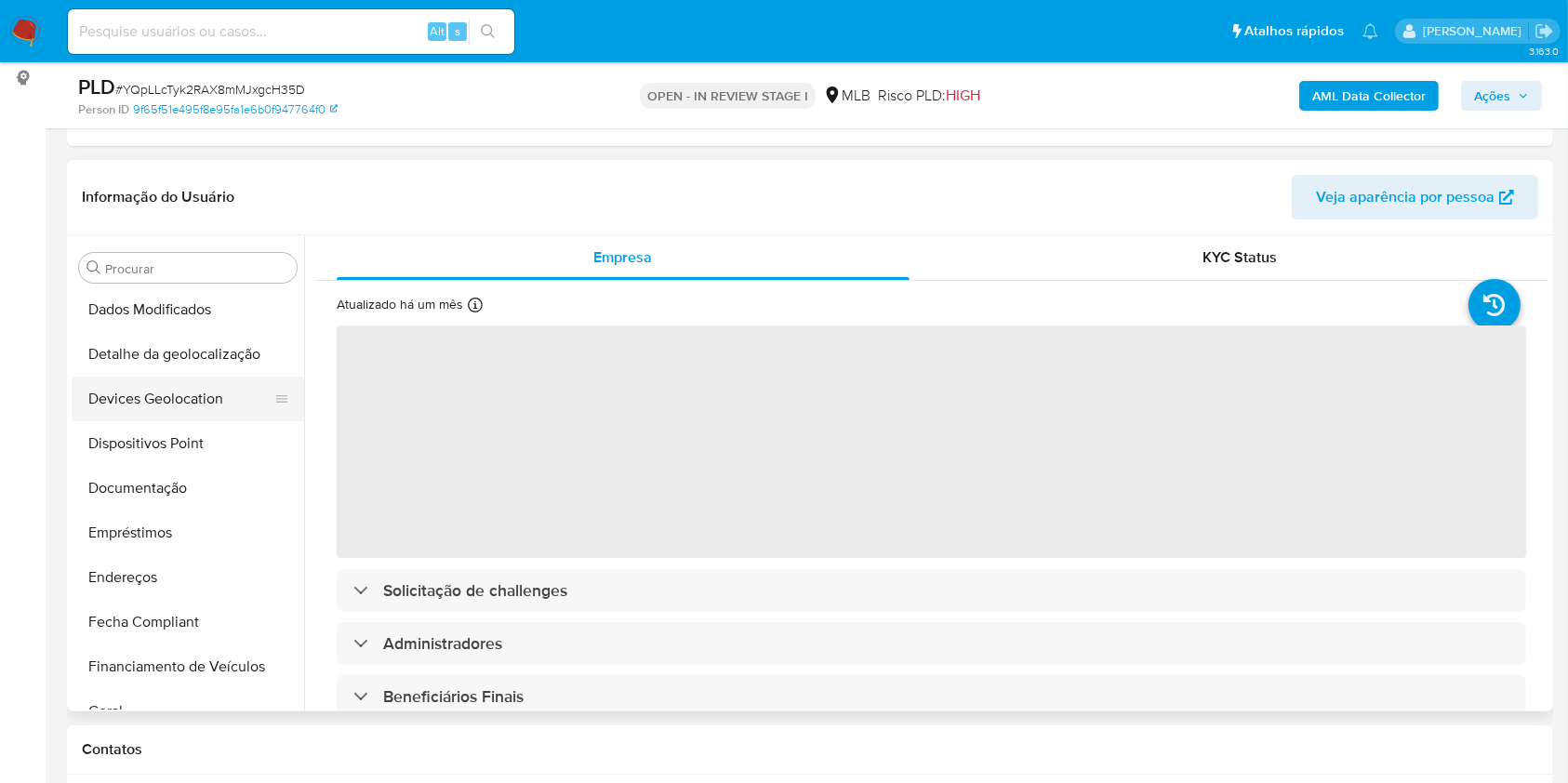
scroll to position [266, 0]
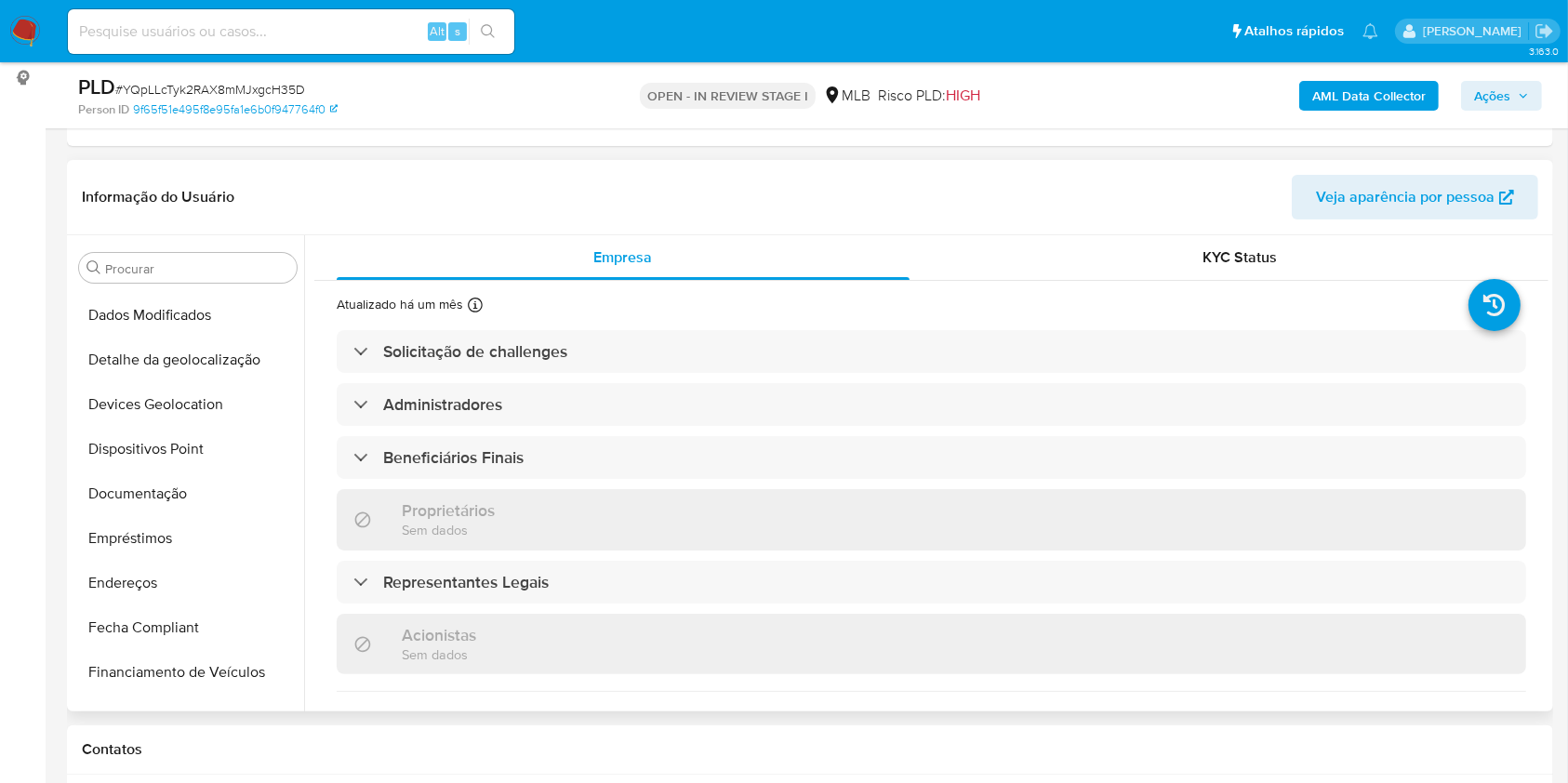
click at [132, 114] on button "Anexos" at bounding box center [188, 92] width 232 height 45
select select "10"
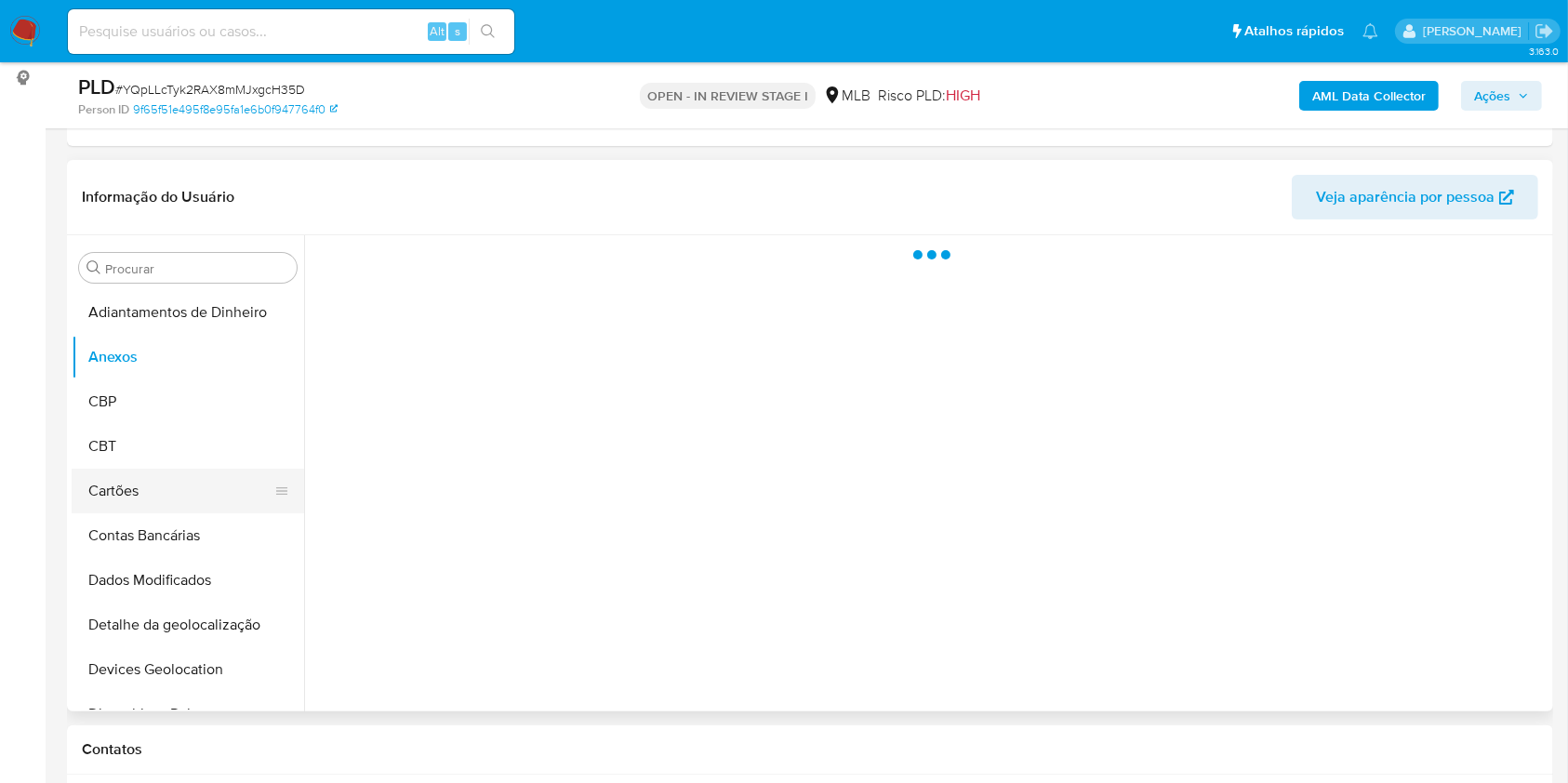
scroll to position [124, 0]
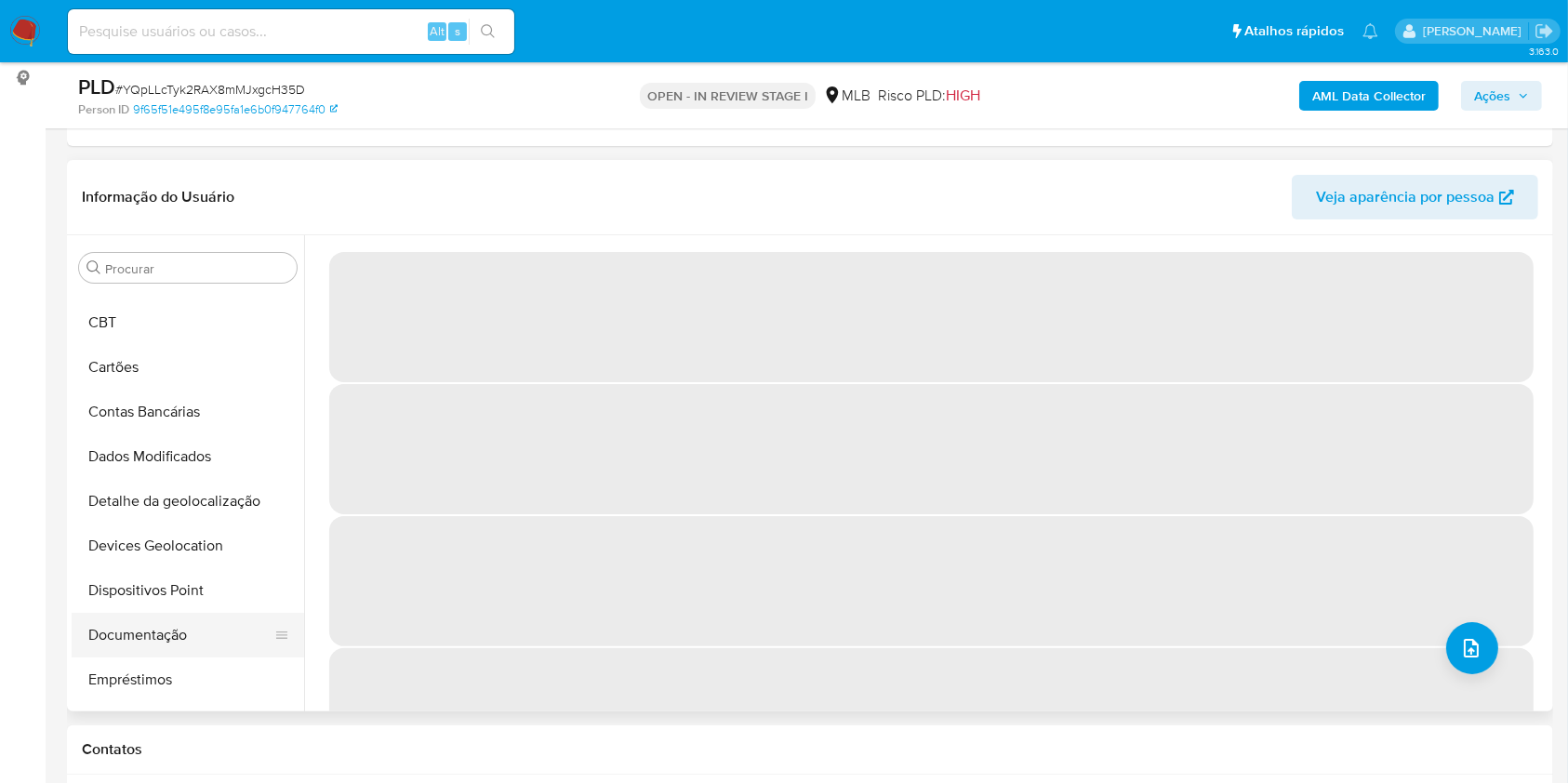
click at [111, 637] on button "Documentação" at bounding box center [180, 636] width 218 height 45
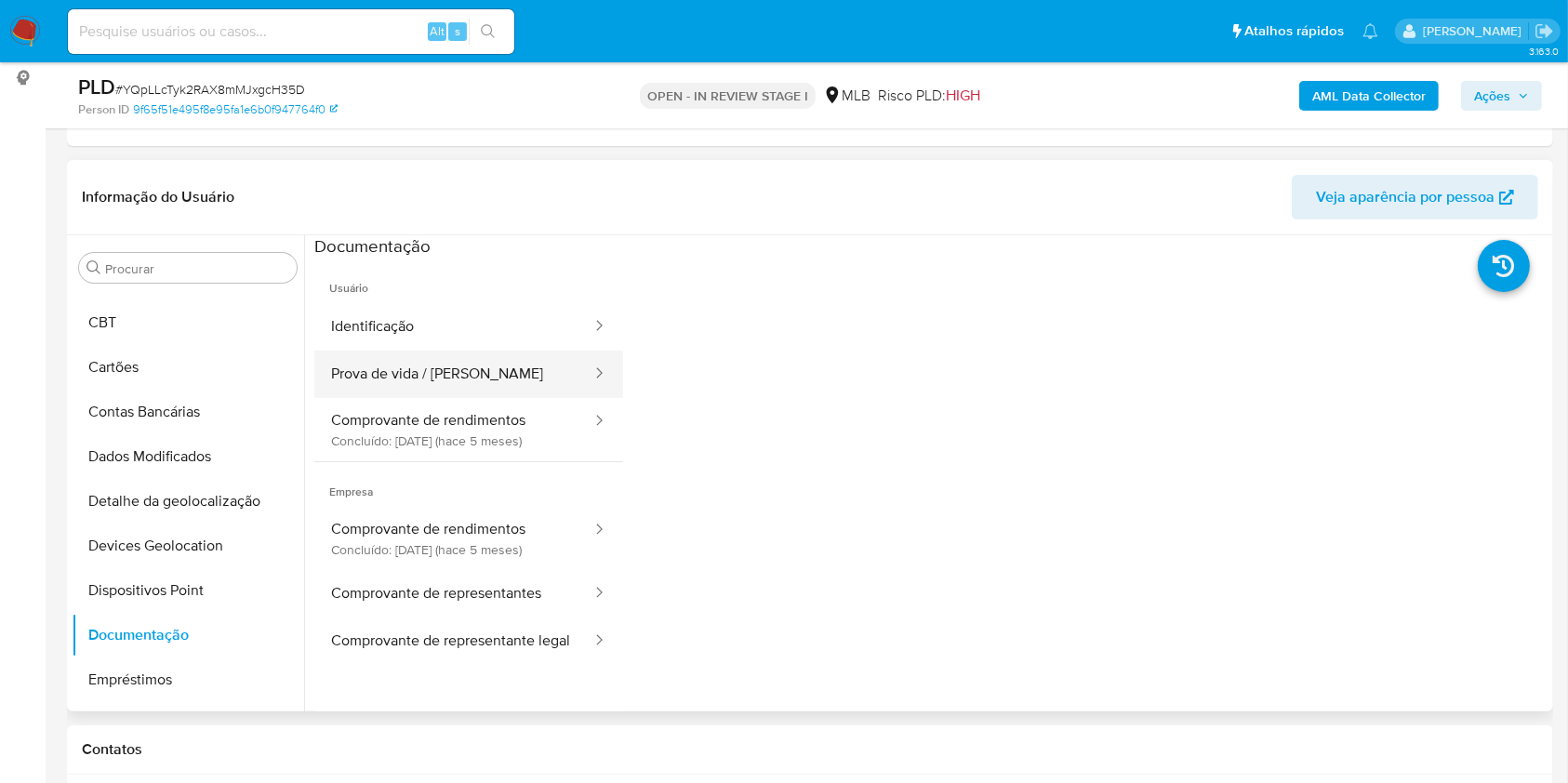
click at [439, 353] on button "Prova de vida / [PERSON_NAME]" at bounding box center [454, 374] width 279 height 47
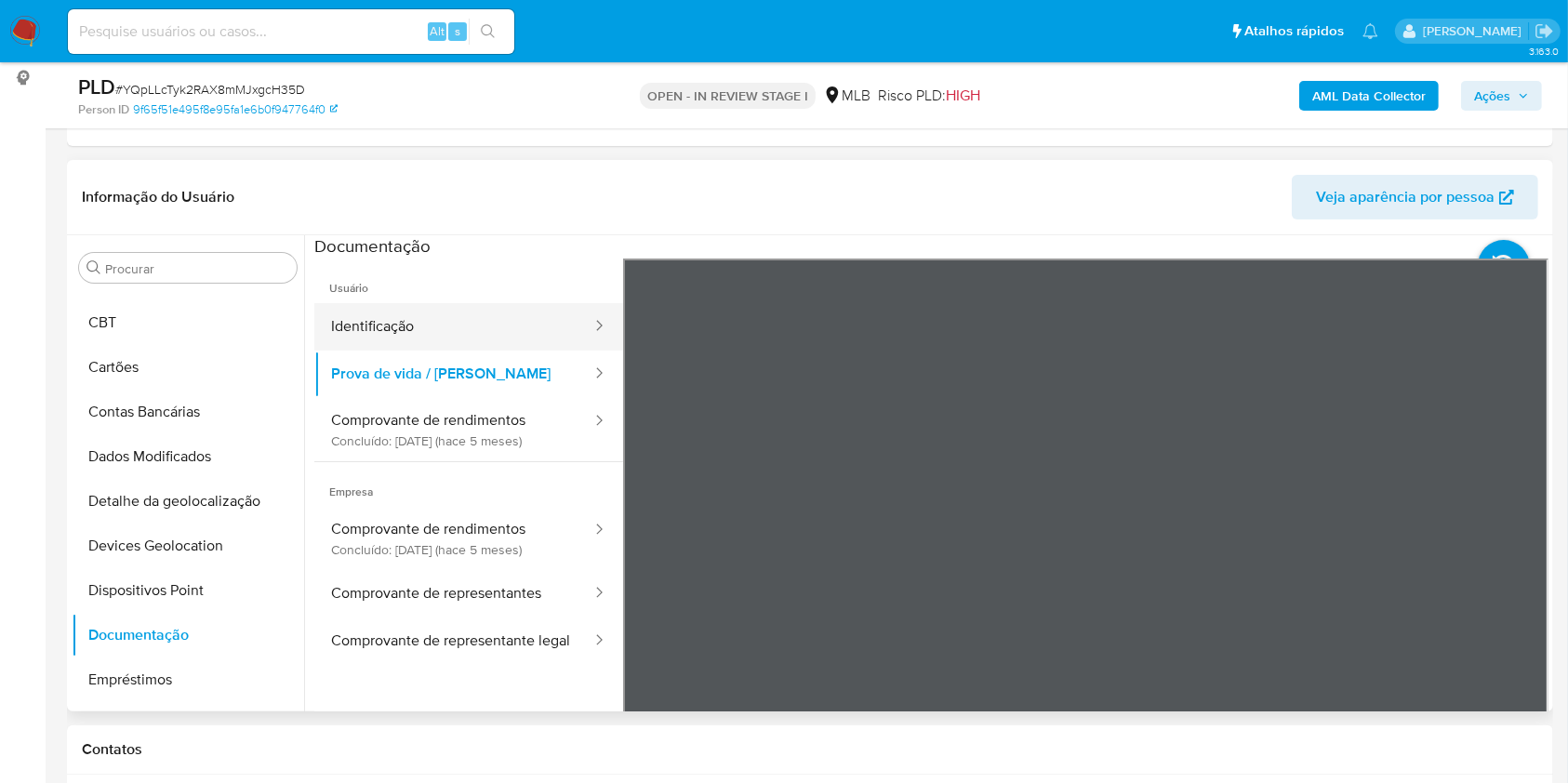
click at [424, 328] on button "Identificação" at bounding box center [454, 327] width 279 height 47
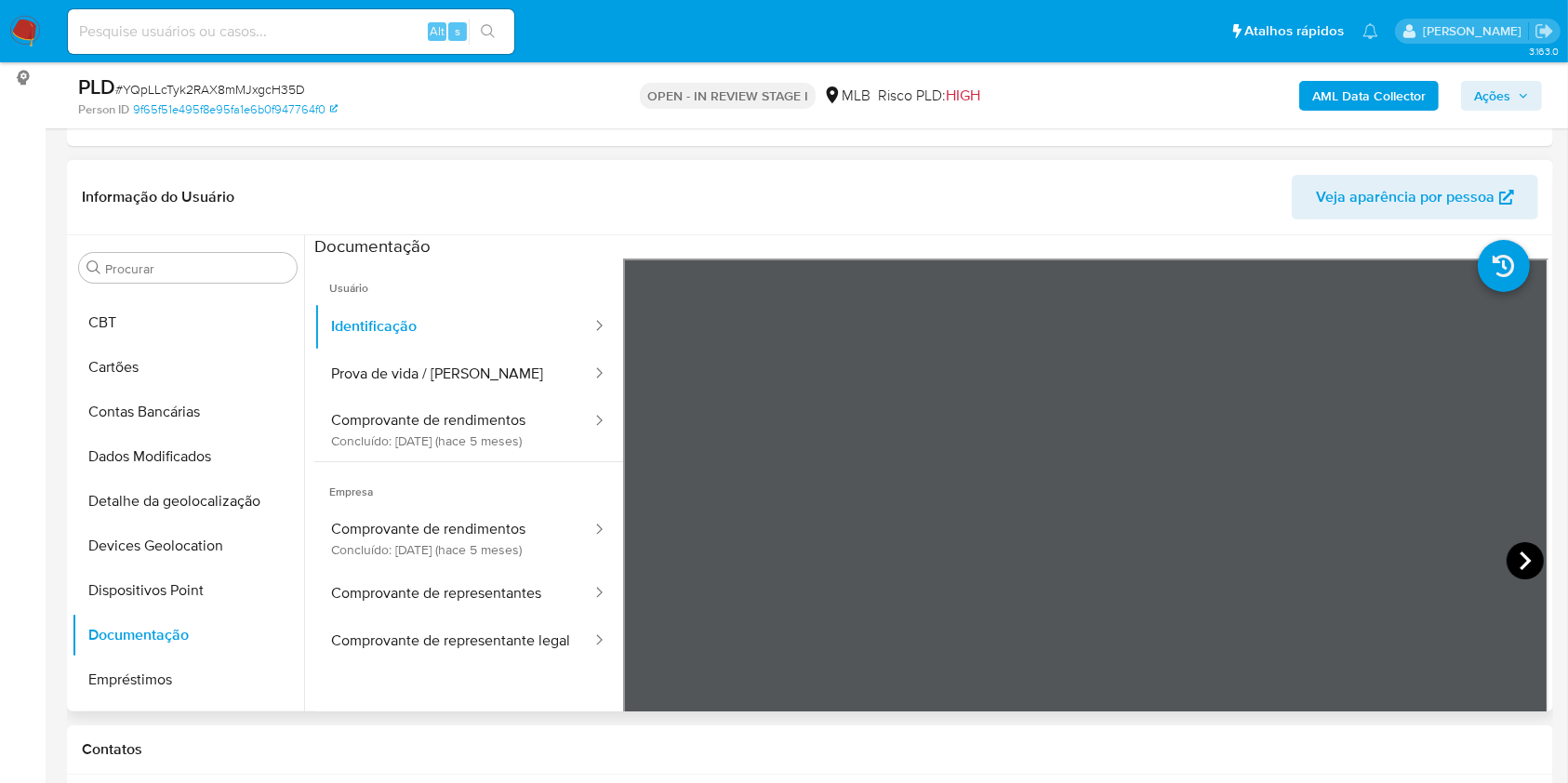
click at [1521, 555] on icon at bounding box center [1524, 561] width 37 height 37
click at [479, 447] on button "Comprovante de rendimentos Concluído: [DATE] (hace 5 meses)" at bounding box center [454, 429] width 279 height 63
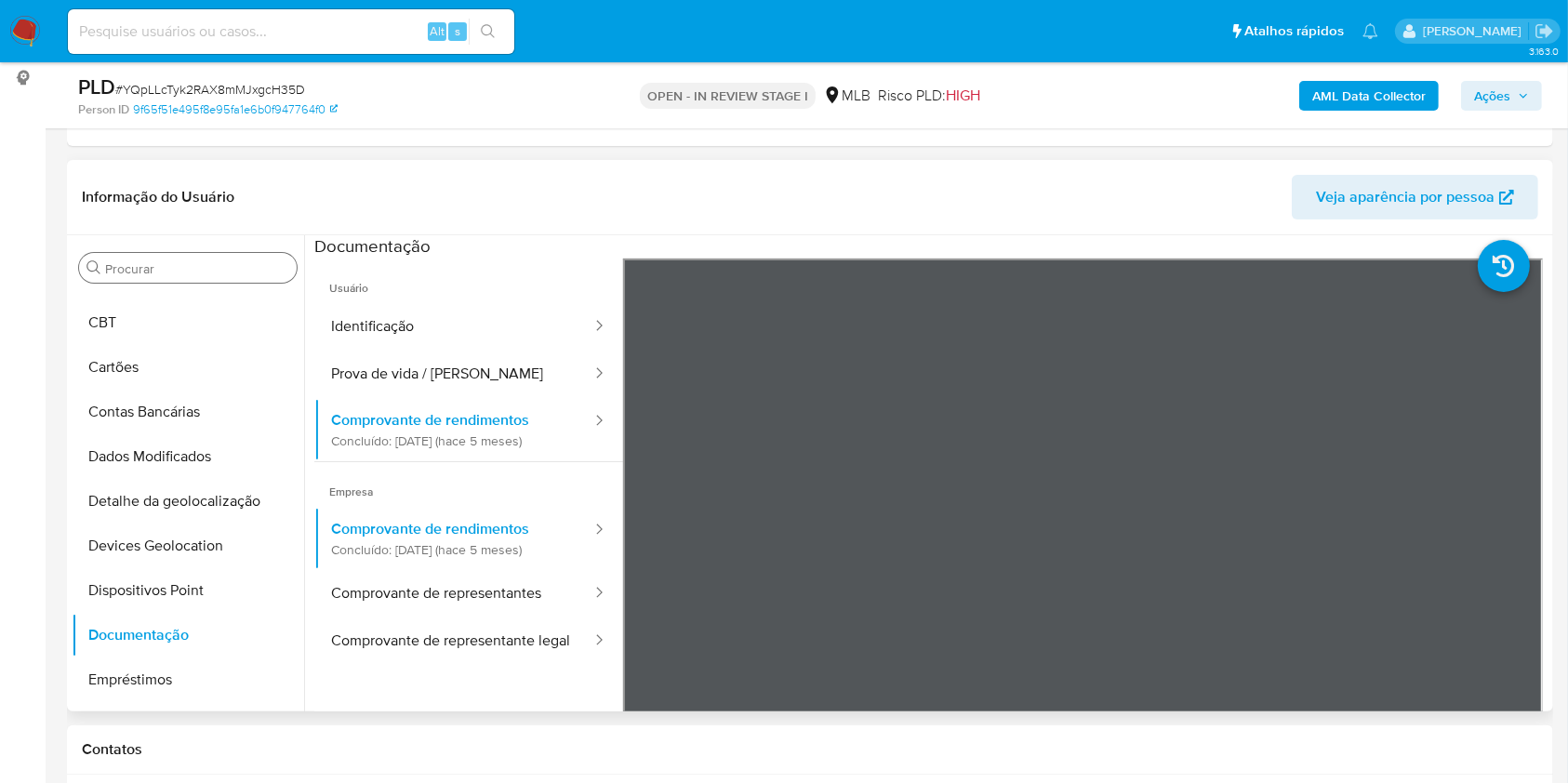
click at [195, 261] on input "Procurar" at bounding box center [197, 268] width 184 height 16
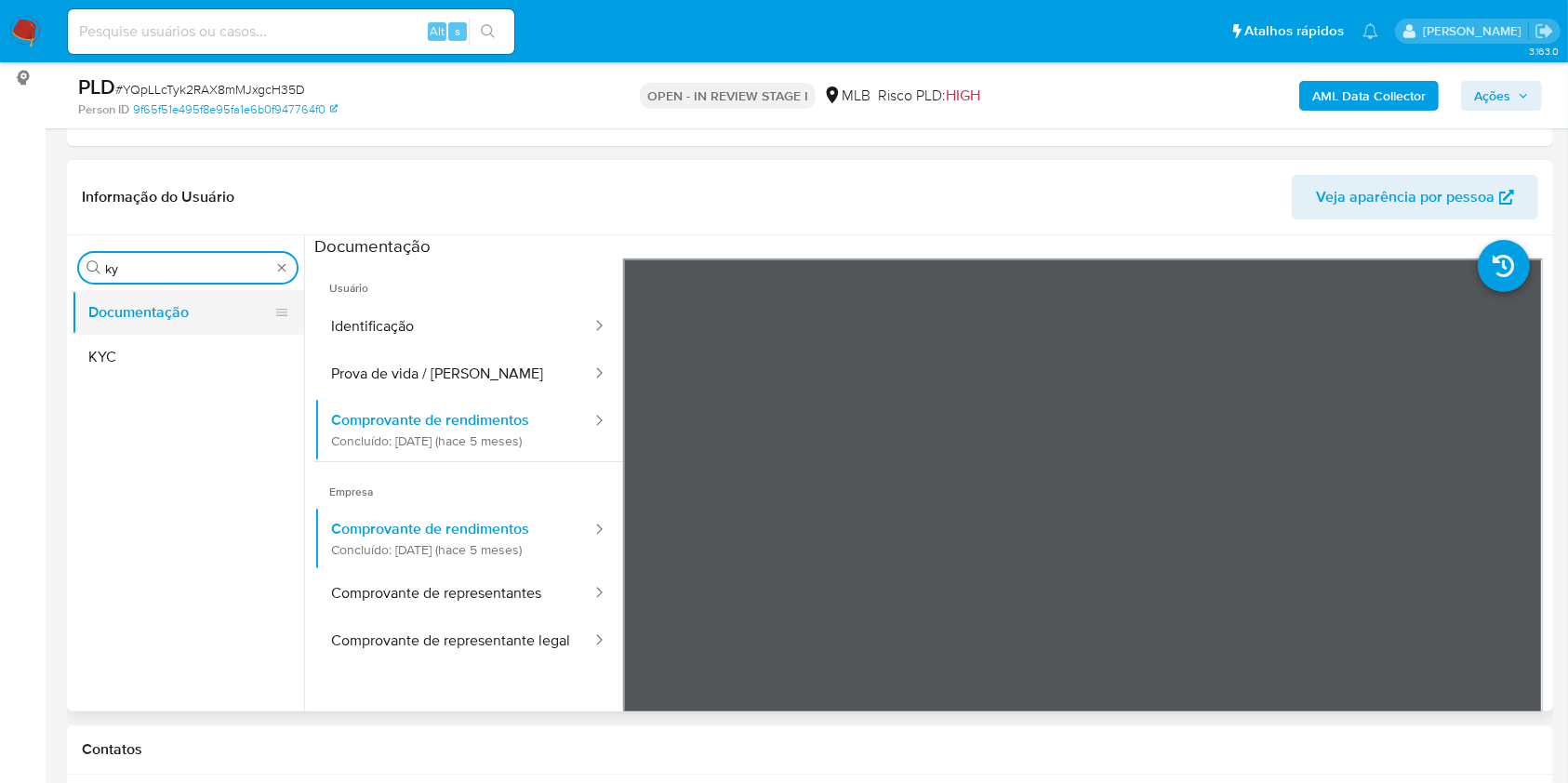
type input "ky"
click at [130, 319] on button "Documentação" at bounding box center [180, 313] width 218 height 45
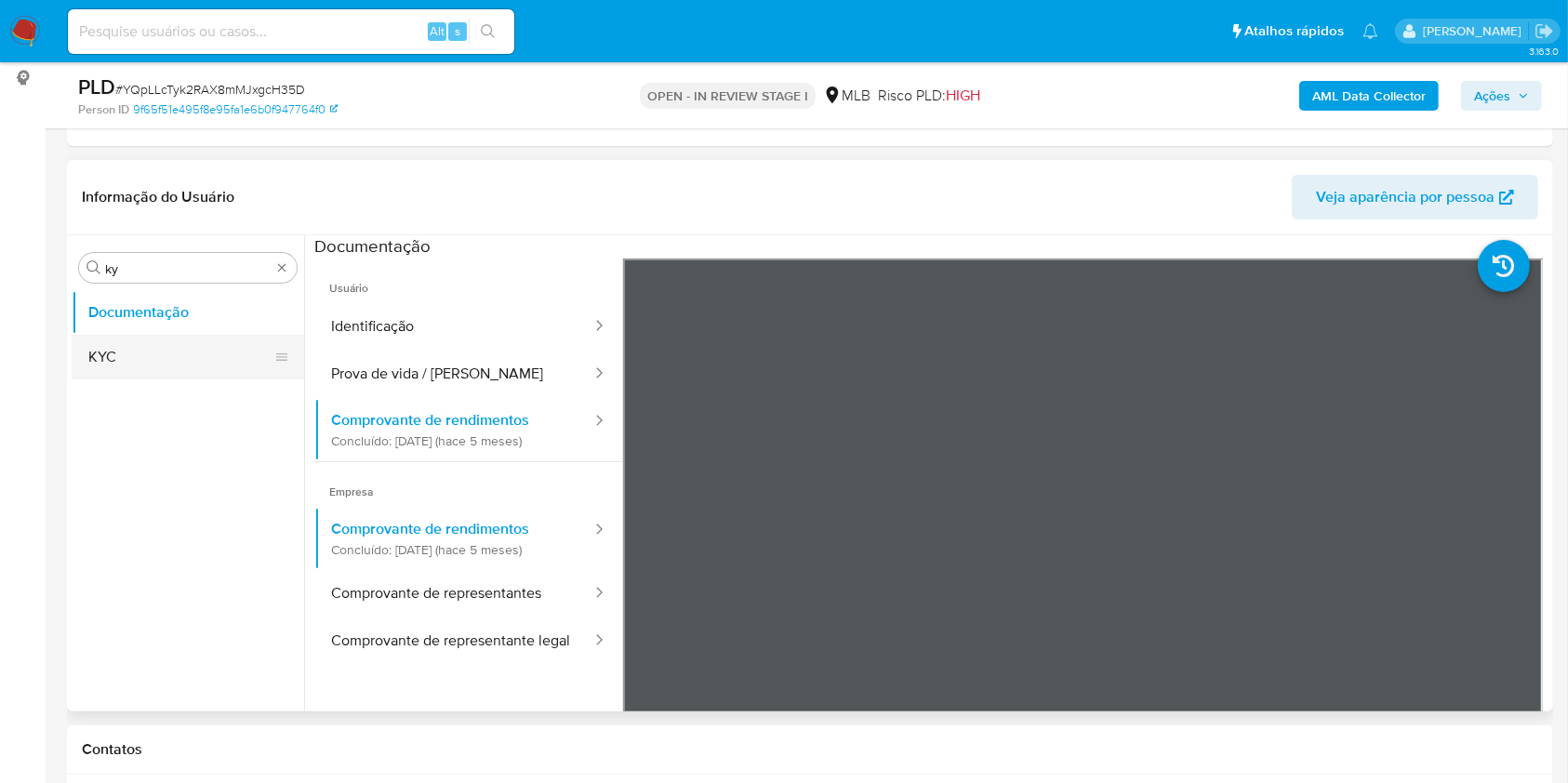
click at [151, 349] on button "KYC" at bounding box center [180, 358] width 218 height 45
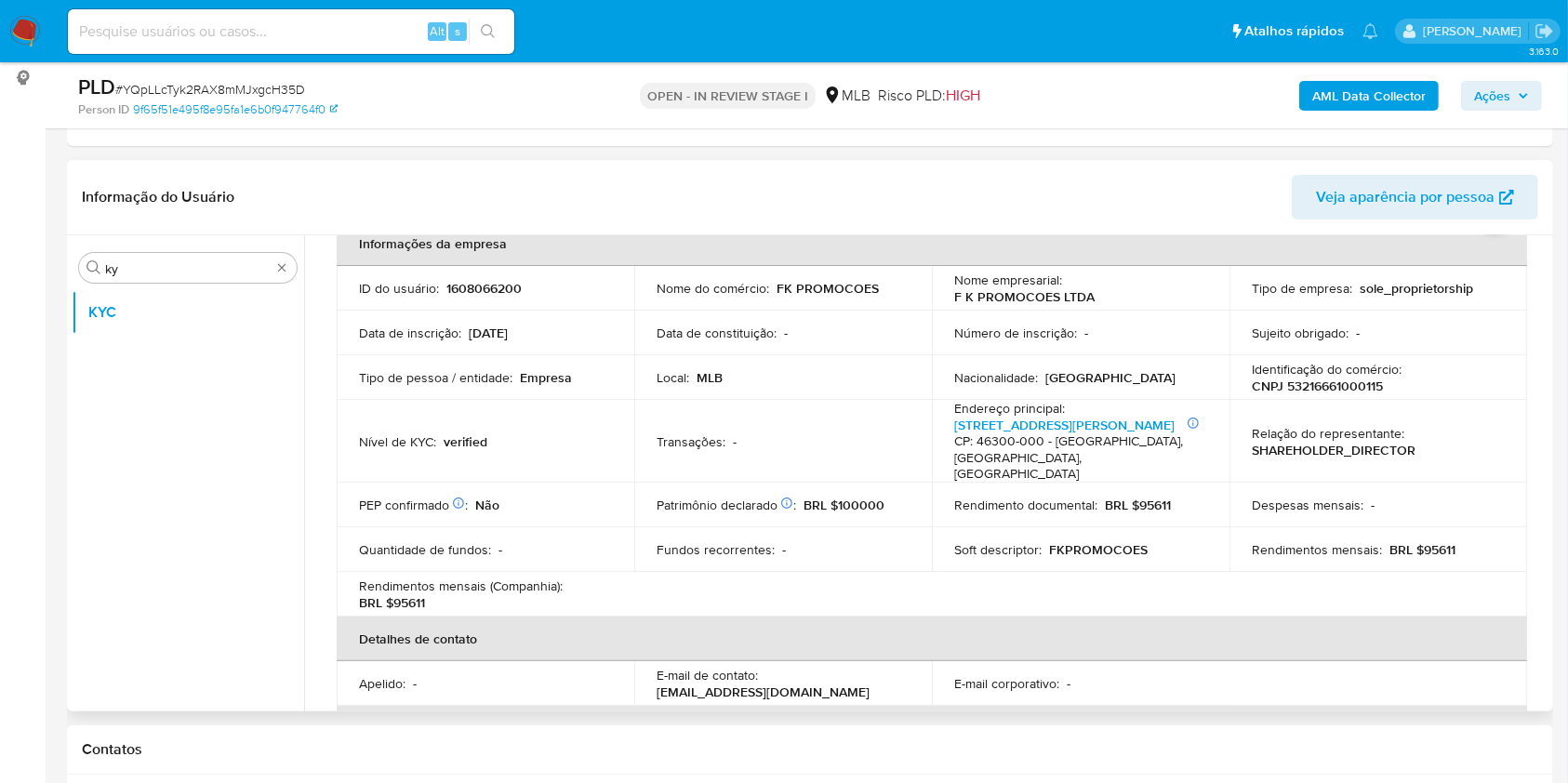
scroll to position [94, 0]
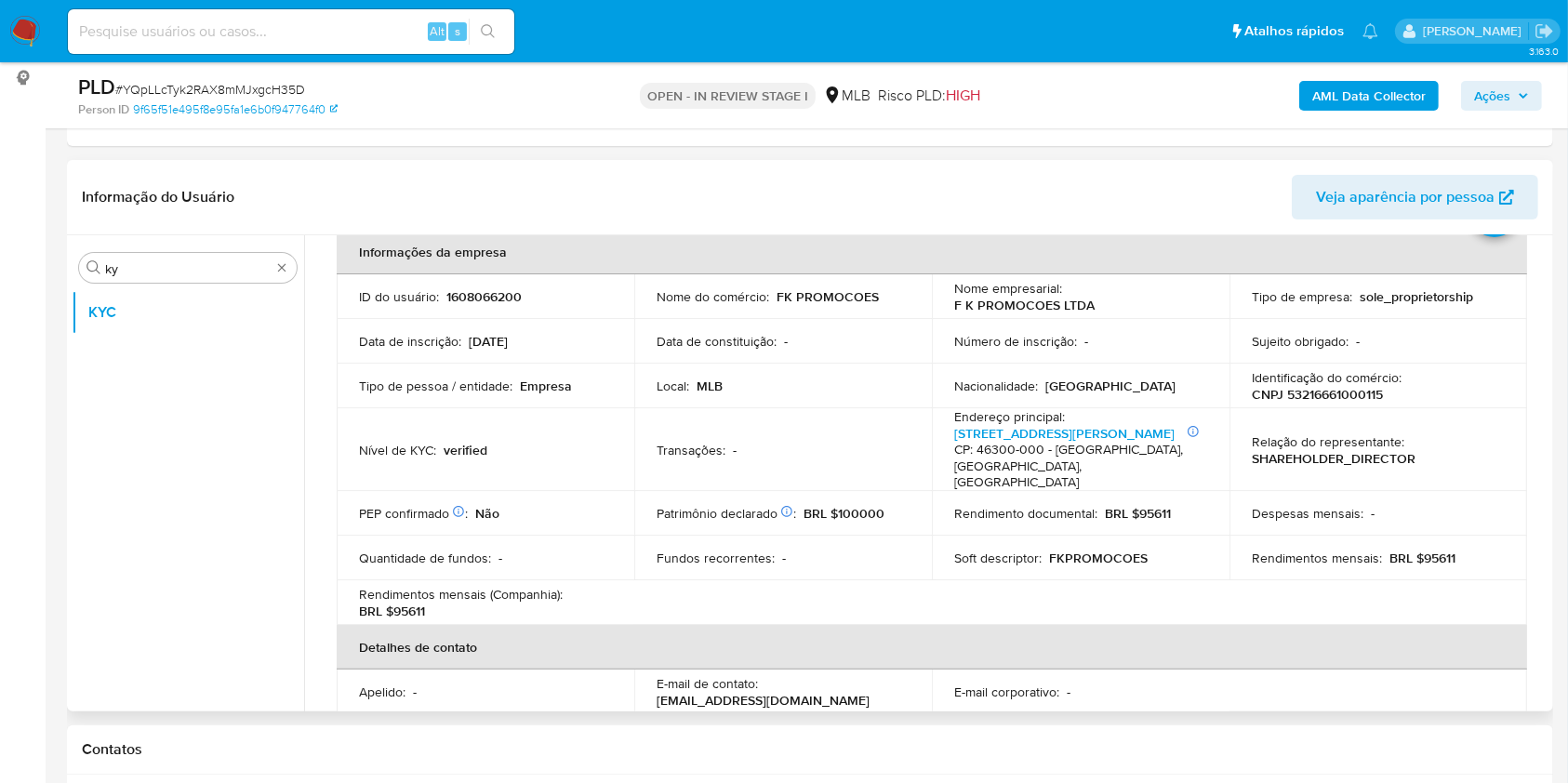
click at [1429, 549] on p "BRL $95611" at bounding box center [1422, 557] width 66 height 16
copy p "95611"
drag, startPoint x: 761, startPoint y: 454, endPoint x: 784, endPoint y: 463, distance: 24.7
click at [761, 454] on td "Transações : -" at bounding box center [783, 449] width 297 height 82
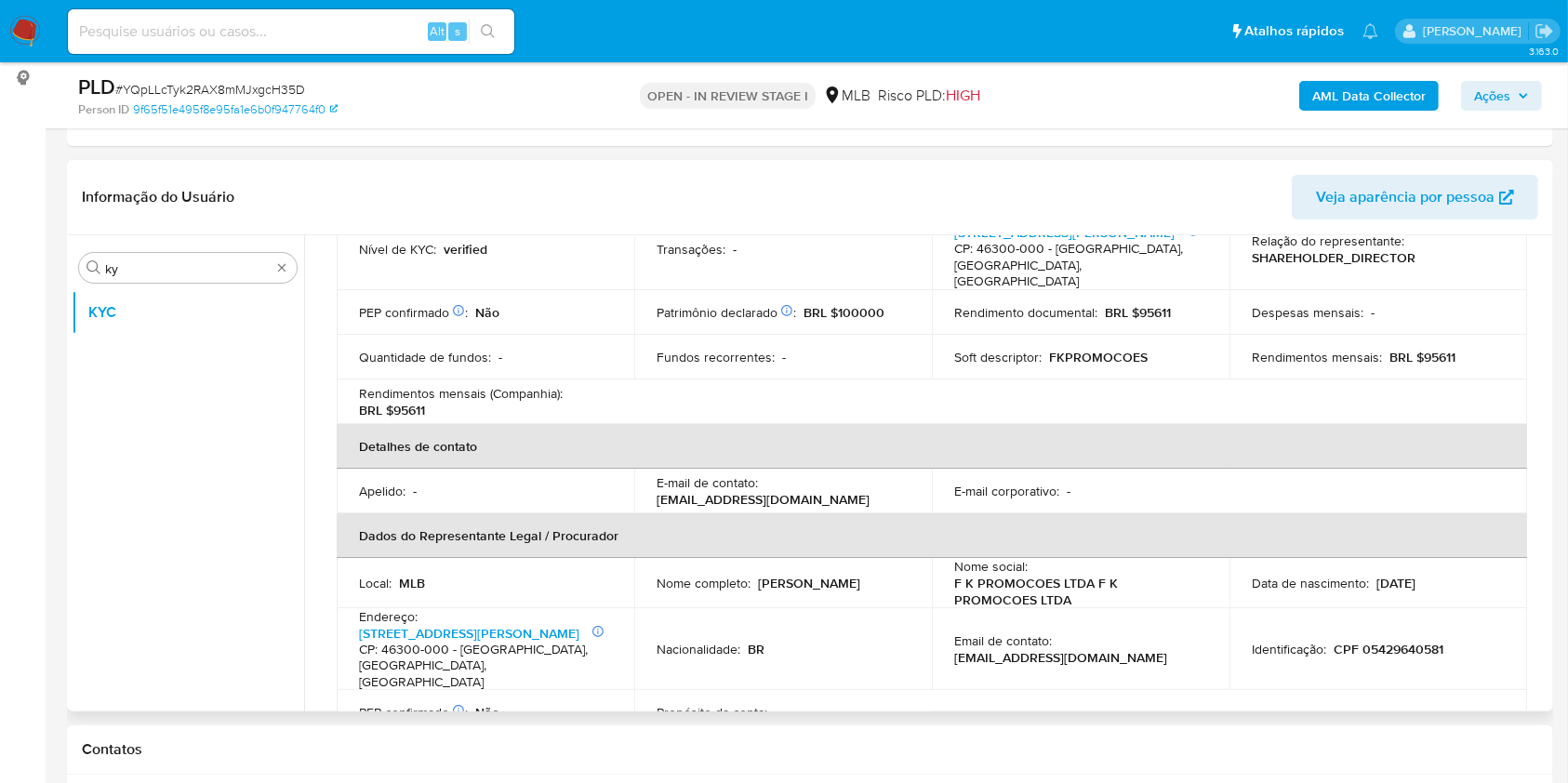
scroll to position [466, 0]
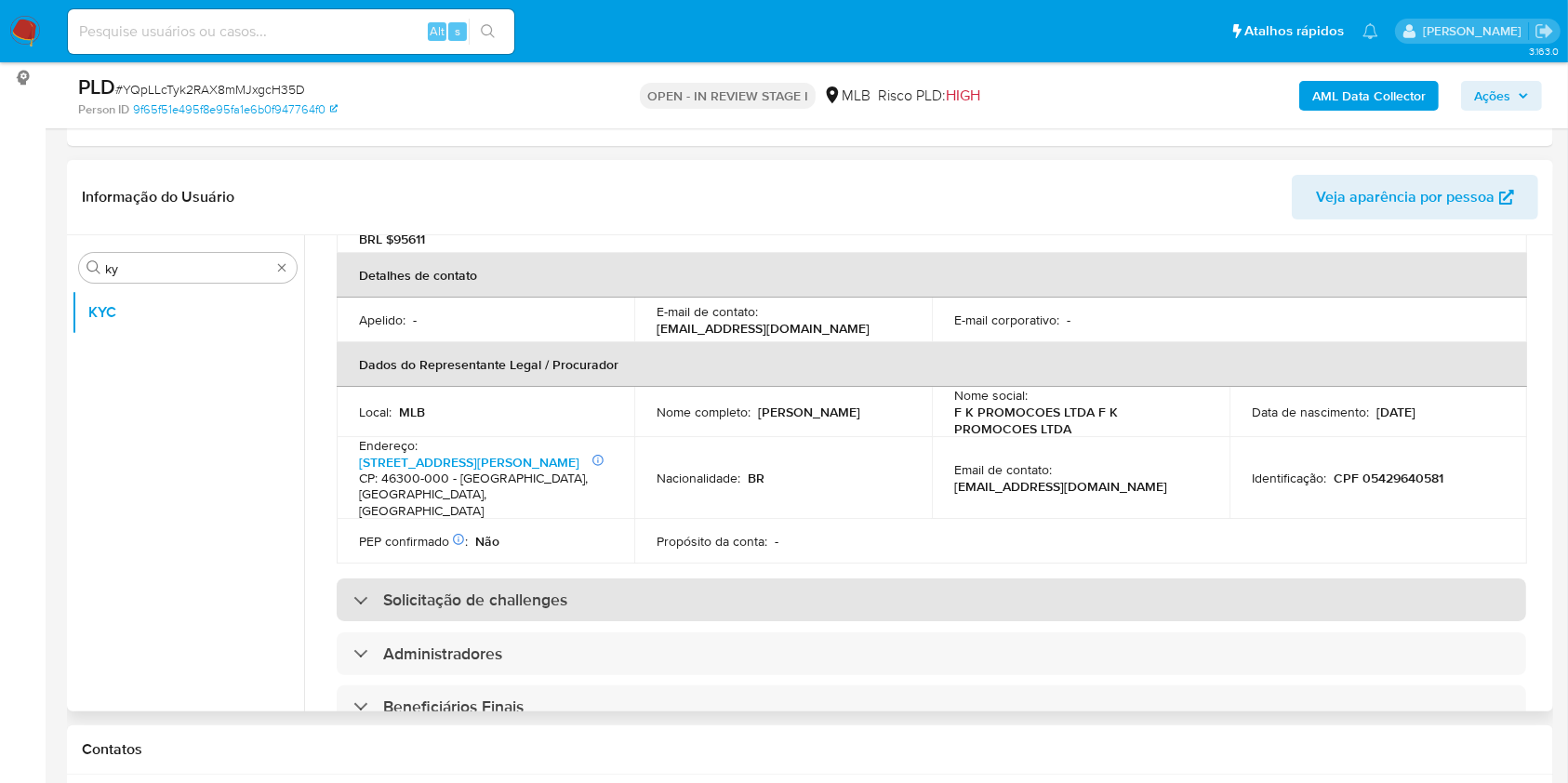
click at [721, 579] on div "Solicitação de challenges" at bounding box center [932, 600] width 1189 height 43
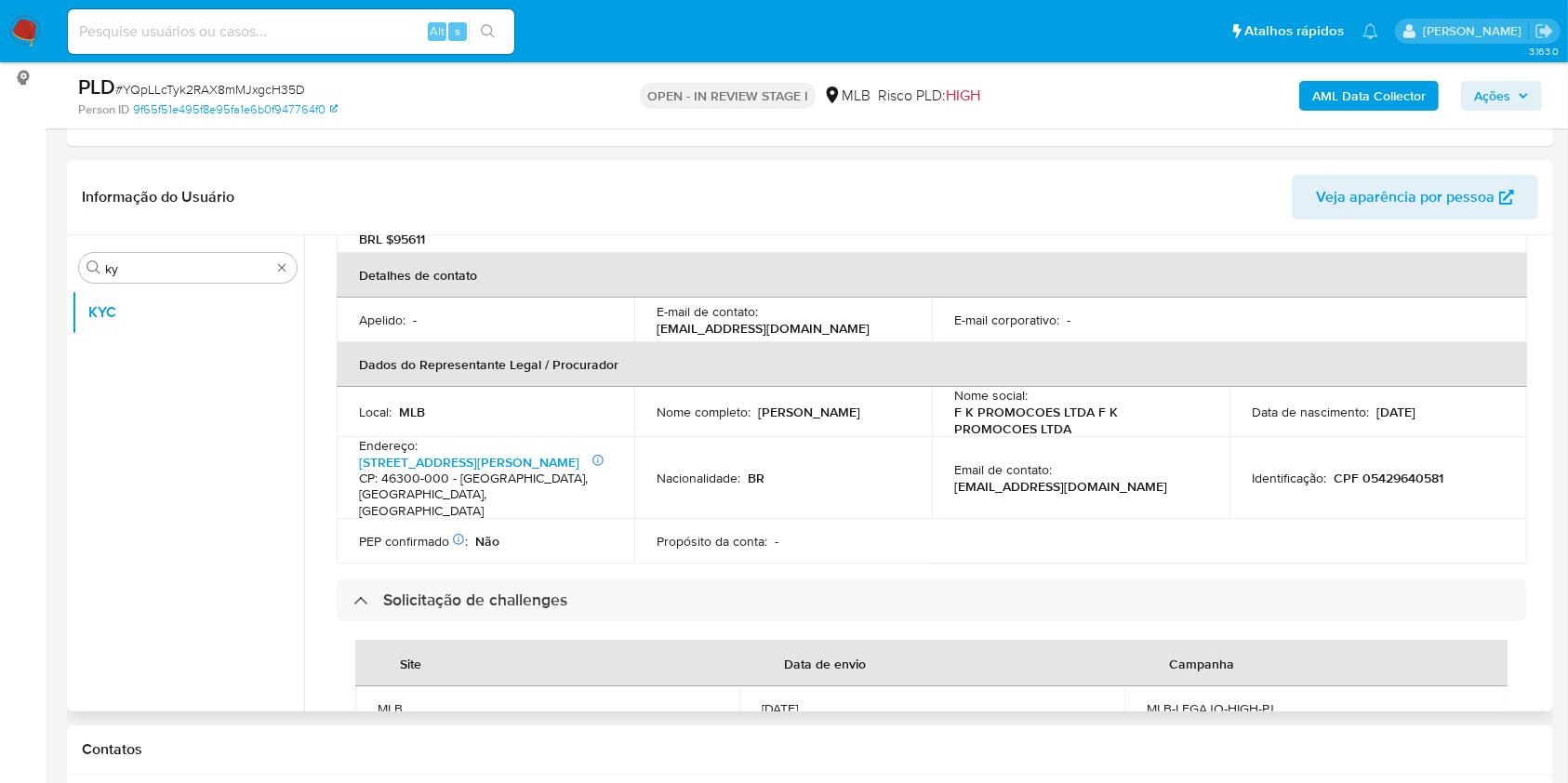
drag, startPoint x: 756, startPoint y: 391, endPoint x: 912, endPoint y: 392, distance: 156.0
click at [912, 392] on td "Nome completo : [PERSON_NAME]" at bounding box center [783, 412] width 297 height 50
copy p "[PERSON_NAME]"
drag, startPoint x: 944, startPoint y: 465, endPoint x: 954, endPoint y: 464, distance: 10.0
click at [944, 465] on td "Email de contato : [EMAIL_ADDRESS][DOMAIN_NAME]" at bounding box center [1080, 478] width 297 height 82
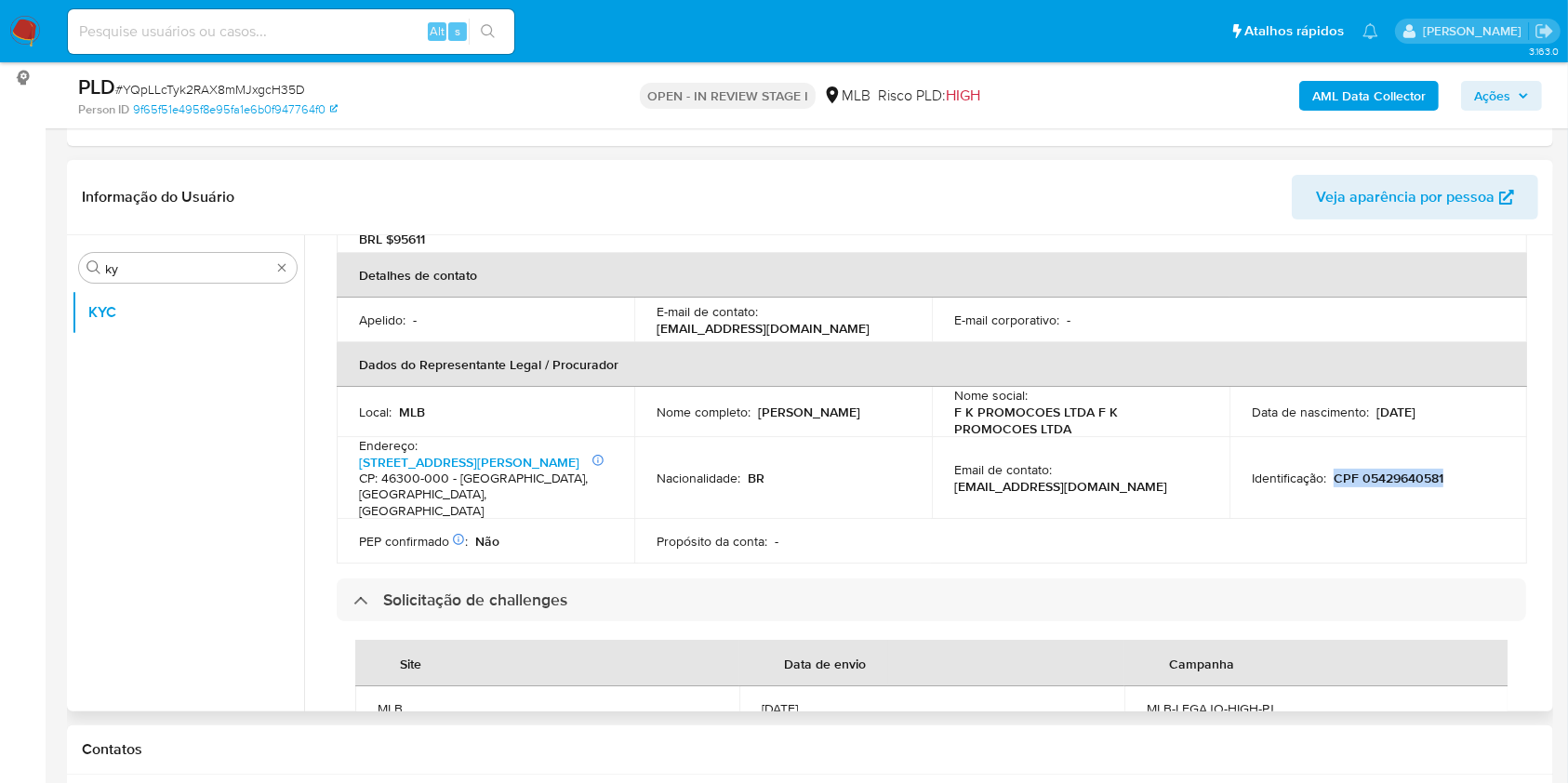
drag, startPoint x: 1330, startPoint y: 452, endPoint x: 1460, endPoint y: 450, distance: 130.0
click at [1460, 470] on div "Identificação : CPF 05429640581" at bounding box center [1377, 478] width 253 height 16
copy p "CPF 05429640581"
click at [795, 479] on td "Nacionalidade : BR" at bounding box center [783, 478] width 297 height 82
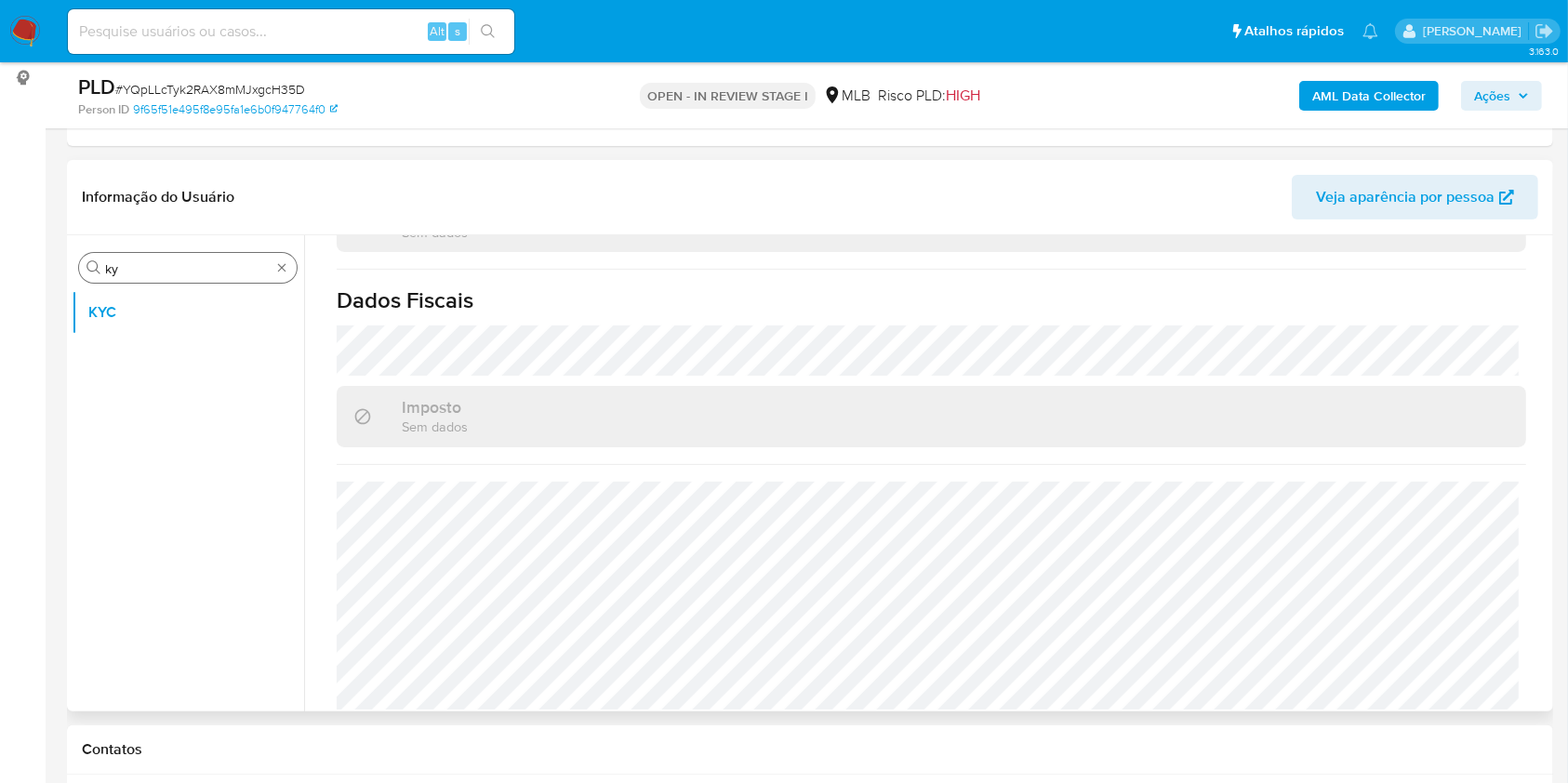
click at [182, 266] on input "ky" at bounding box center [187, 268] width 166 height 16
click at [182, 266] on input "ky" at bounding box center [187, 268] width 166 height 16
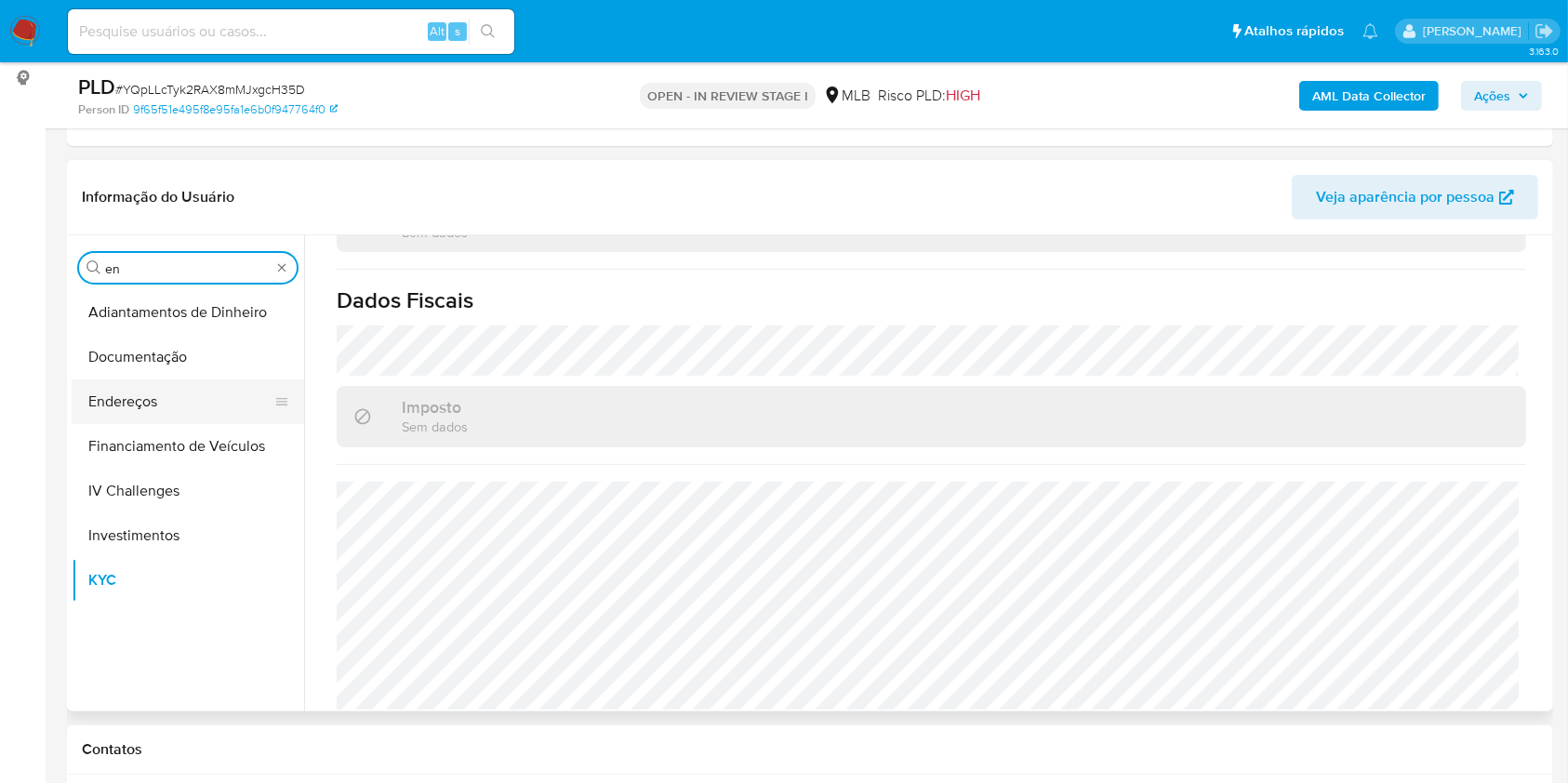
type input "en"
click at [108, 385] on button "Endereços" at bounding box center [180, 402] width 218 height 45
click at [111, 398] on button "Endereços" at bounding box center [180, 402] width 218 height 45
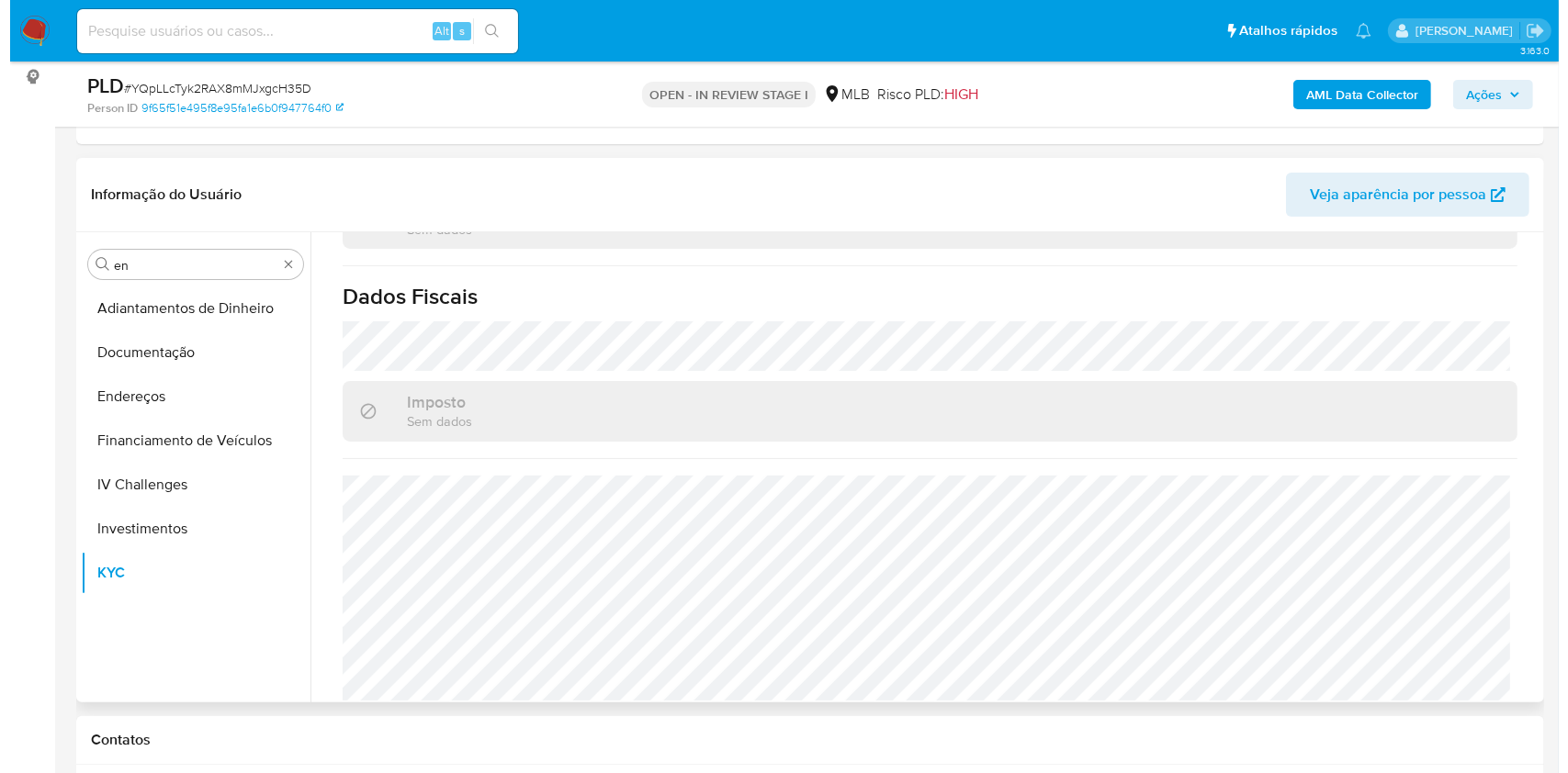
scroll to position [0, 0]
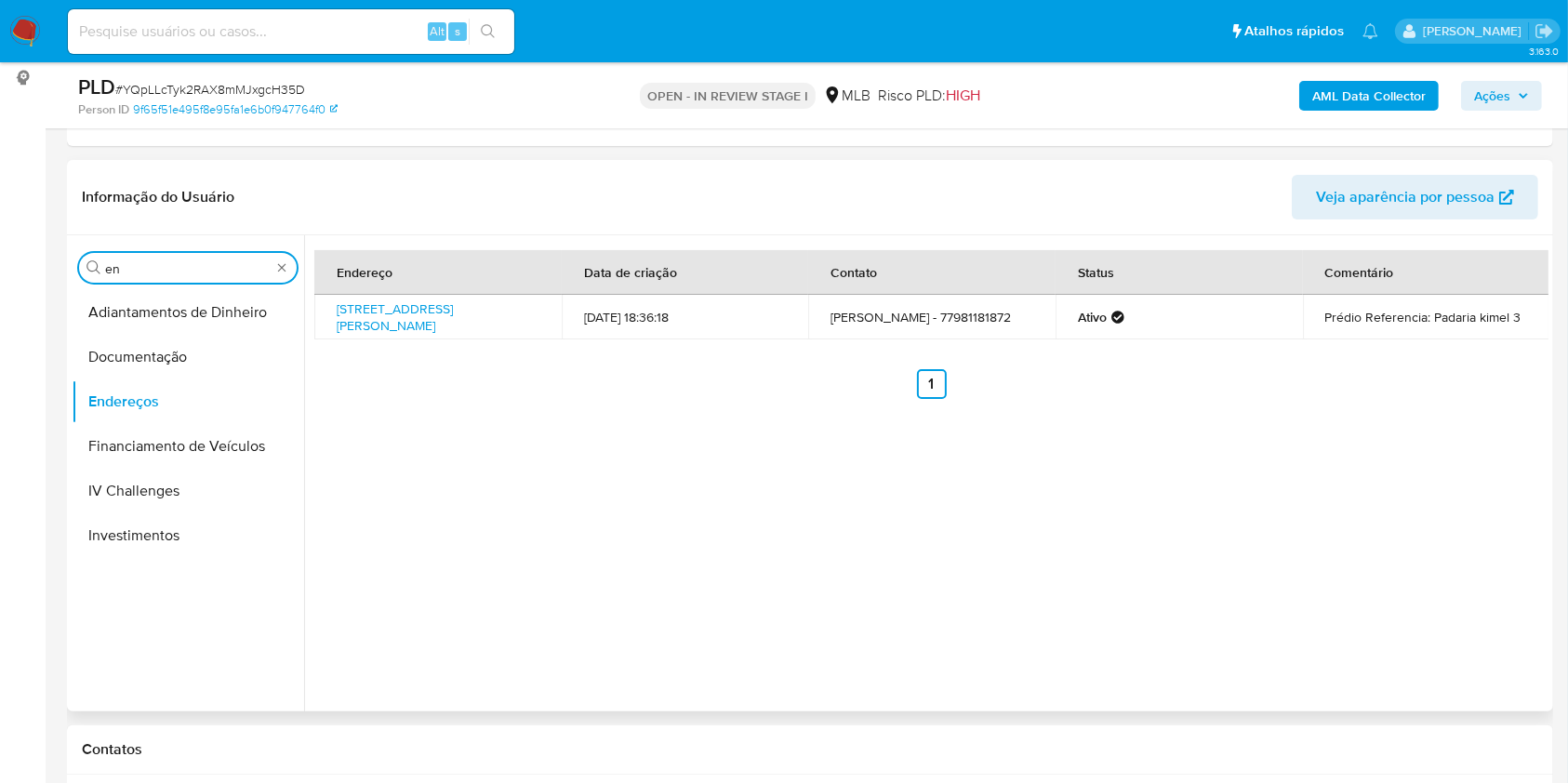
click at [149, 275] on input "en" at bounding box center [187, 268] width 166 height 16
type input "ge"
click at [99, 329] on button "Detalhe da geolocalização" at bounding box center [188, 313] width 232 height 45
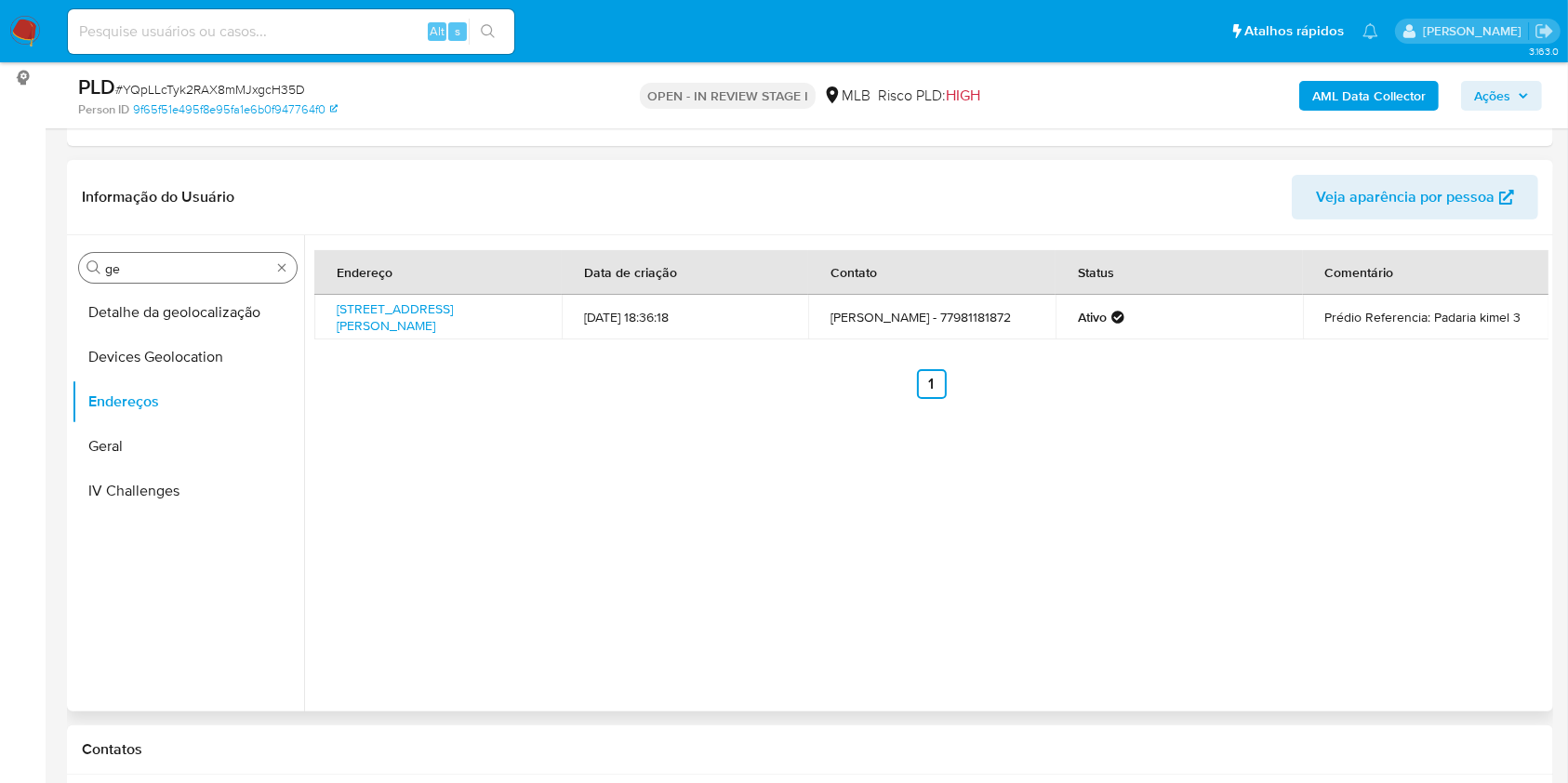
click at [99, 329] on button "Detalhe da geolocalização" at bounding box center [188, 313] width 232 height 45
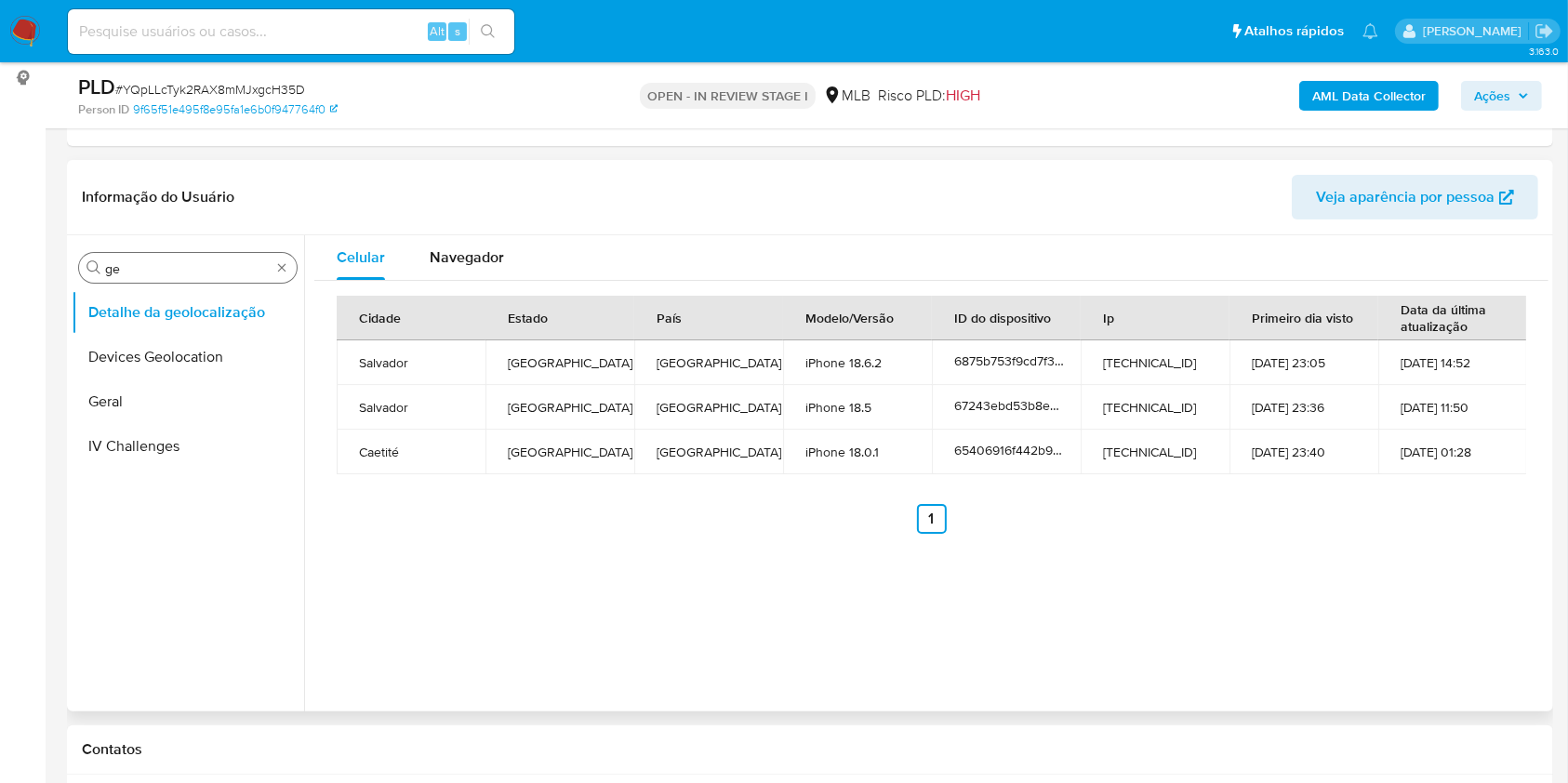
click at [158, 258] on div "Procurar ge" at bounding box center [188, 267] width 218 height 30
drag, startPoint x: 159, startPoint y: 258, endPoint x: 141, endPoint y: 257, distance: 18.0
click at [151, 257] on div "Procurar ge" at bounding box center [188, 267] width 218 height 30
click at [133, 261] on input "ge" at bounding box center [187, 268] width 166 height 16
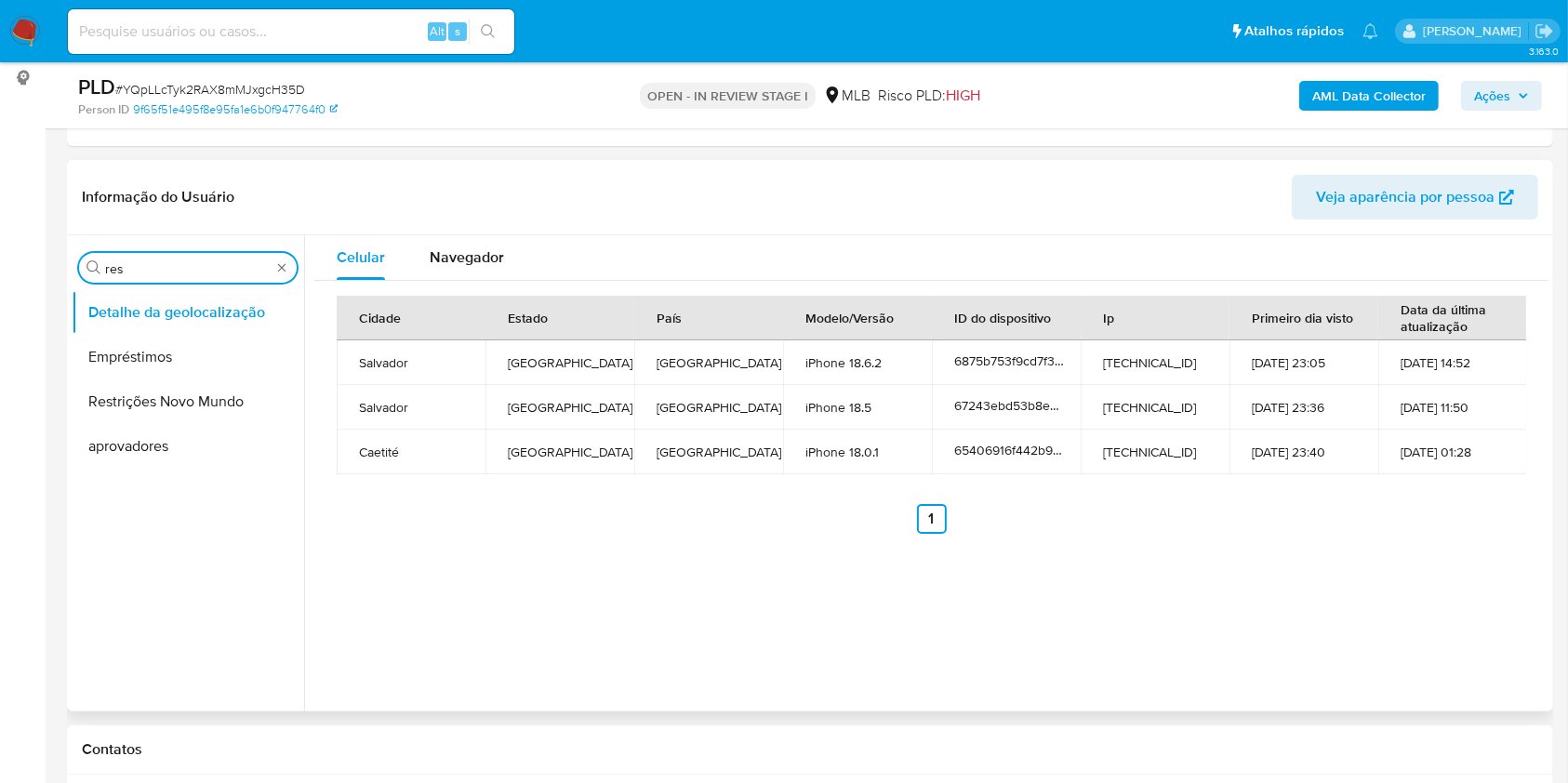
type input "res"
click at [106, 401] on button "Restrições Novo Mundo" at bounding box center [188, 402] width 232 height 45
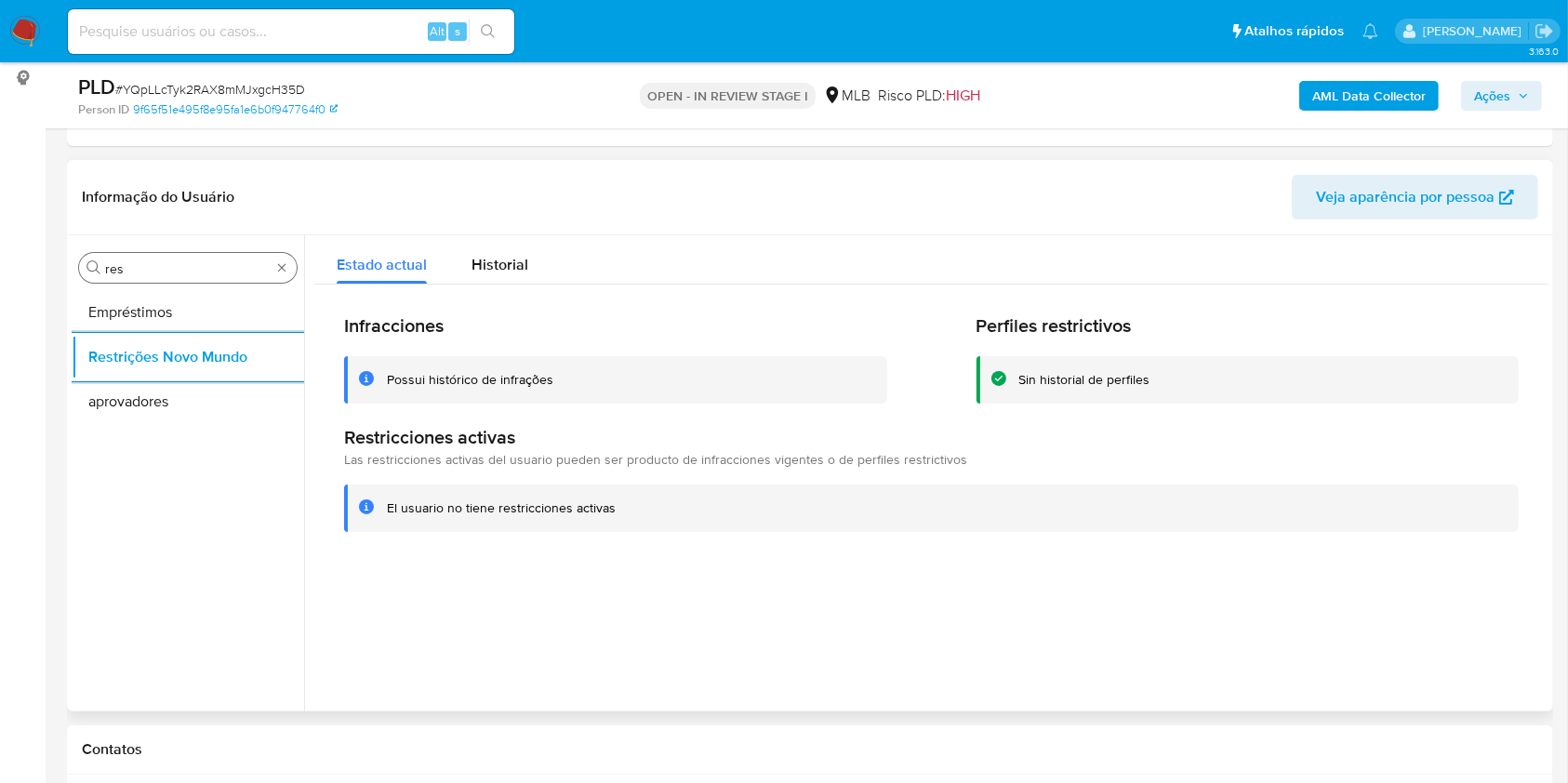
click at [196, 267] on input "res" at bounding box center [187, 268] width 166 height 16
click at [194, 266] on input "res" at bounding box center [187, 268] width 166 height 16
click at [193, 266] on input "res" at bounding box center [187, 268] width 166 height 16
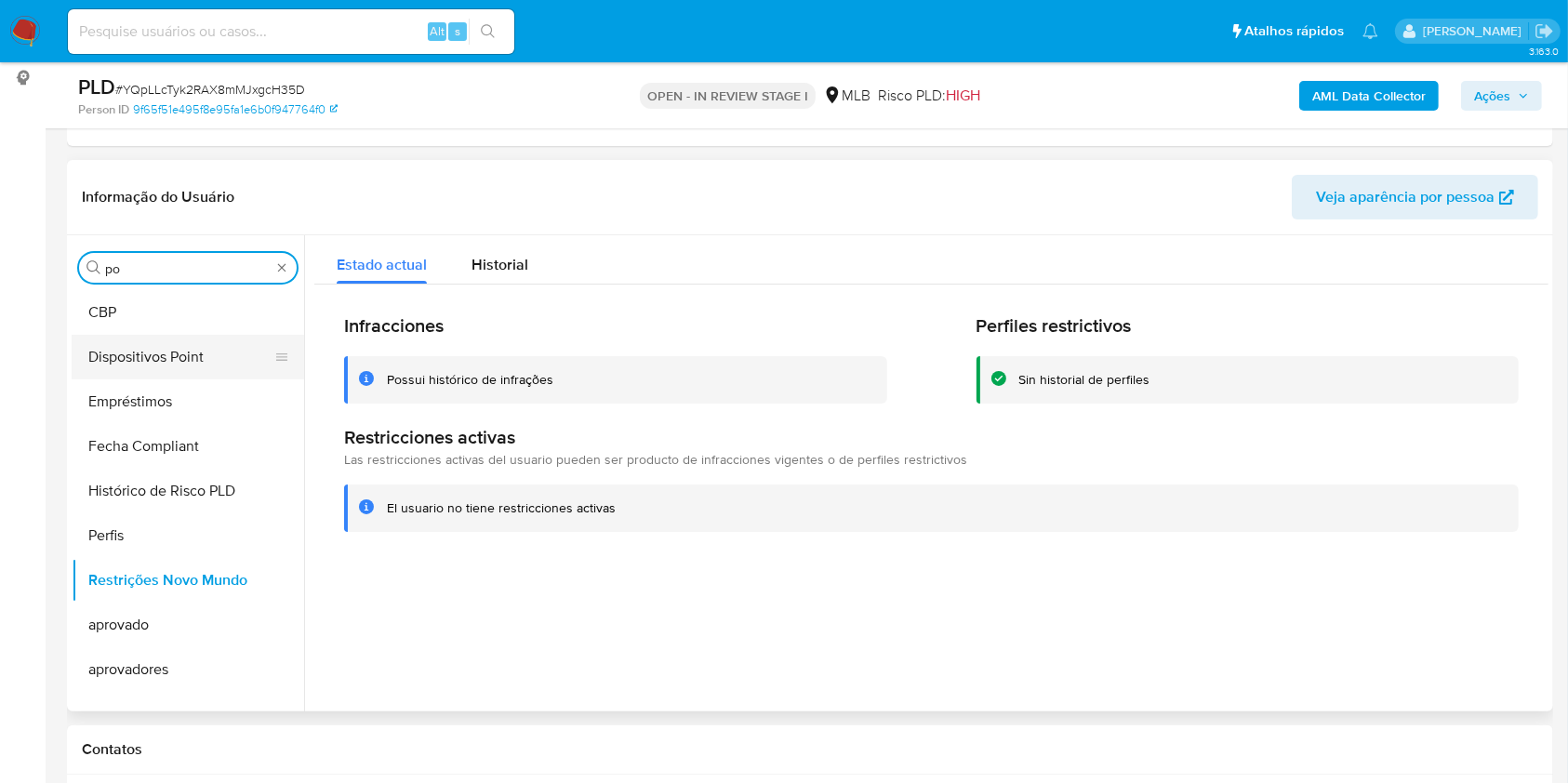
type input "po"
click at [179, 335] on button "Dispositivos Point" at bounding box center [180, 358] width 218 height 45
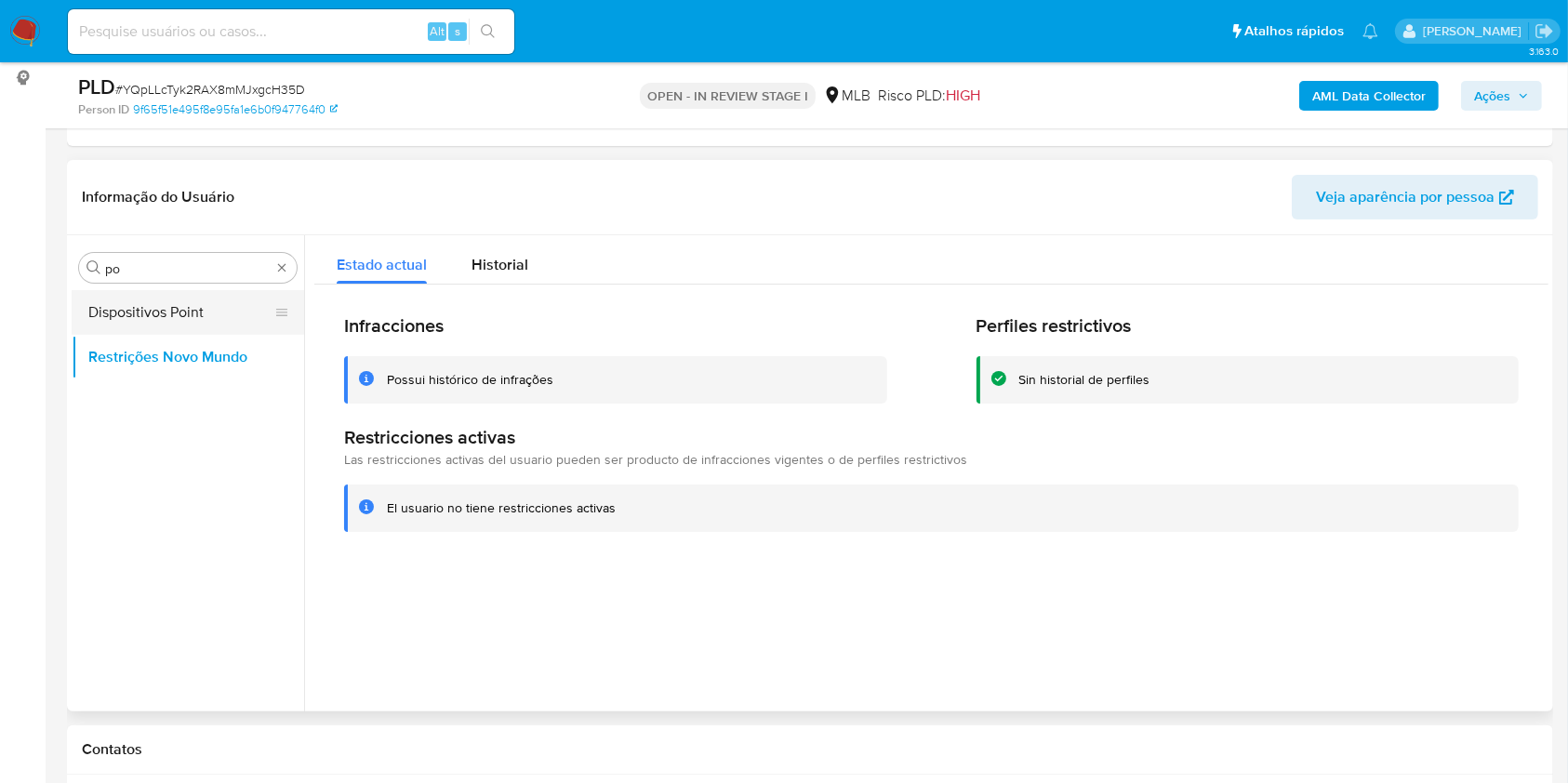
click at [179, 321] on button "Dispositivos Point" at bounding box center [180, 313] width 218 height 45
click at [109, 308] on button "Dispositivos Point" at bounding box center [180, 313] width 218 height 45
click at [154, 319] on button "Dispositivos Point" at bounding box center [180, 313] width 218 height 45
click at [127, 318] on button "Dispositivos Point" at bounding box center [180, 313] width 218 height 45
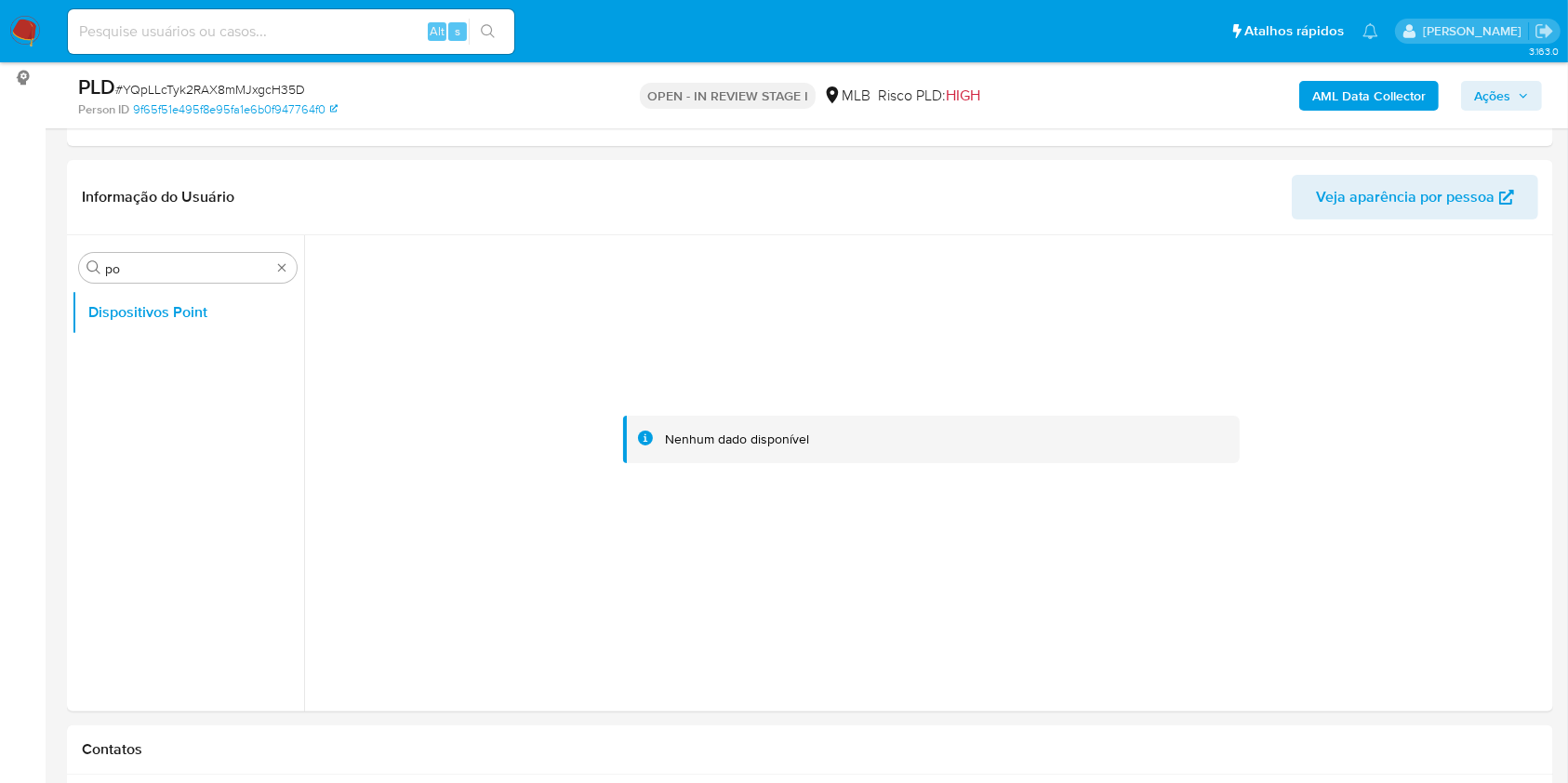
click at [1356, 82] on b "AML Data Collector" at bounding box center [1368, 96] width 113 height 30
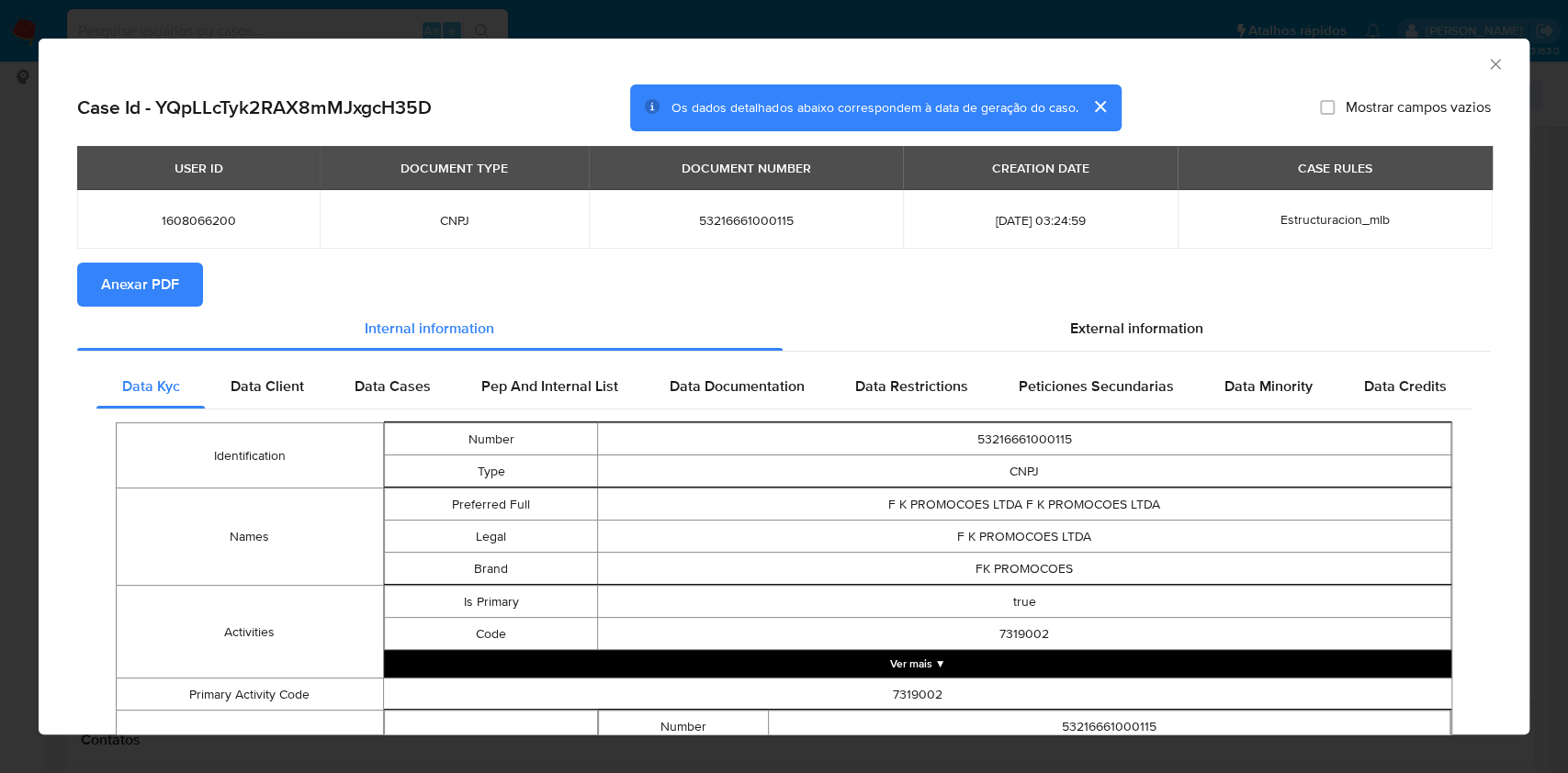
click at [112, 298] on span "Anexar PDF" at bounding box center [141, 285] width 78 height 40
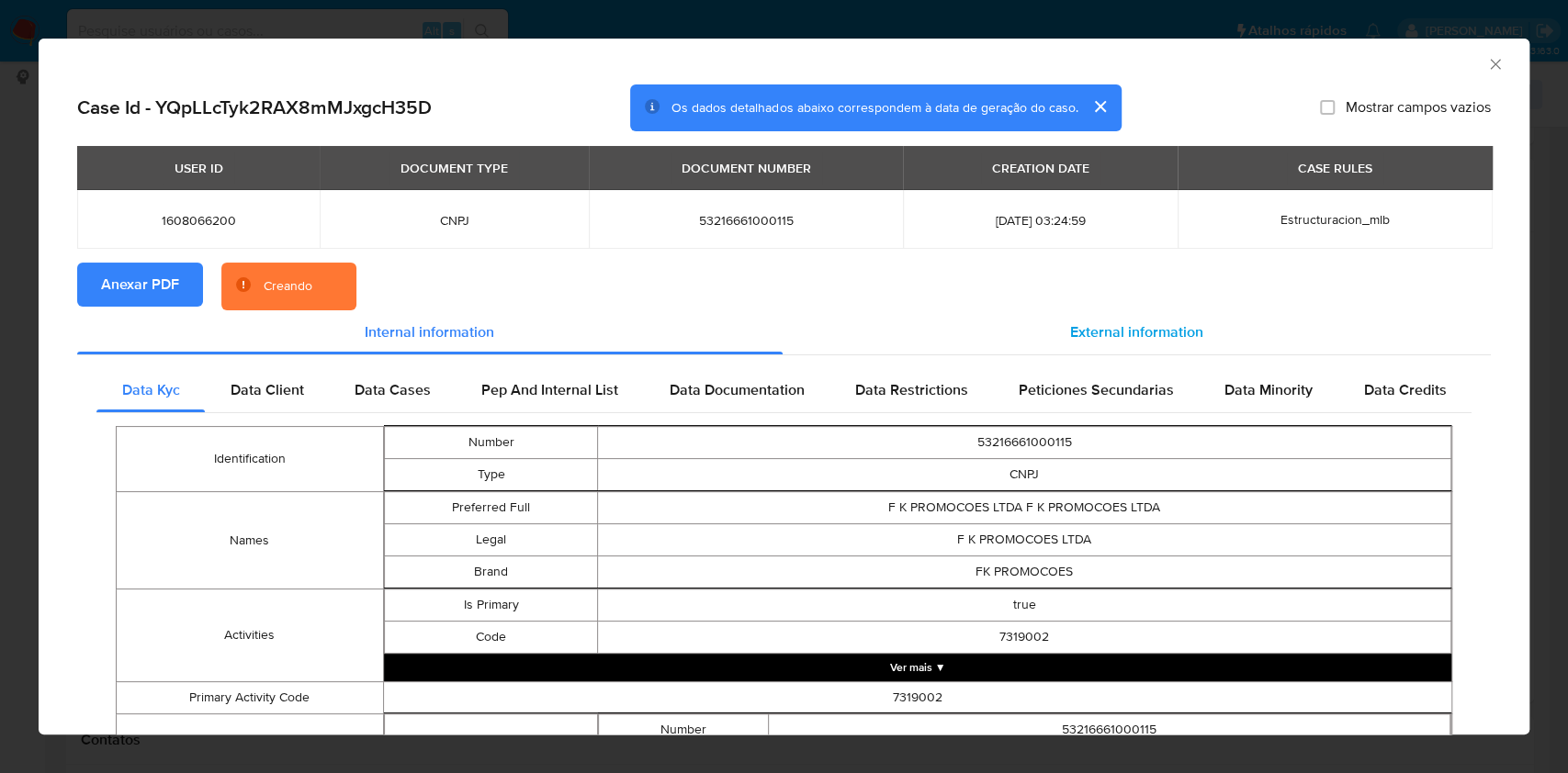
click at [1109, 325] on span "External information" at bounding box center [1137, 332] width 133 height 21
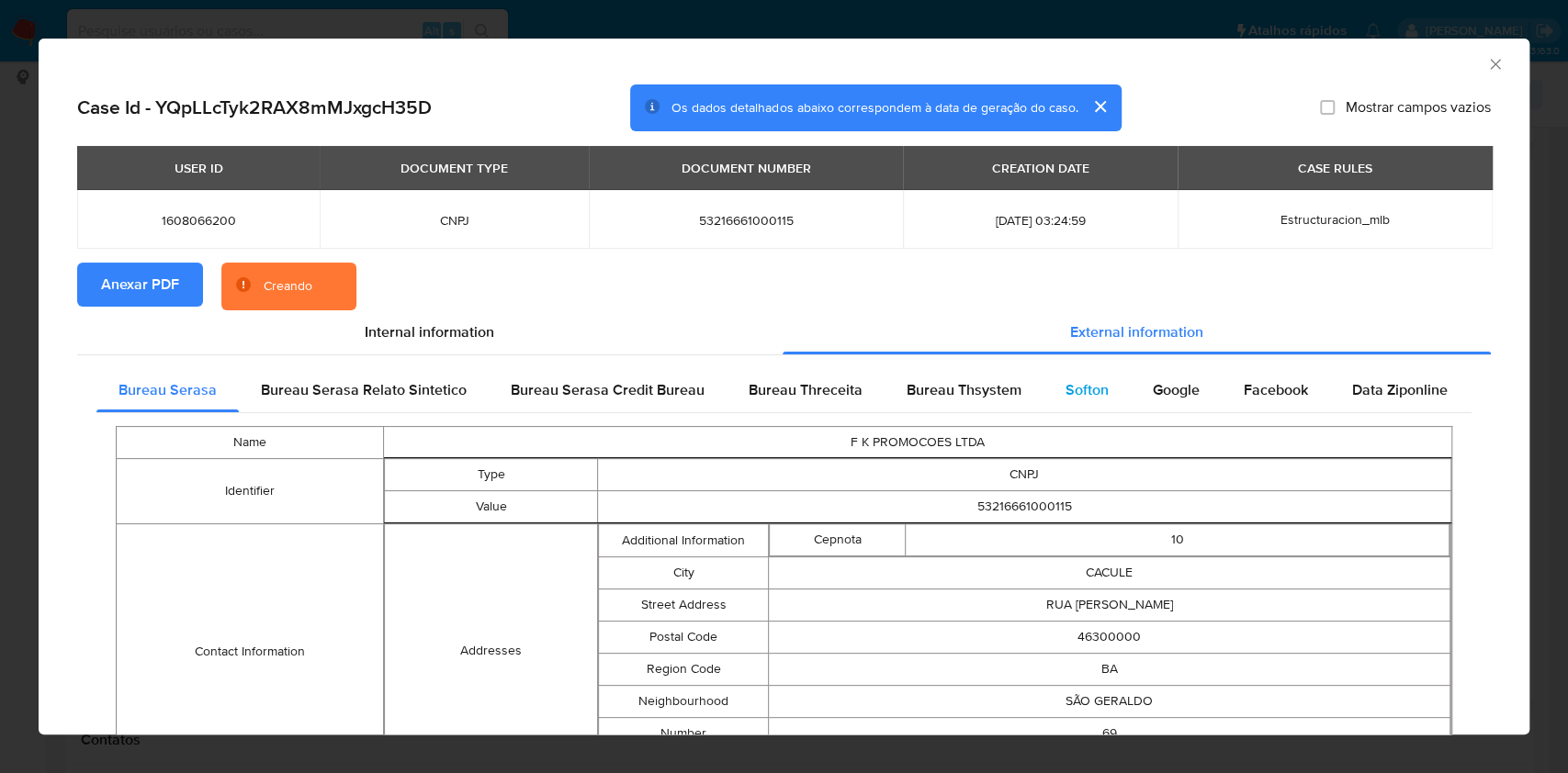
click at [1095, 396] on span "Softon" at bounding box center [1087, 390] width 43 height 21
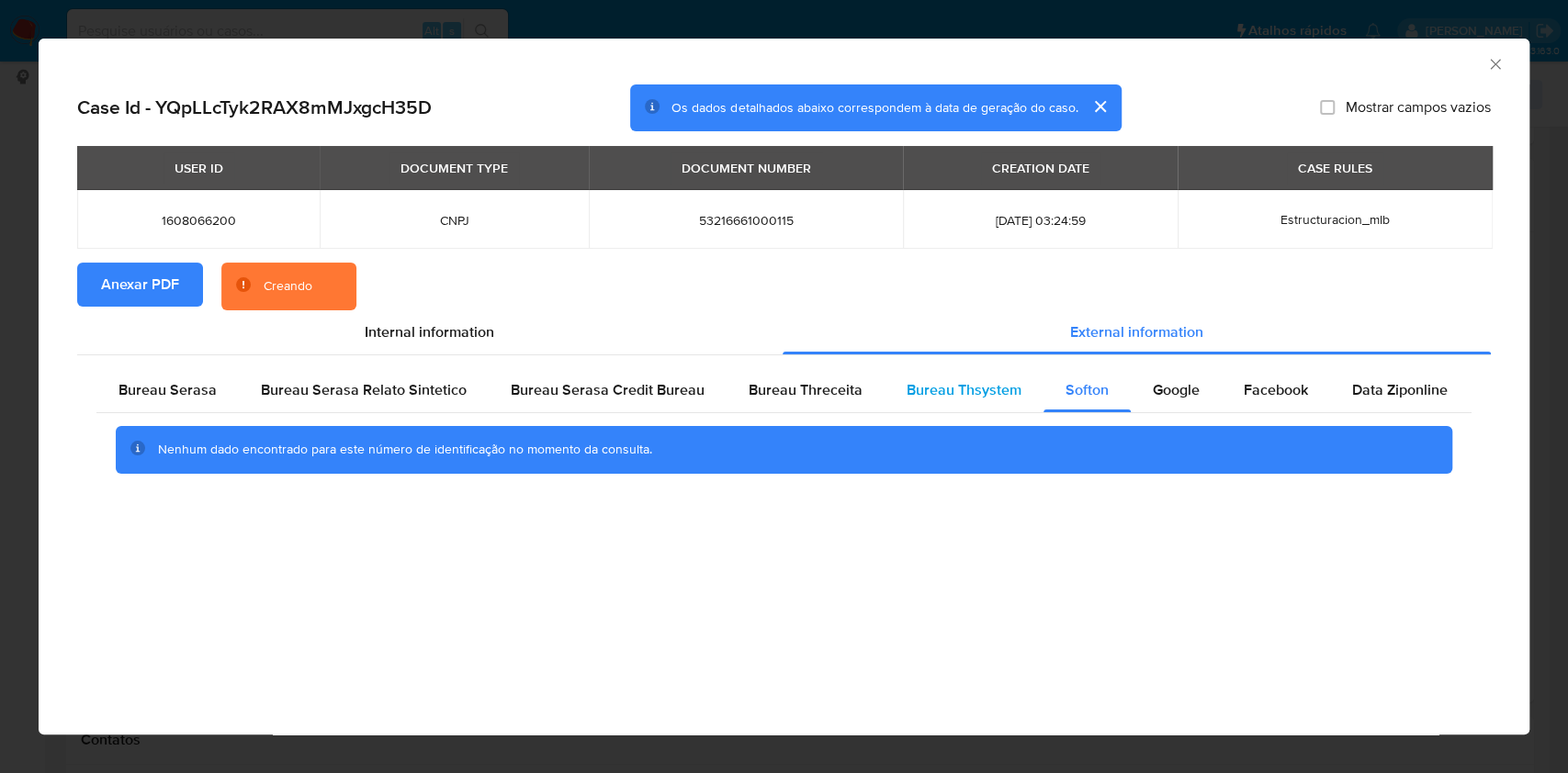
click at [984, 408] on div "Bureau Thsystem" at bounding box center [964, 390] width 159 height 44
click at [811, 398] on span "Bureau Threceita" at bounding box center [806, 390] width 114 height 21
click at [181, 382] on span "Bureau Serasa" at bounding box center [167, 390] width 99 height 21
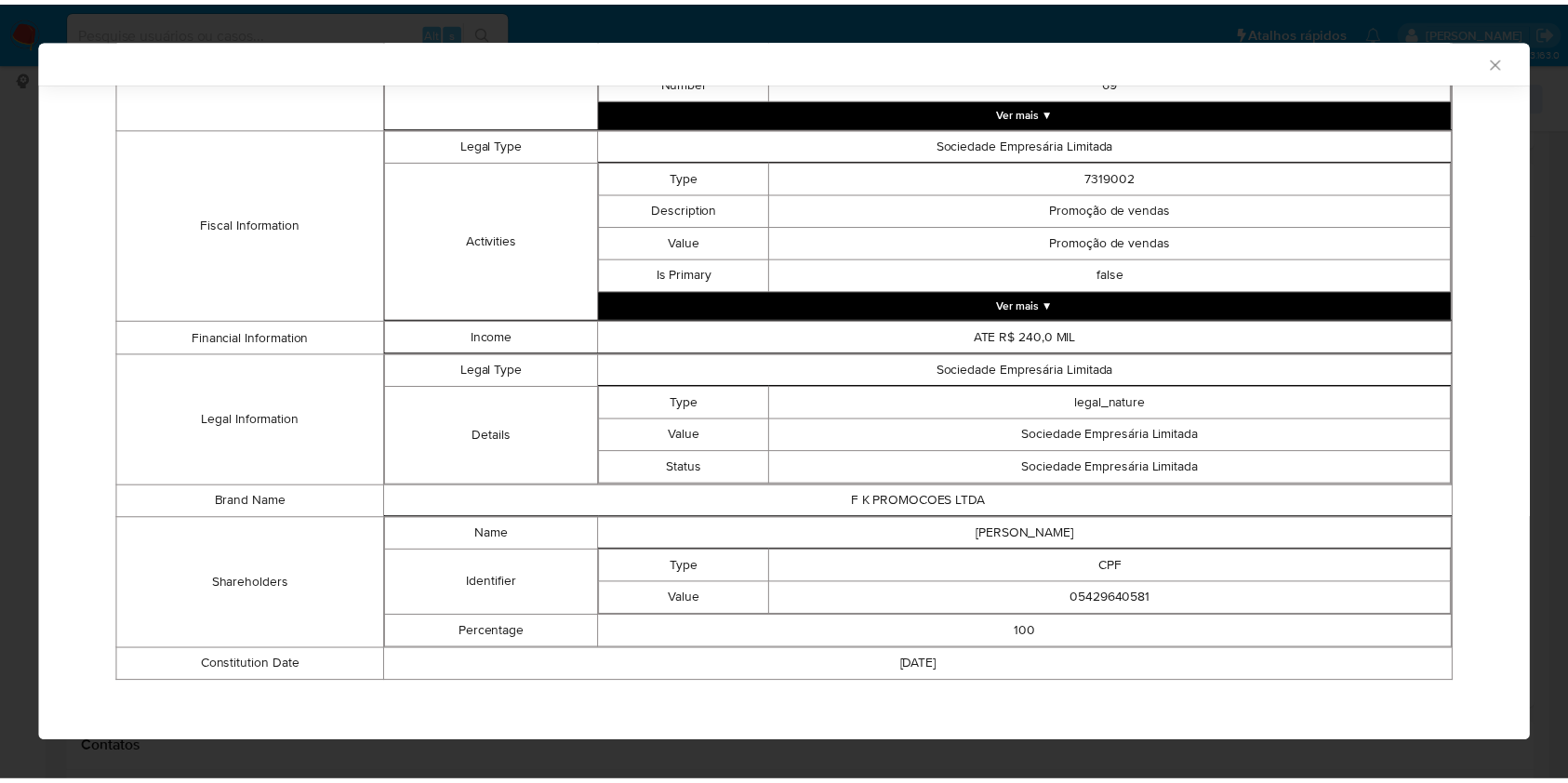
scroll to position [655, 0]
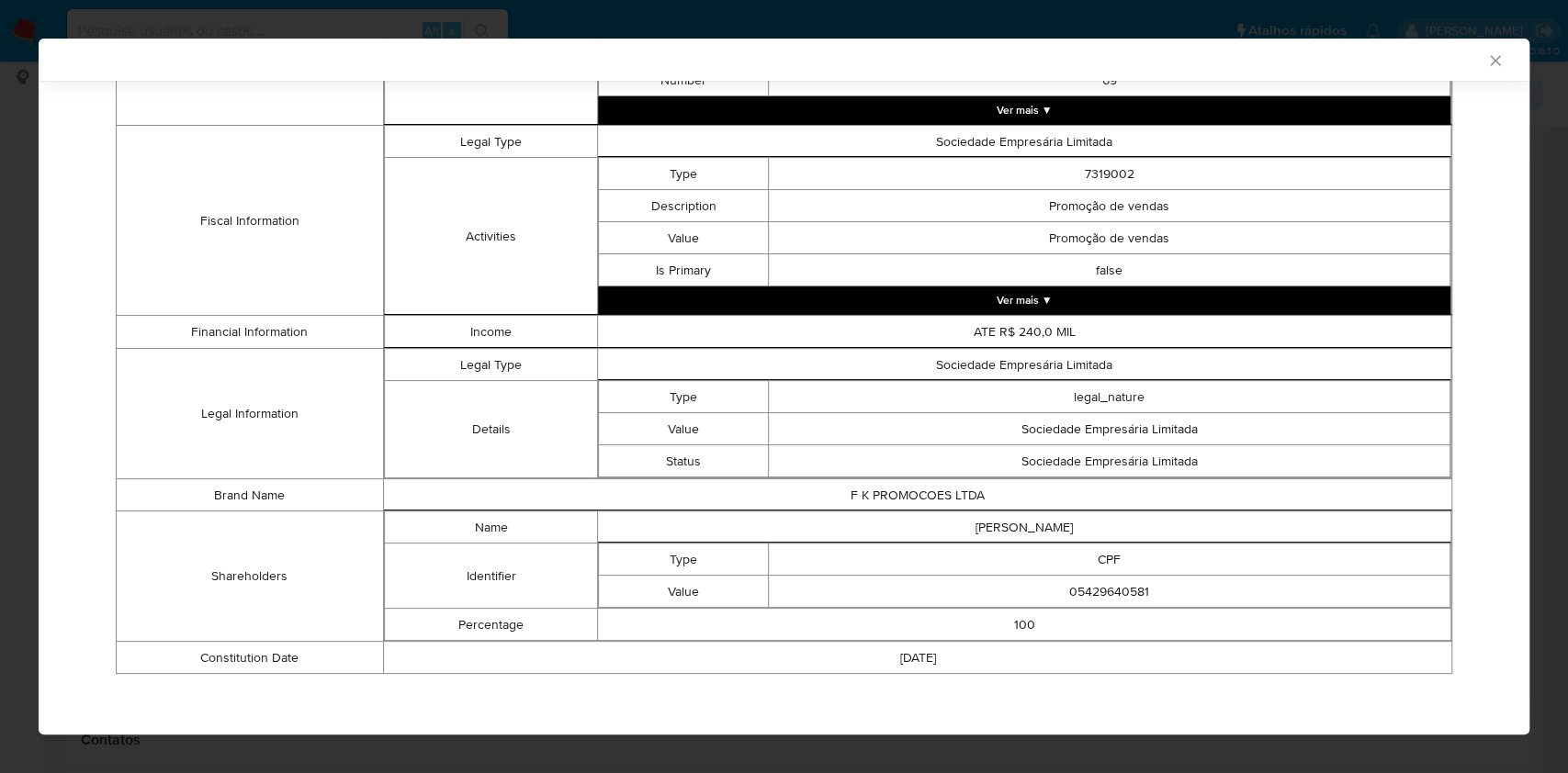
click at [104, 303] on div "Name F K PROMOCOES LTDA Identifier Type CNPJ Value 53216661000115 Contact Infor…" at bounding box center [784, 223] width 1375 height 928
click at [44, 276] on div "Case Id - YQpLLcTyk2RAX8mMJxgcH35D Os dados detalhados abaixo correspondem à da…" at bounding box center [784, 87] width 1491 height 1305
click at [0, 288] on div "AML Data Collector Case Id - YQpLLcTyk2RAX8mMJxgcH35D Os dados detalhados abaix…" at bounding box center [784, 386] width 1568 height 773
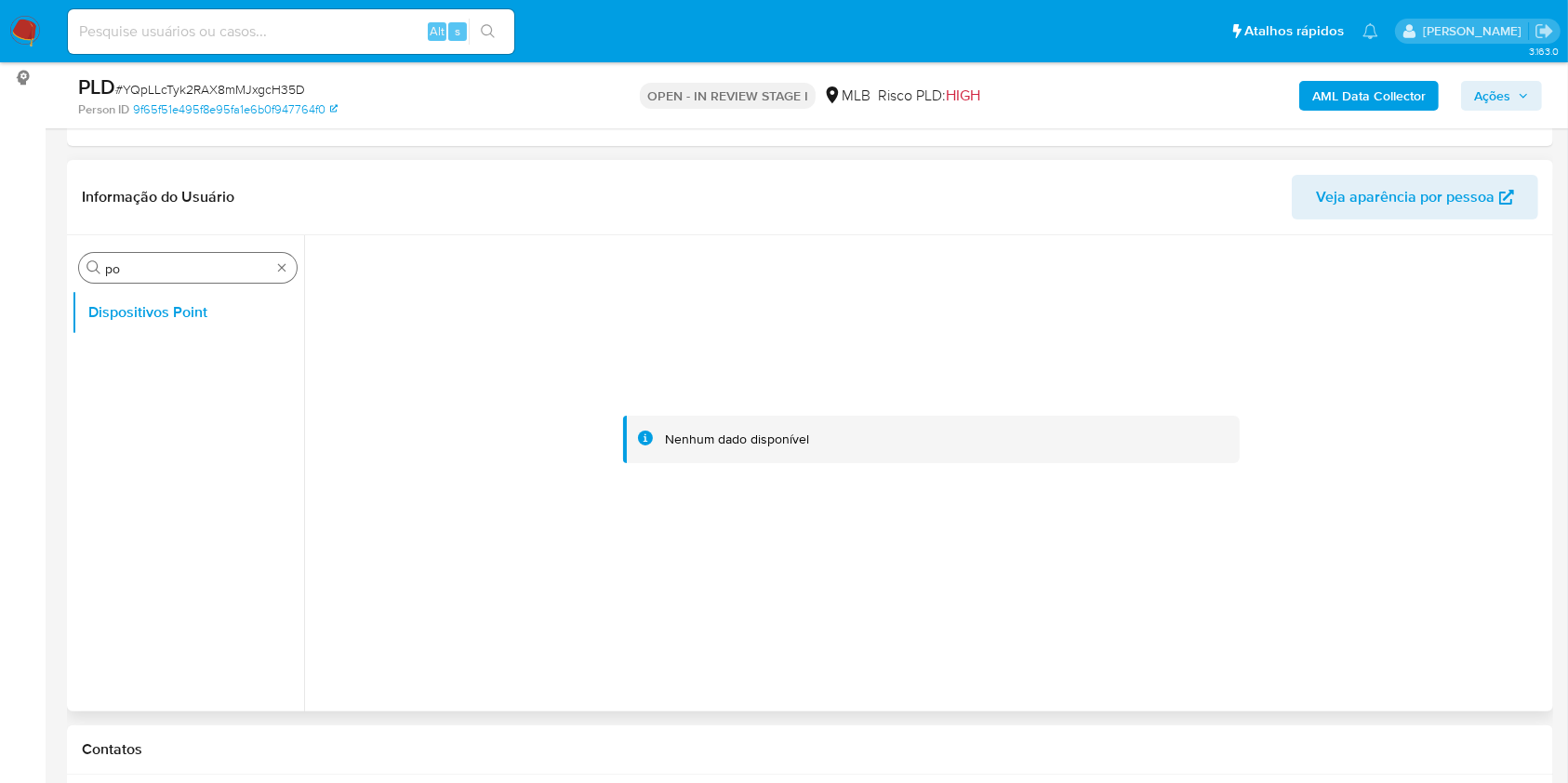
click at [165, 268] on input "po" at bounding box center [187, 268] width 166 height 16
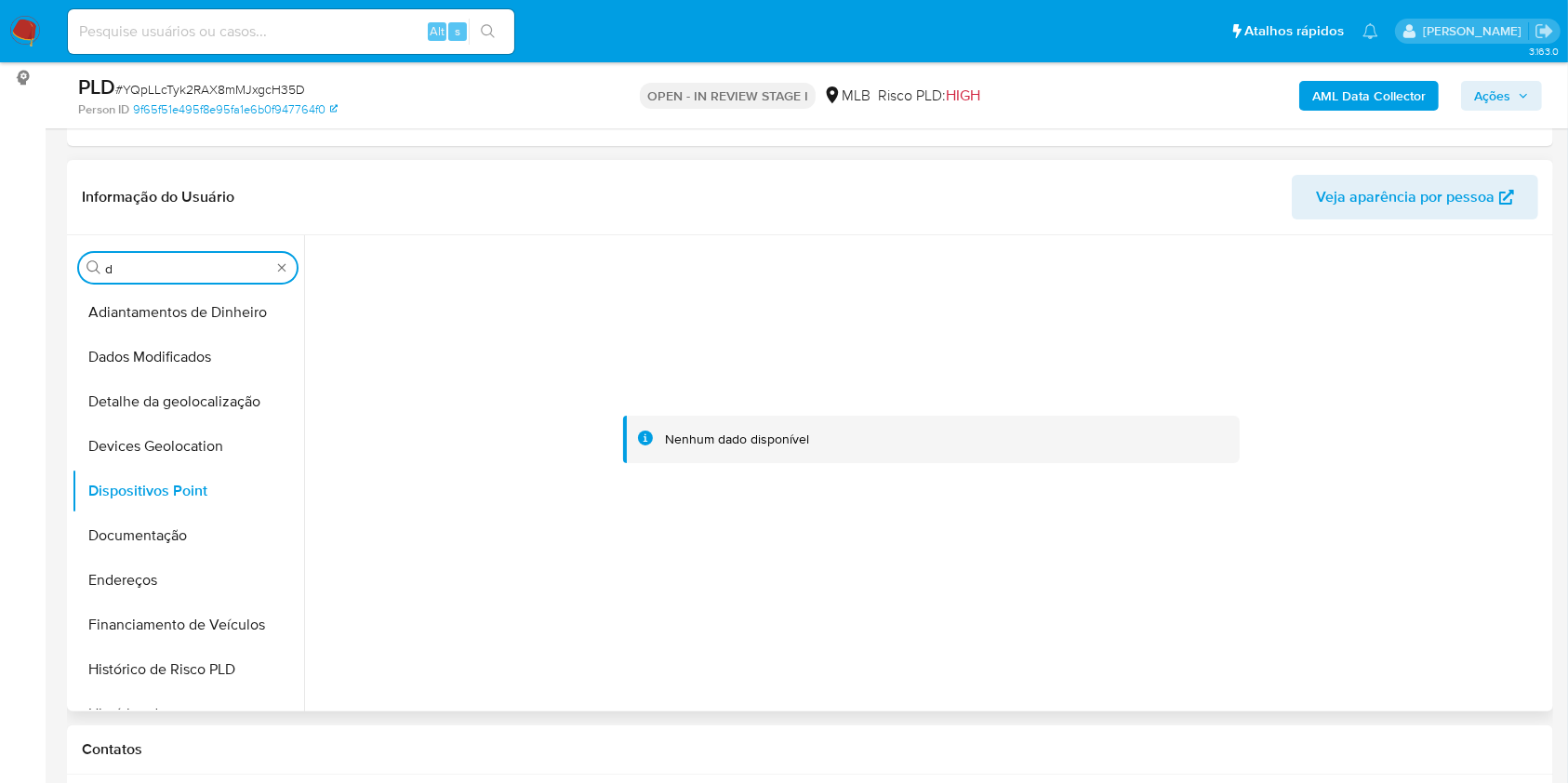
click at [165, 268] on input "d" at bounding box center [187, 268] width 166 height 16
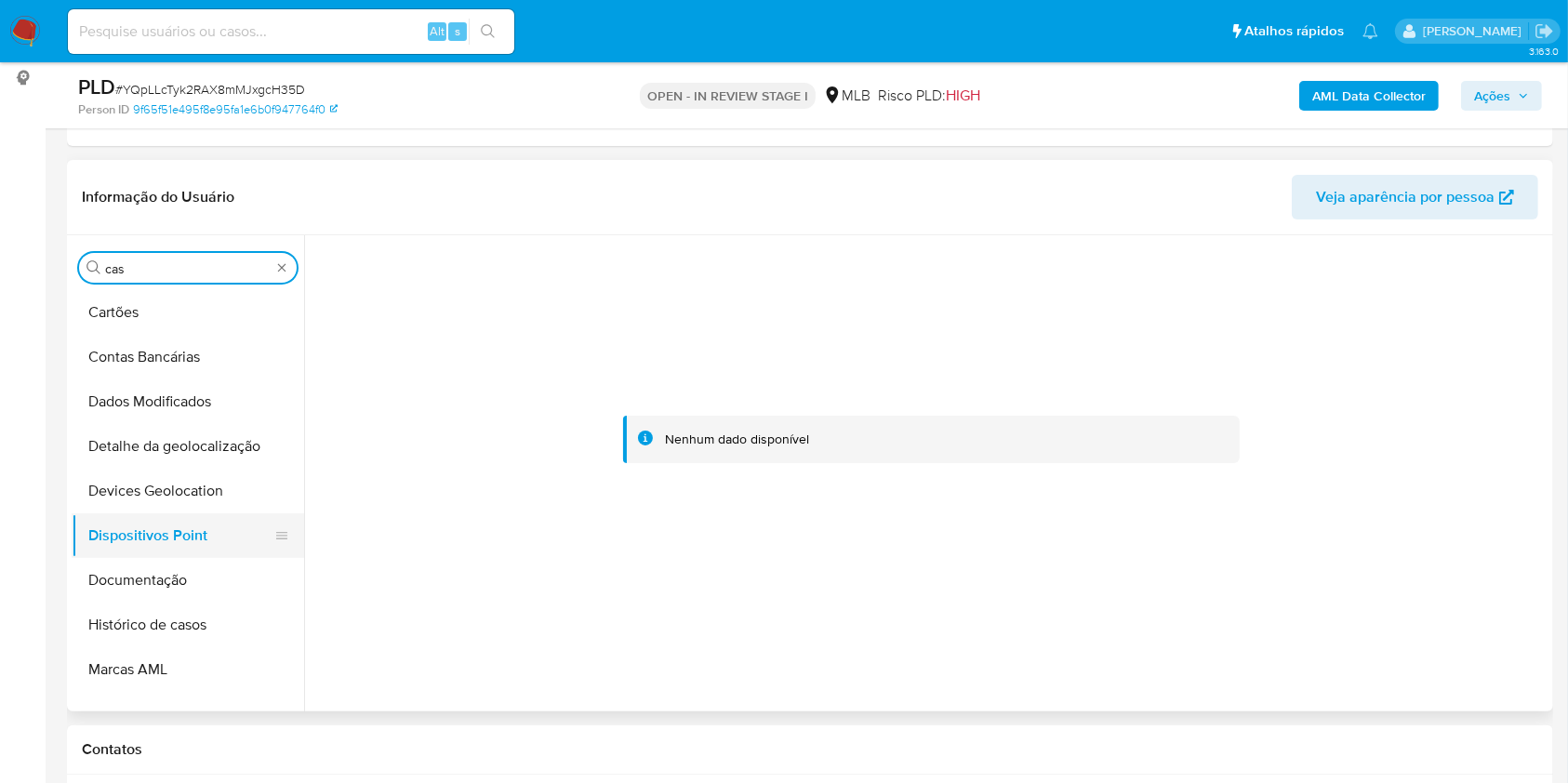
type input "cas"
click at [120, 514] on button "Dispositivos Point" at bounding box center [180, 536] width 218 height 45
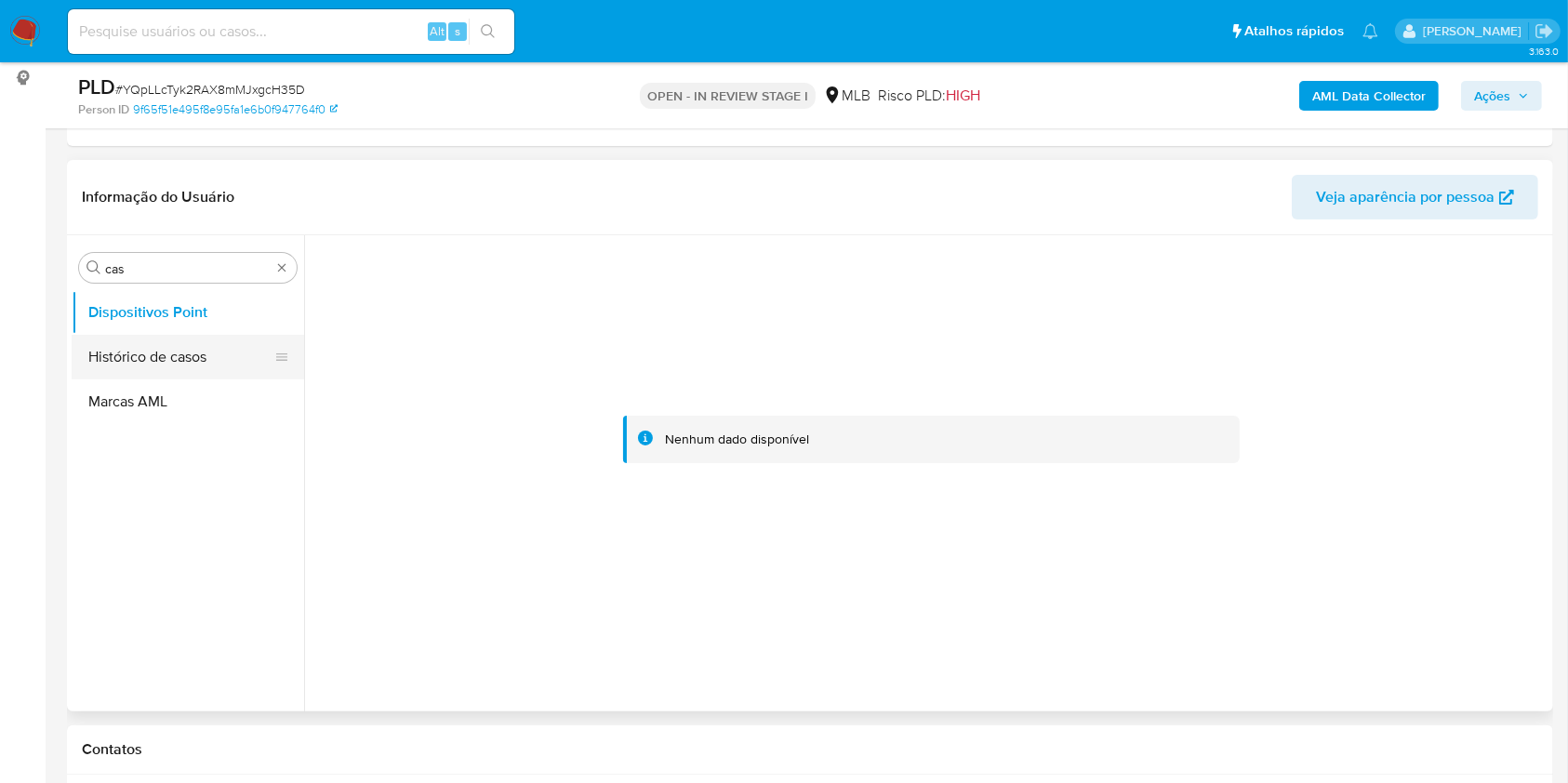
click at [120, 330] on button "Dispositivos Point" at bounding box center [188, 313] width 232 height 45
click at [163, 354] on button "Histórico de casos" at bounding box center [180, 358] width 218 height 45
